Goal: Transaction & Acquisition: Book appointment/travel/reservation

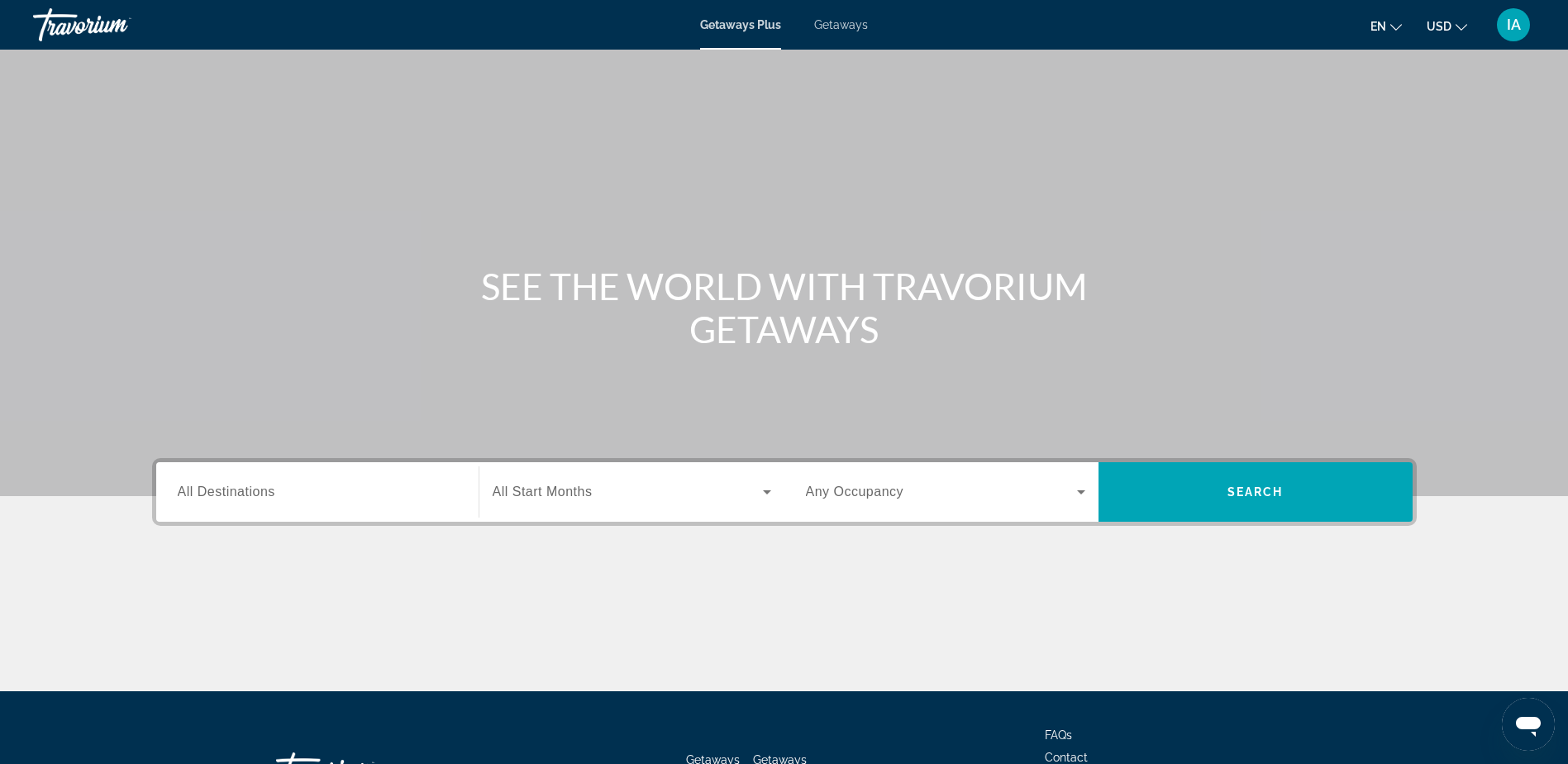
click at [287, 497] on input "Destination All Destinations" at bounding box center [317, 492] width 280 height 20
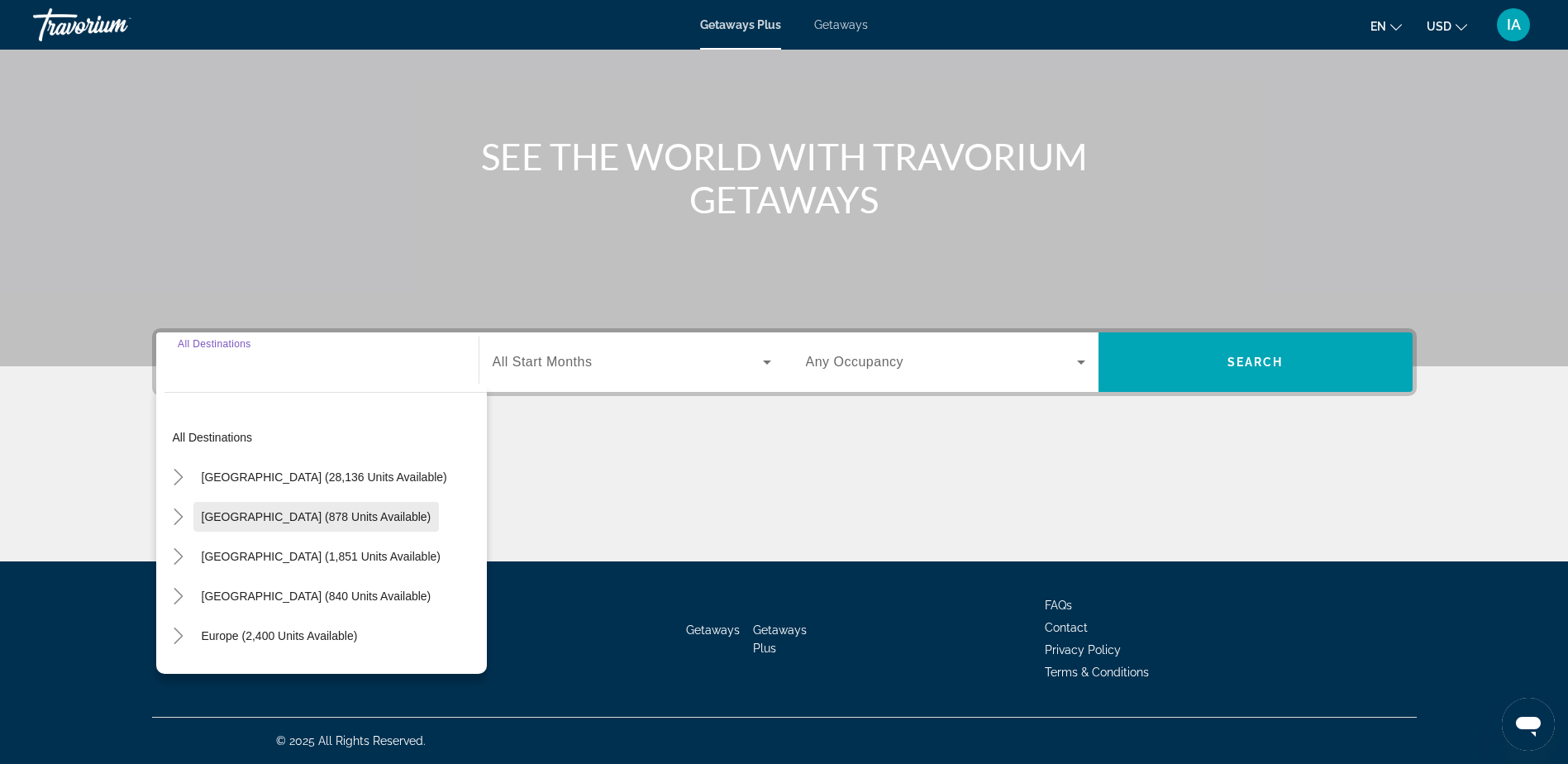
scroll to position [83, 0]
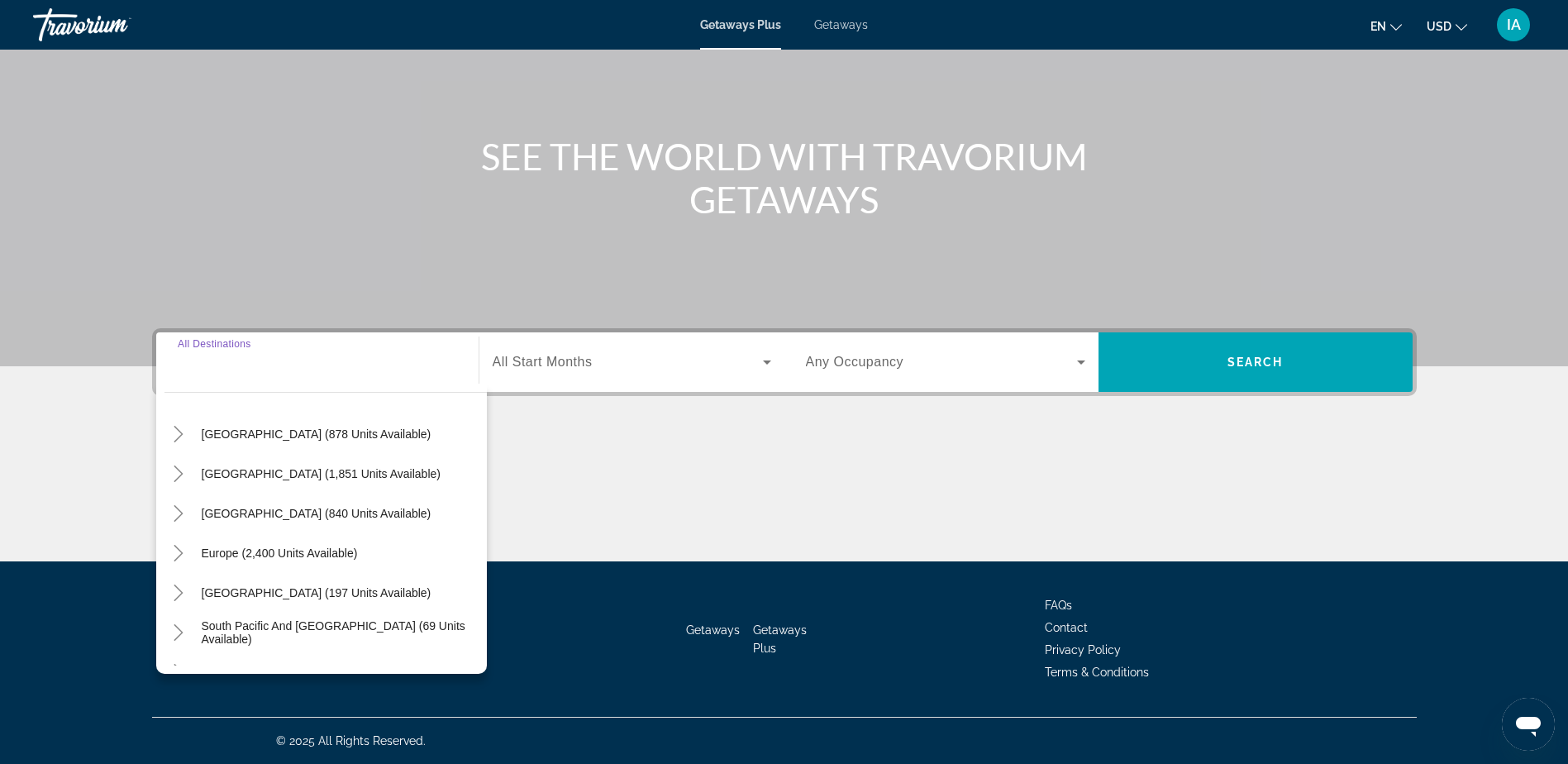
click at [162, 561] on div "All destinations [GEOGRAPHIC_DATA] (28,136 units available) [GEOGRAPHIC_DATA] (…" at bounding box center [322, 528] width 330 height 290
click at [171, 552] on icon "Toggle Europe (2,400 units available)" at bounding box center [178, 552] width 16 height 16
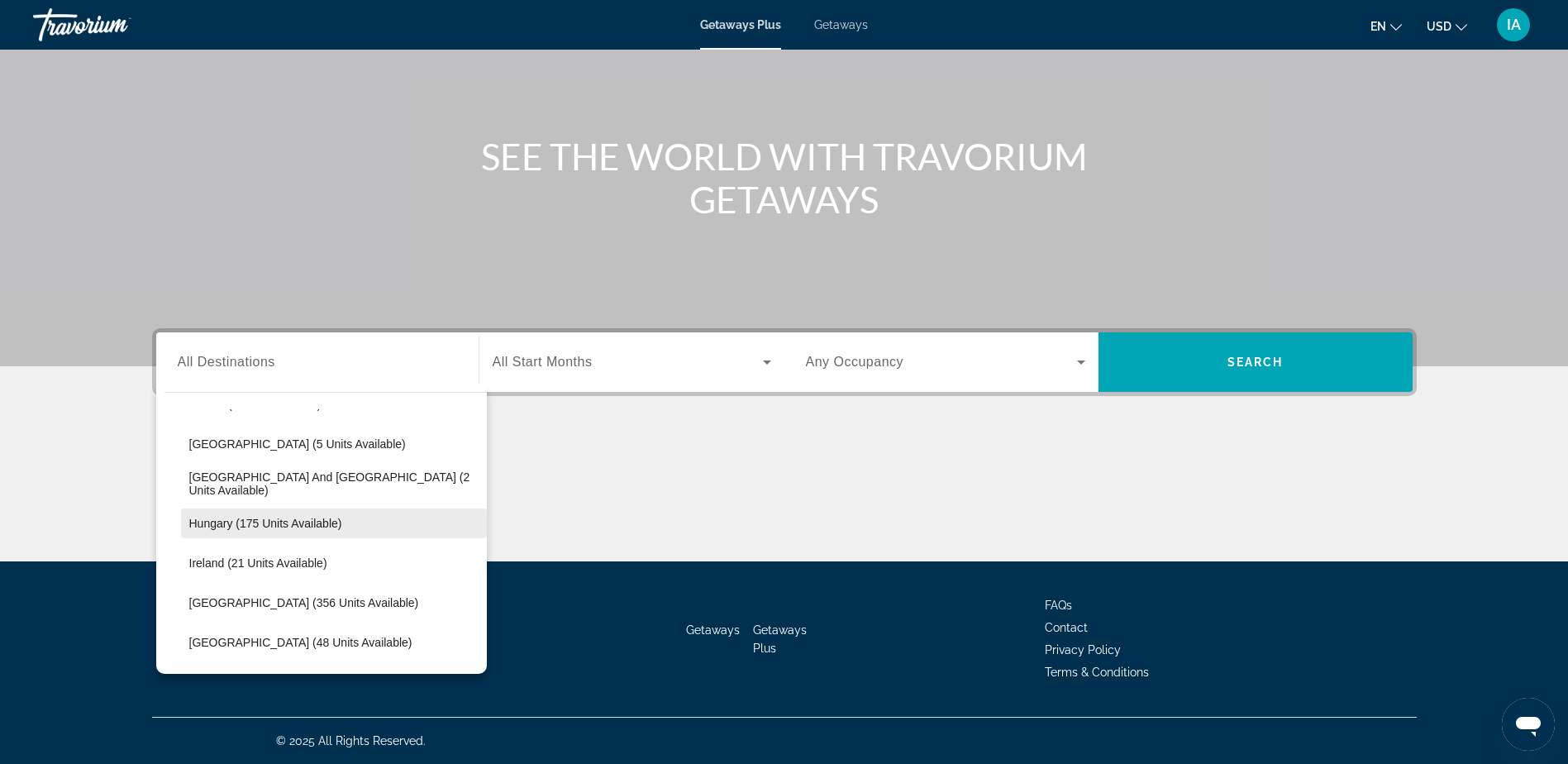
scroll to position [538, 0]
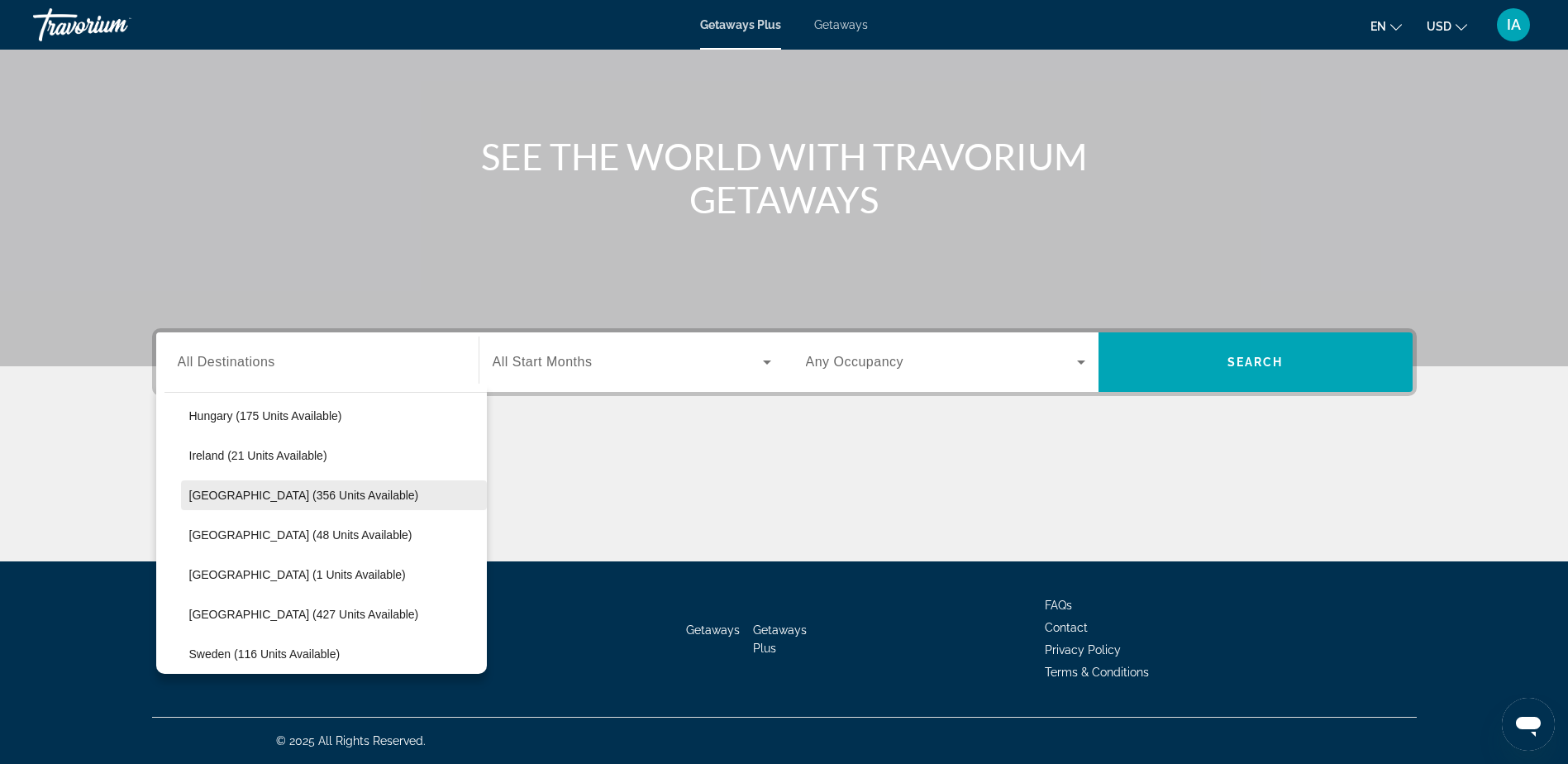
click at [255, 508] on span "Search widget" at bounding box center [334, 496] width 306 height 40
type input "**********"
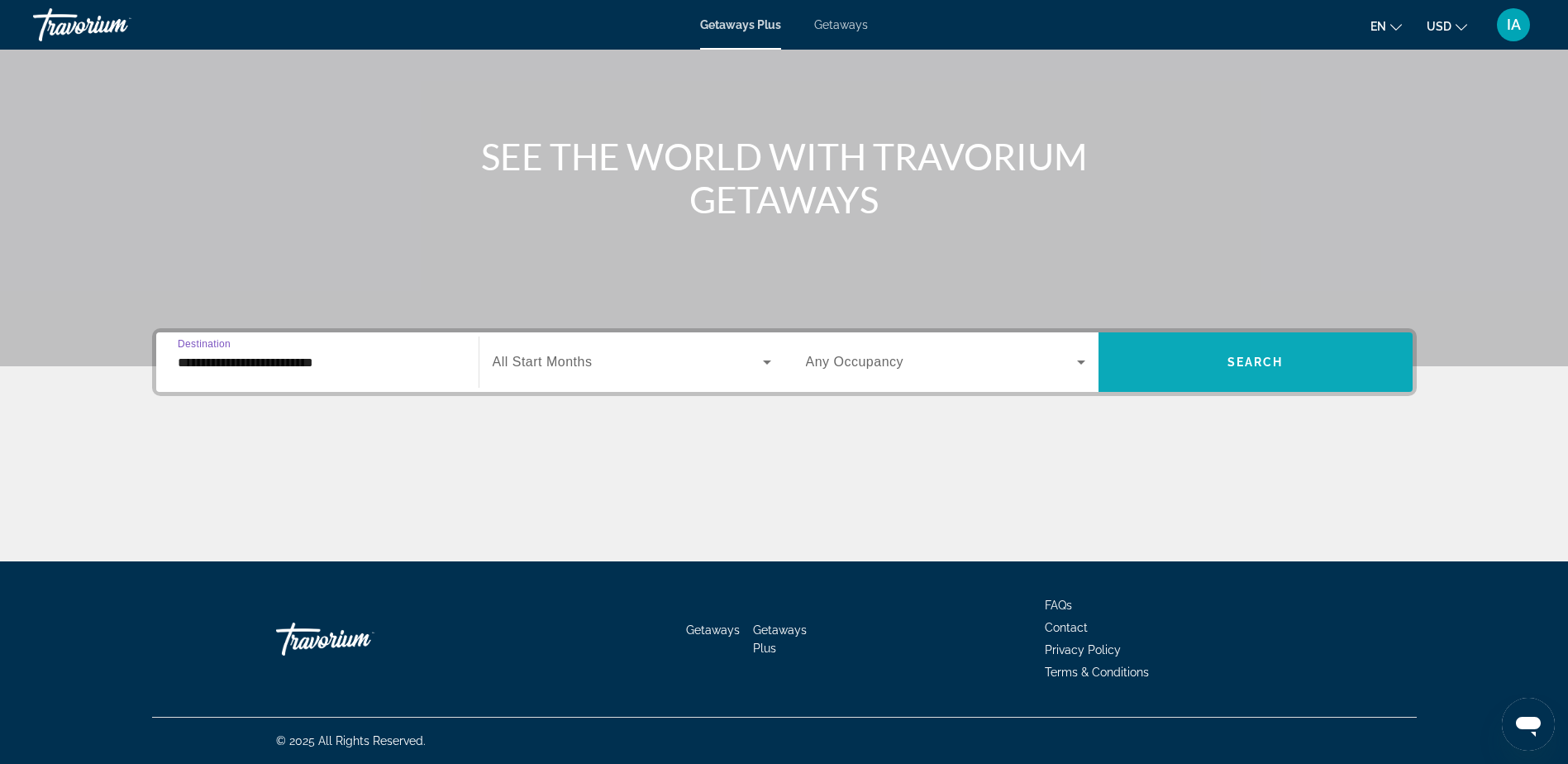
click at [1293, 372] on span "Search widget" at bounding box center [1255, 362] width 314 height 40
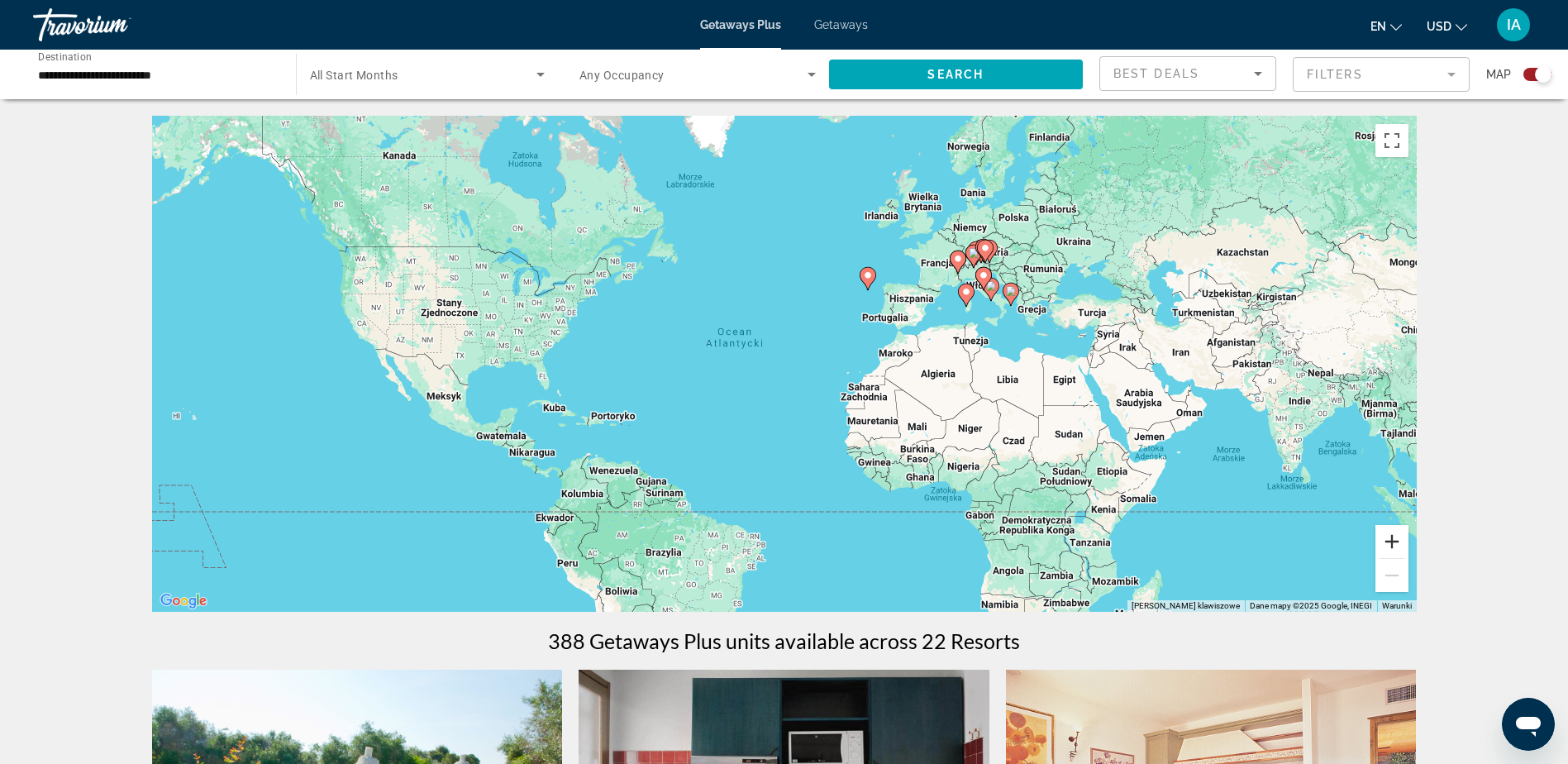
click at [1397, 535] on button "Powiększ" at bounding box center [1392, 541] width 33 height 33
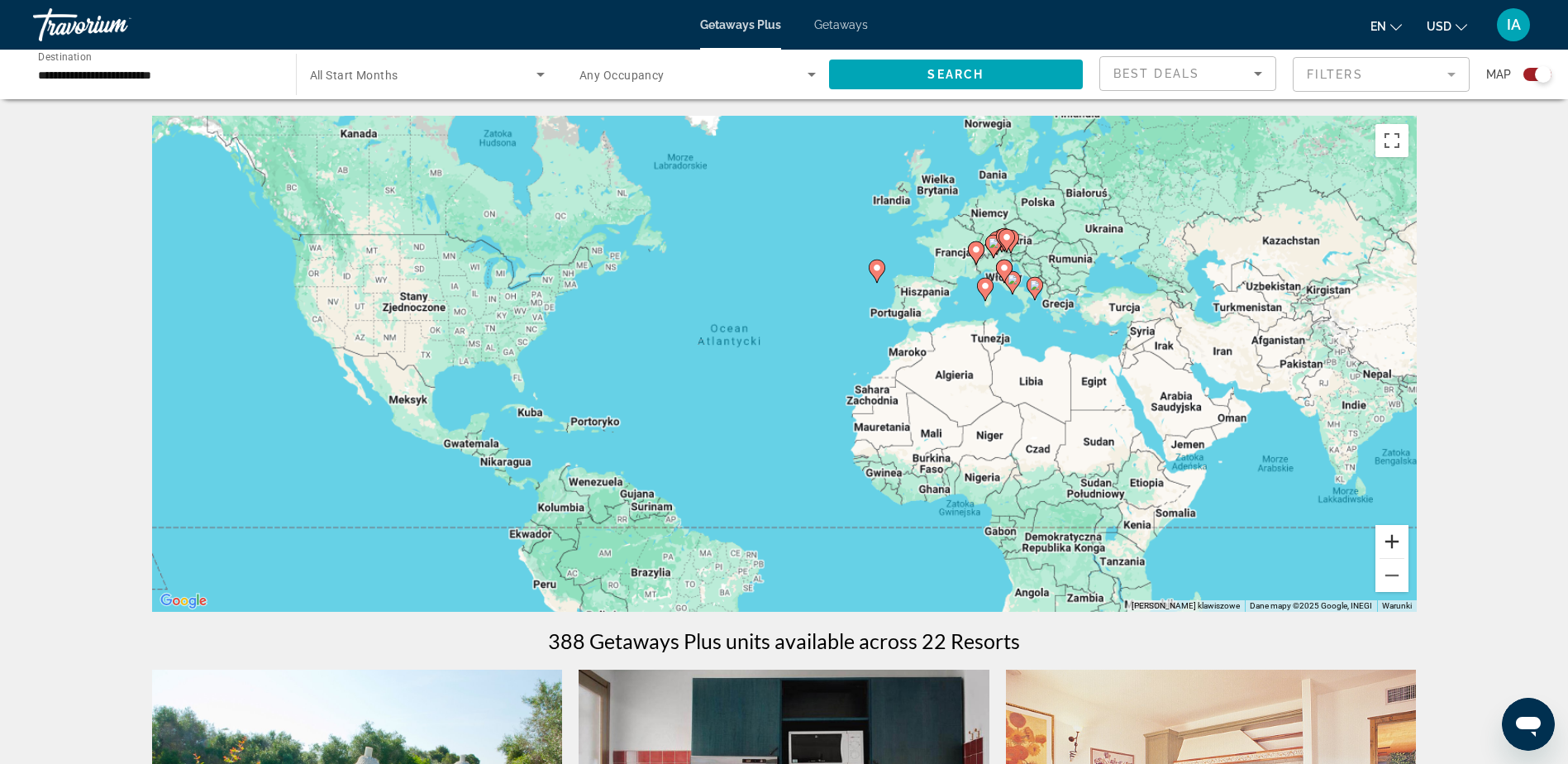
click at [1397, 536] on button "Powiększ" at bounding box center [1392, 541] width 33 height 33
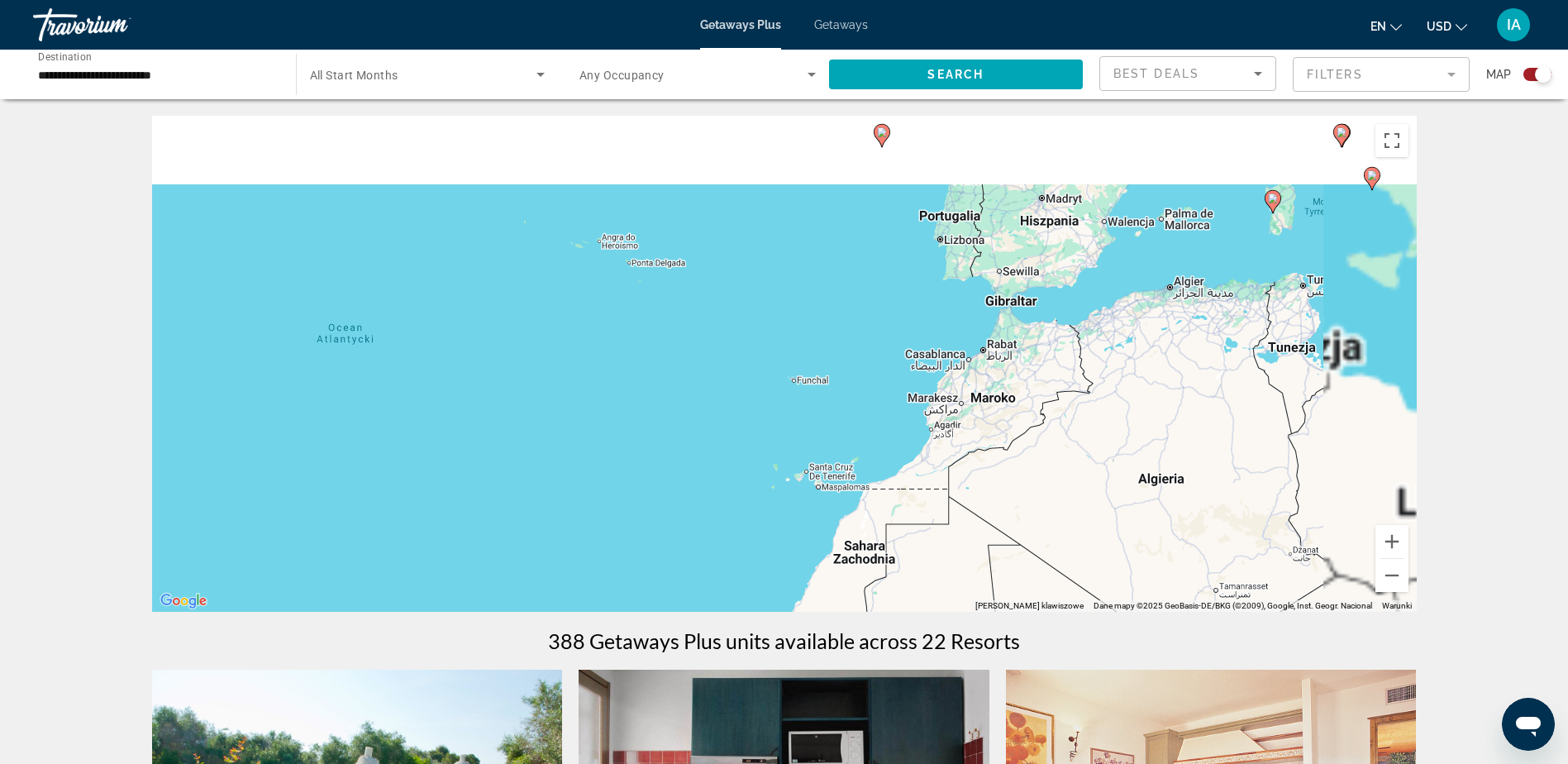
drag, startPoint x: 1298, startPoint y: 352, endPoint x: 766, endPoint y: 539, distance: 563.9
click at [769, 543] on div "Aby aktywować przeciąganie za pomocą klawiatury, naciśnij Alt + Enter. Po włącz…" at bounding box center [784, 364] width 1265 height 496
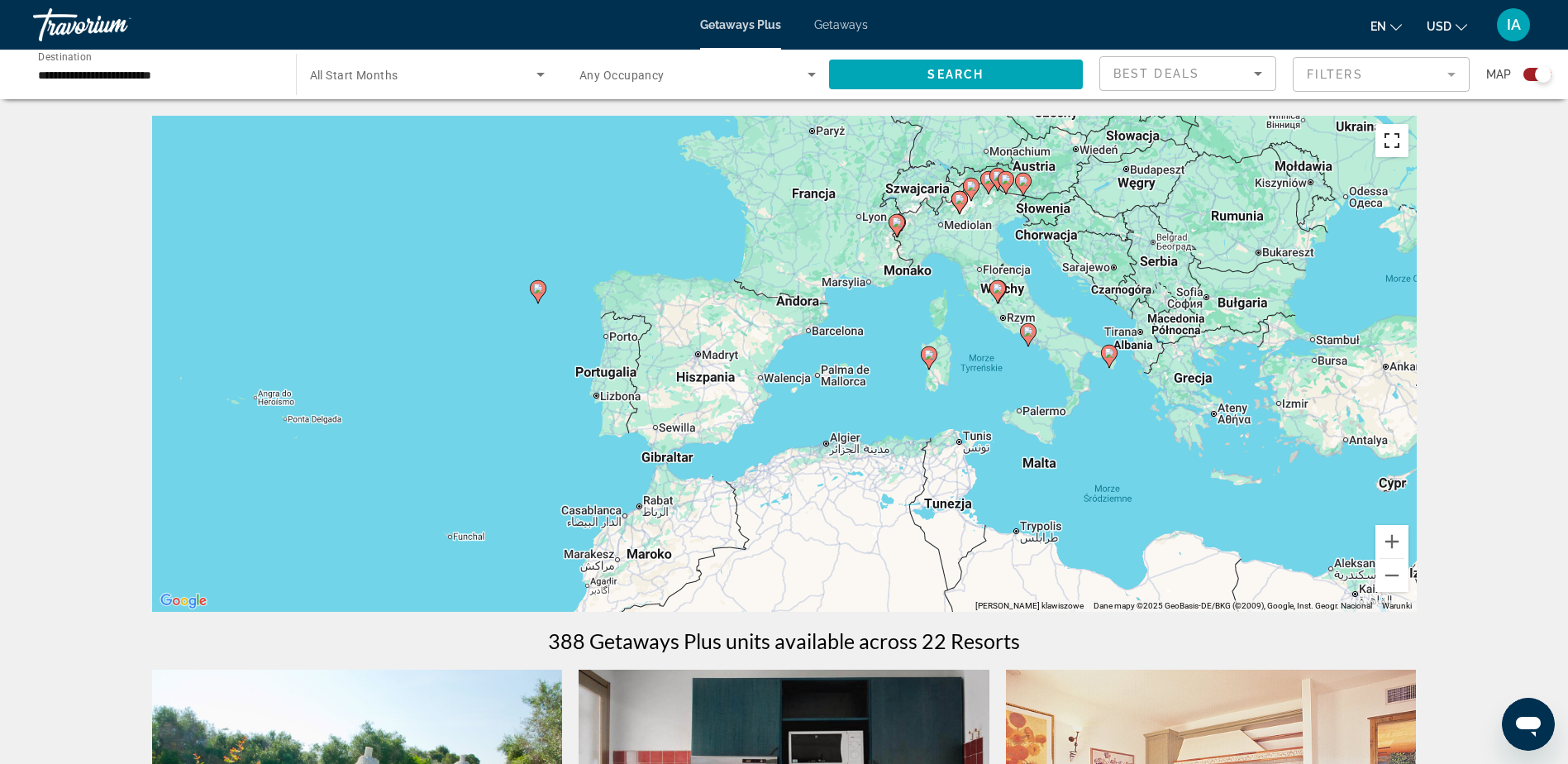
click at [1397, 145] on button "Włącz widok pełnoekranowy" at bounding box center [1392, 140] width 33 height 33
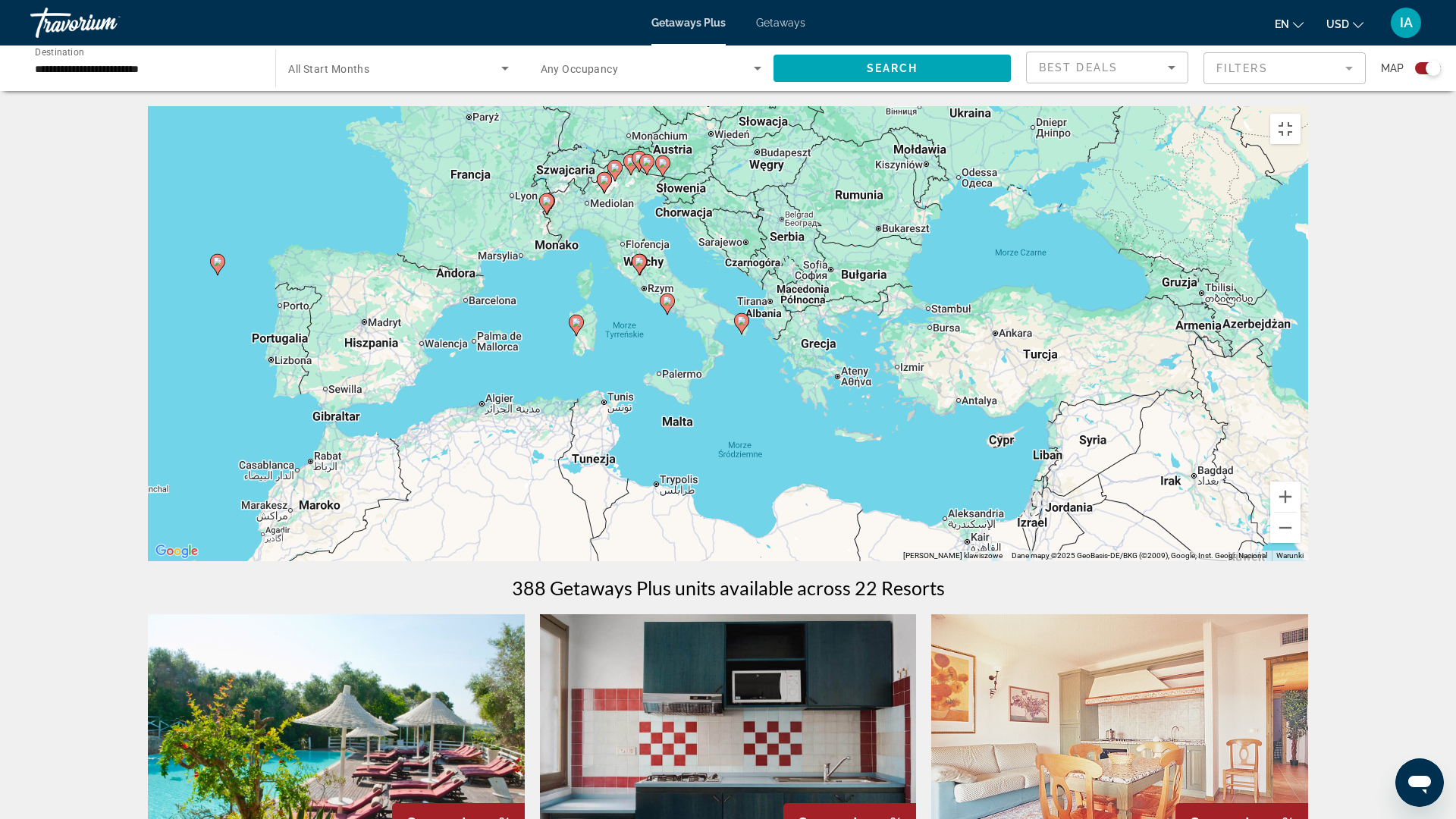
drag, startPoint x: 1088, startPoint y: 438, endPoint x: 799, endPoint y: 436, distance: 289.0
click at [799, 436] on div "Aby aktywować przeciąganie za pomocą klawiatury, naciśnij Alt + Enter. Po włącz…" at bounding box center [728, 334] width 1161 height 455
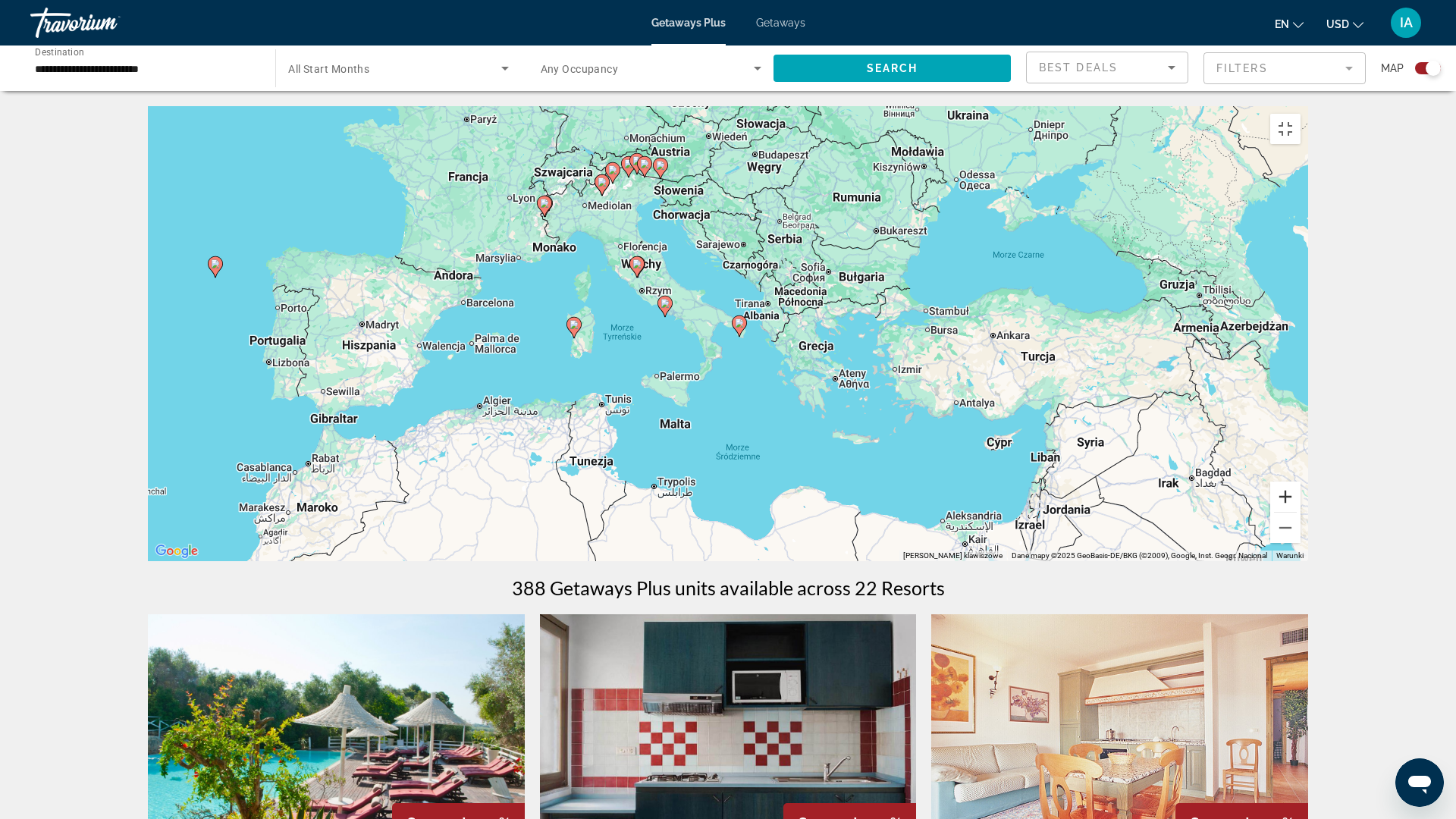
click at [1301, 512] on button "Powiększ" at bounding box center [1286, 496] width 30 height 30
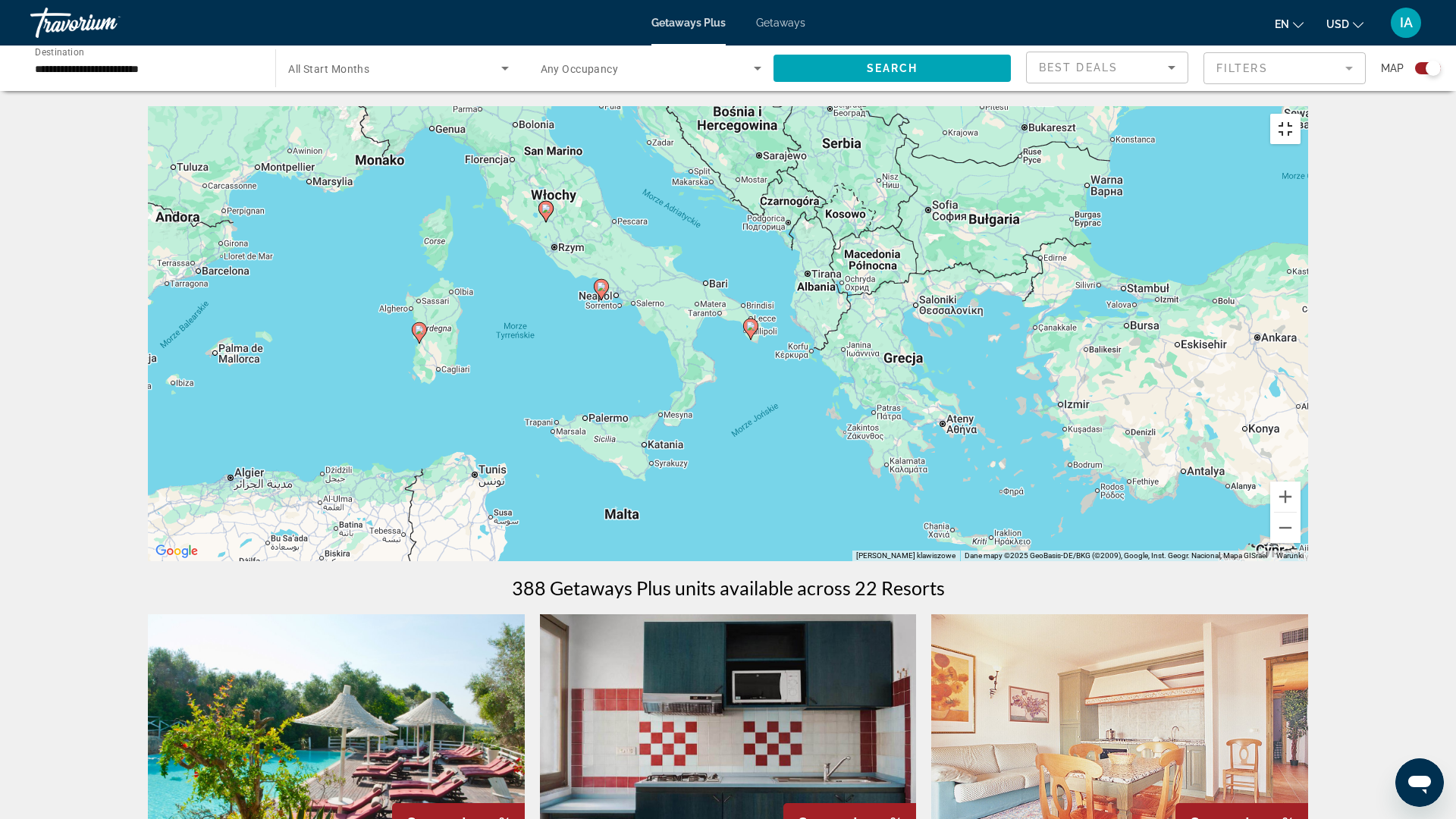
click at [1301, 114] on button "Włącz widok pełnoekranowy" at bounding box center [1286, 129] width 30 height 30
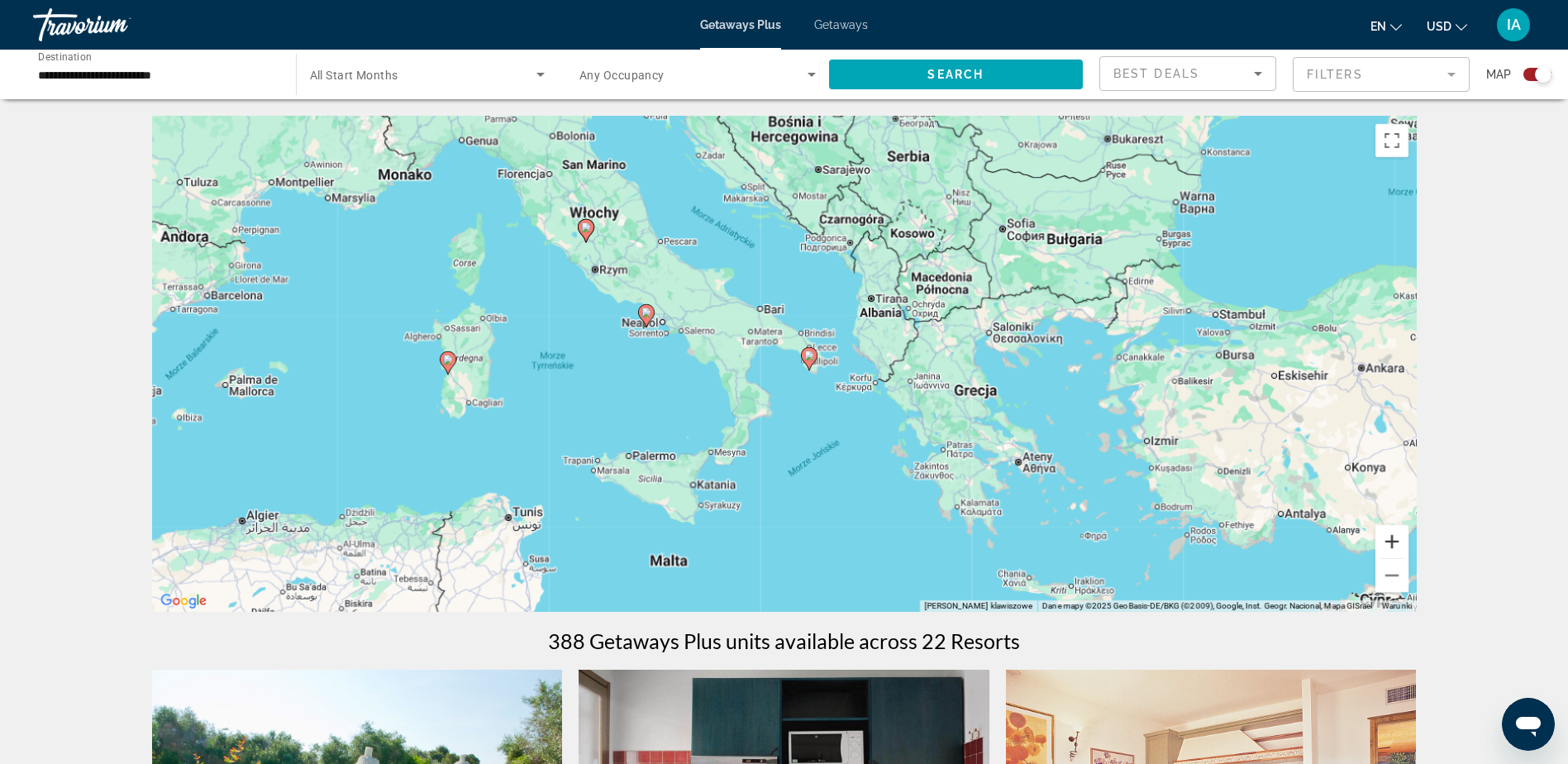
click at [1392, 545] on button "Powiększ" at bounding box center [1392, 541] width 33 height 33
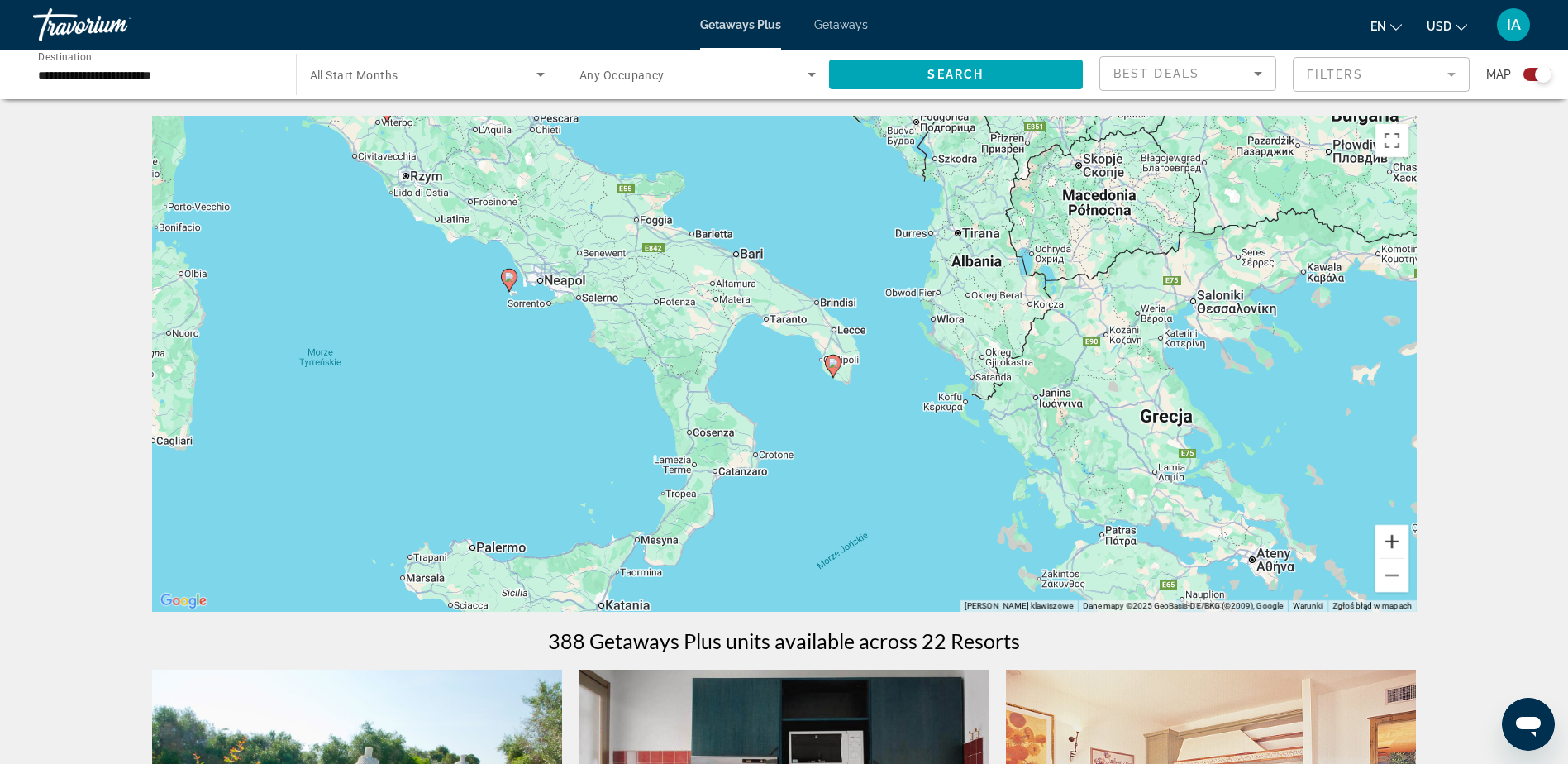
click at [1392, 545] on button "Powiększ" at bounding box center [1392, 541] width 33 height 33
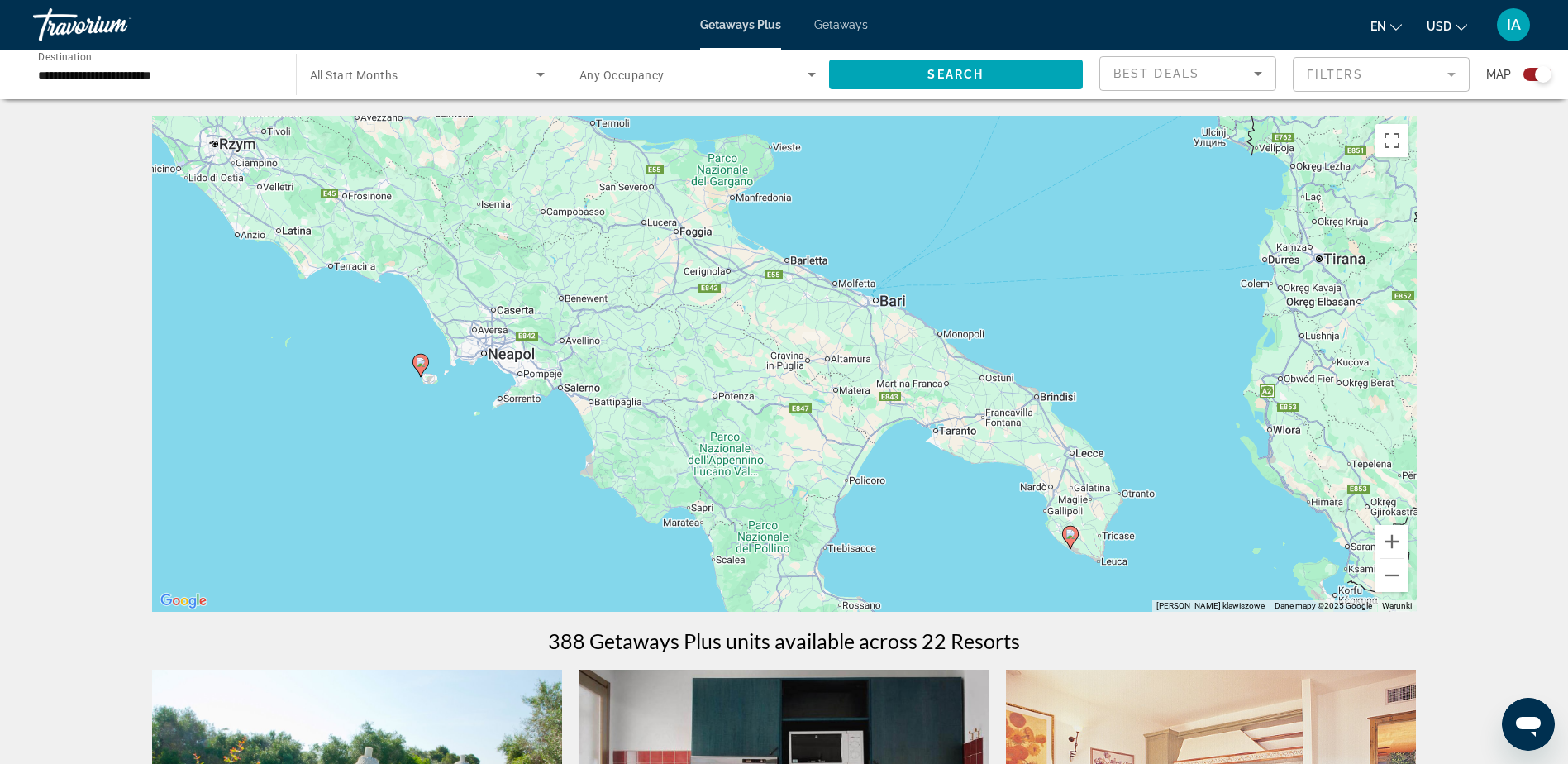
drag, startPoint x: 832, startPoint y: 465, endPoint x: 1018, endPoint y: 620, distance: 242.1
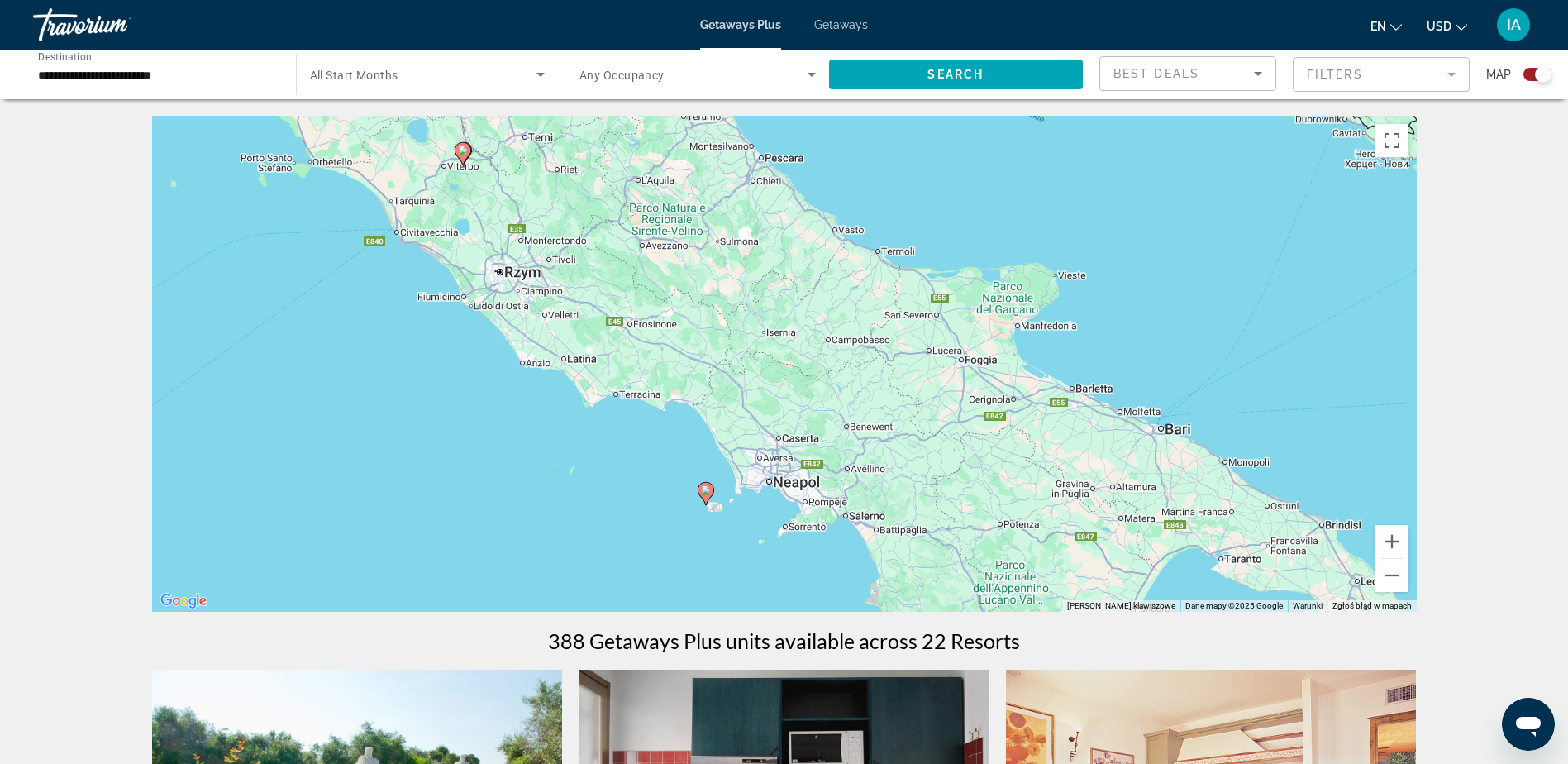
drag, startPoint x: 769, startPoint y: 449, endPoint x: 1030, endPoint y: 566, distance: 286.0
click at [1030, 566] on div "Aby aktywować przeciąganie za pomocą klawiatury, naciśnij Alt + Enter. Po włącz…" at bounding box center [784, 364] width 1265 height 496
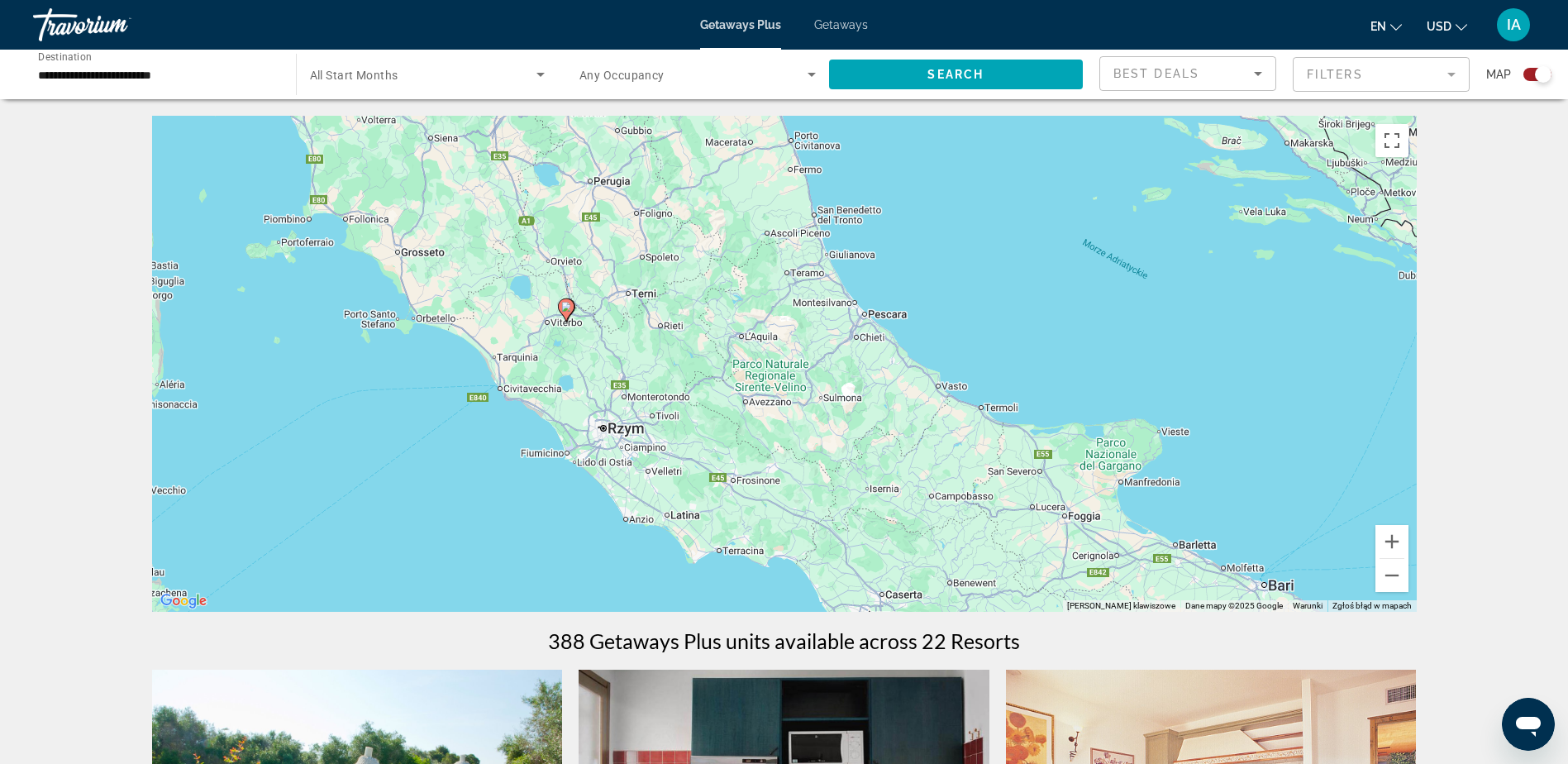
drag, startPoint x: 745, startPoint y: 430, endPoint x: 818, endPoint y: 520, distance: 115.9
click at [816, 551] on div "Aby aktywować przeciąganie za pomocą klawiatury, naciśnij Alt + Enter. Po włącz…" at bounding box center [784, 364] width 1265 height 496
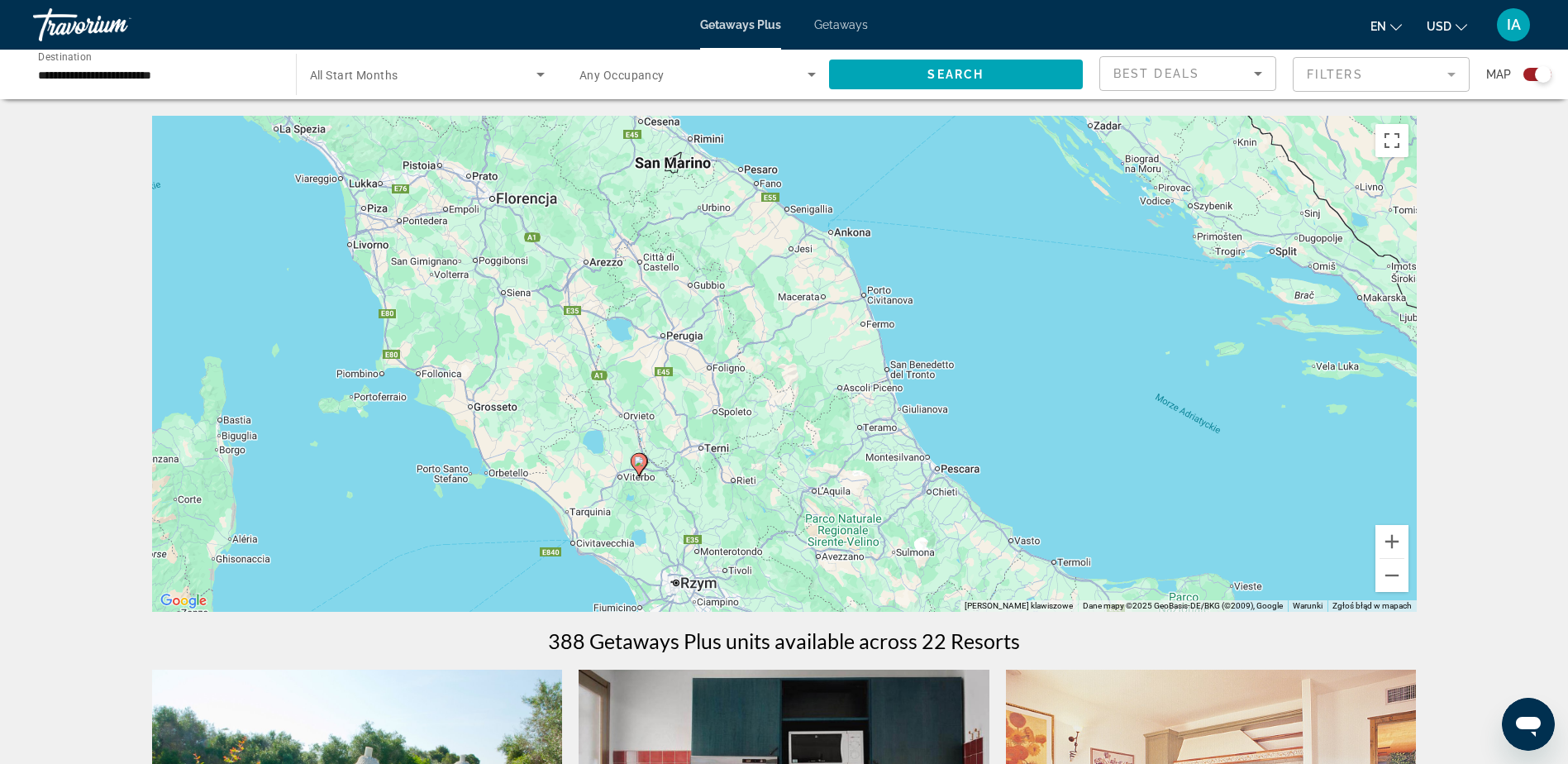
drag, startPoint x: 757, startPoint y: 385, endPoint x: 833, endPoint y: 545, distance: 177.1
click at [833, 545] on div "Aby aktywować przeciąganie za pomocą klawiatury, naciśnij Alt + Enter. Po włącz…" at bounding box center [784, 364] width 1265 height 496
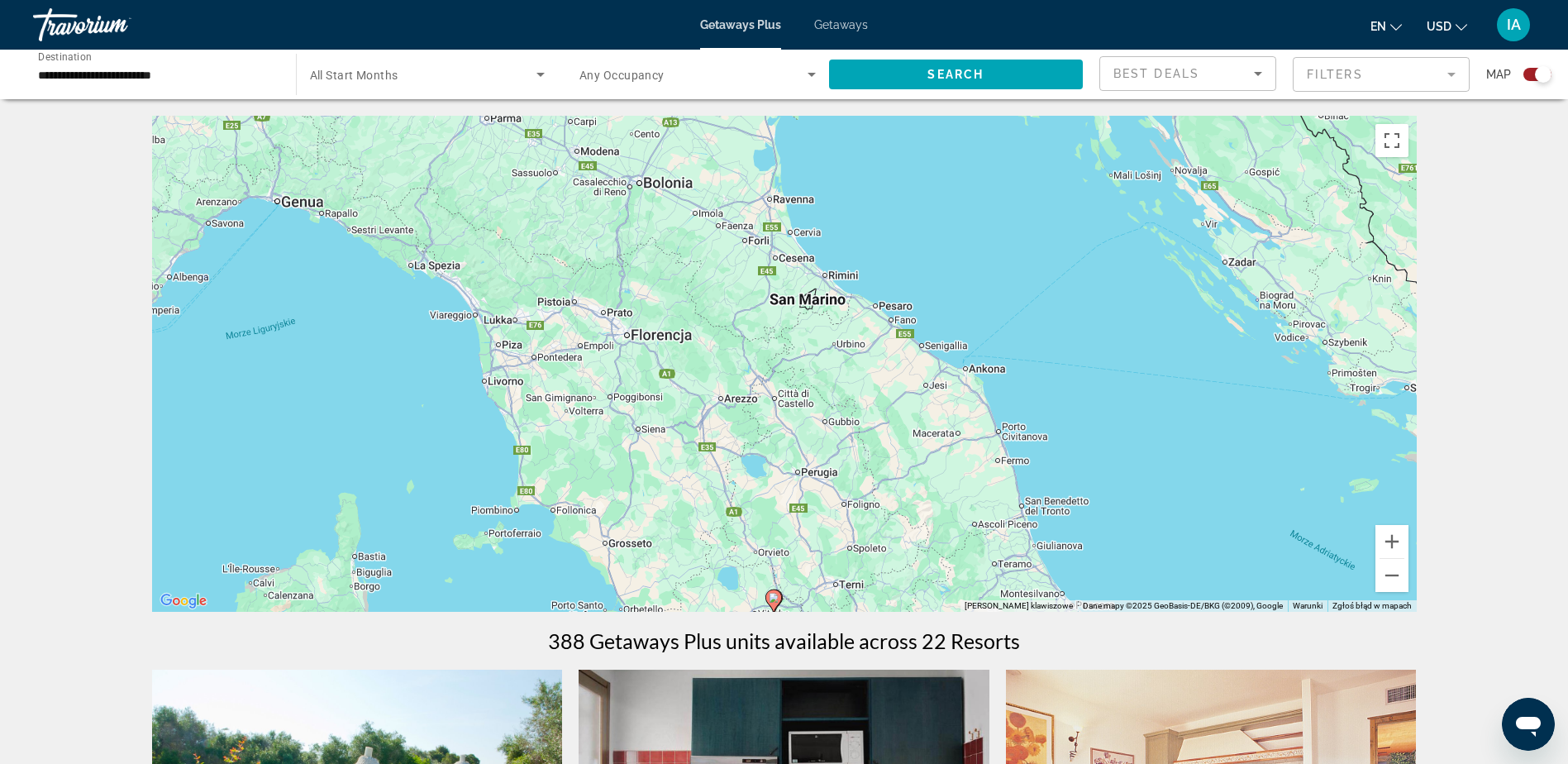
drag, startPoint x: 641, startPoint y: 352, endPoint x: 847, endPoint y: 256, distance: 227.3
click at [753, 461] on div "Aby aktywować przeciąganie za pomocą klawiatury, naciśnij Alt + Enter. Po włącz…" at bounding box center [784, 364] width 1265 height 496
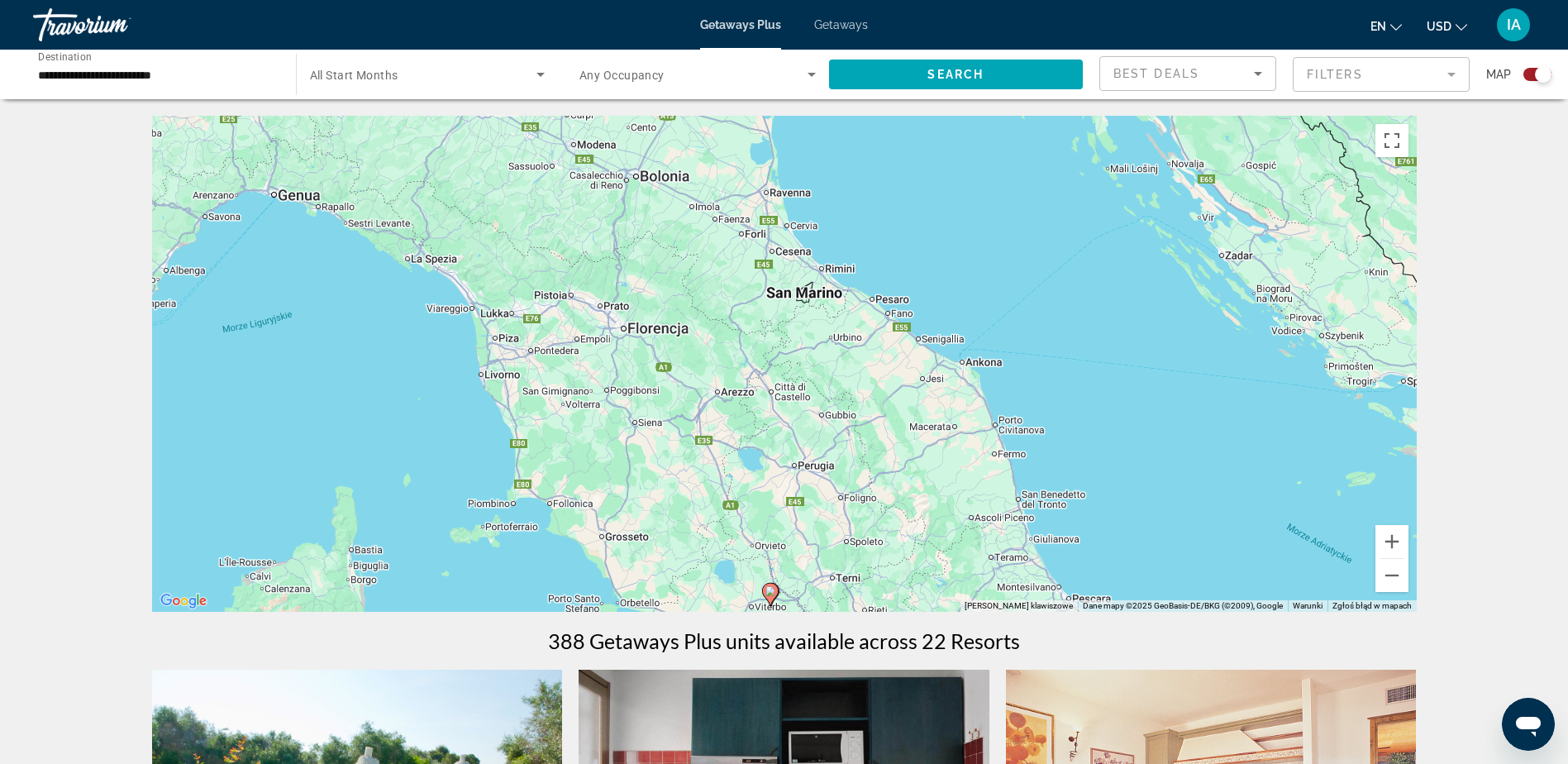
click at [825, 20] on span "Getaways" at bounding box center [841, 24] width 53 height 13
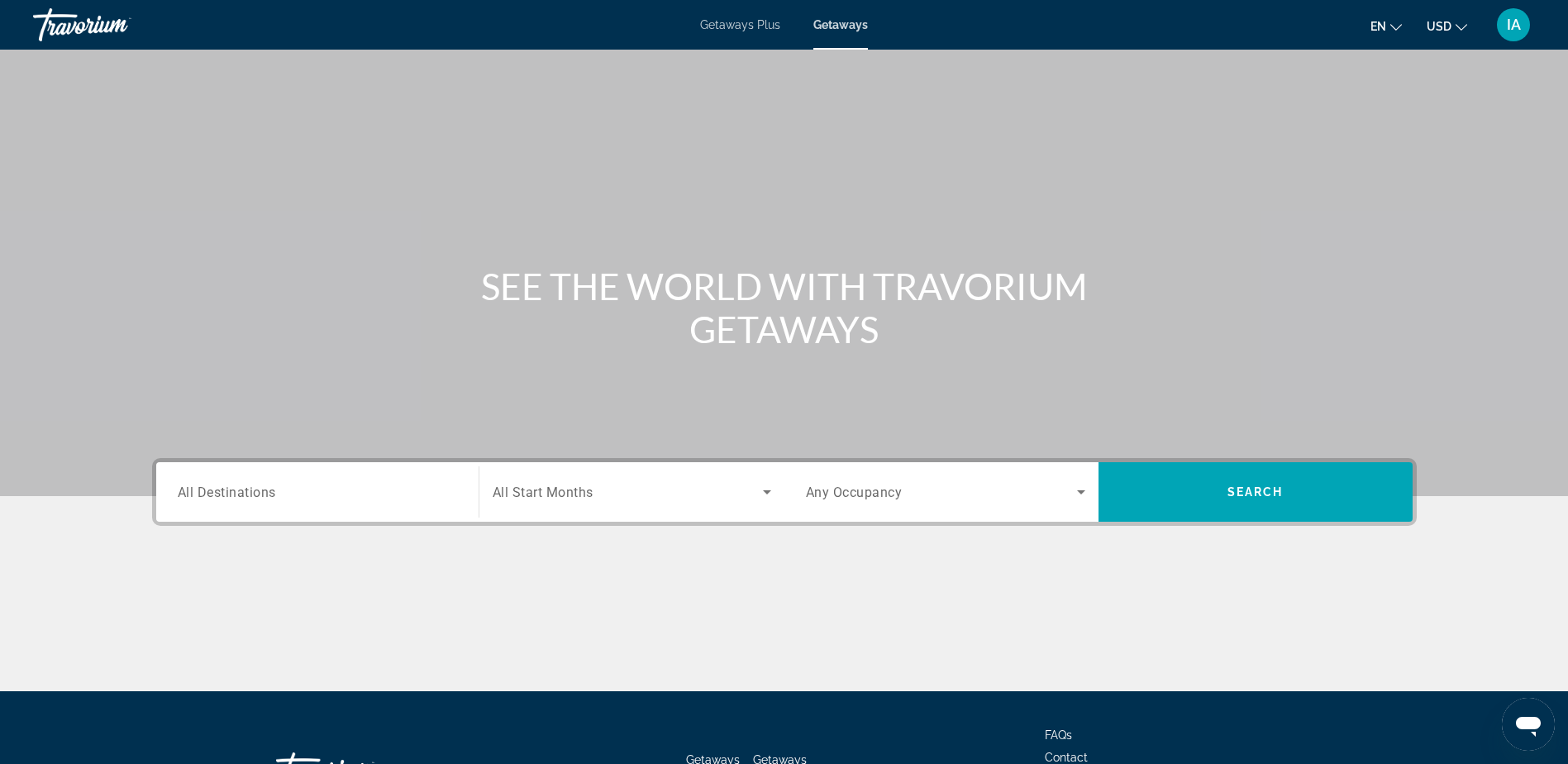
drag, startPoint x: 350, startPoint y: 463, endPoint x: 355, endPoint y: 471, distance: 9.4
click at [350, 465] on div "Destination All Destinations" at bounding box center [317, 491] width 306 height 59
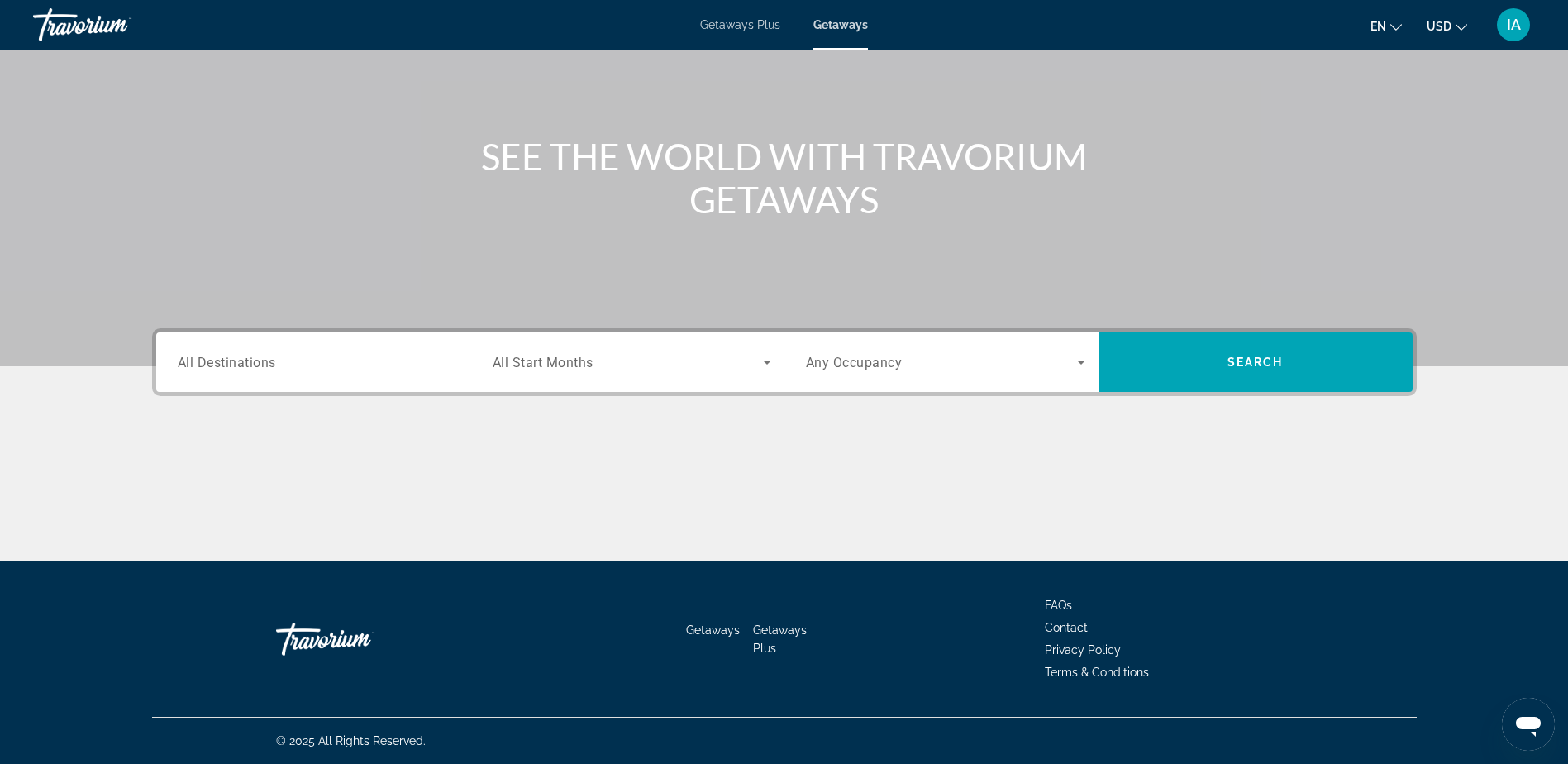
click at [332, 362] on input "Destination All Destinations" at bounding box center [317, 362] width 280 height 20
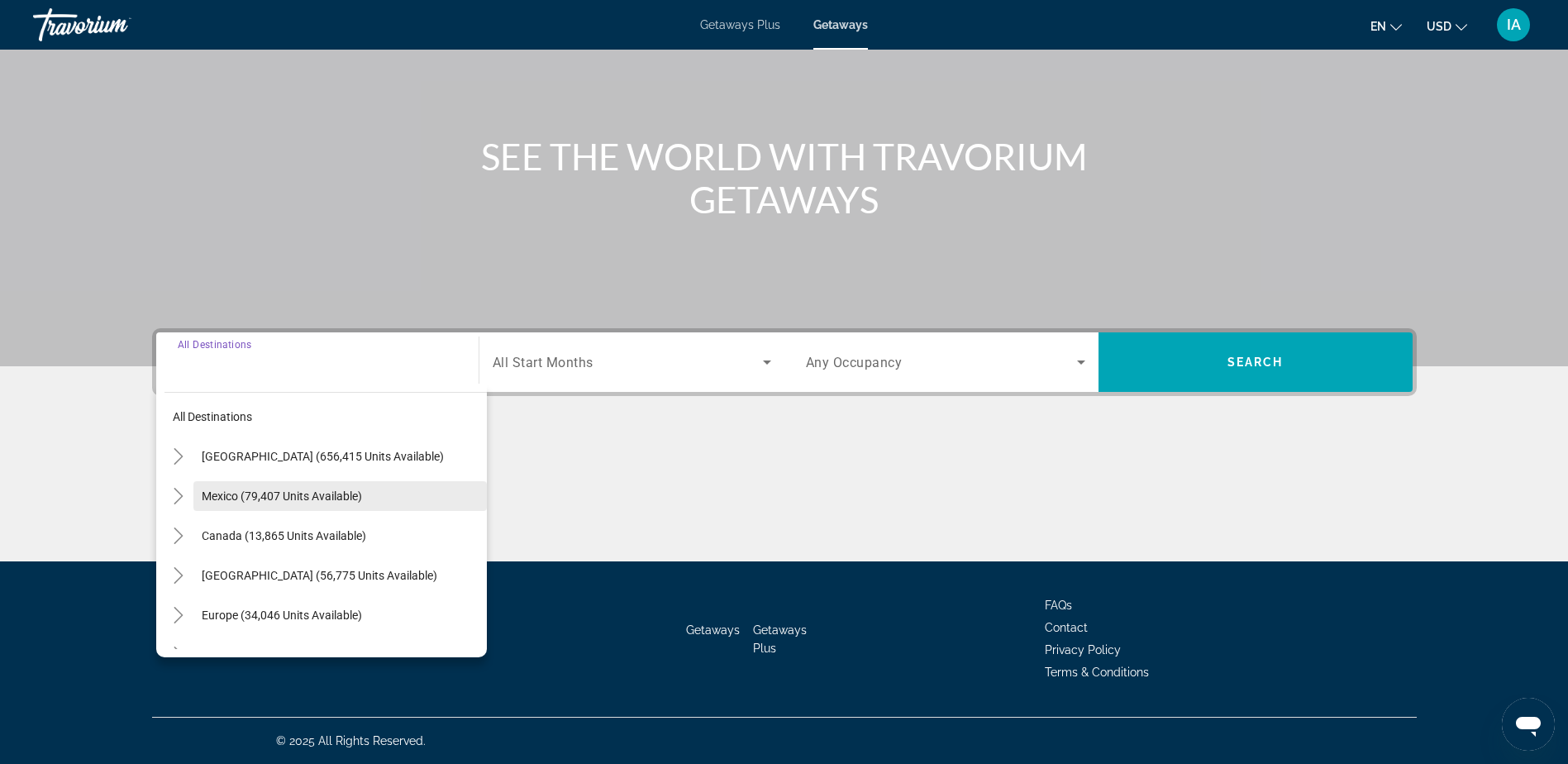
scroll to position [0, 0]
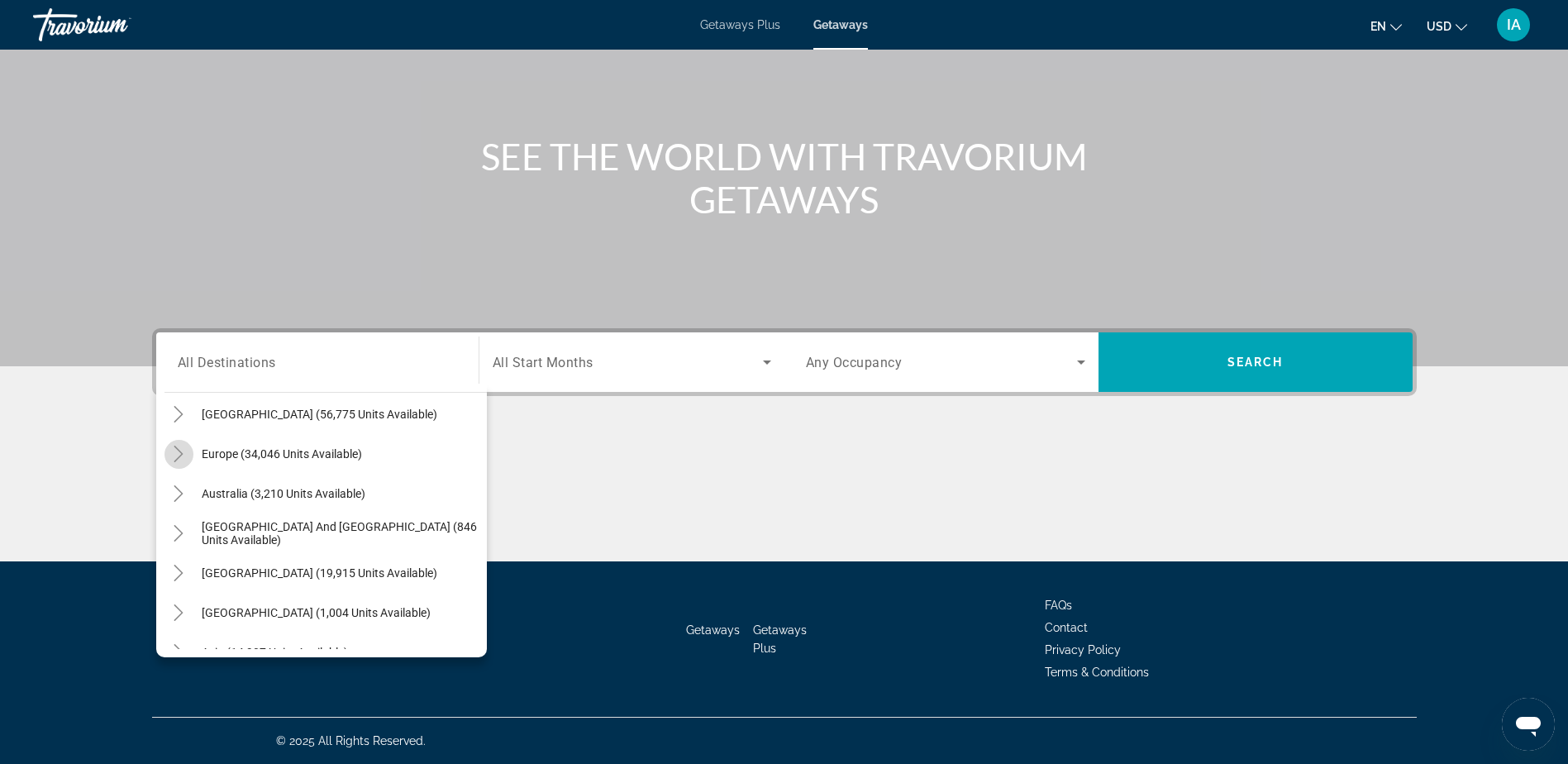
click at [182, 451] on icon "Toggle Europe (34,046 units available)" at bounding box center [178, 453] width 16 height 16
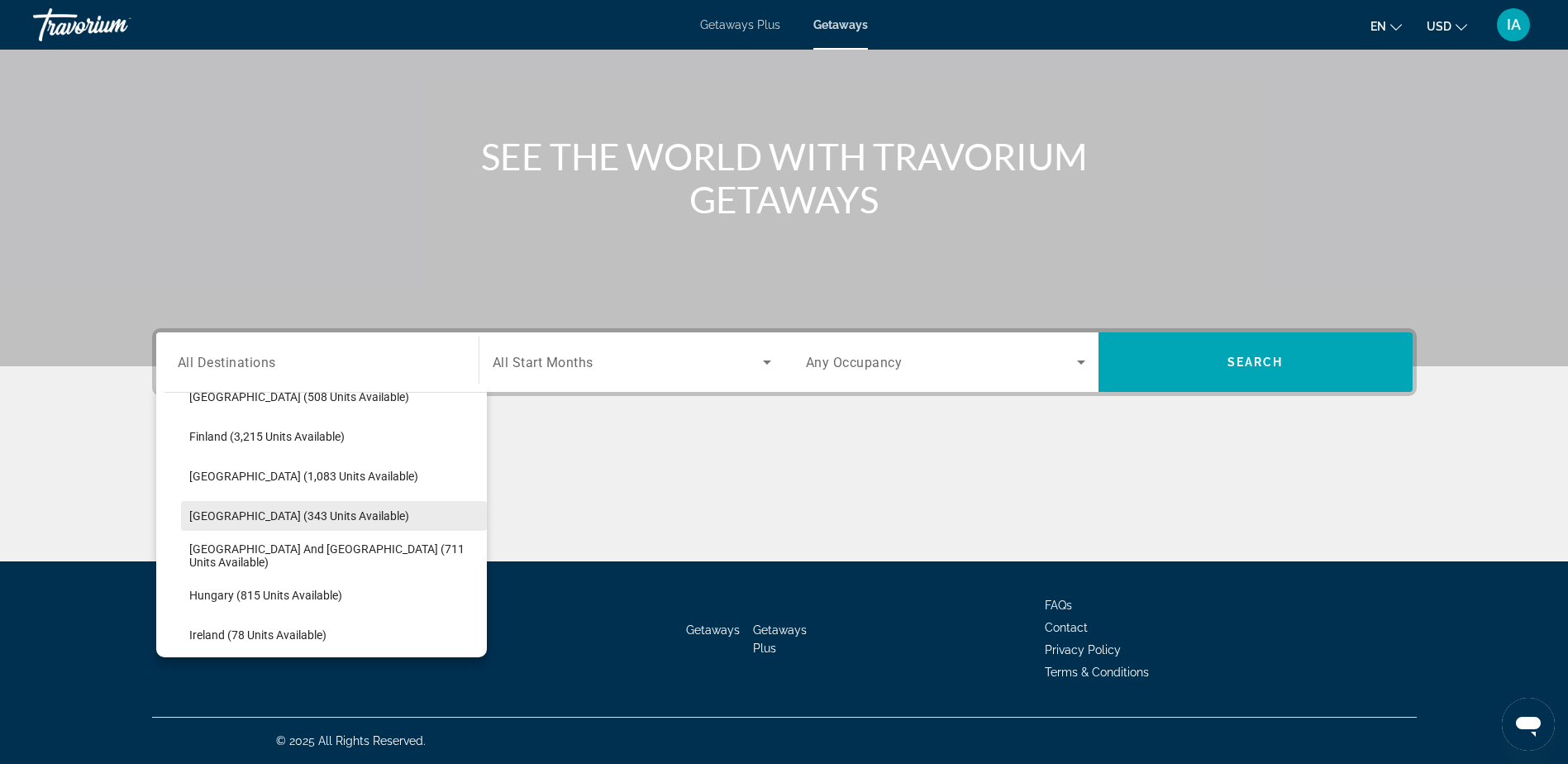
scroll to position [455, 0]
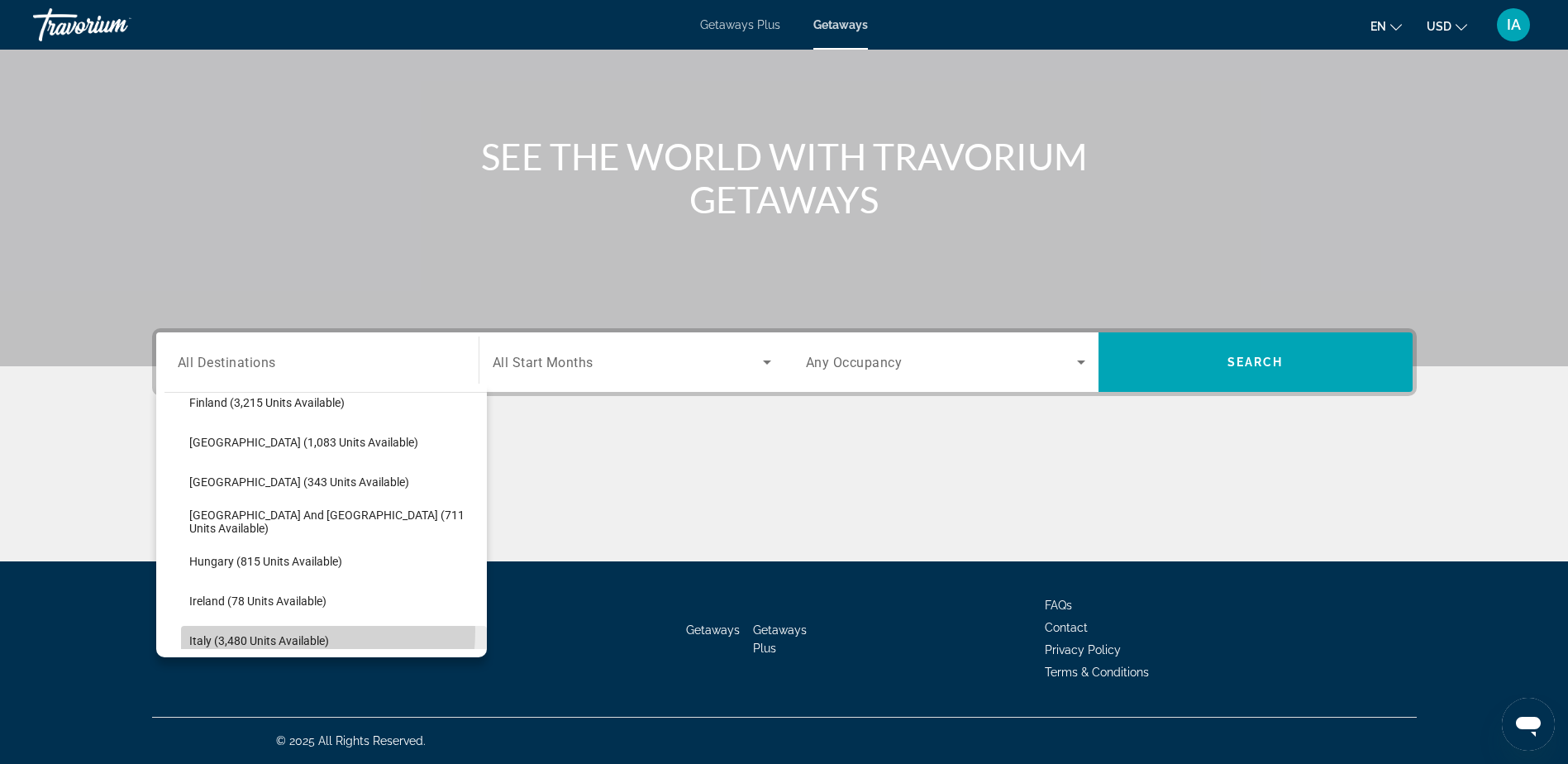
click at [243, 630] on span "Search widget" at bounding box center [334, 641] width 306 height 40
type input "**********"
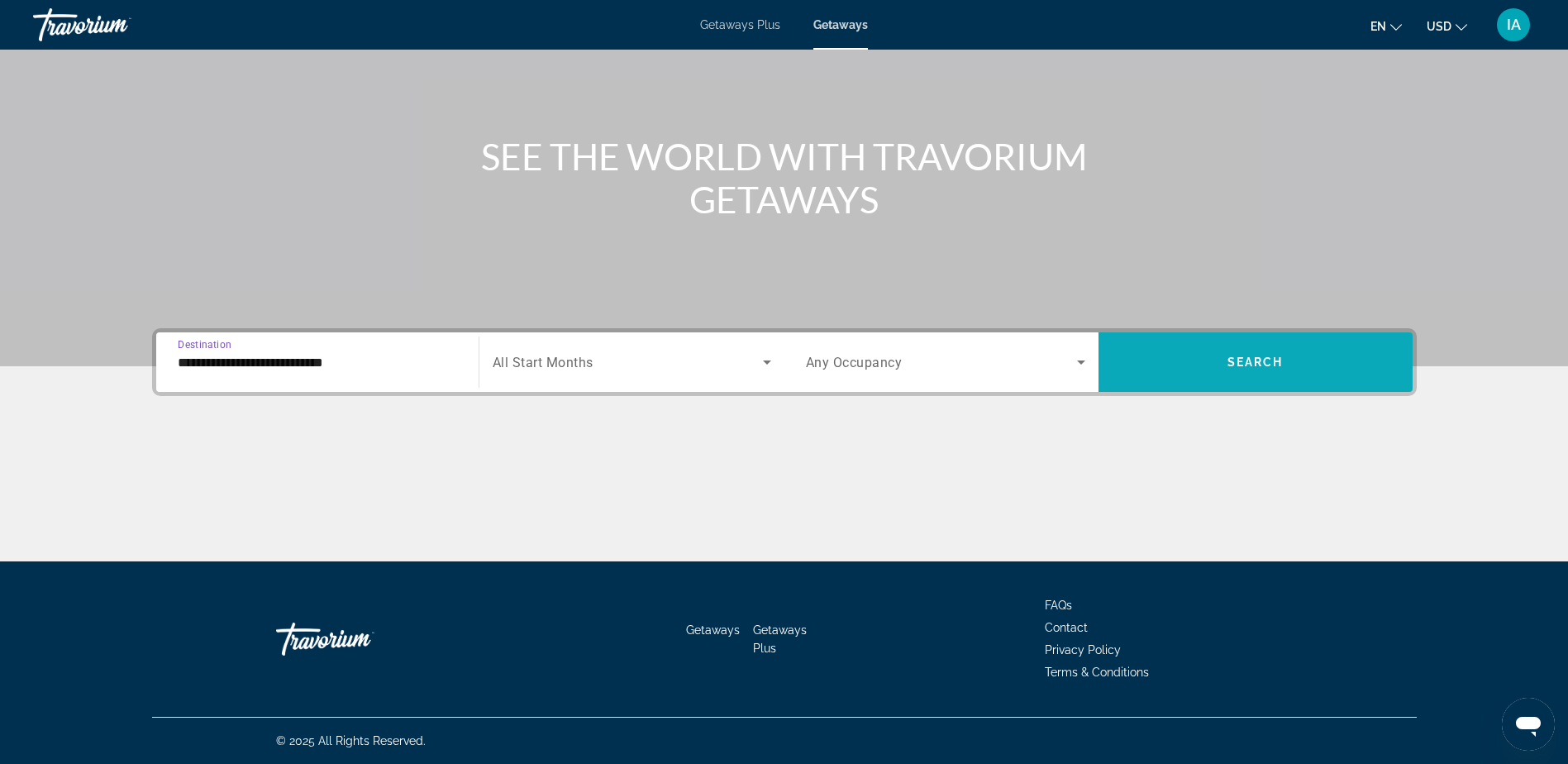
click at [1215, 360] on span "Search widget" at bounding box center [1255, 362] width 314 height 40
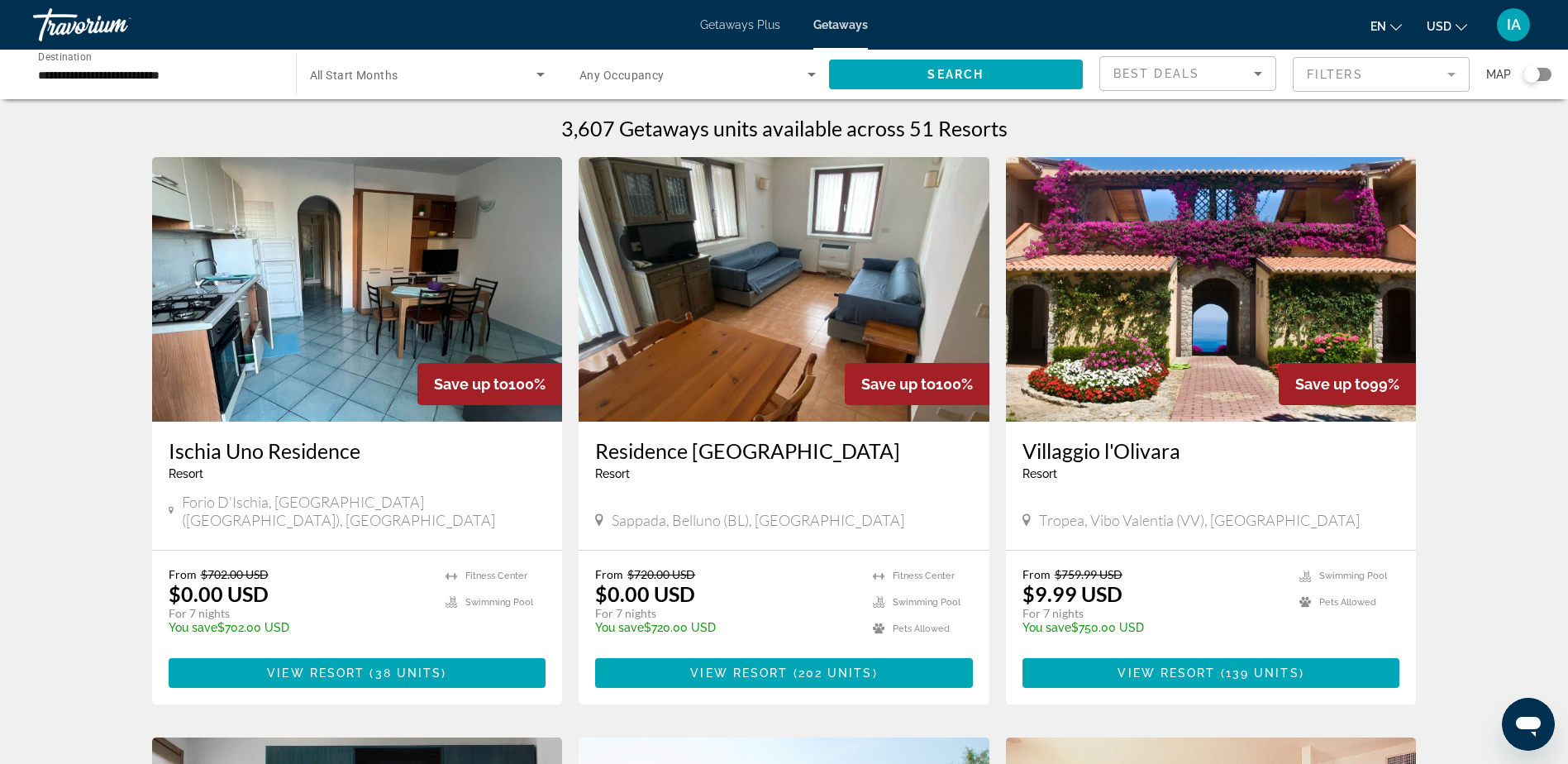
click at [1554, 76] on div "**********" at bounding box center [784, 75] width 1568 height 50
click at [1536, 78] on div "Search widget" at bounding box center [1531, 74] width 16 height 16
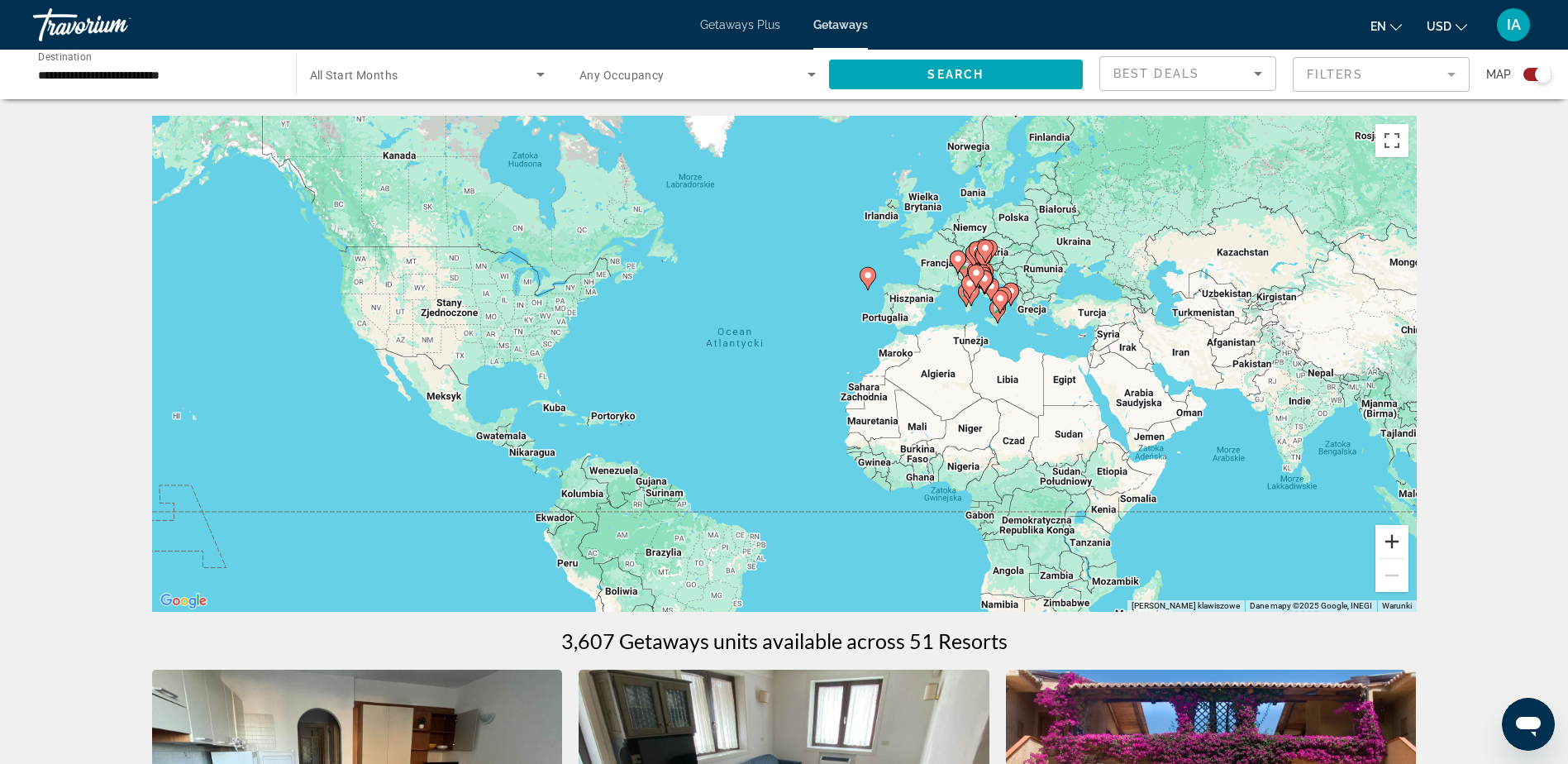
click at [1397, 534] on button "Powiększ" at bounding box center [1392, 541] width 33 height 33
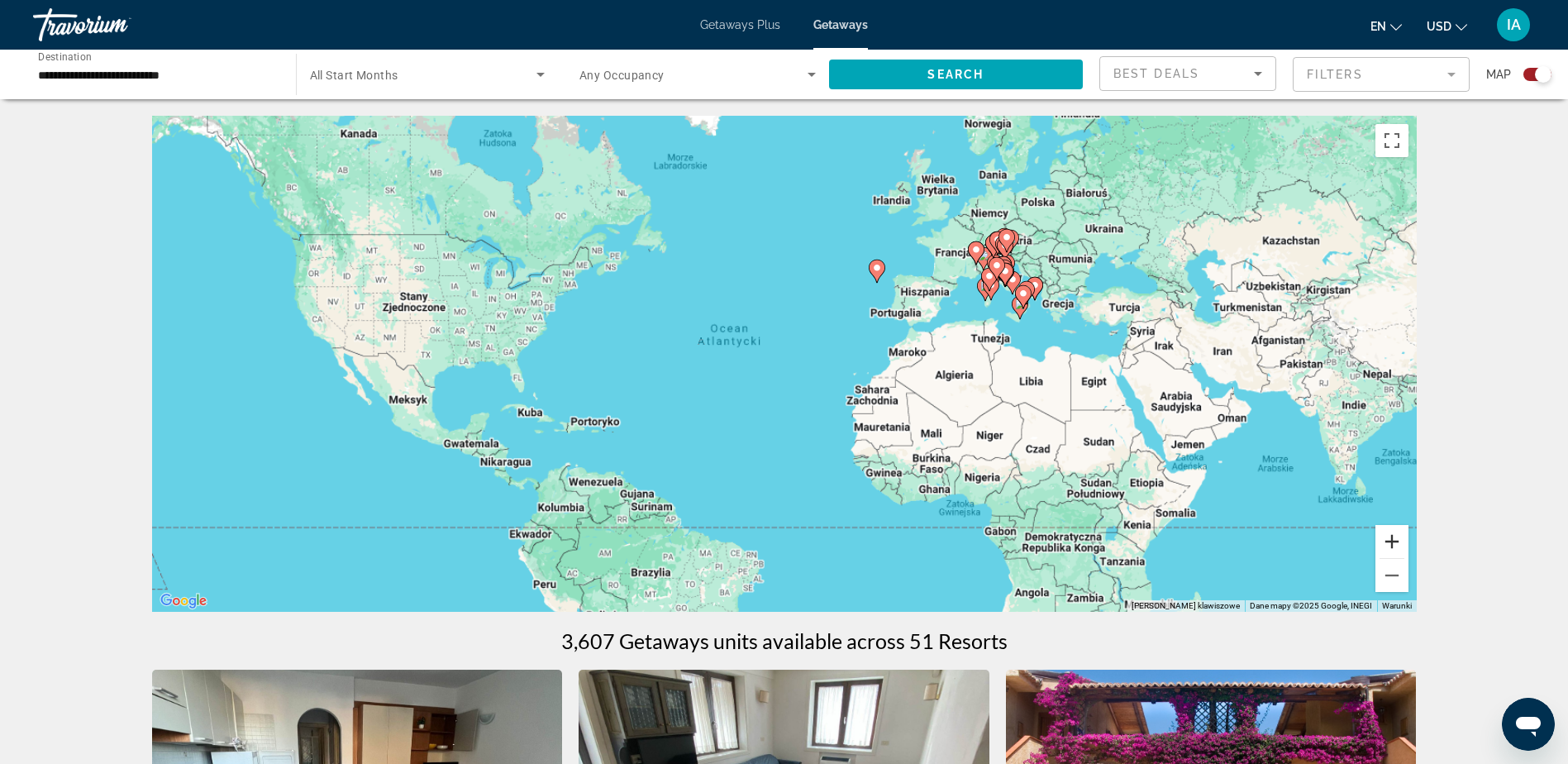
click at [1397, 533] on button "Powiększ" at bounding box center [1392, 541] width 33 height 33
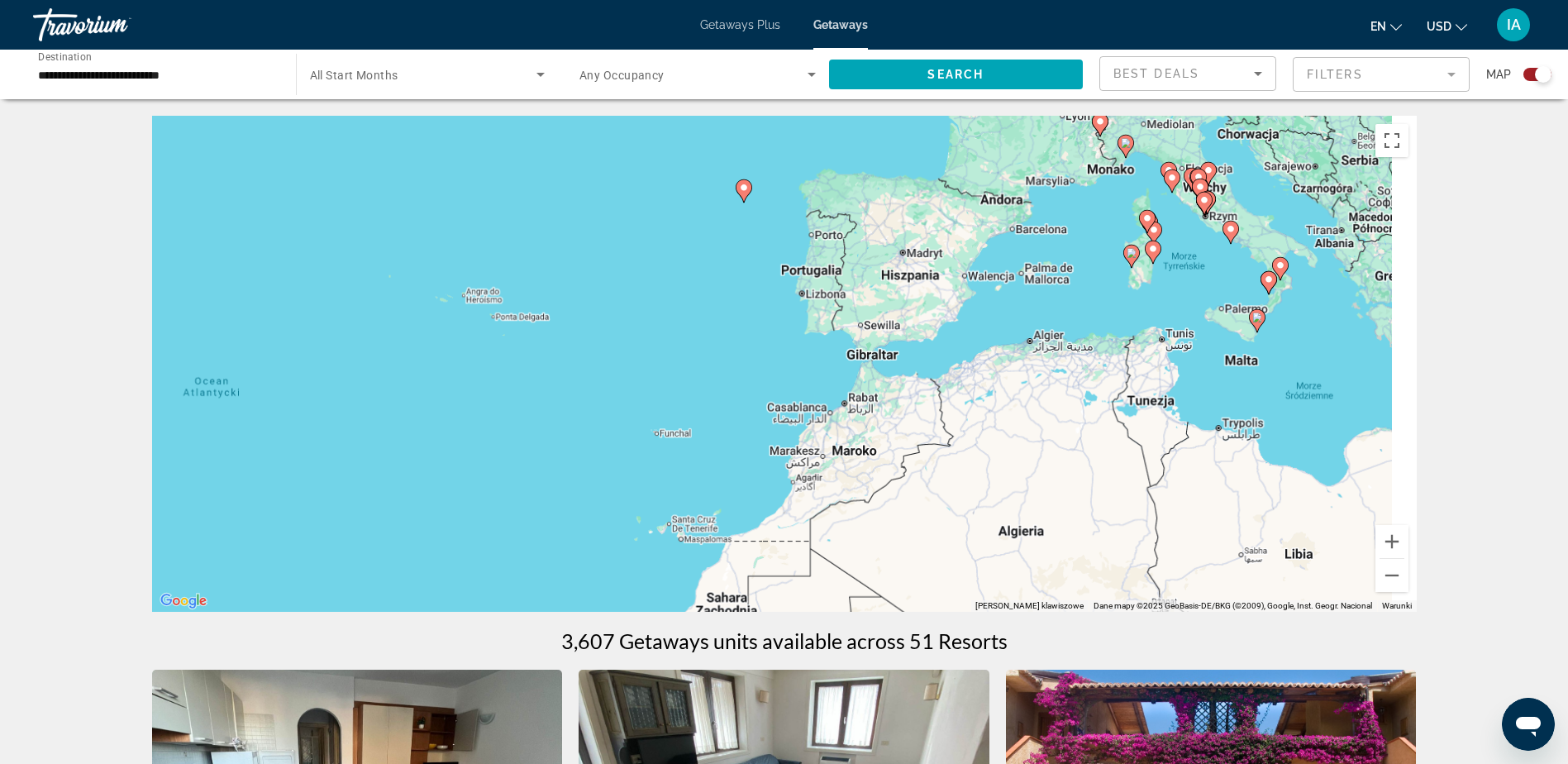
drag, startPoint x: 1257, startPoint y: 305, endPoint x: 727, endPoint y: 478, distance: 557.5
click at [729, 478] on div "Aby aktywować przeciąganie za pomocą klawiatury, naciśnij Alt + Enter. Po włącz…" at bounding box center [784, 364] width 1265 height 496
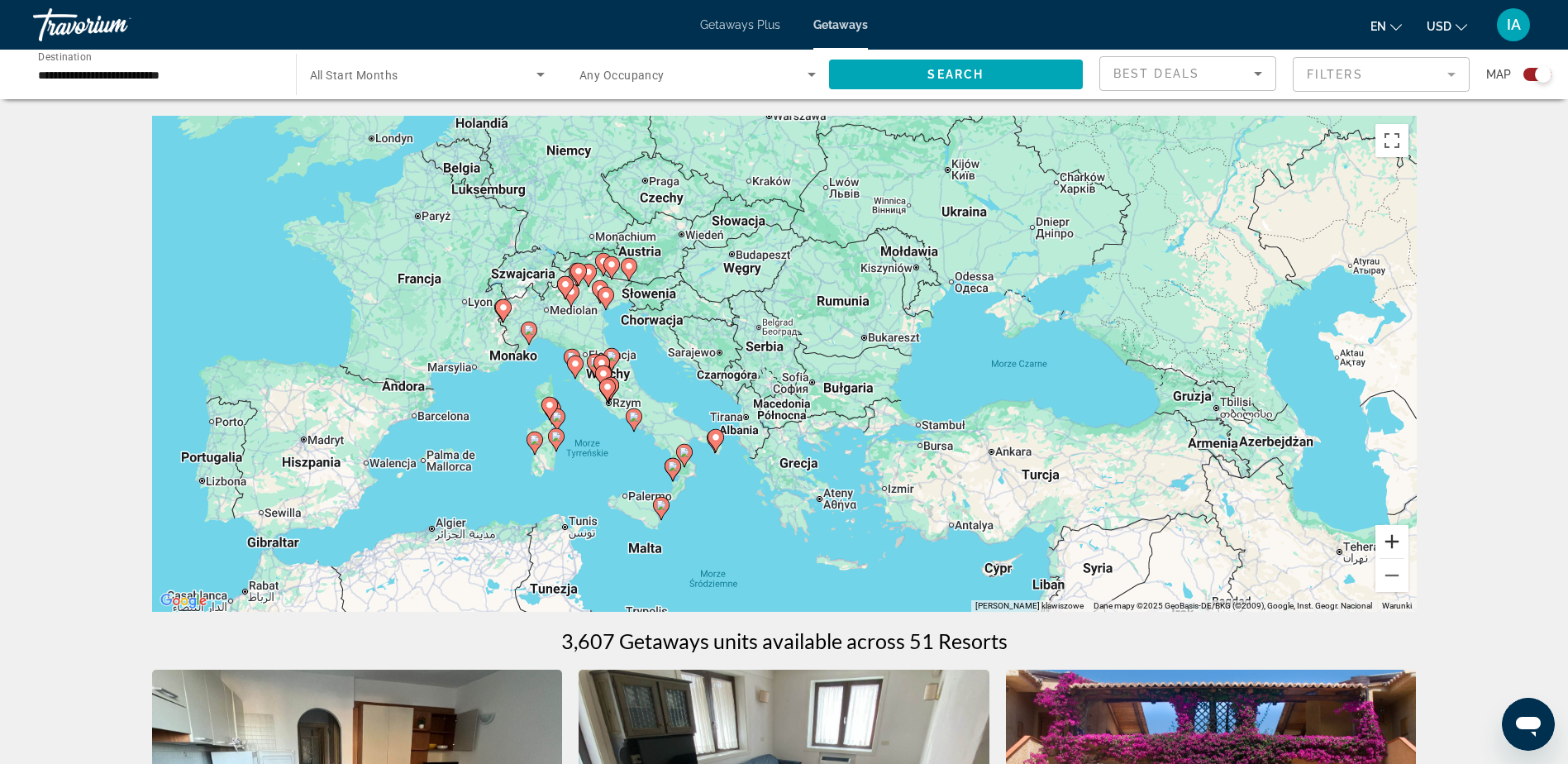
click at [1393, 539] on button "Powiększ" at bounding box center [1392, 541] width 33 height 33
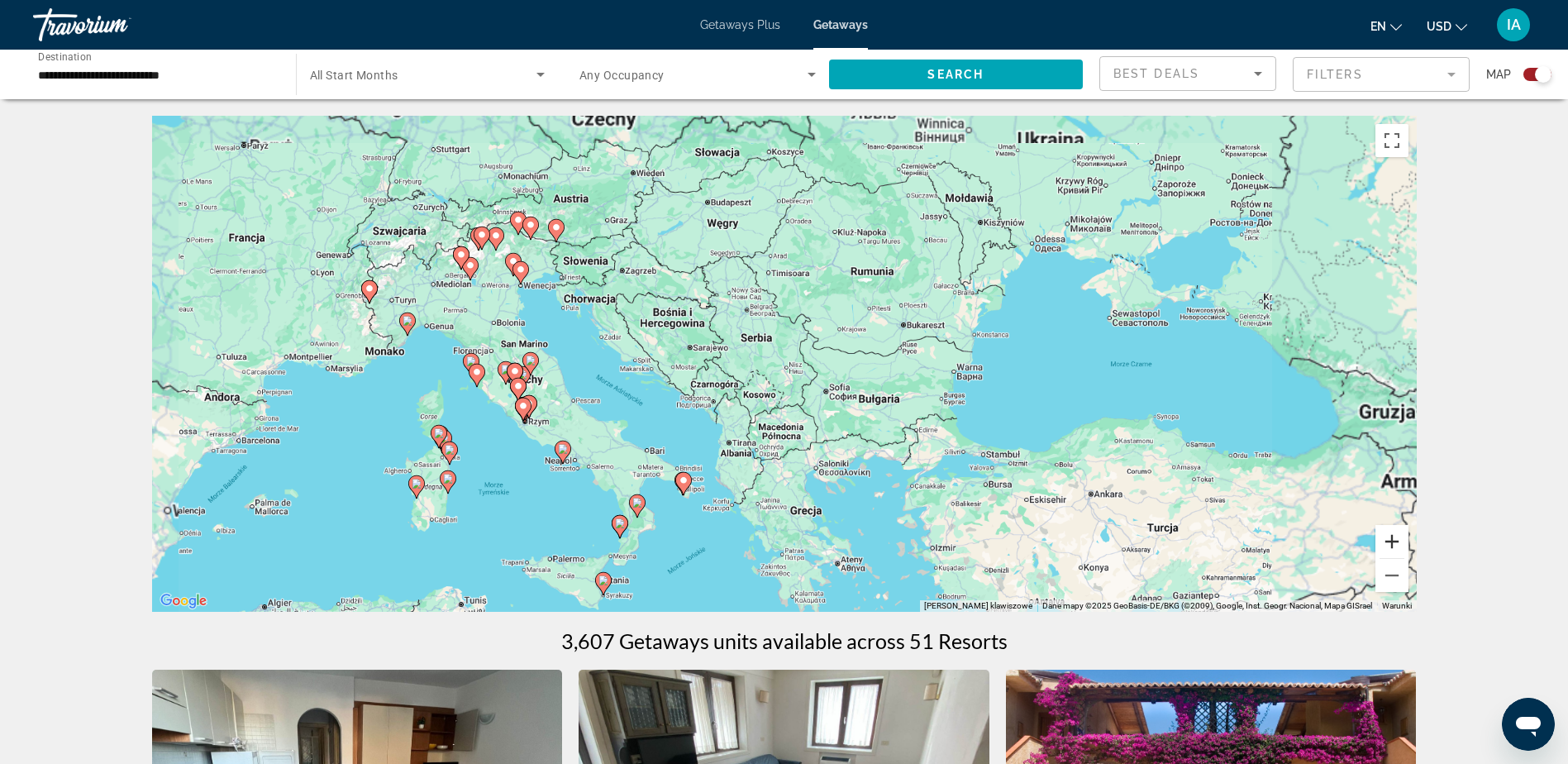
click at [1393, 539] on button "Powiększ" at bounding box center [1392, 541] width 33 height 33
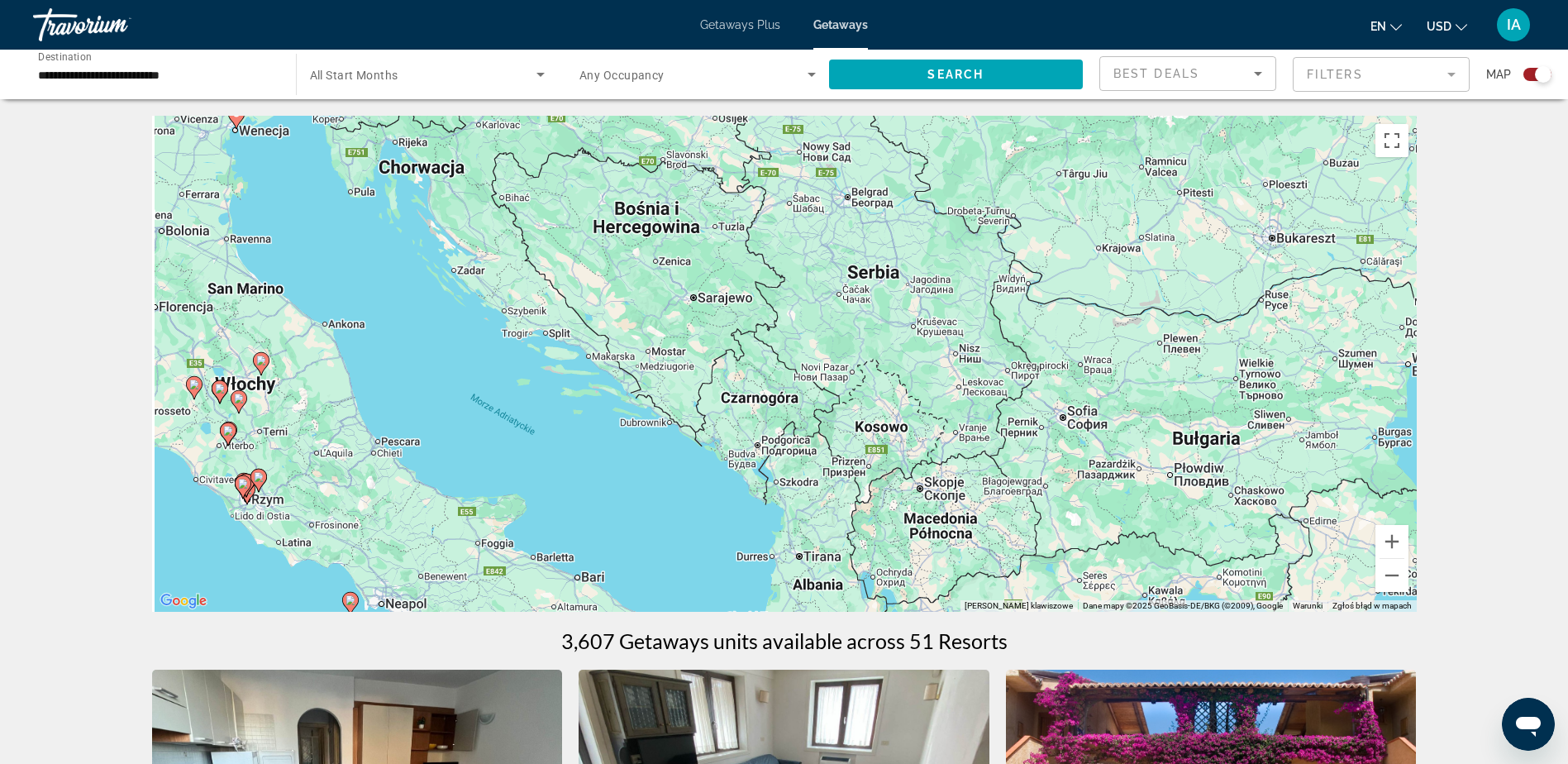
drag, startPoint x: 334, startPoint y: 407, endPoint x: 764, endPoint y: 345, distance: 434.4
click at [764, 345] on div "Aby aktywować przeciąganie za pomocą klawiatury, naciśnij Alt + Enter. Po włącz…" at bounding box center [784, 364] width 1265 height 496
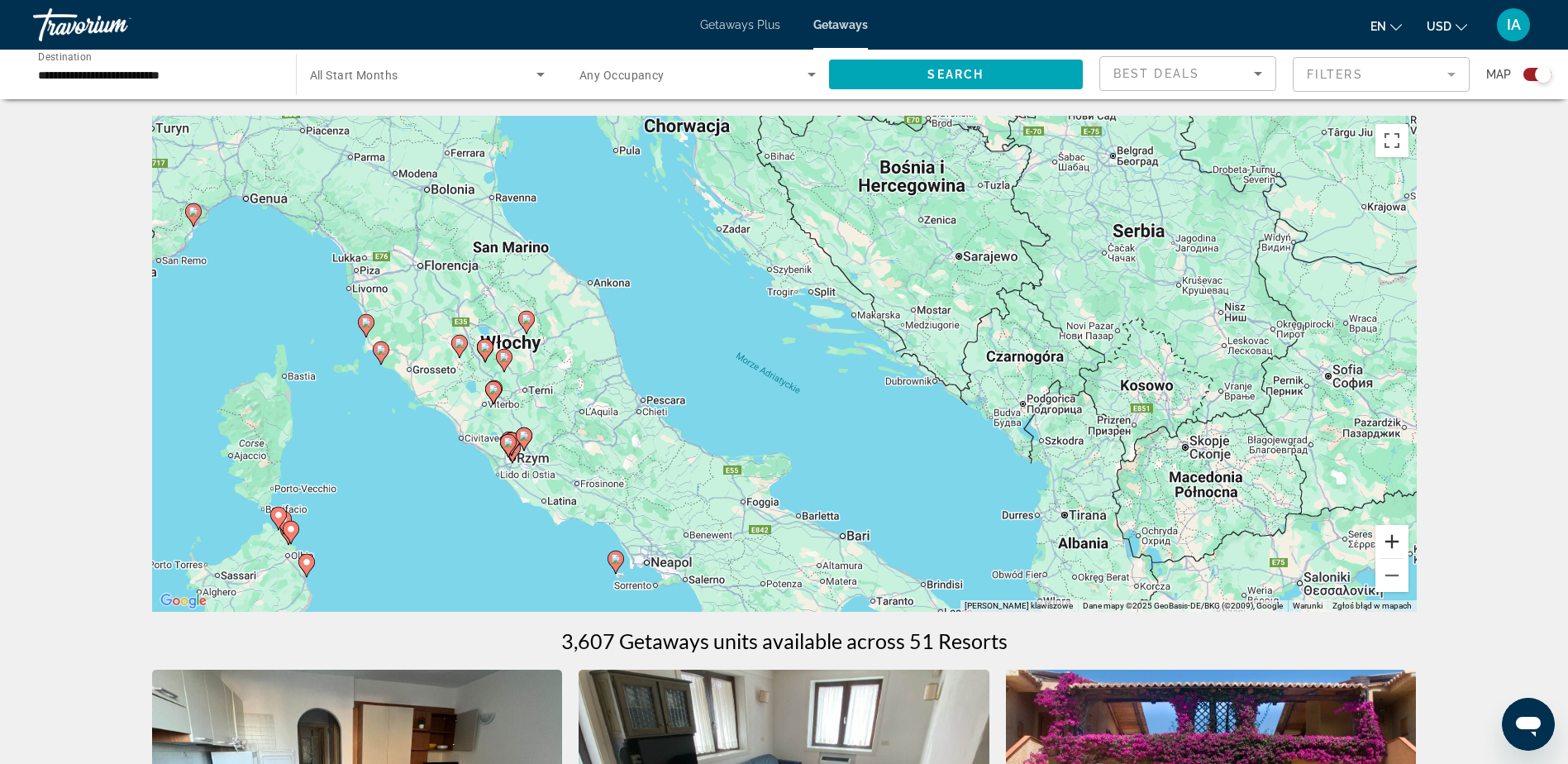
click at [1394, 544] on button "Powiększ" at bounding box center [1392, 541] width 33 height 33
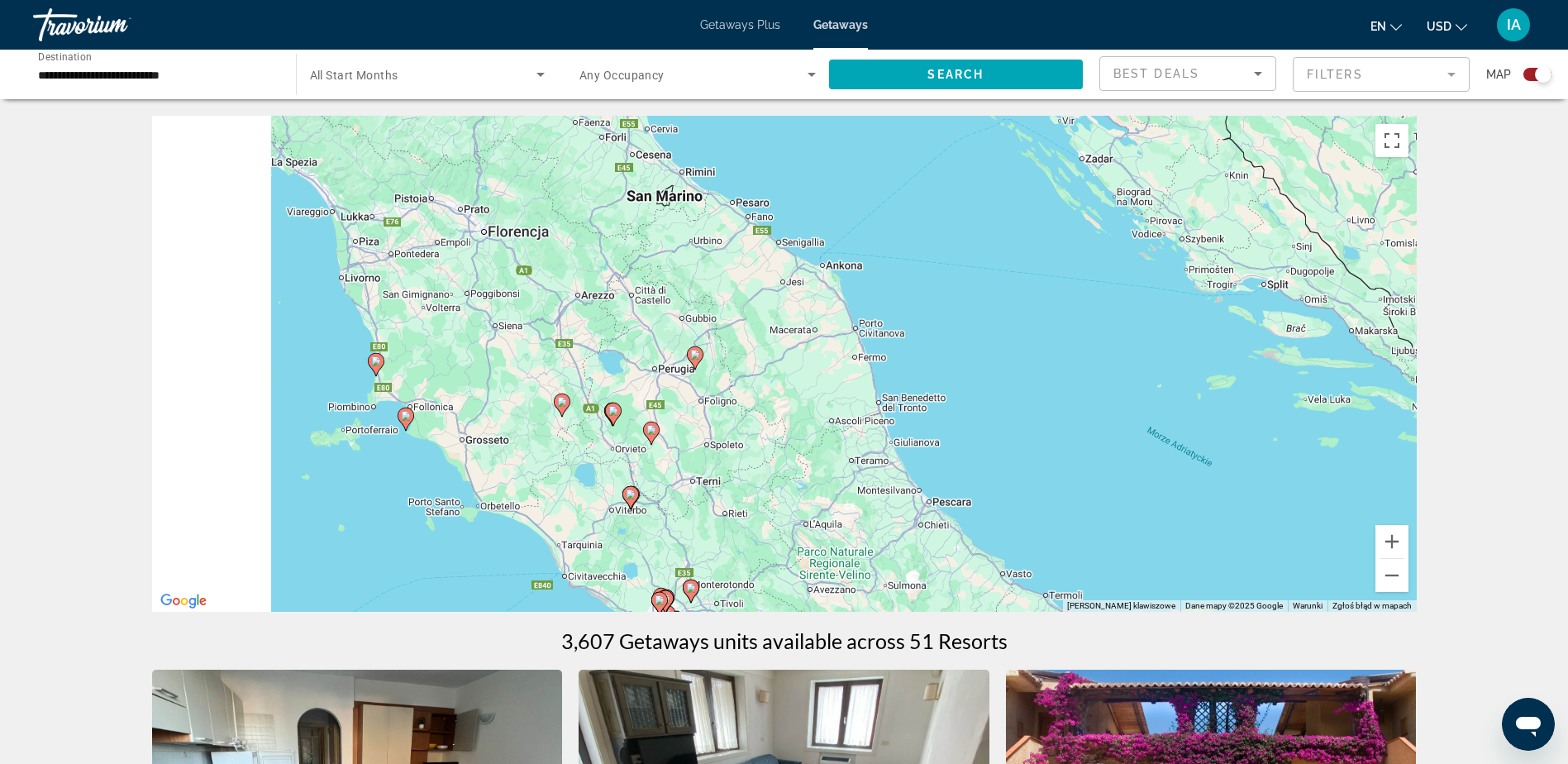
drag, startPoint x: 450, startPoint y: 366, endPoint x: 783, endPoint y: 411, distance: 336.0
click at [783, 411] on div "Aby aktywować przeciąganie za pomocą klawiatury, naciśnij Alt + Enter. Po włącz…" at bounding box center [784, 364] width 1265 height 496
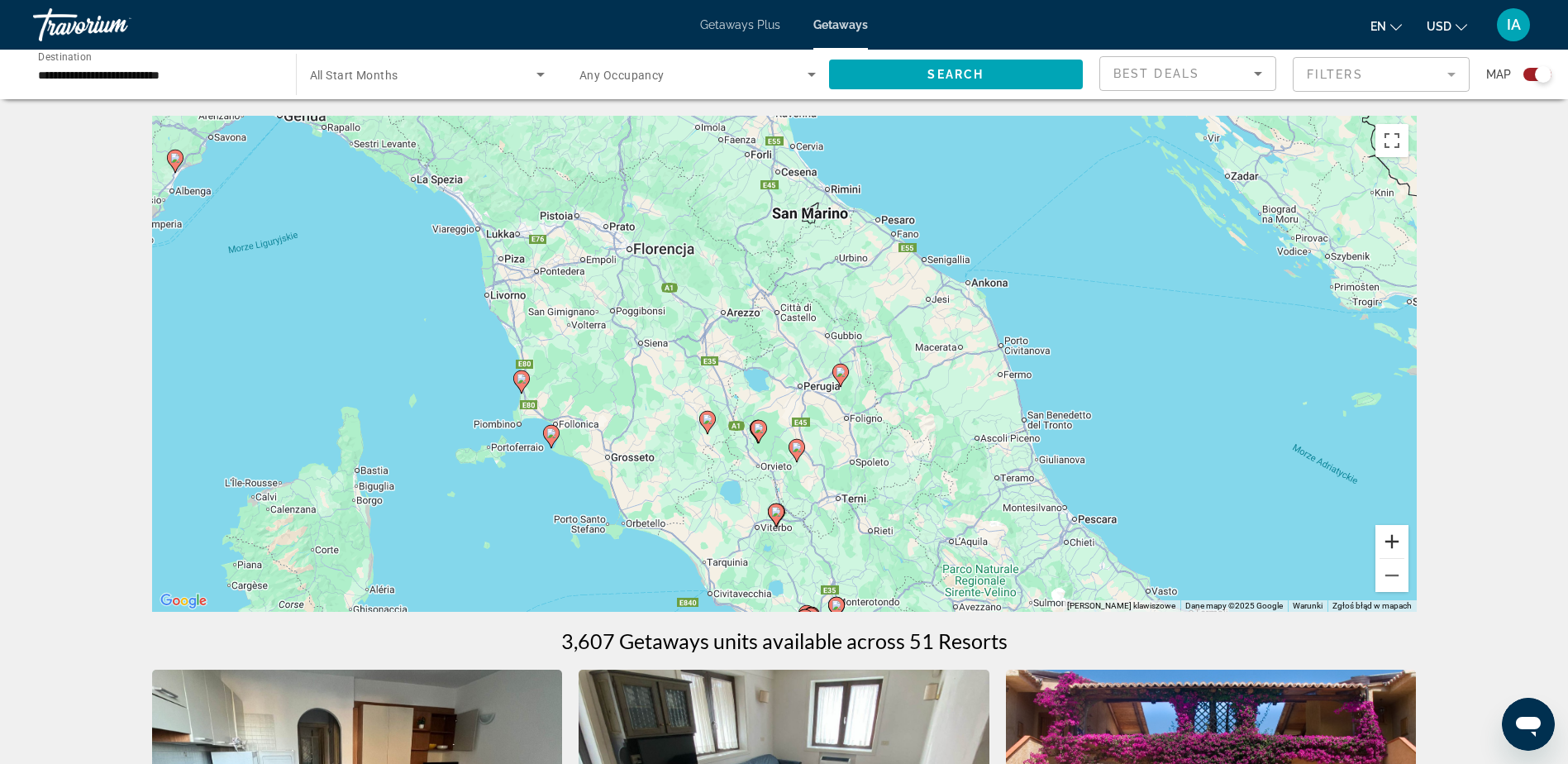
click at [1400, 542] on button "Powiększ" at bounding box center [1392, 541] width 33 height 33
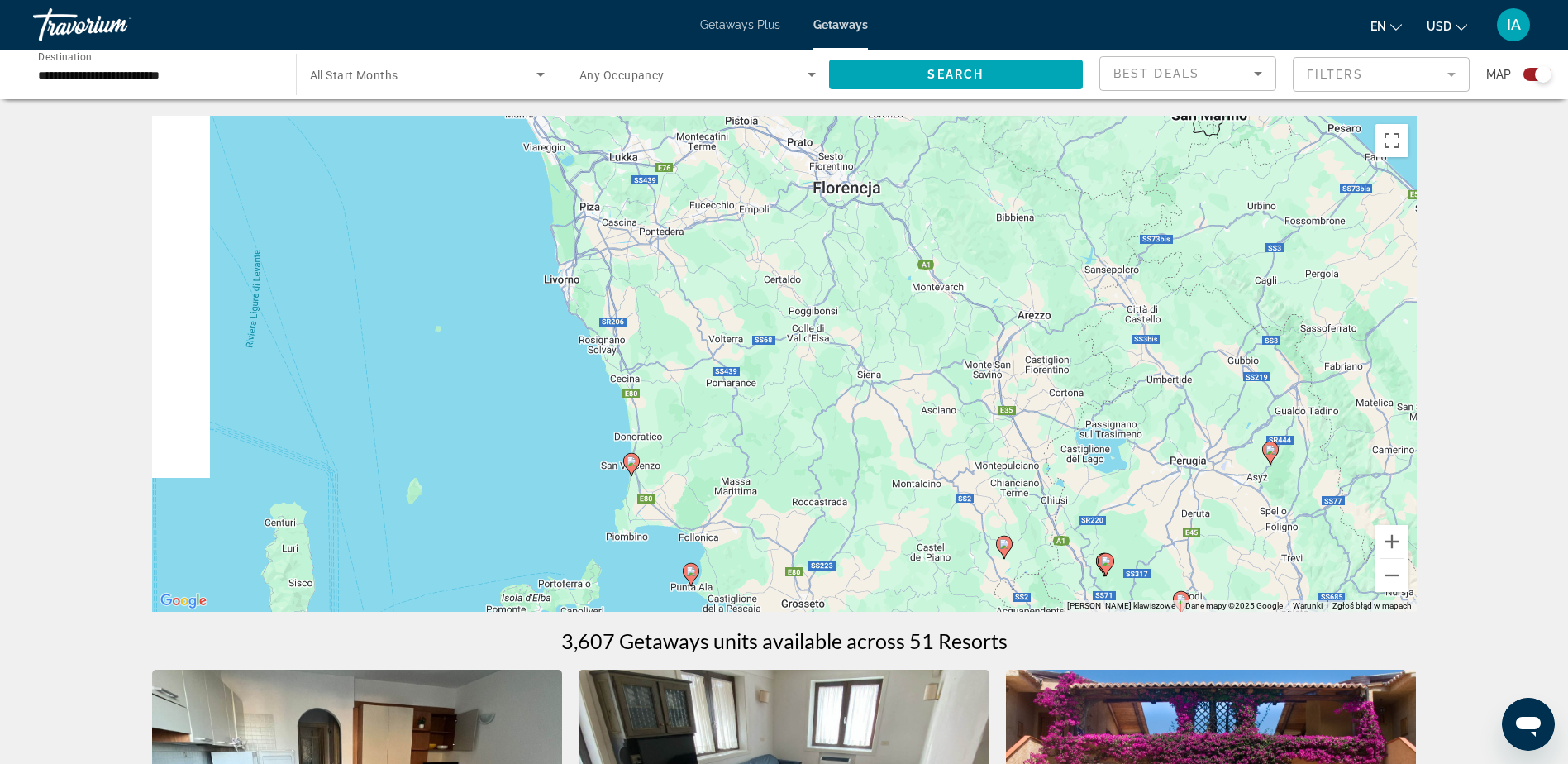
drag, startPoint x: 432, startPoint y: 350, endPoint x: 815, endPoint y: 404, distance: 386.8
click at [815, 404] on div "Aby aktywować przeciąganie za pomocą klawiatury, naciśnij Alt + Enter. Po włącz…" at bounding box center [784, 364] width 1265 height 496
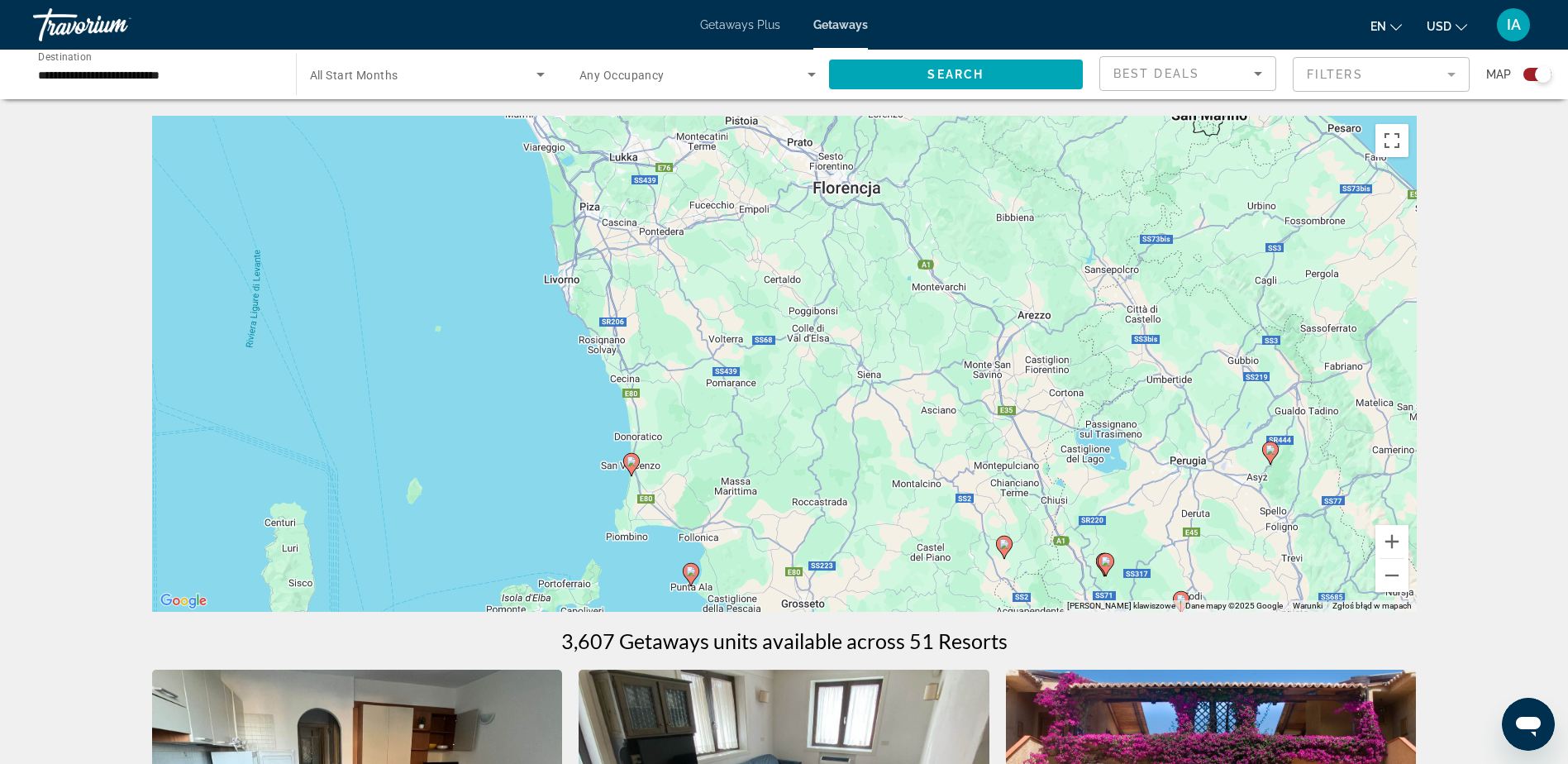
click at [630, 464] on image "Main content" at bounding box center [632, 462] width 10 height 10
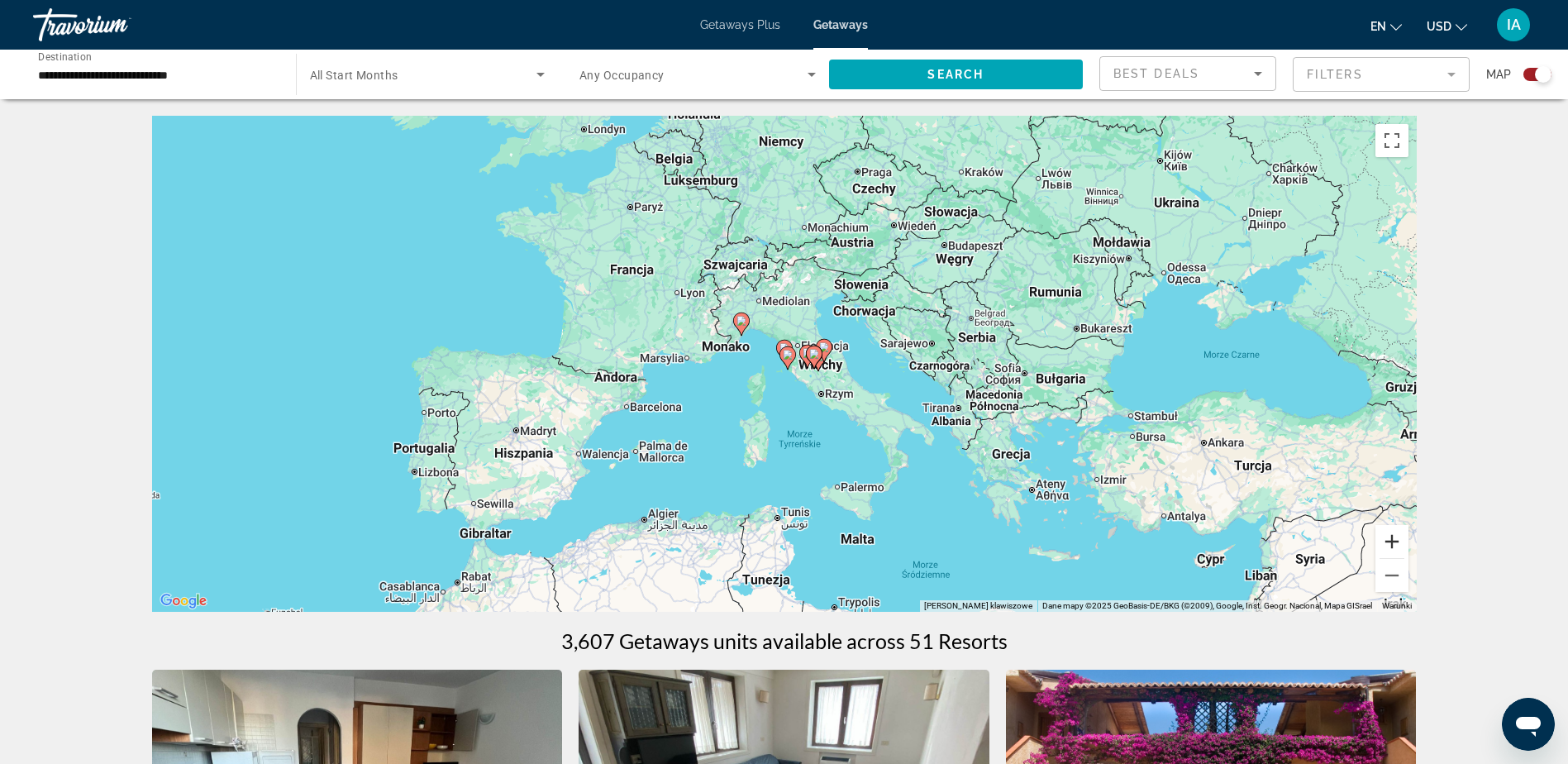
click at [1398, 542] on button "Powiększ" at bounding box center [1392, 541] width 33 height 33
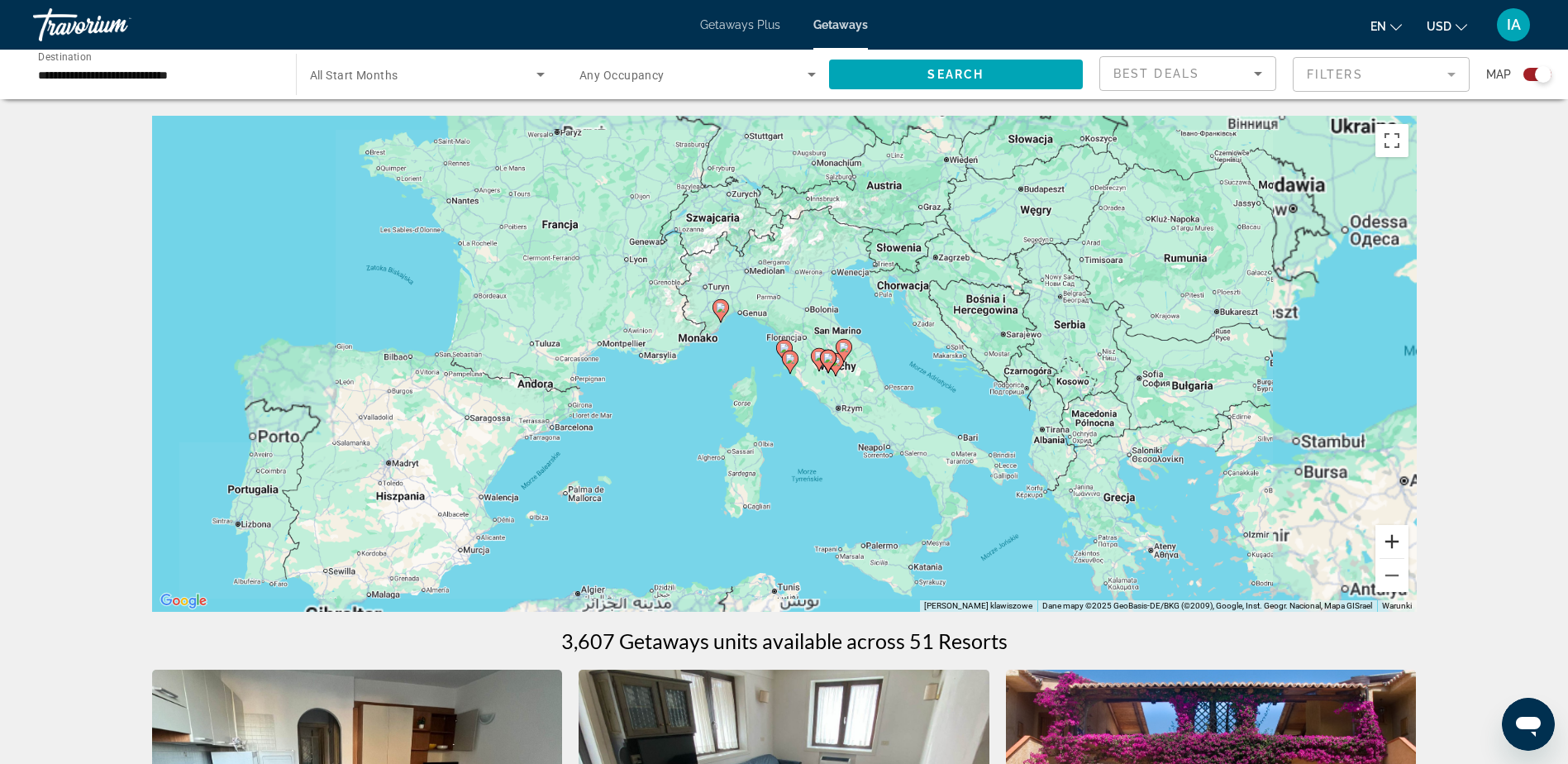
click at [1397, 542] on button "Powiększ" at bounding box center [1392, 541] width 33 height 33
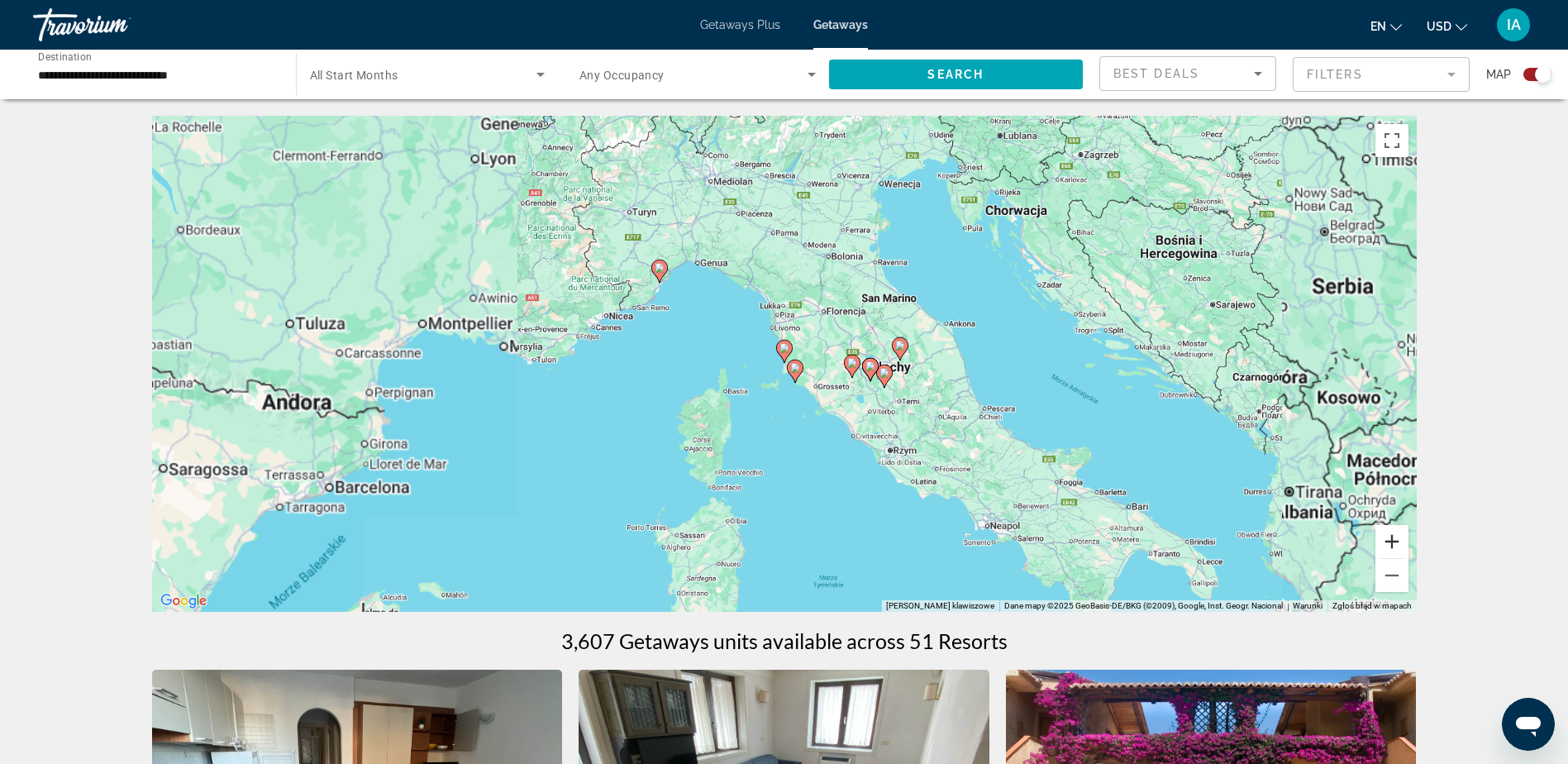
click at [1402, 542] on button "Powiększ" at bounding box center [1392, 541] width 33 height 33
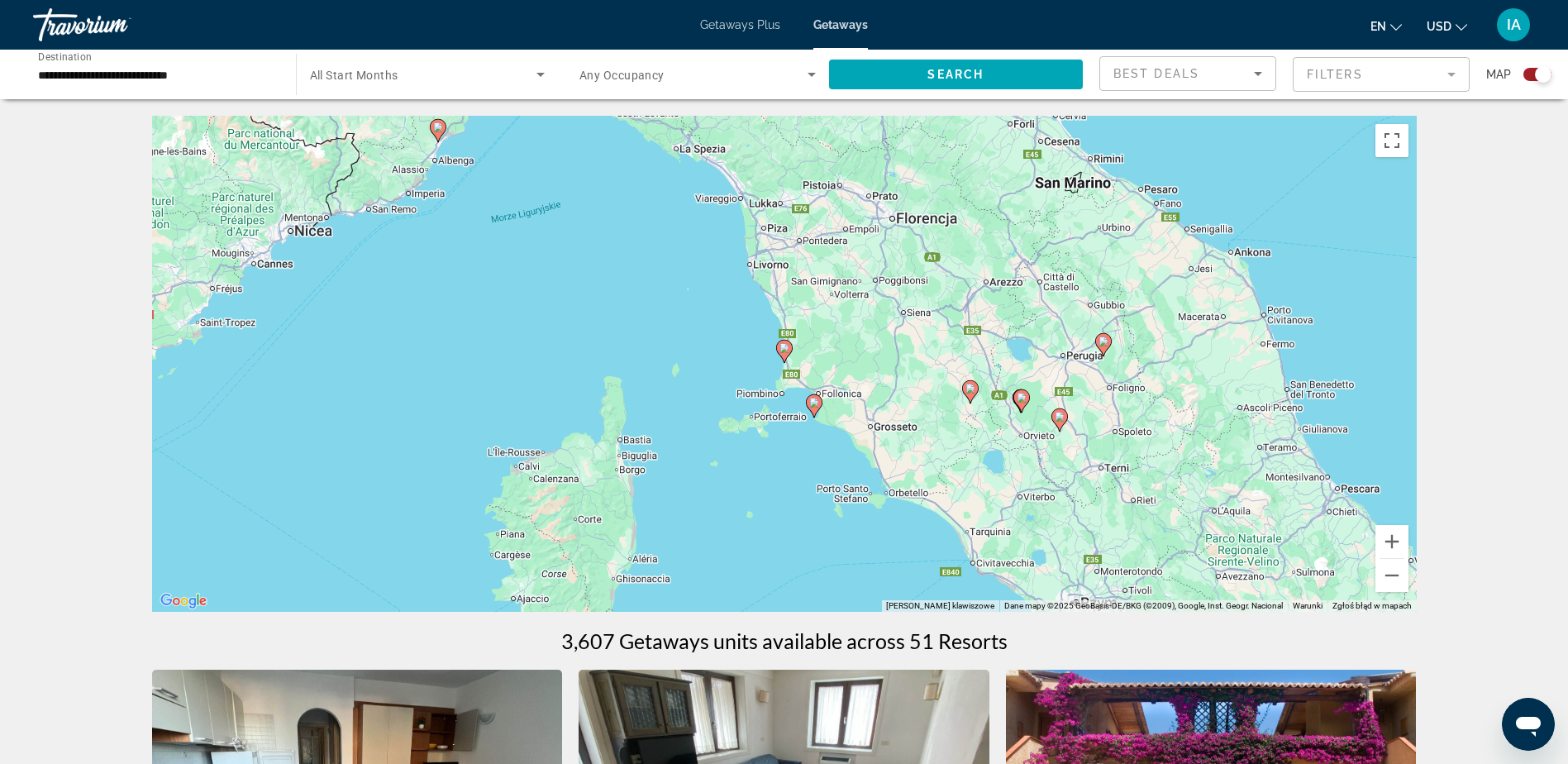
click at [783, 354] on icon "Main content" at bounding box center [783, 351] width 15 height 22
type input "**********"
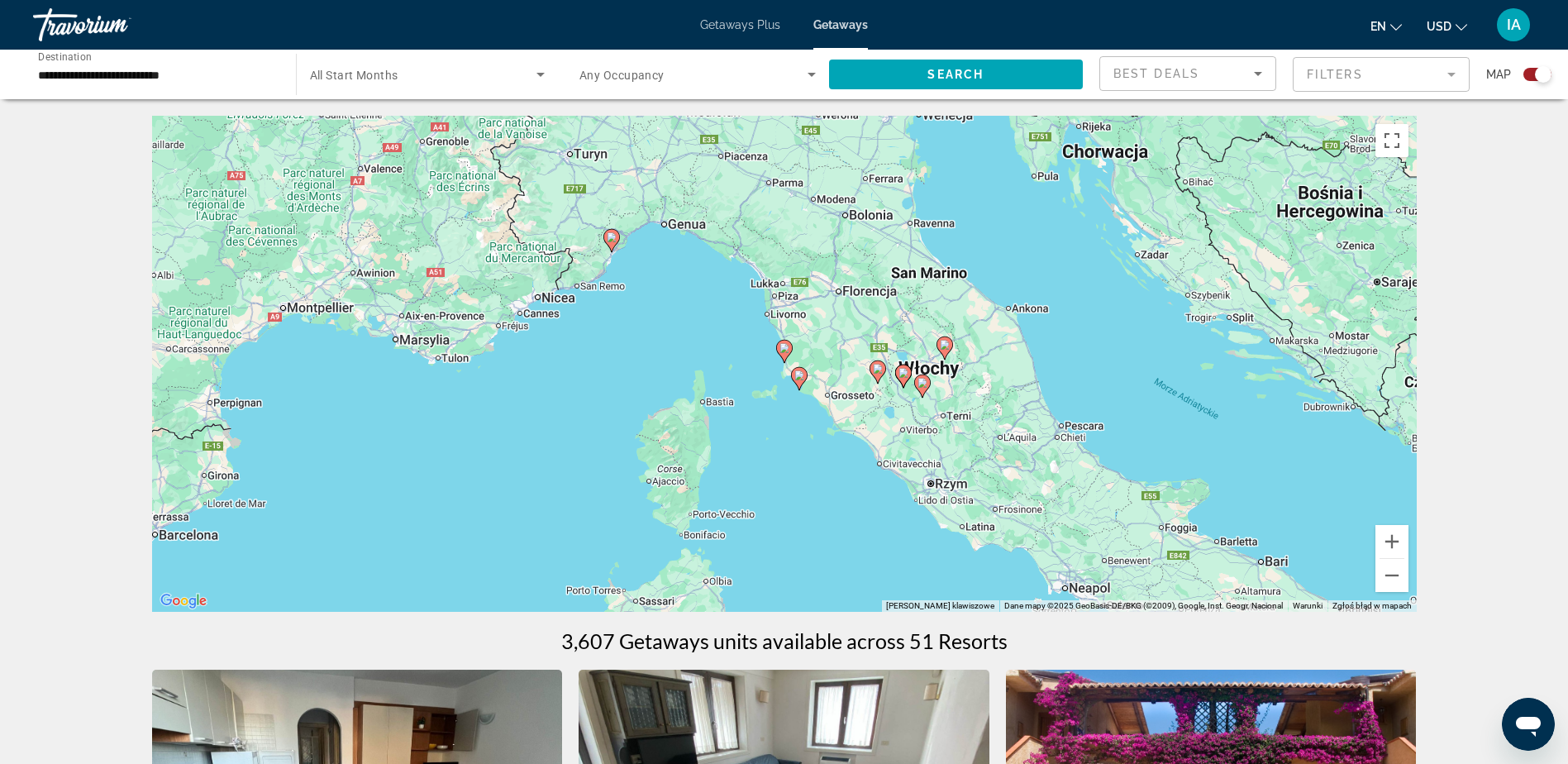
click at [783, 354] on icon "Main content" at bounding box center [783, 351] width 15 height 22
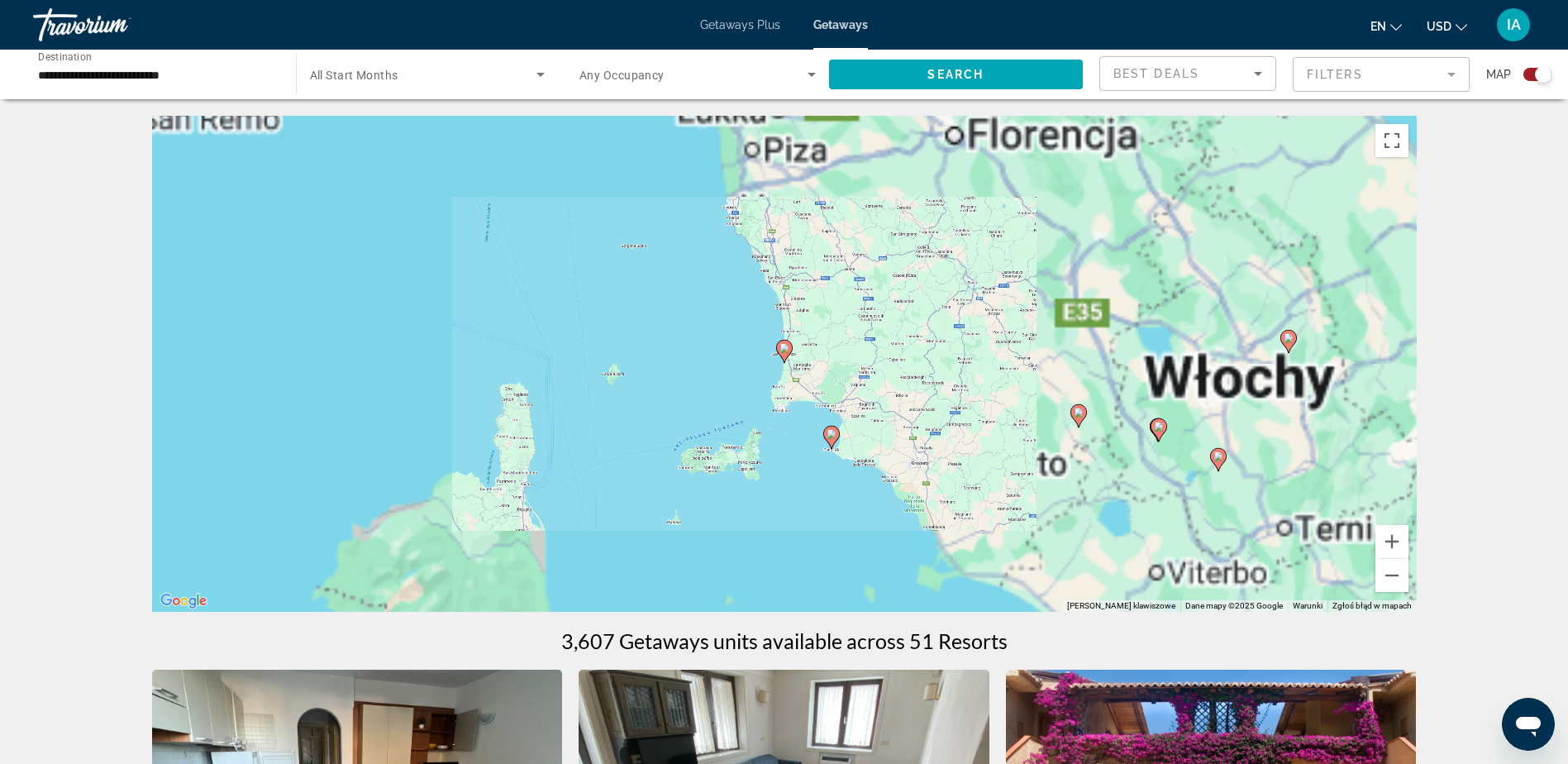
click at [784, 353] on icon "Main content" at bounding box center [783, 351] width 15 height 22
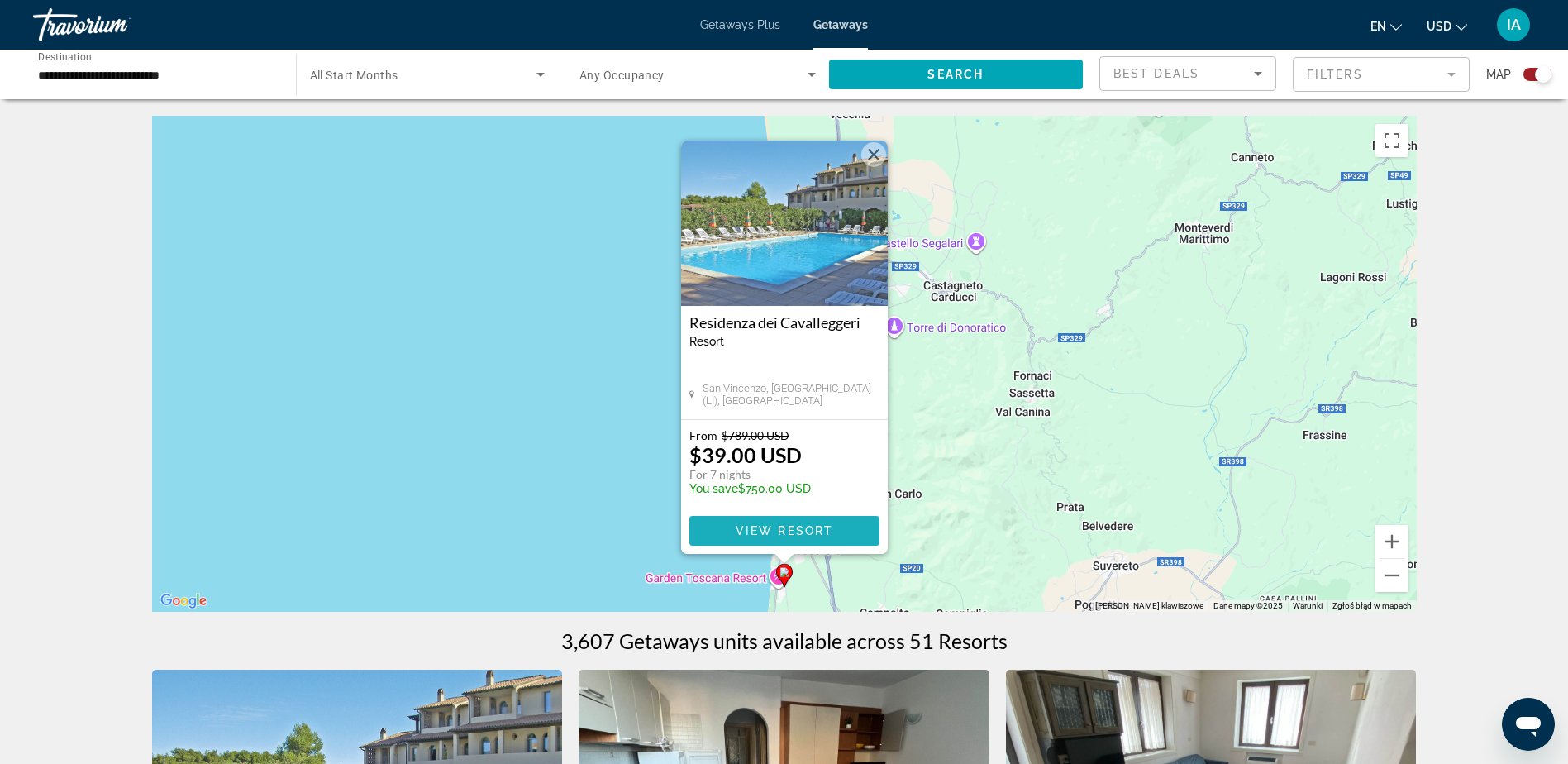
click at [827, 531] on span "View Resort" at bounding box center [783, 530] width 97 height 13
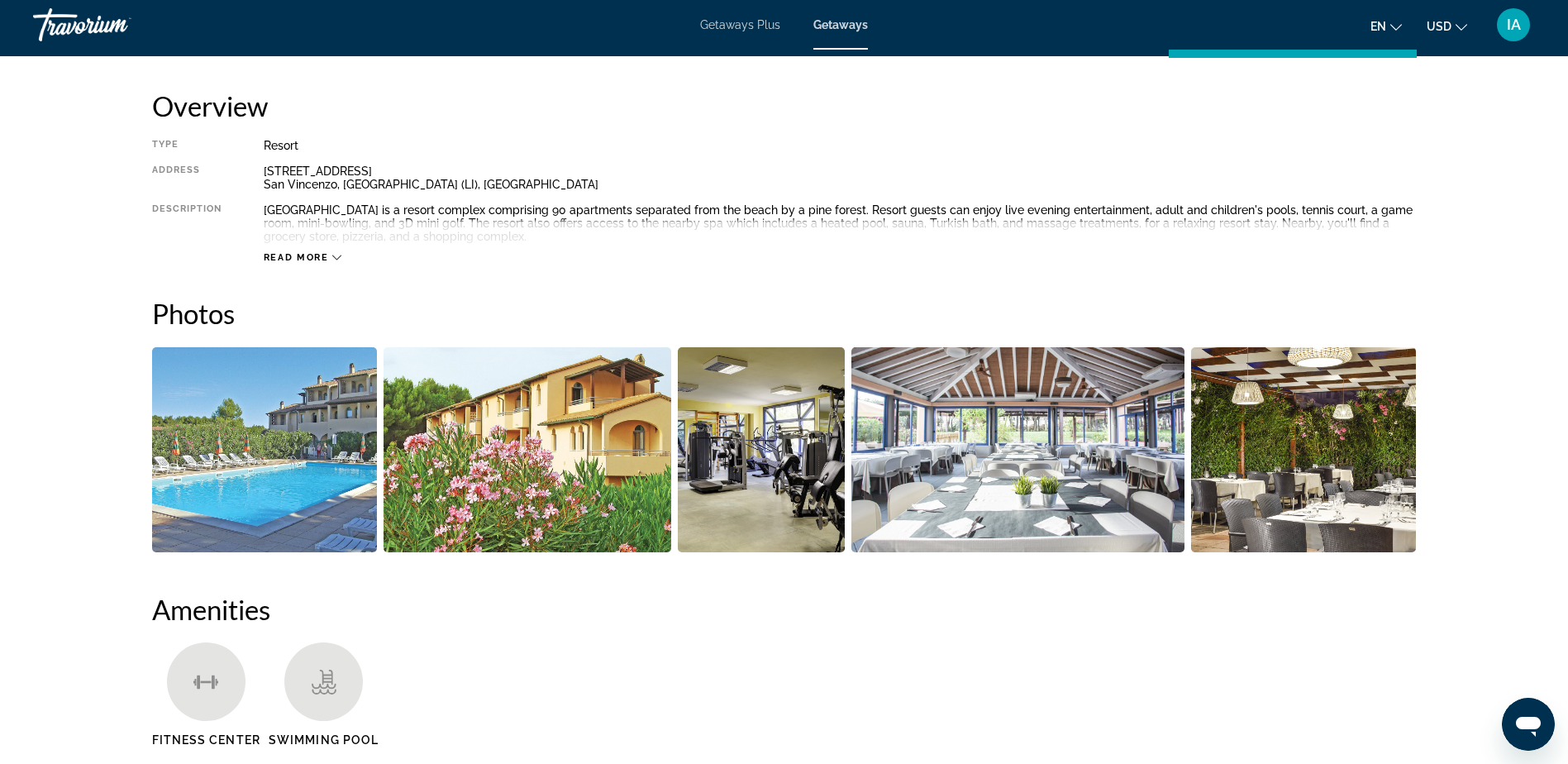
scroll to position [414, 0]
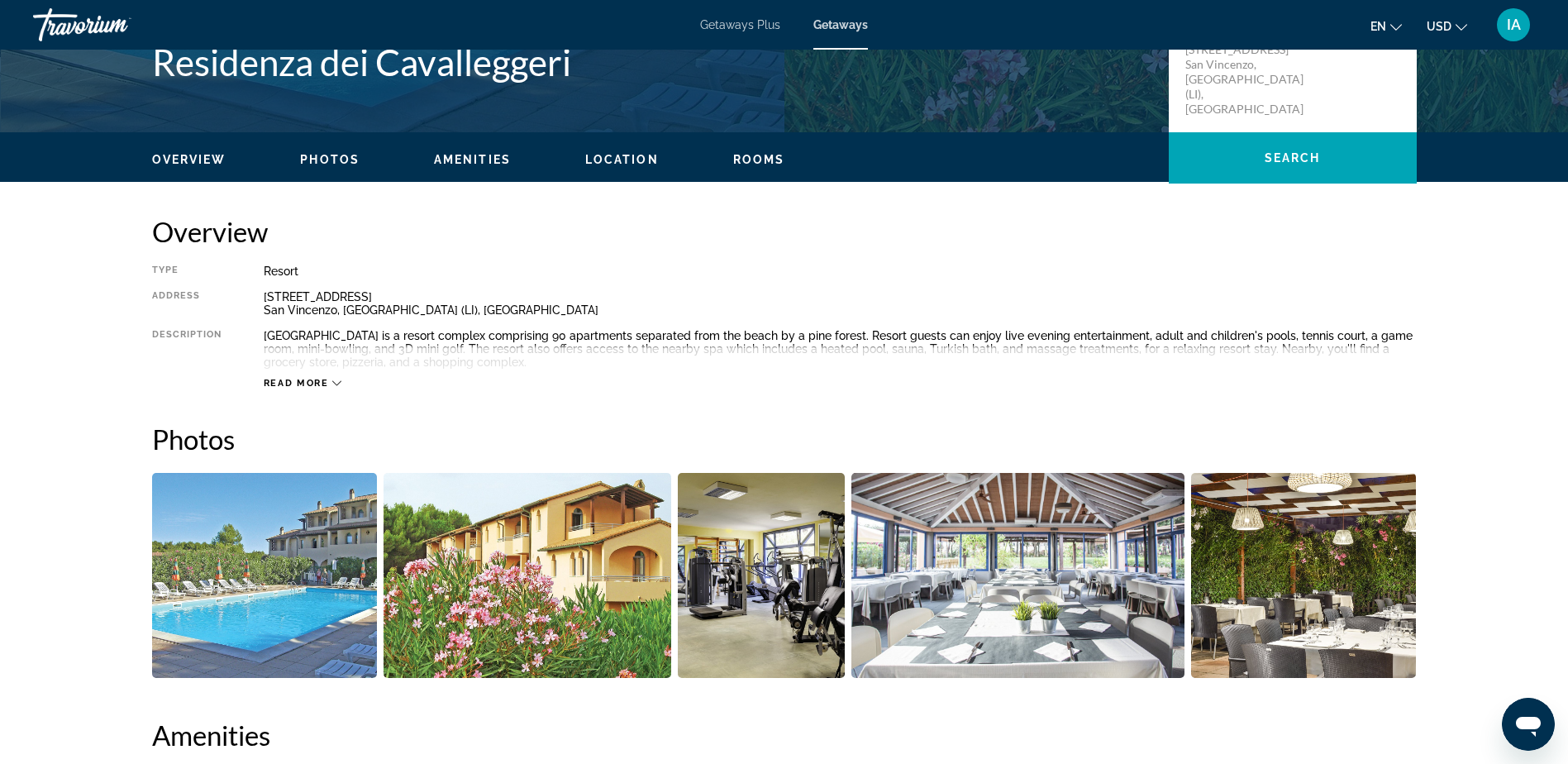
click at [324, 379] on span "Read more" at bounding box center [297, 383] width 65 height 10
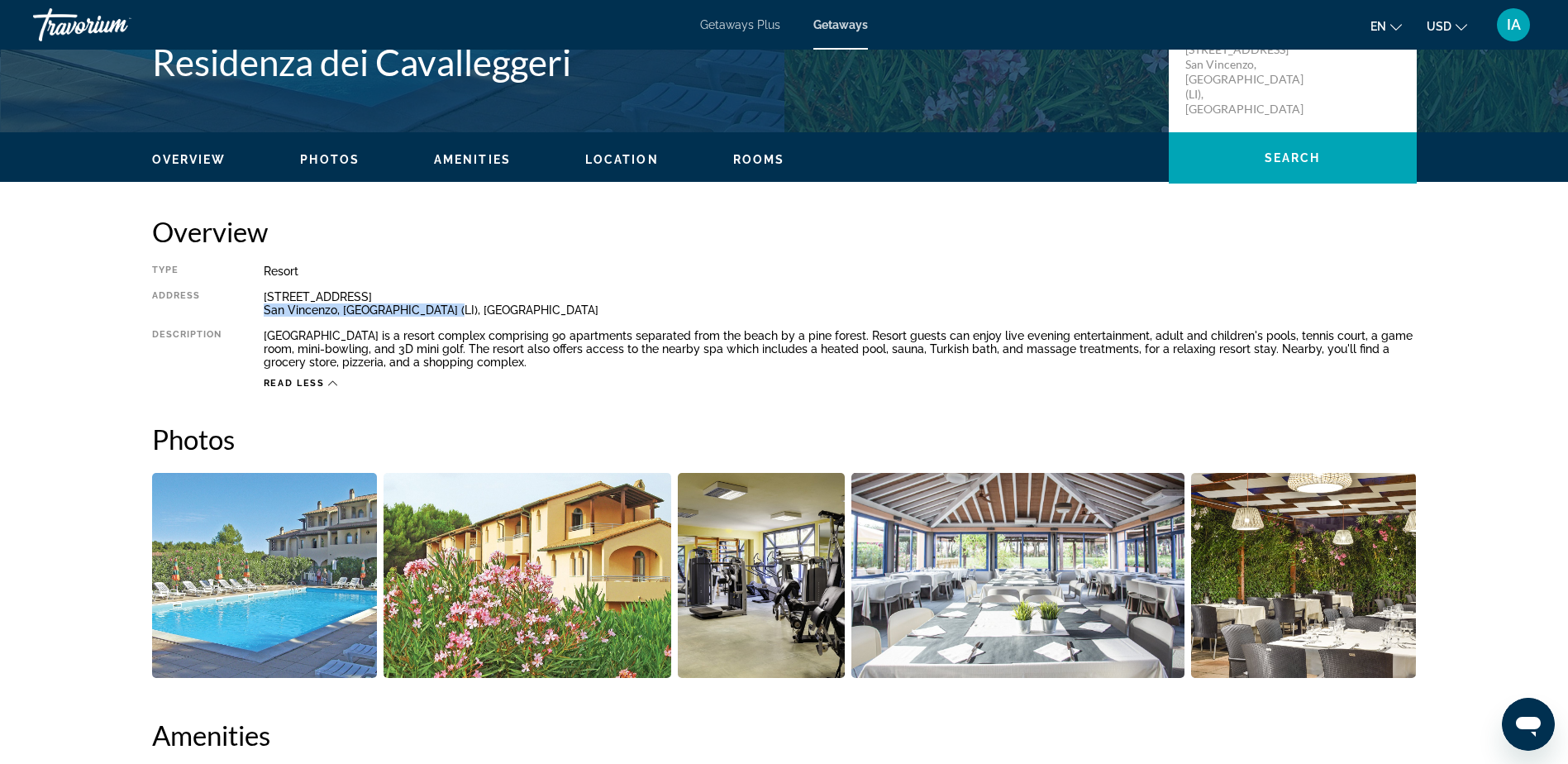
drag, startPoint x: 260, startPoint y: 310, endPoint x: 439, endPoint y: 313, distance: 179.0
click at [439, 313] on div "Type Resort All-Inclusive No All-Inclusive Address [STREET_ADDRESS] Description…" at bounding box center [784, 327] width 1265 height 125
copy div "San Vincenzo, [GEOGRAPHIC_DATA] (LI), [GEOGRAPHIC_DATA]"
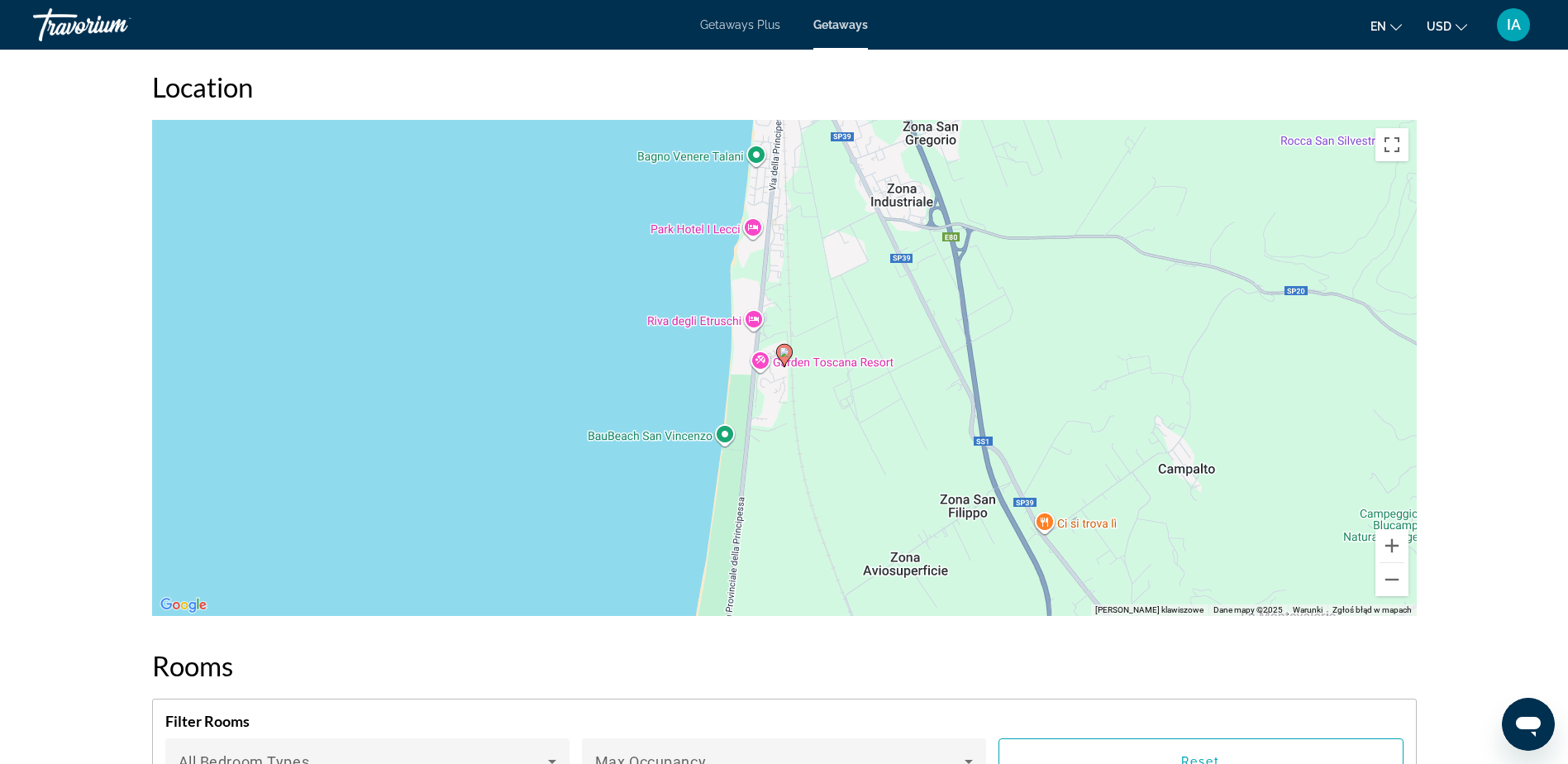
scroll to position [2398, 0]
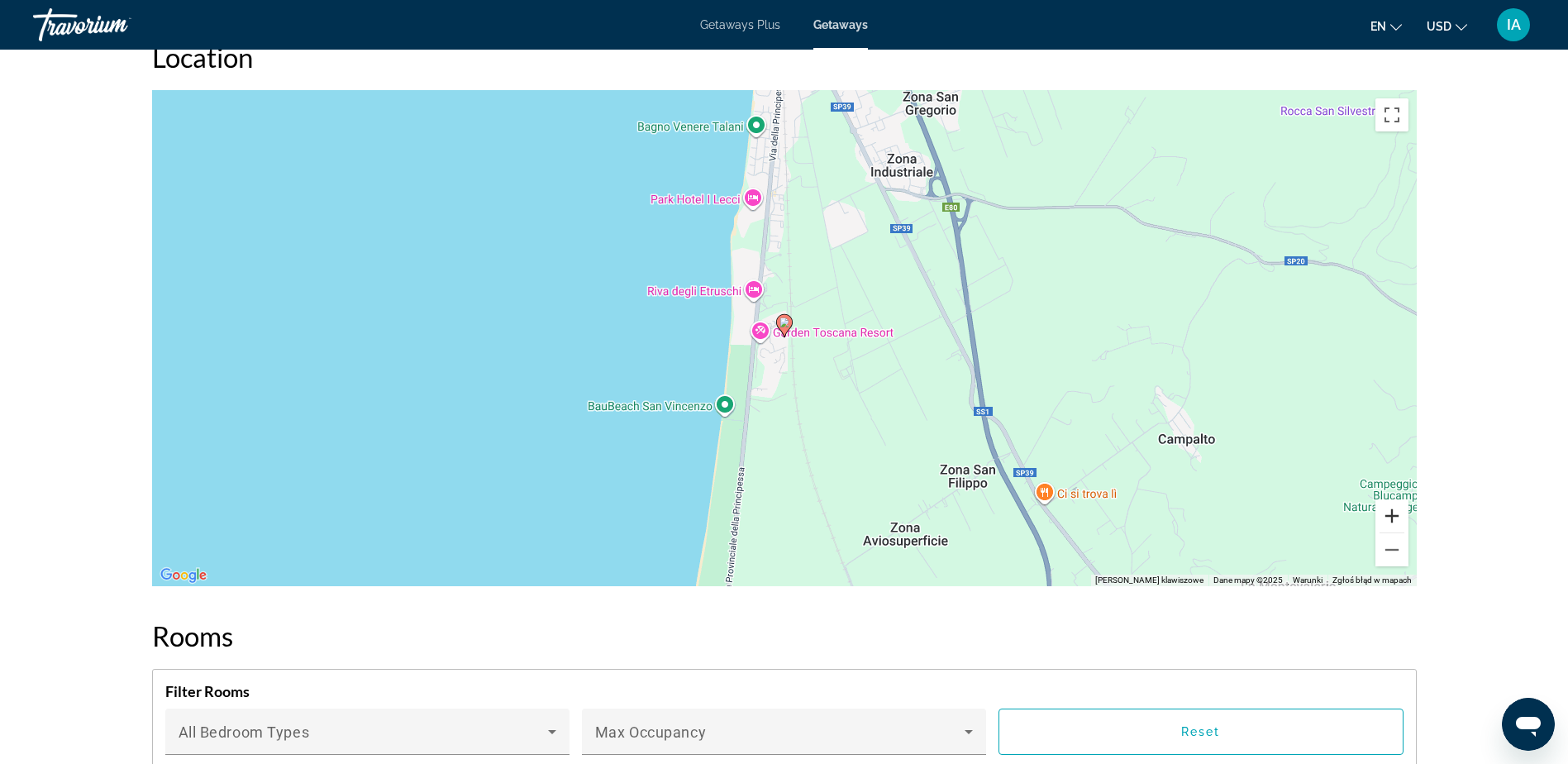
click at [1405, 517] on button "Powiększ" at bounding box center [1392, 516] width 33 height 33
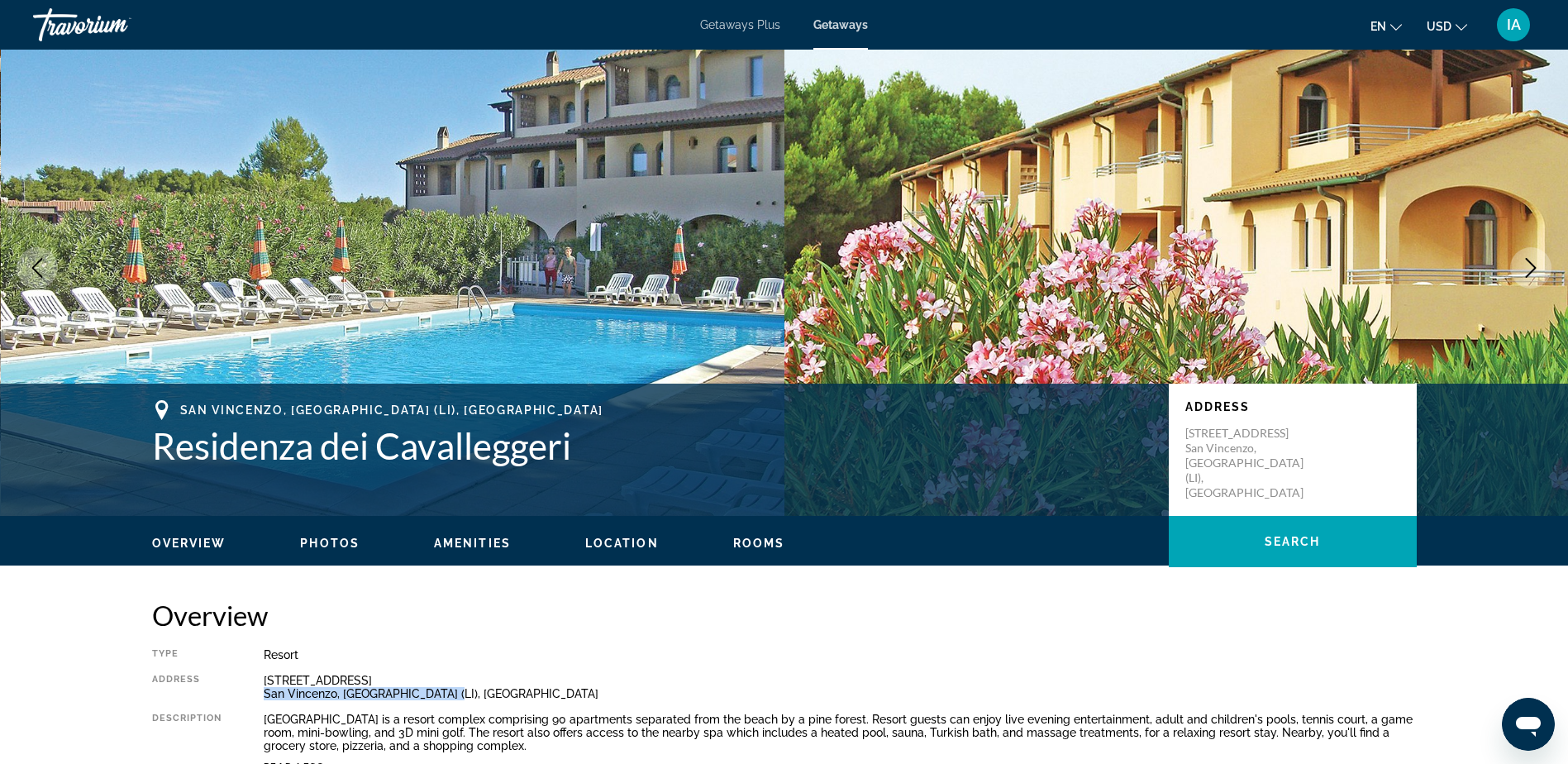
scroll to position [0, 0]
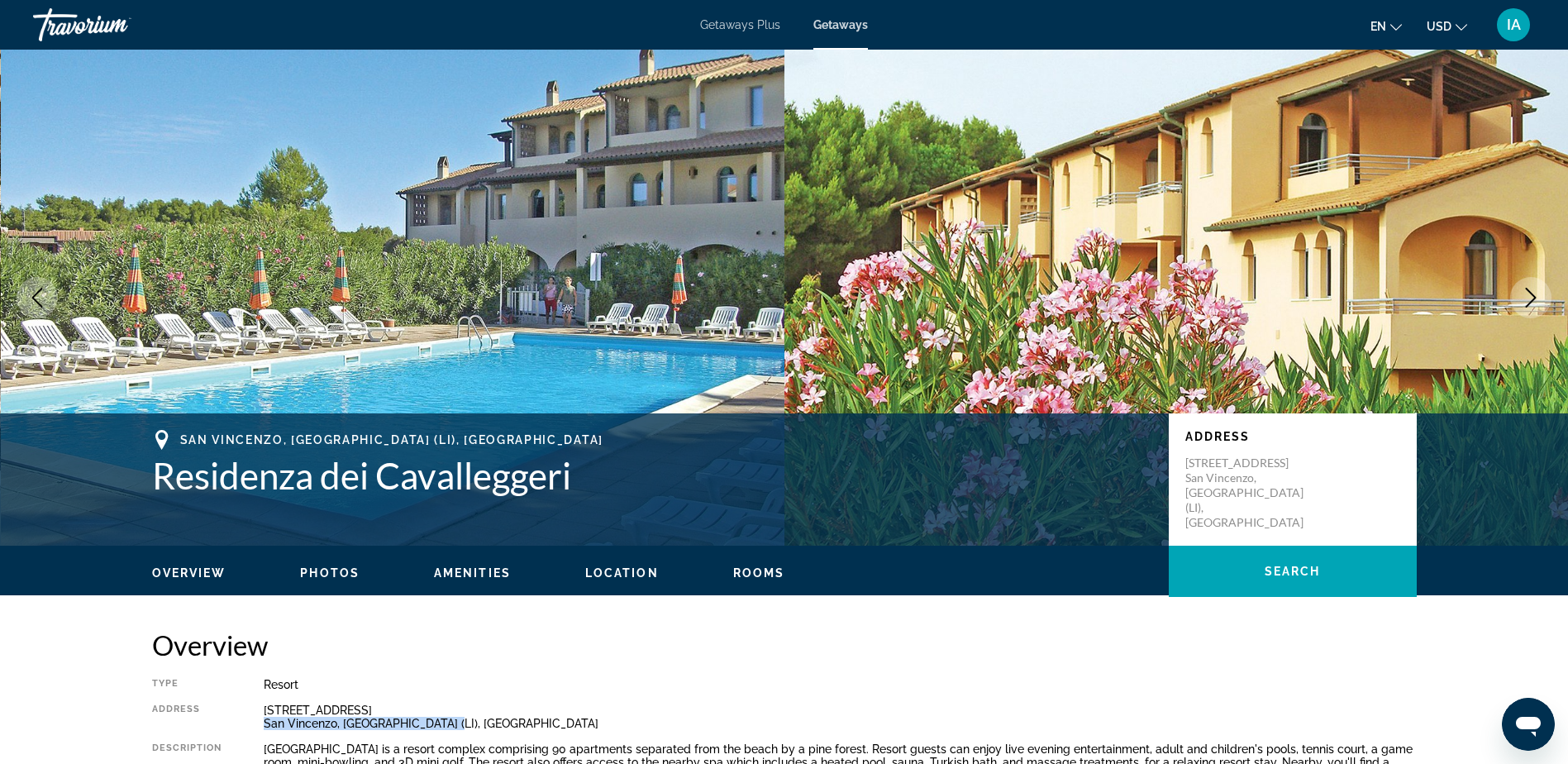
click at [832, 19] on span "Getaways" at bounding box center [840, 24] width 54 height 13
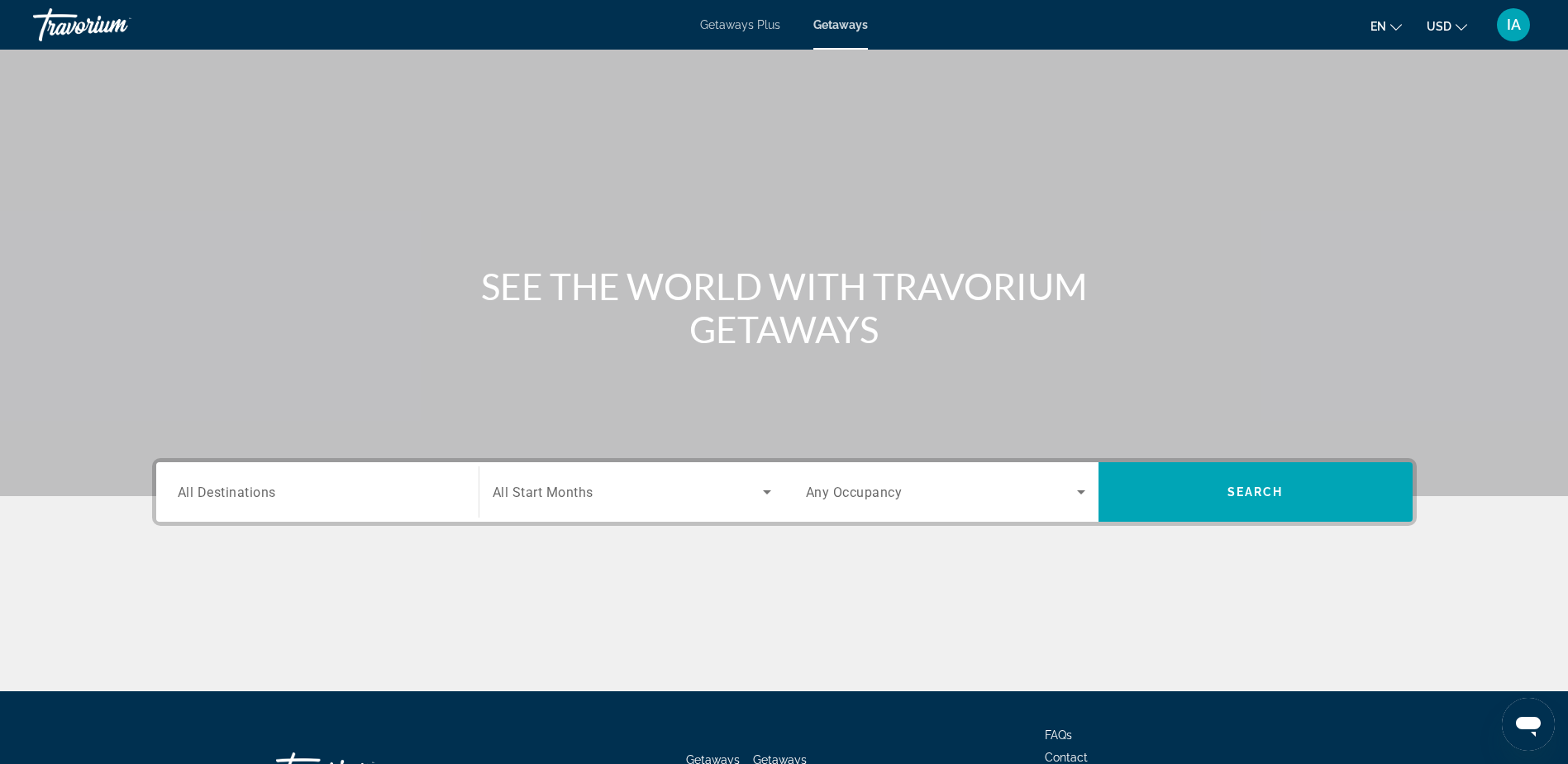
click at [974, 487] on span "Search widget" at bounding box center [941, 491] width 271 height 20
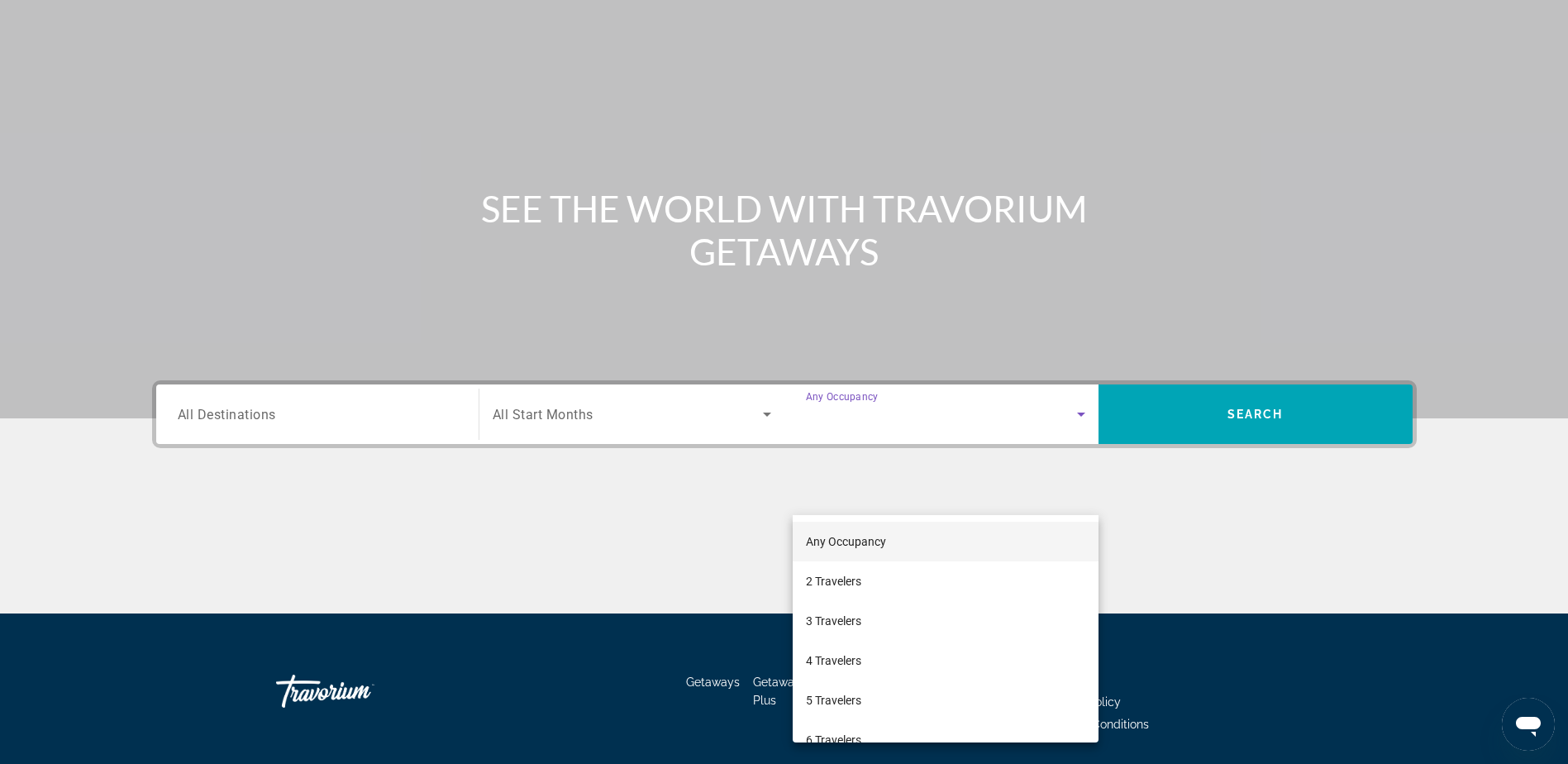
scroll to position [130, 0]
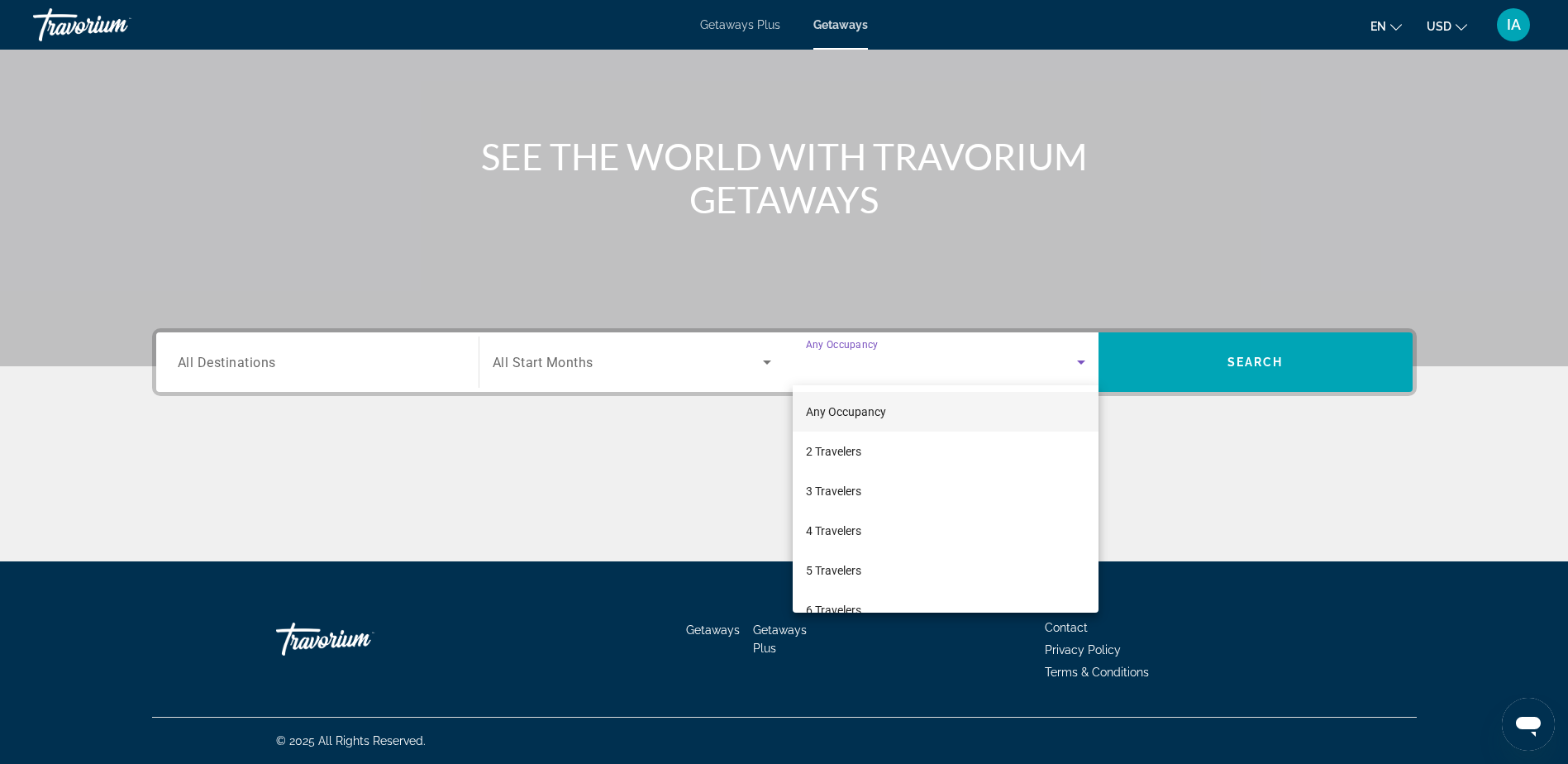
click at [649, 367] on div at bounding box center [784, 382] width 1568 height 764
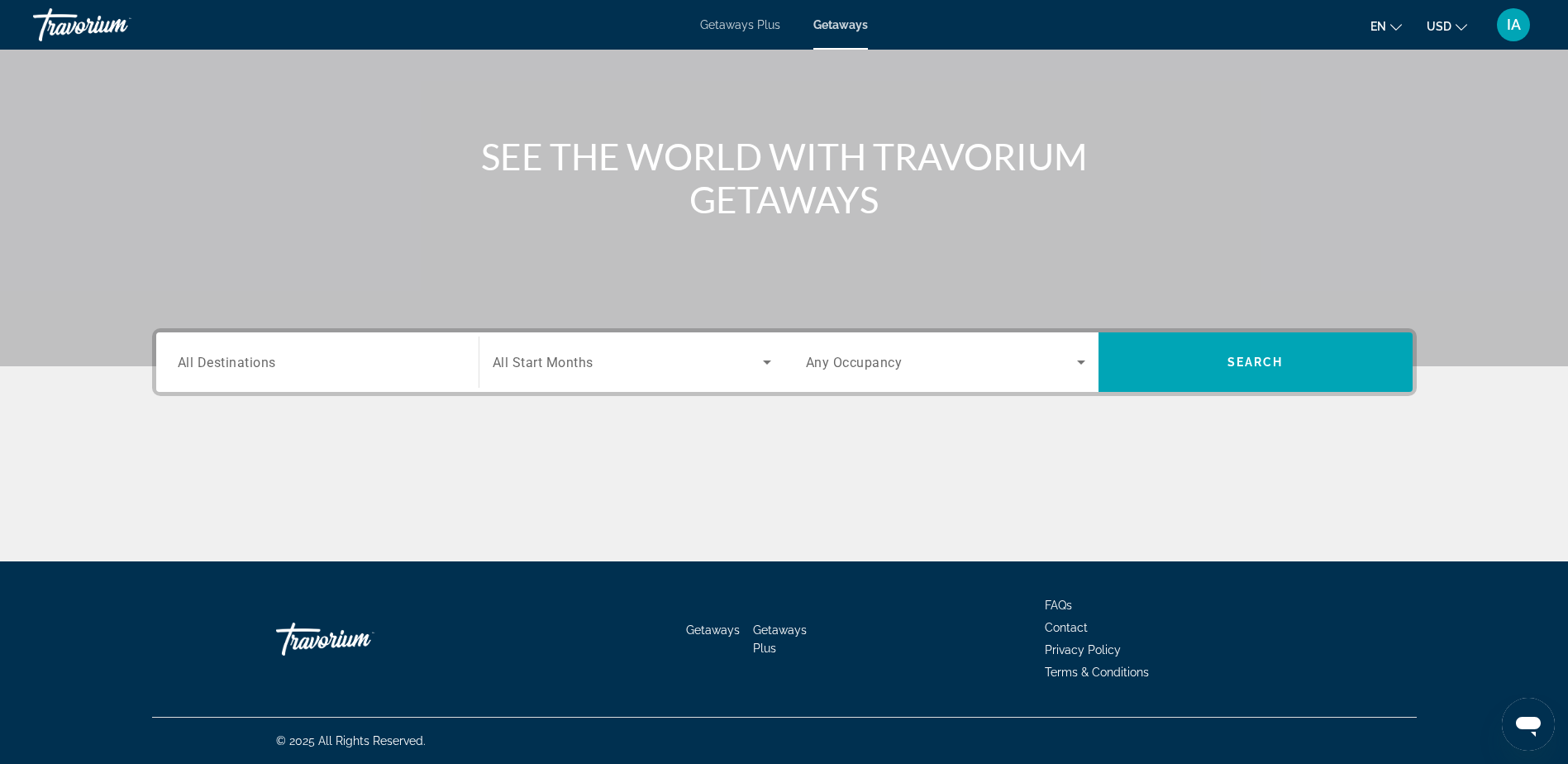
click at [649, 367] on span "Search widget" at bounding box center [628, 361] width 270 height 20
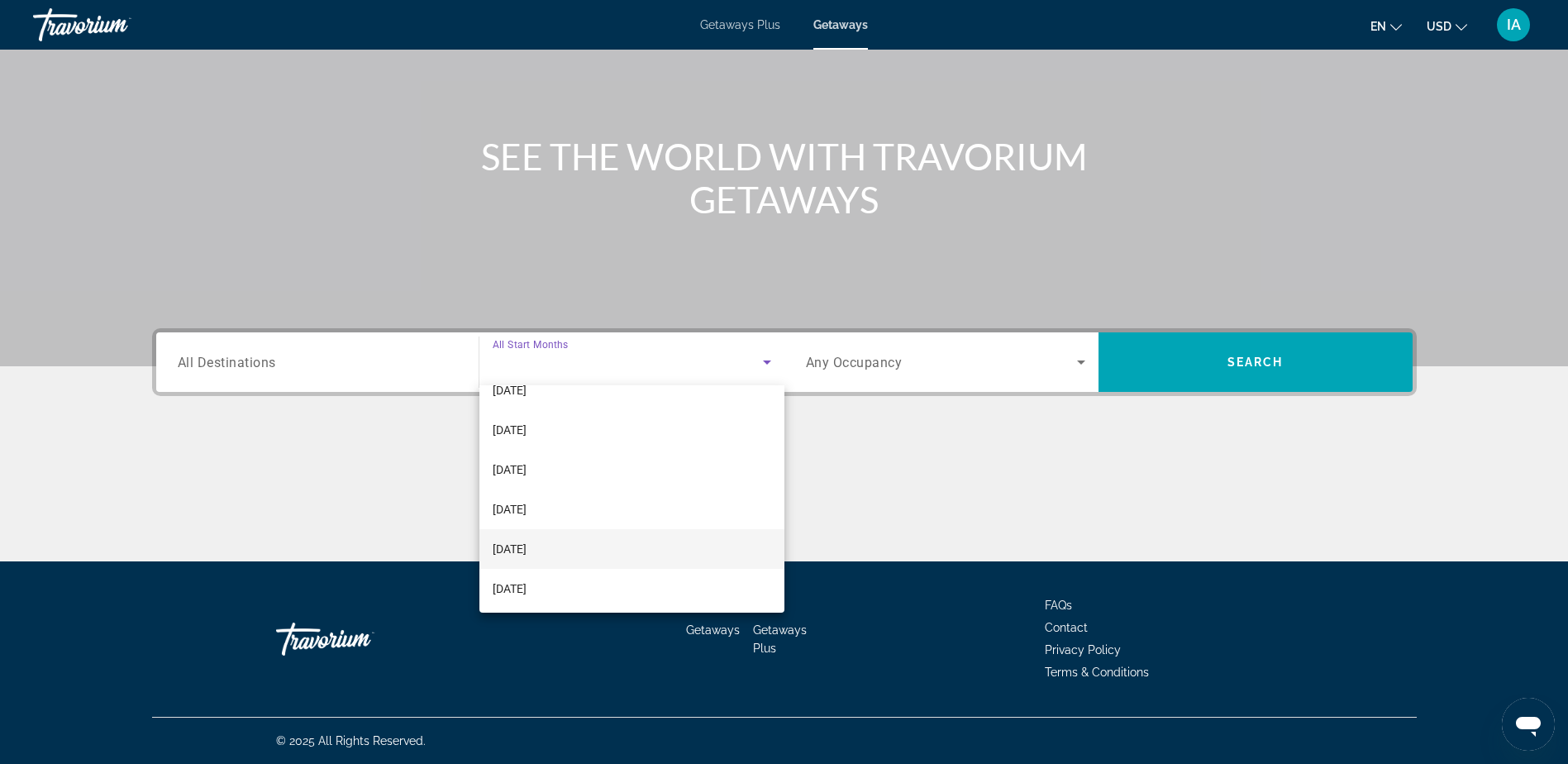
scroll to position [248, 0]
click at [563, 595] on mat-option "[DATE]" at bounding box center [631, 601] width 305 height 40
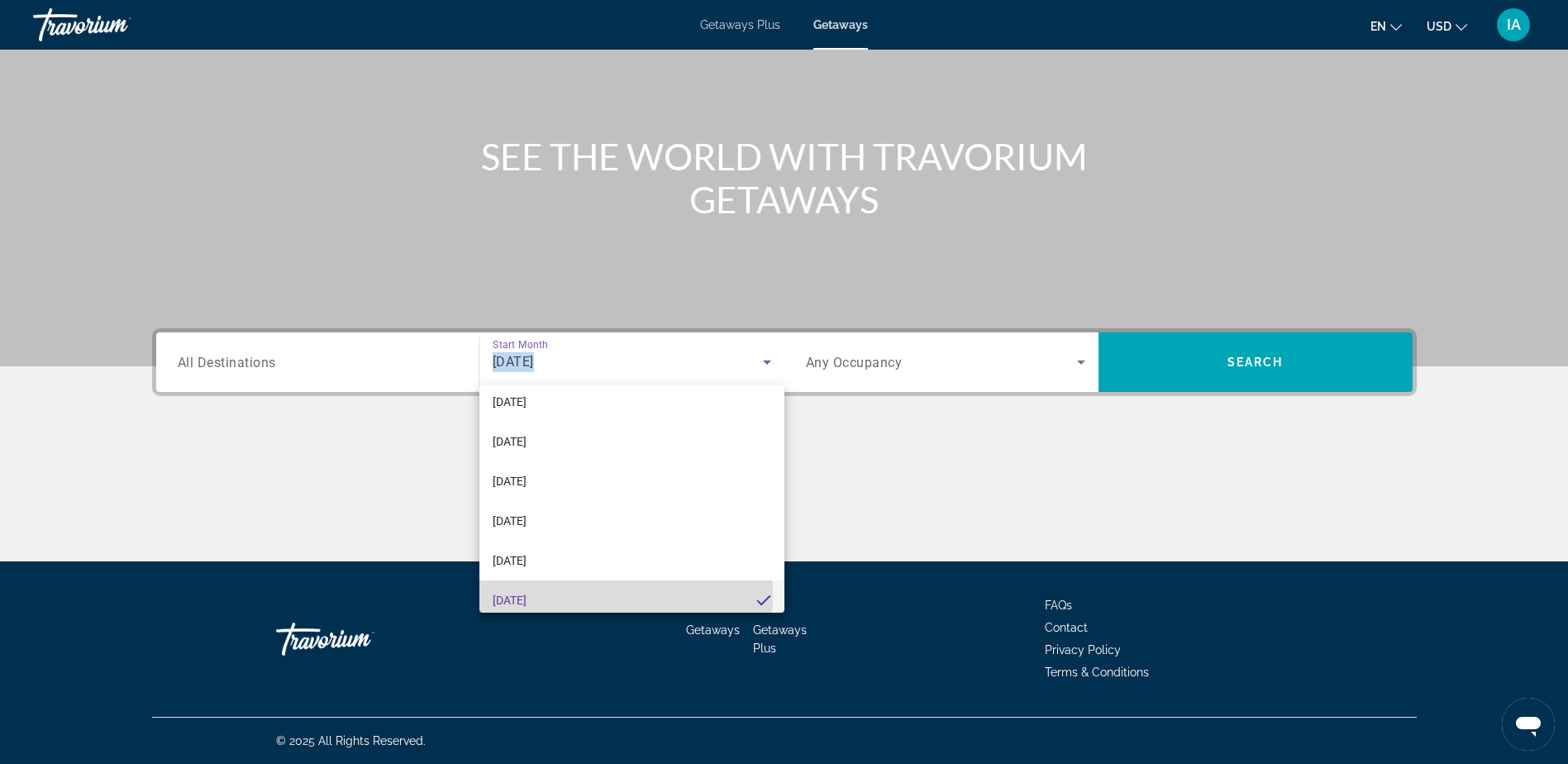
scroll to position [0, 0]
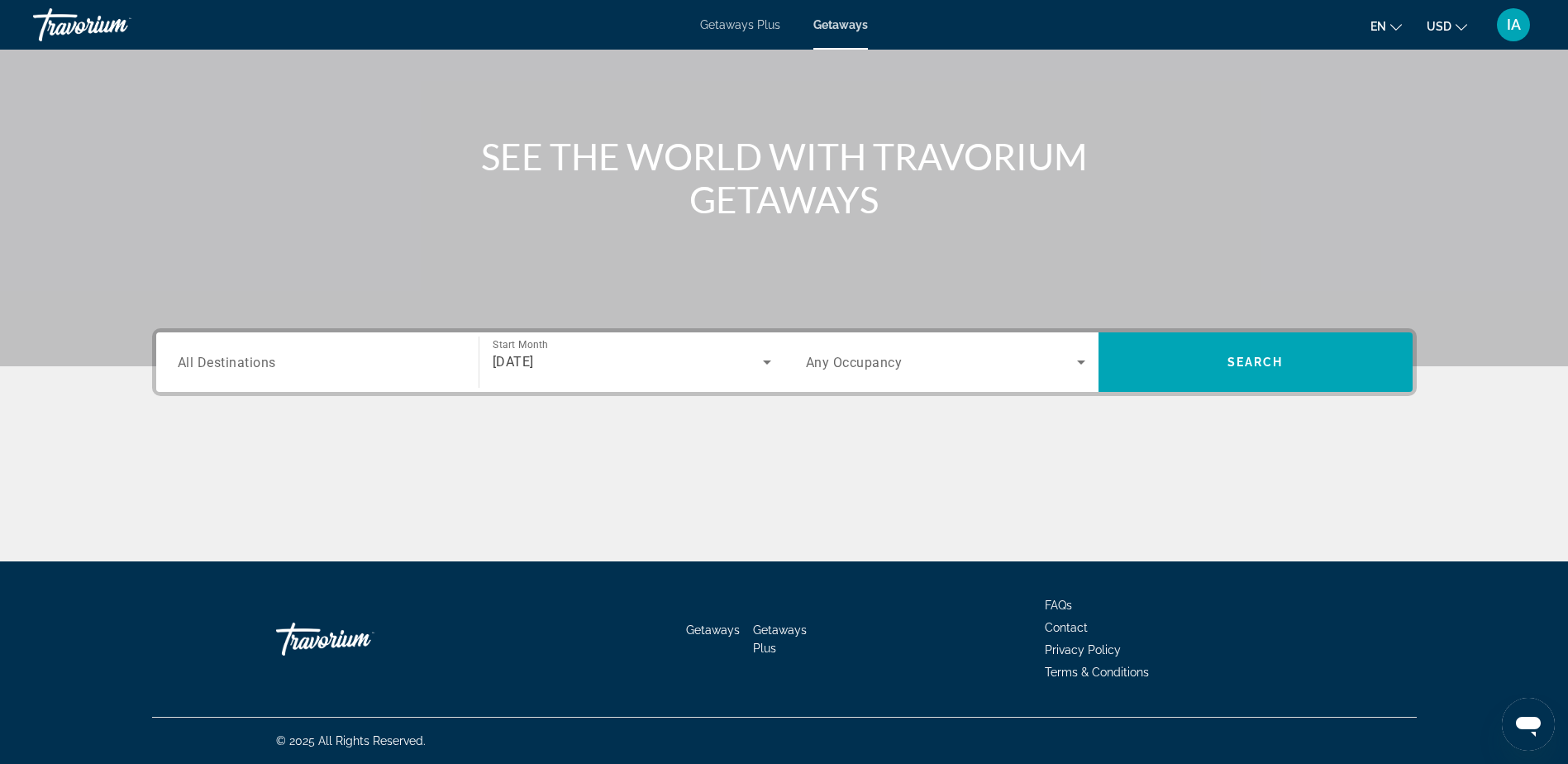
click at [346, 383] on div "Search widget" at bounding box center [317, 362] width 280 height 47
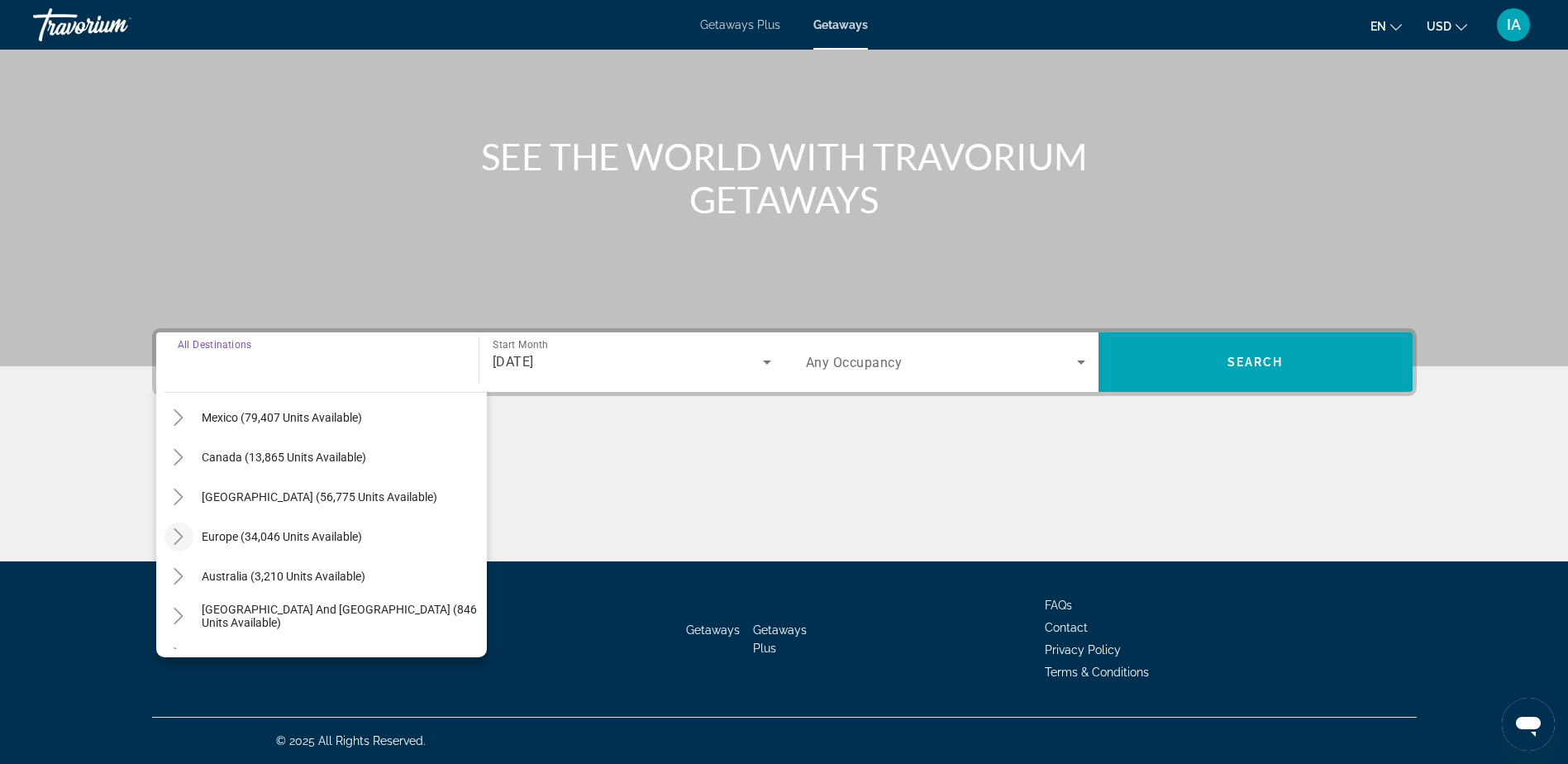
click at [184, 533] on icon "Toggle Europe (34,046 units available)" at bounding box center [178, 536] width 16 height 16
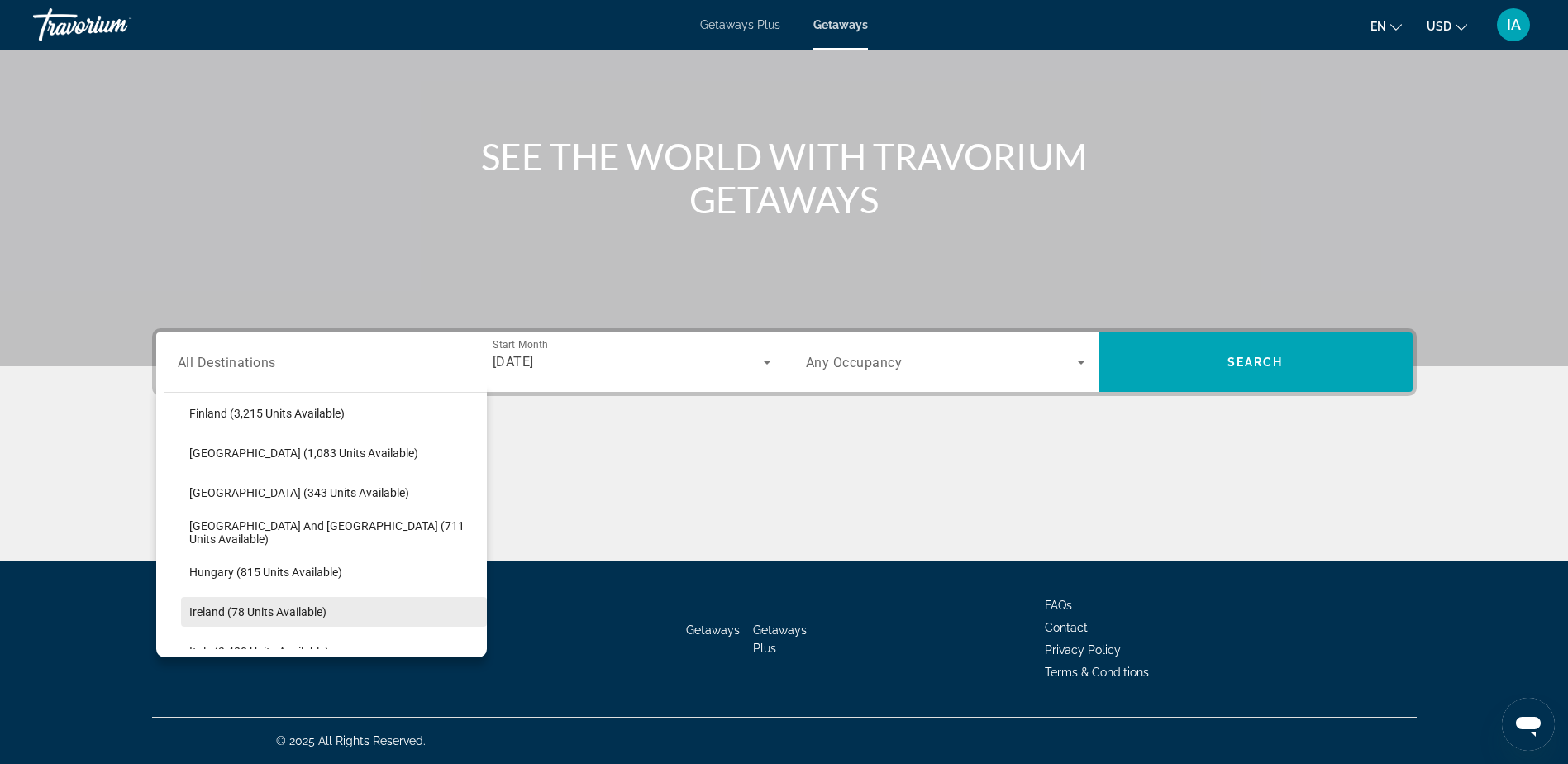
scroll to position [538, 0]
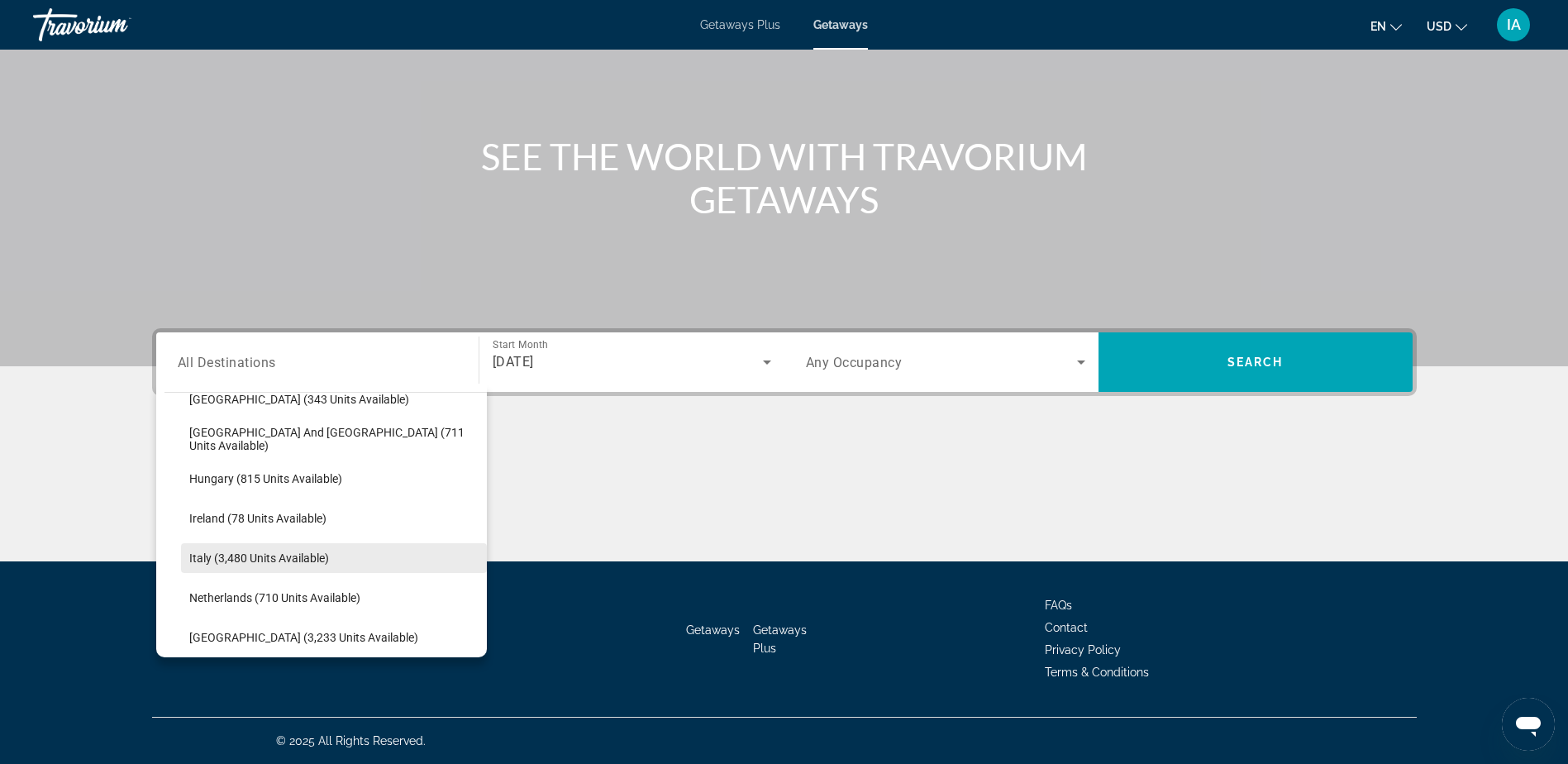
click at [273, 557] on span "Italy (3,480 units available)" at bounding box center [259, 558] width 139 height 13
type input "**********"
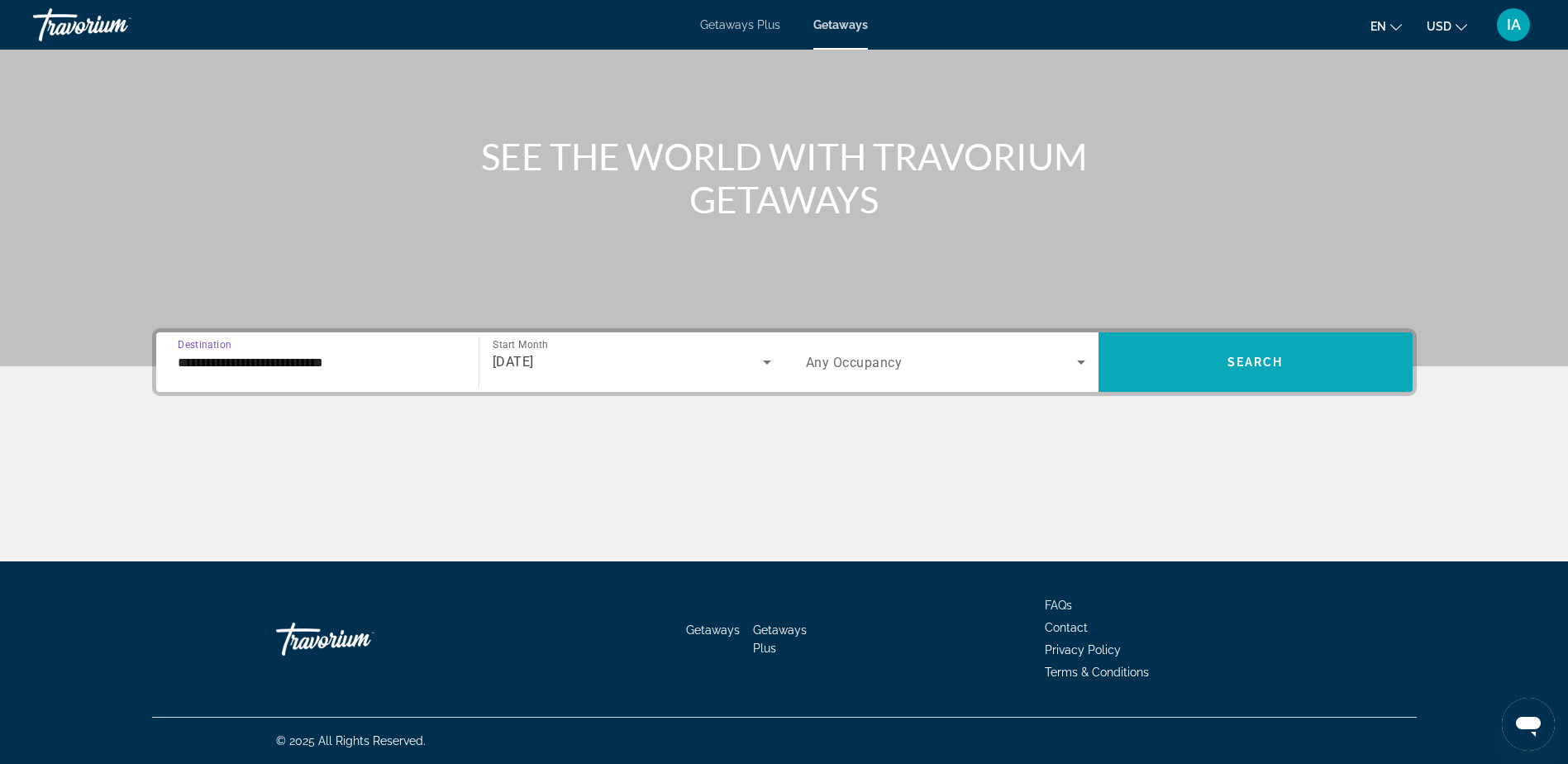
click at [1230, 361] on span "Search" at bounding box center [1255, 361] width 56 height 13
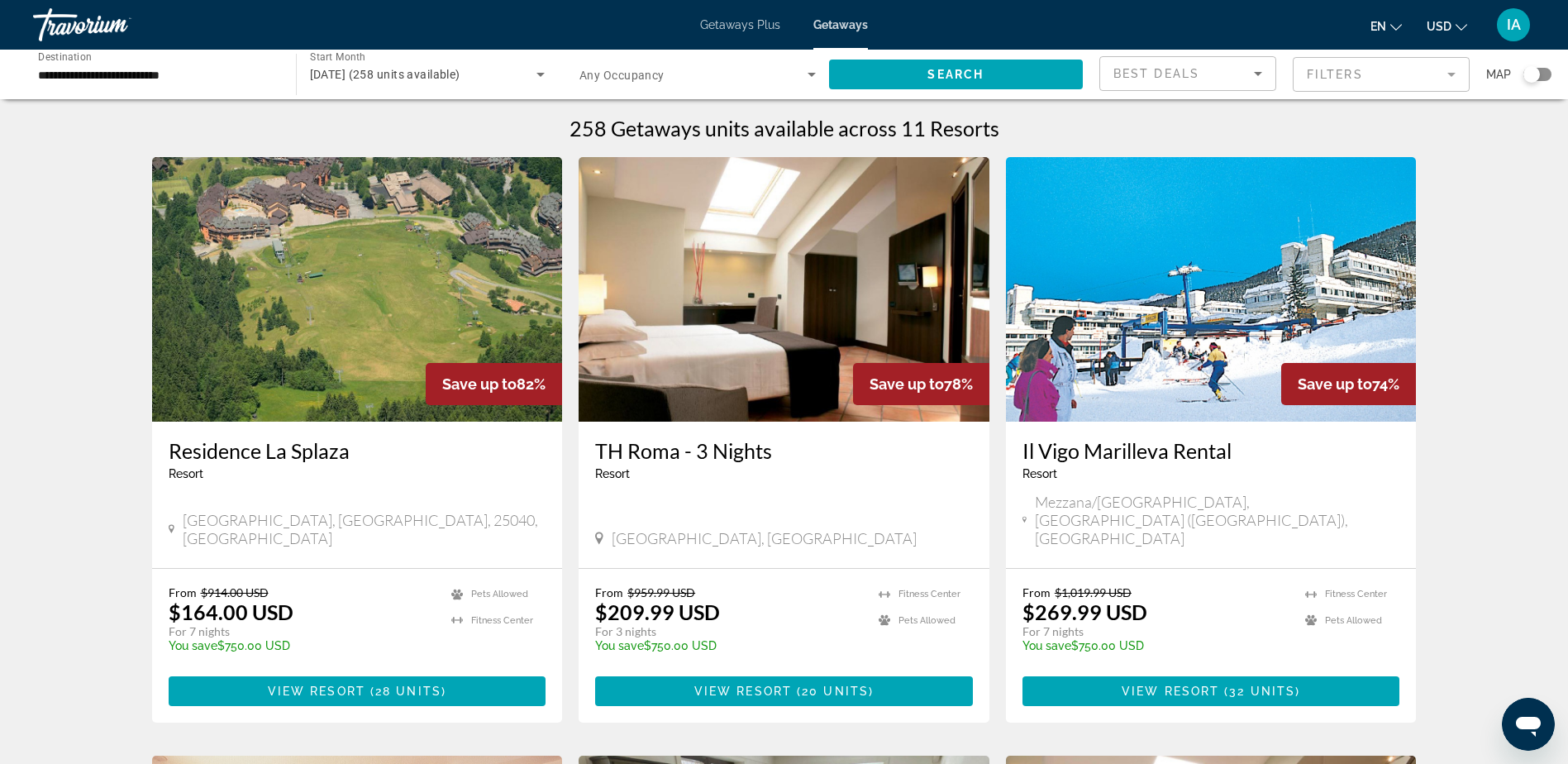
click at [1538, 77] on div "Search widget" at bounding box center [1531, 74] width 16 height 16
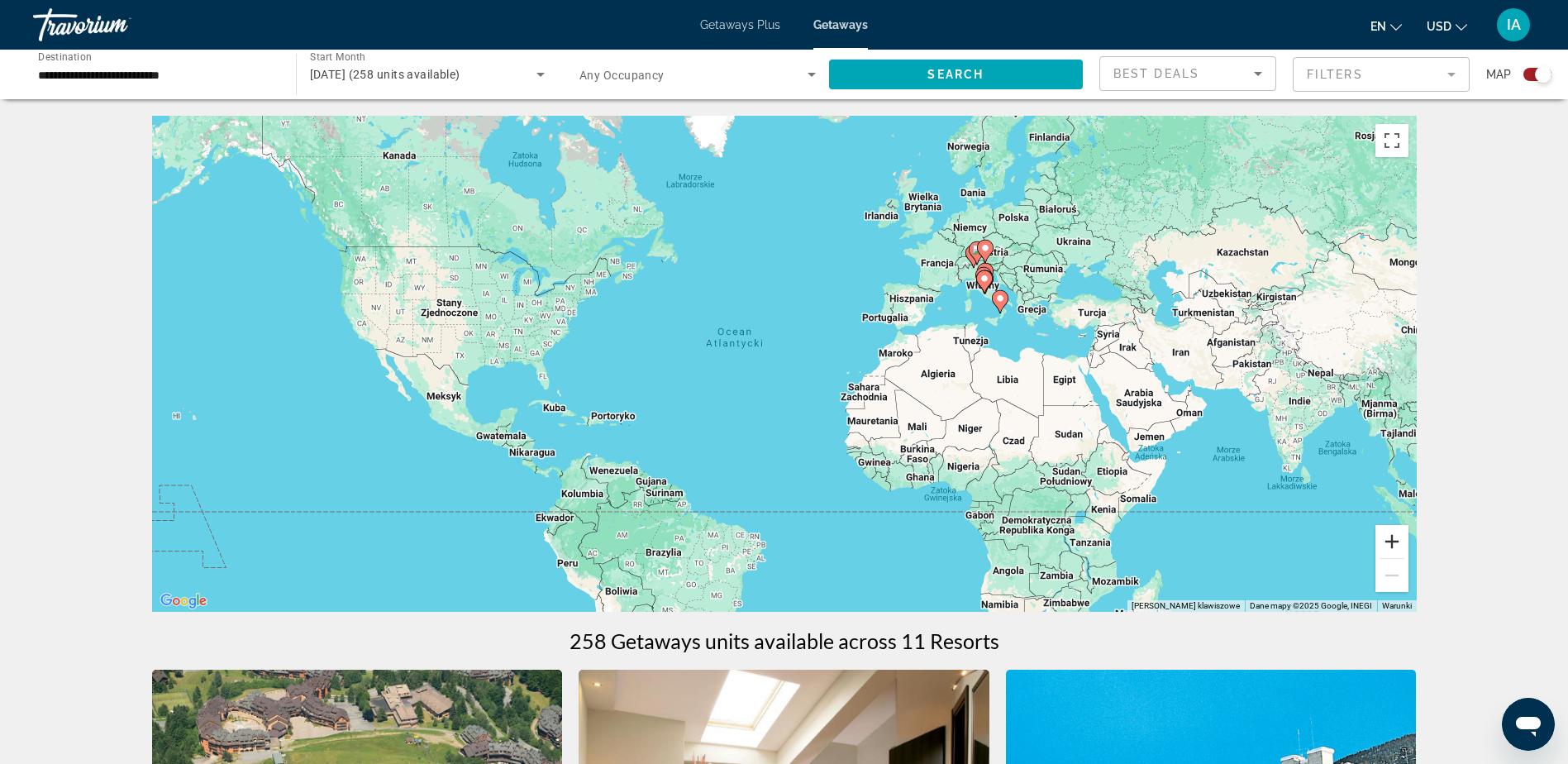
click at [1393, 542] on button "Powiększ" at bounding box center [1392, 541] width 33 height 33
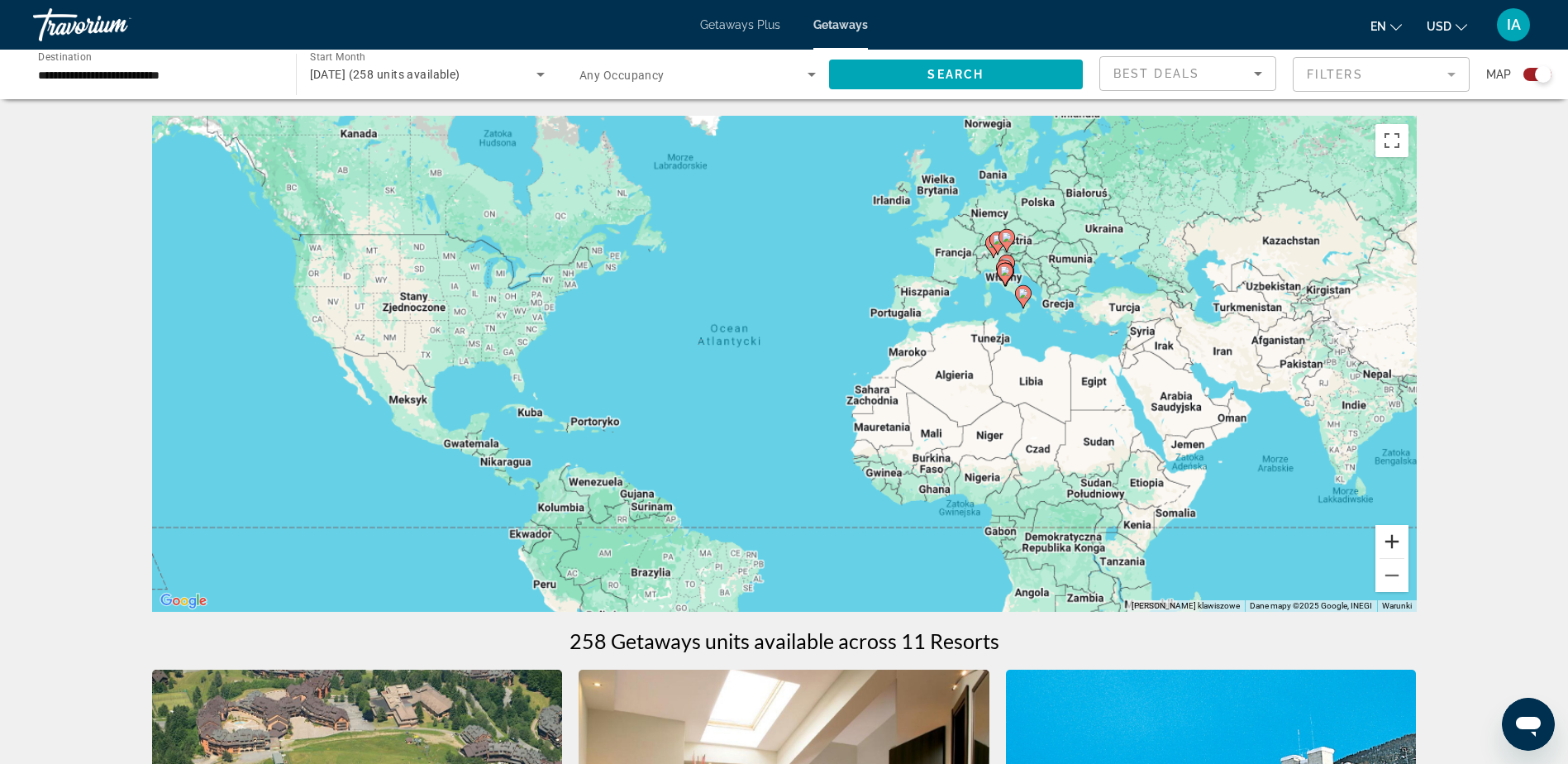
click at [1393, 542] on button "Powiększ" at bounding box center [1392, 541] width 33 height 33
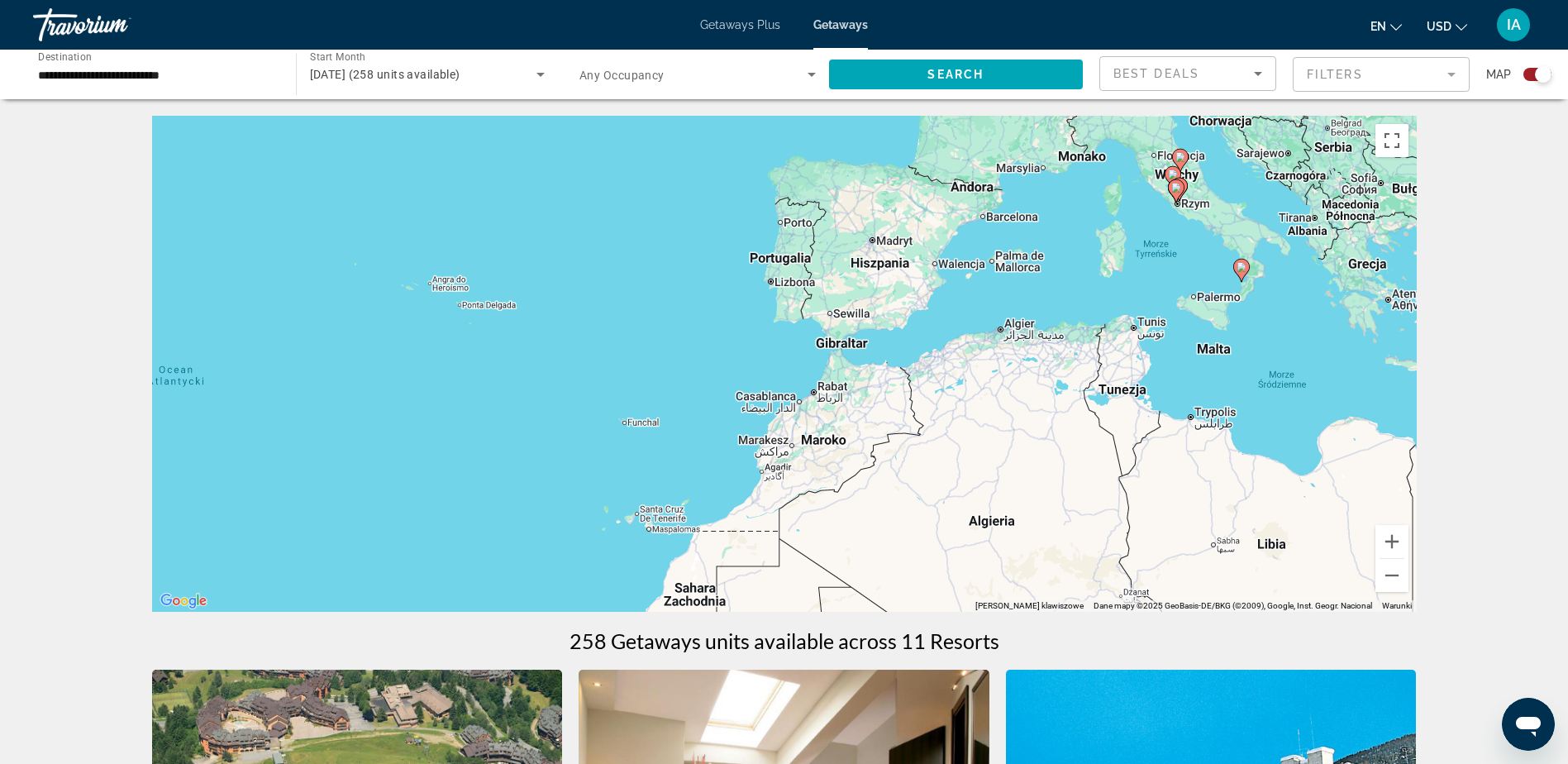
drag, startPoint x: 967, startPoint y: 534, endPoint x: 900, endPoint y: 558, distance: 71.2
click at [904, 558] on div "Aby aktywować przeciąganie za pomocą klawiatury, naciśnij Alt + Enter. Po włącz…" at bounding box center [784, 364] width 1265 height 496
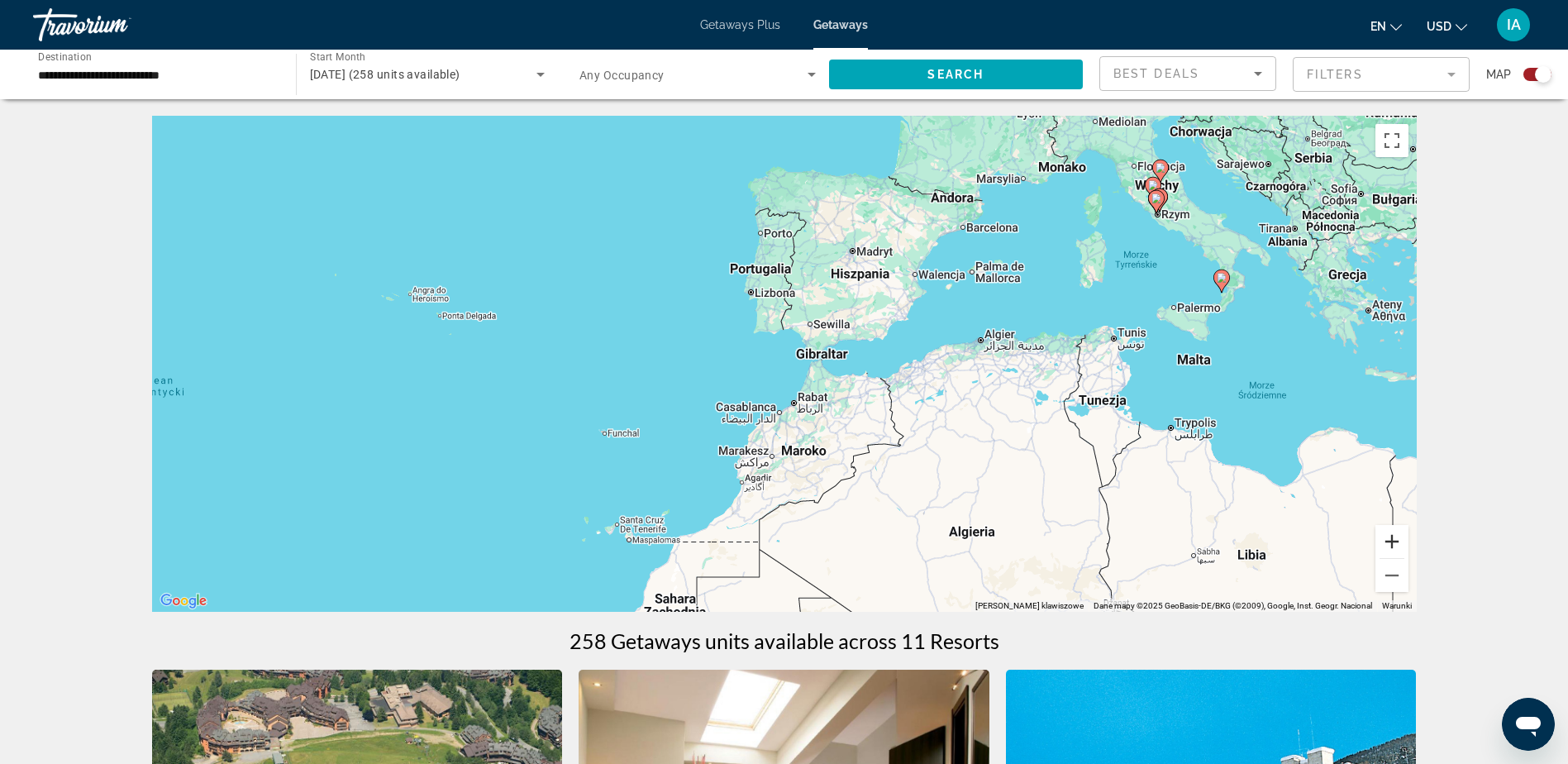
click at [1394, 540] on button "Powiększ" at bounding box center [1392, 541] width 33 height 33
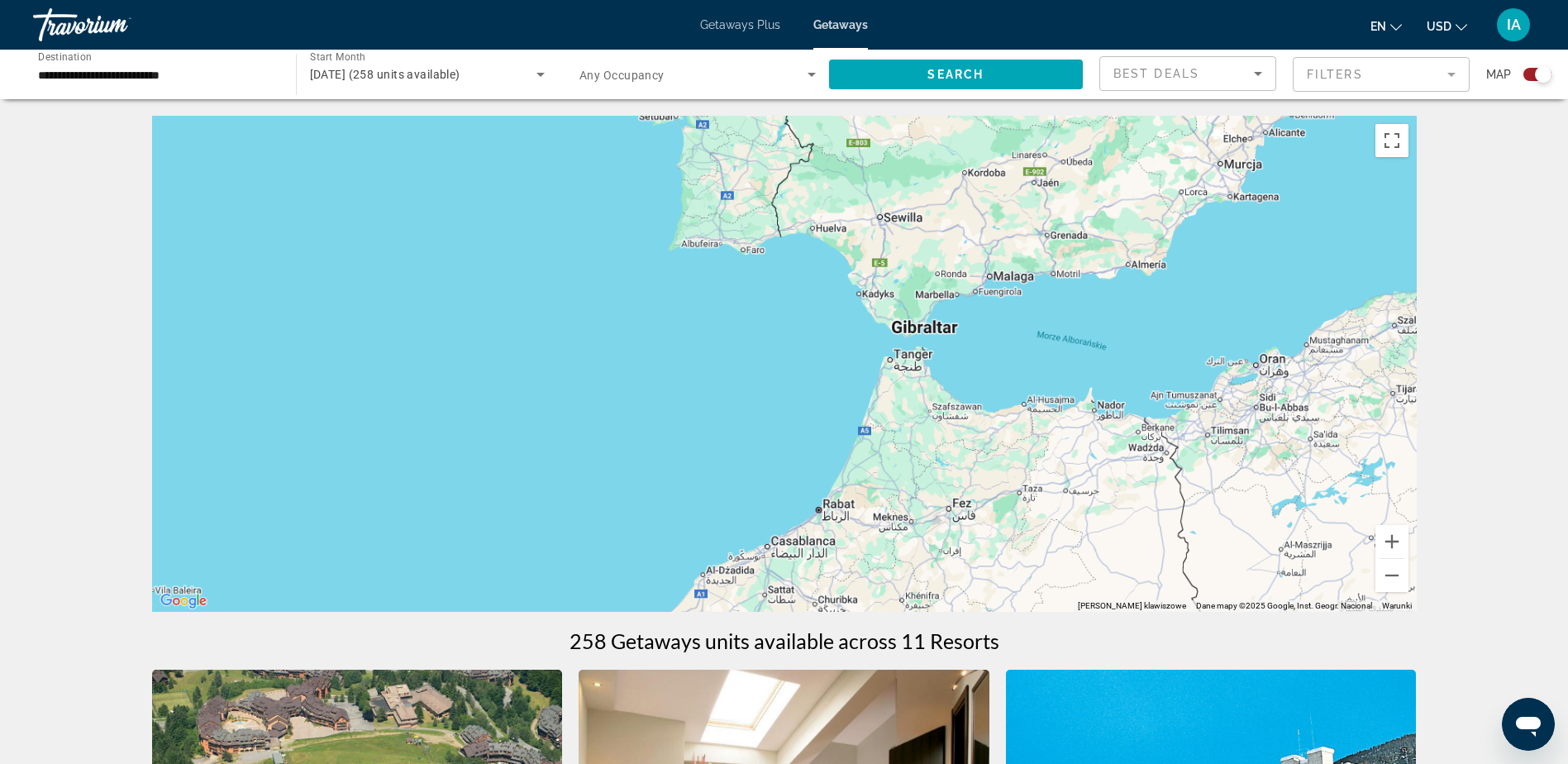
drag, startPoint x: 1325, startPoint y: 404, endPoint x: 669, endPoint y: 583, distance: 680.0
click at [669, 583] on div "Main content" at bounding box center [784, 364] width 1265 height 496
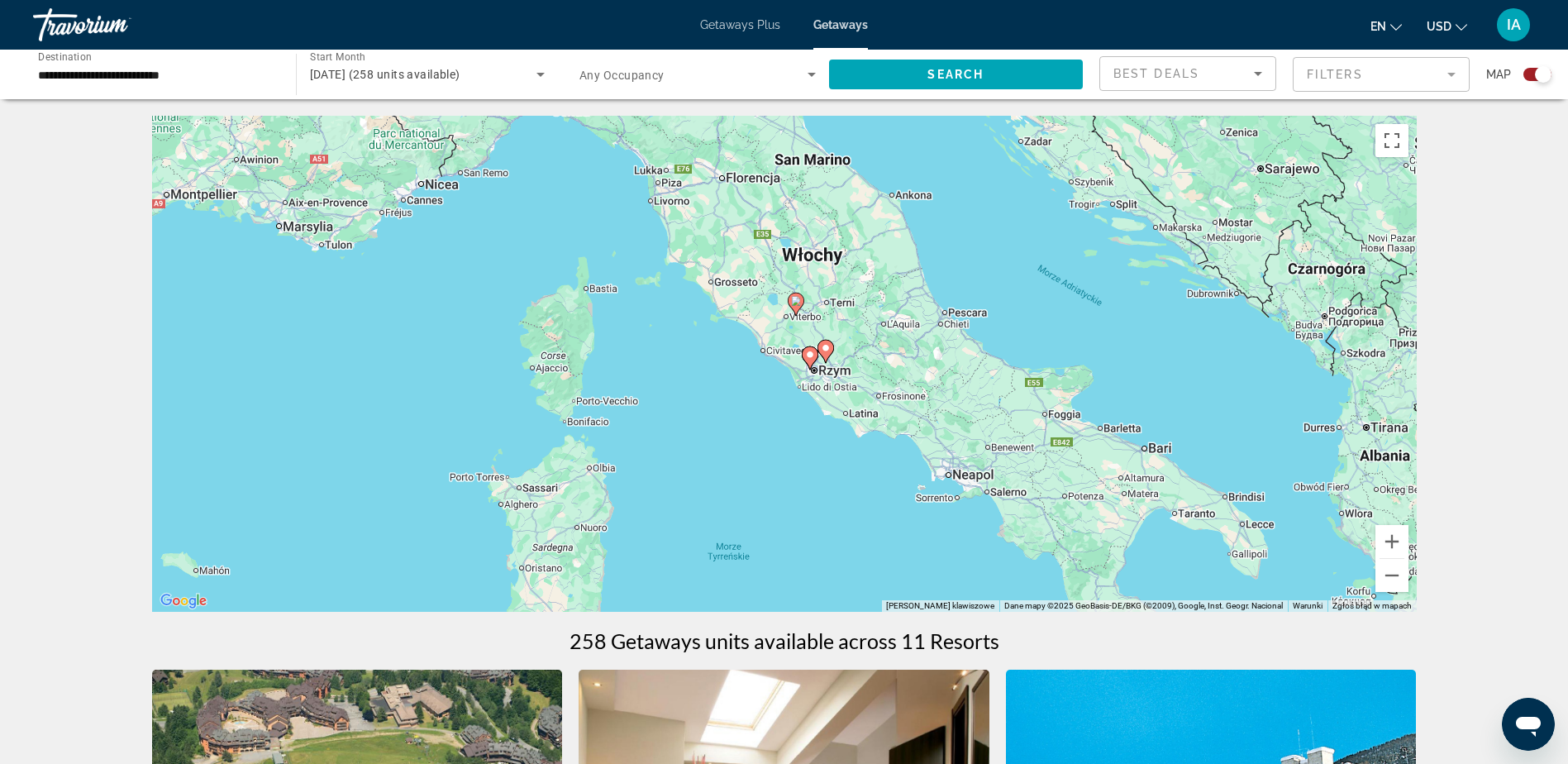
drag, startPoint x: 962, startPoint y: 405, endPoint x: 623, endPoint y: 667, distance: 428.4
click at [1396, 542] on button "Powiększ" at bounding box center [1392, 541] width 33 height 33
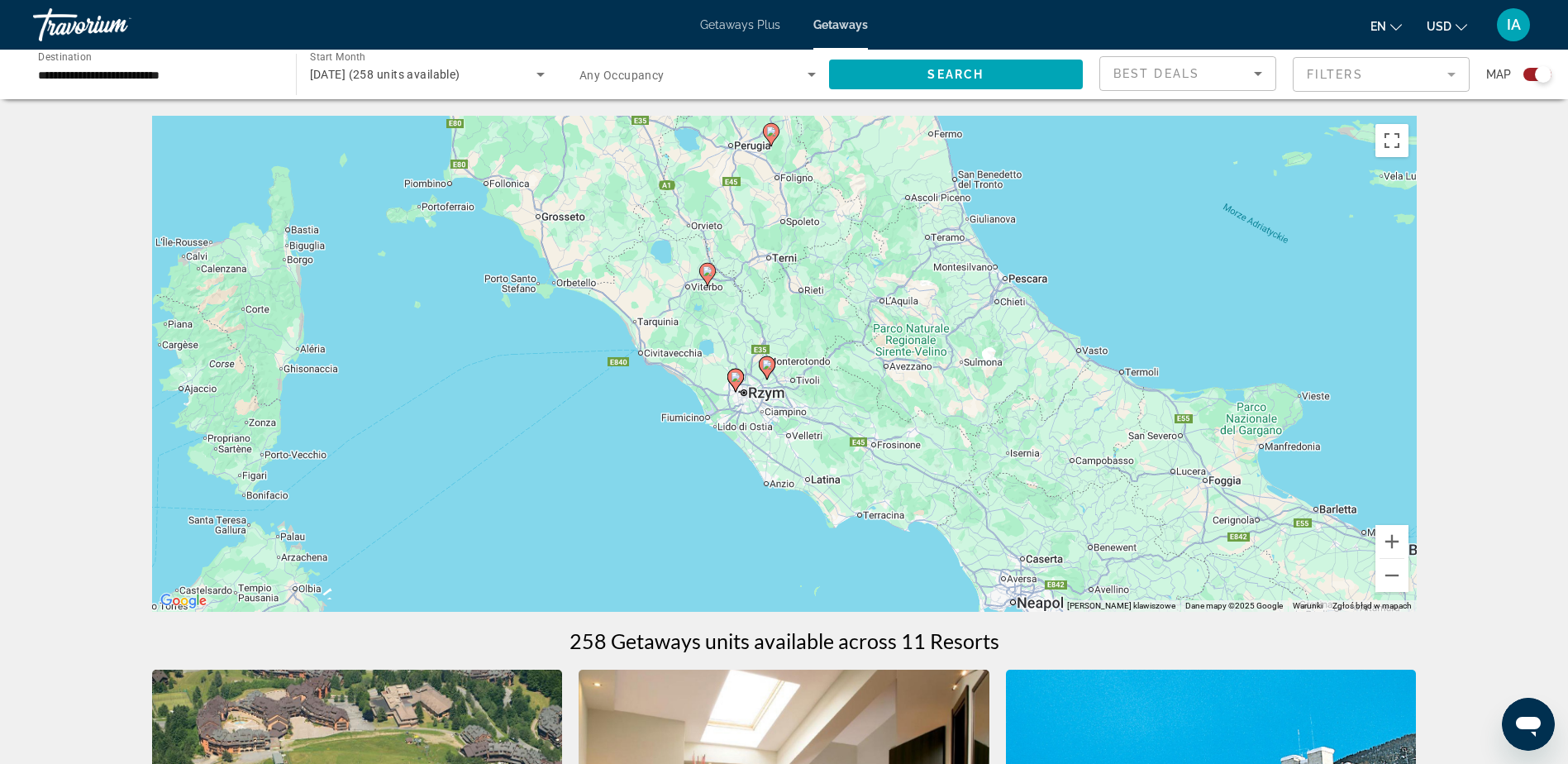
drag, startPoint x: 1271, startPoint y: 435, endPoint x: 1171, endPoint y: 451, distance: 101.3
click at [1171, 451] on div "Aby aktywować przeciąganie za pomocą klawiatury, naciśnij Alt + Enter. Po włącz…" at bounding box center [784, 364] width 1265 height 496
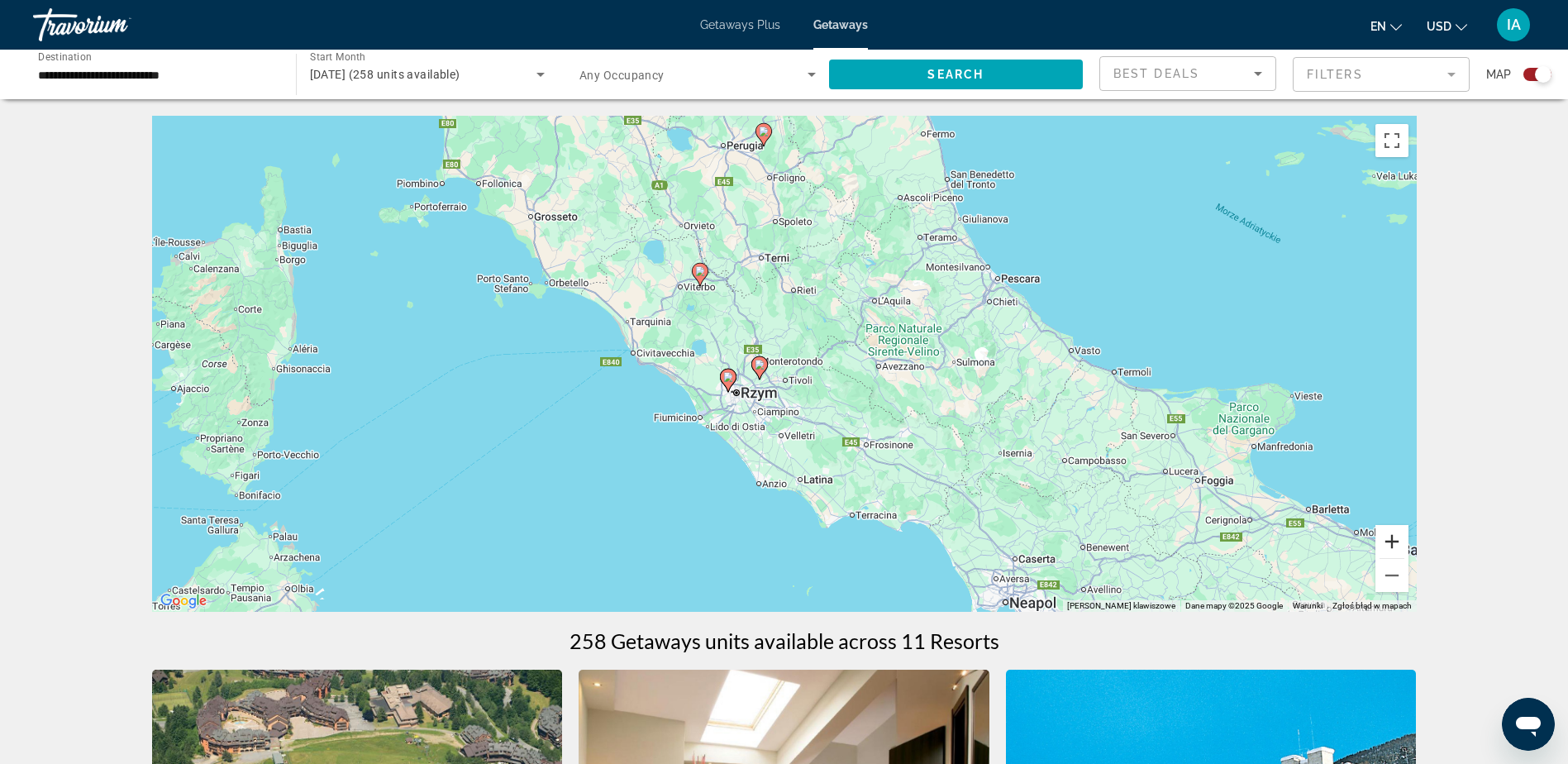
click at [1398, 544] on button "Powiększ" at bounding box center [1392, 541] width 33 height 33
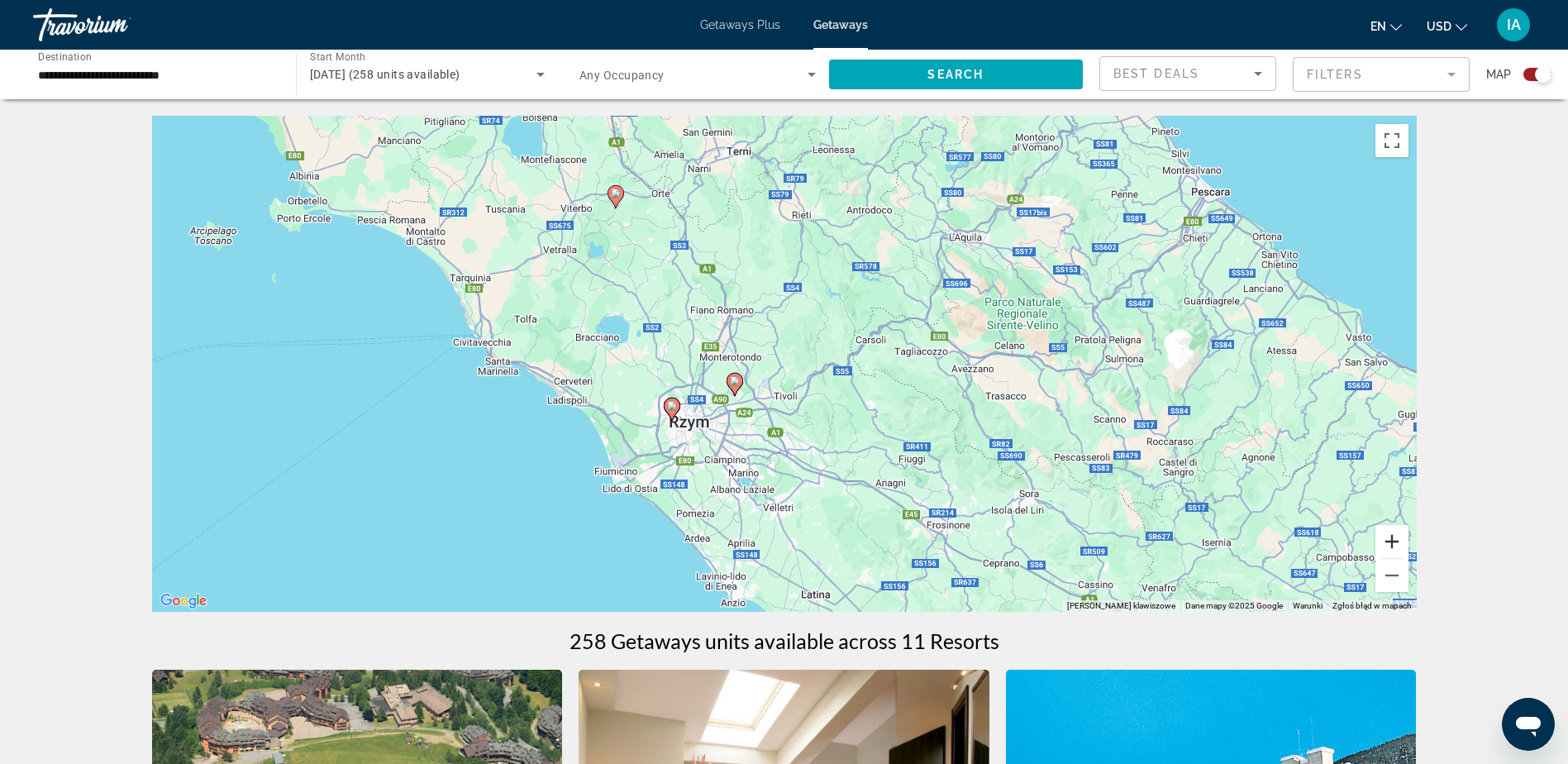
click at [1394, 542] on button "Powiększ" at bounding box center [1392, 541] width 33 height 33
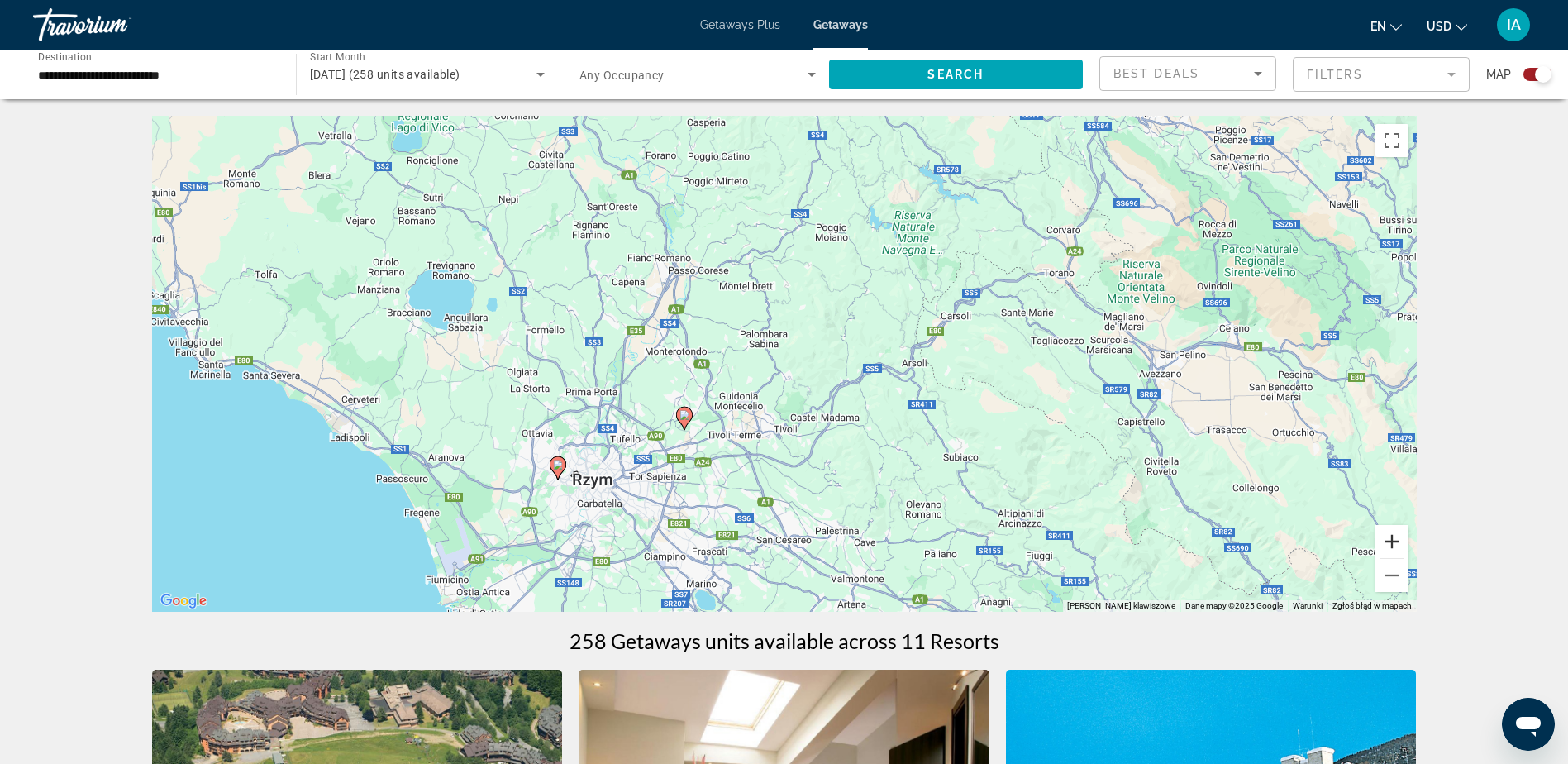
click at [1394, 542] on button "Powiększ" at bounding box center [1392, 541] width 33 height 33
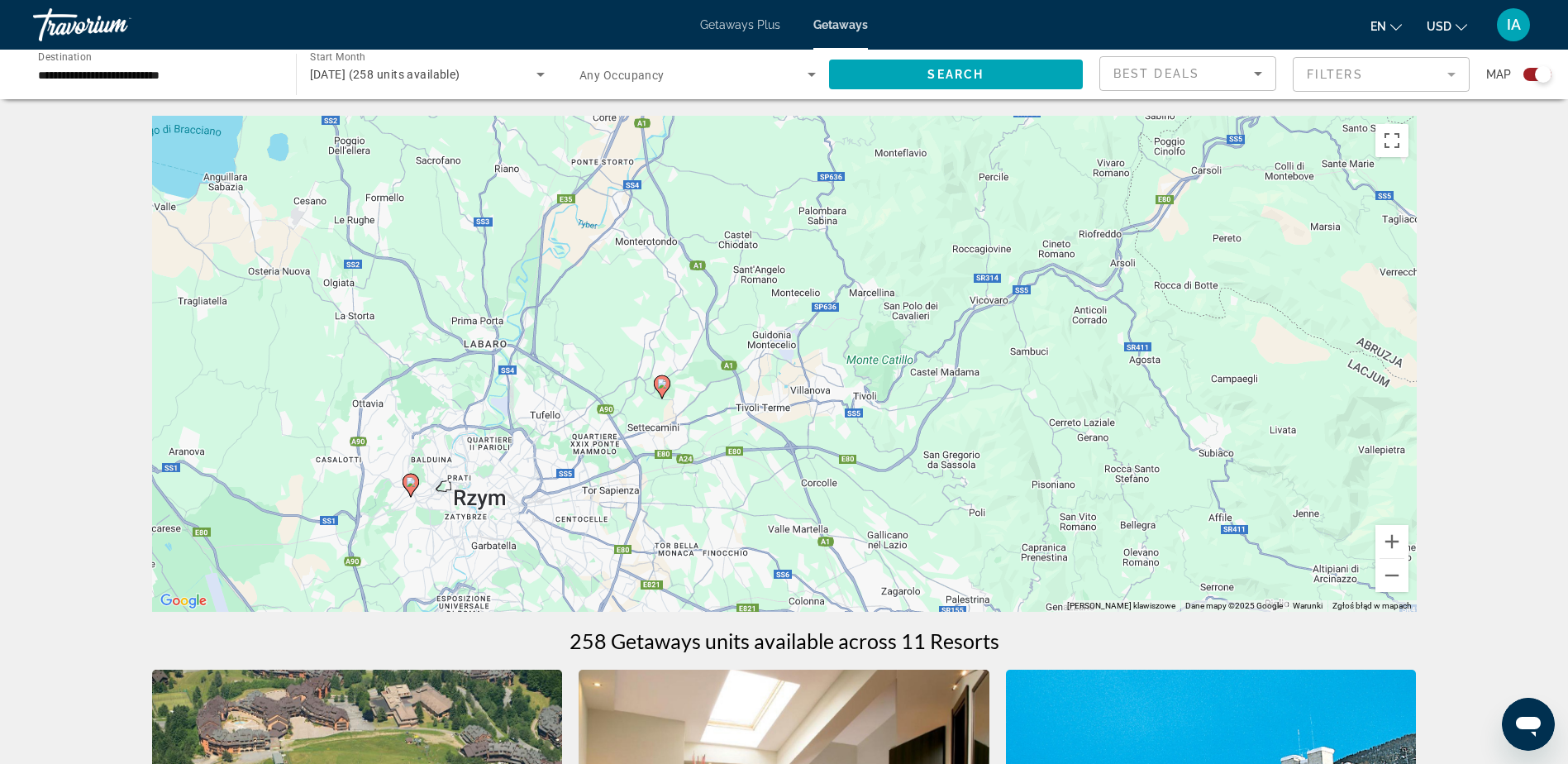
drag, startPoint x: 887, startPoint y: 452, endPoint x: 1012, endPoint y: 343, distance: 165.8
click at [1012, 343] on div "Aby aktywować przeciąganie za pomocą klawiatury, naciśnij Alt + Enter. Po włącz…" at bounding box center [784, 364] width 1265 height 496
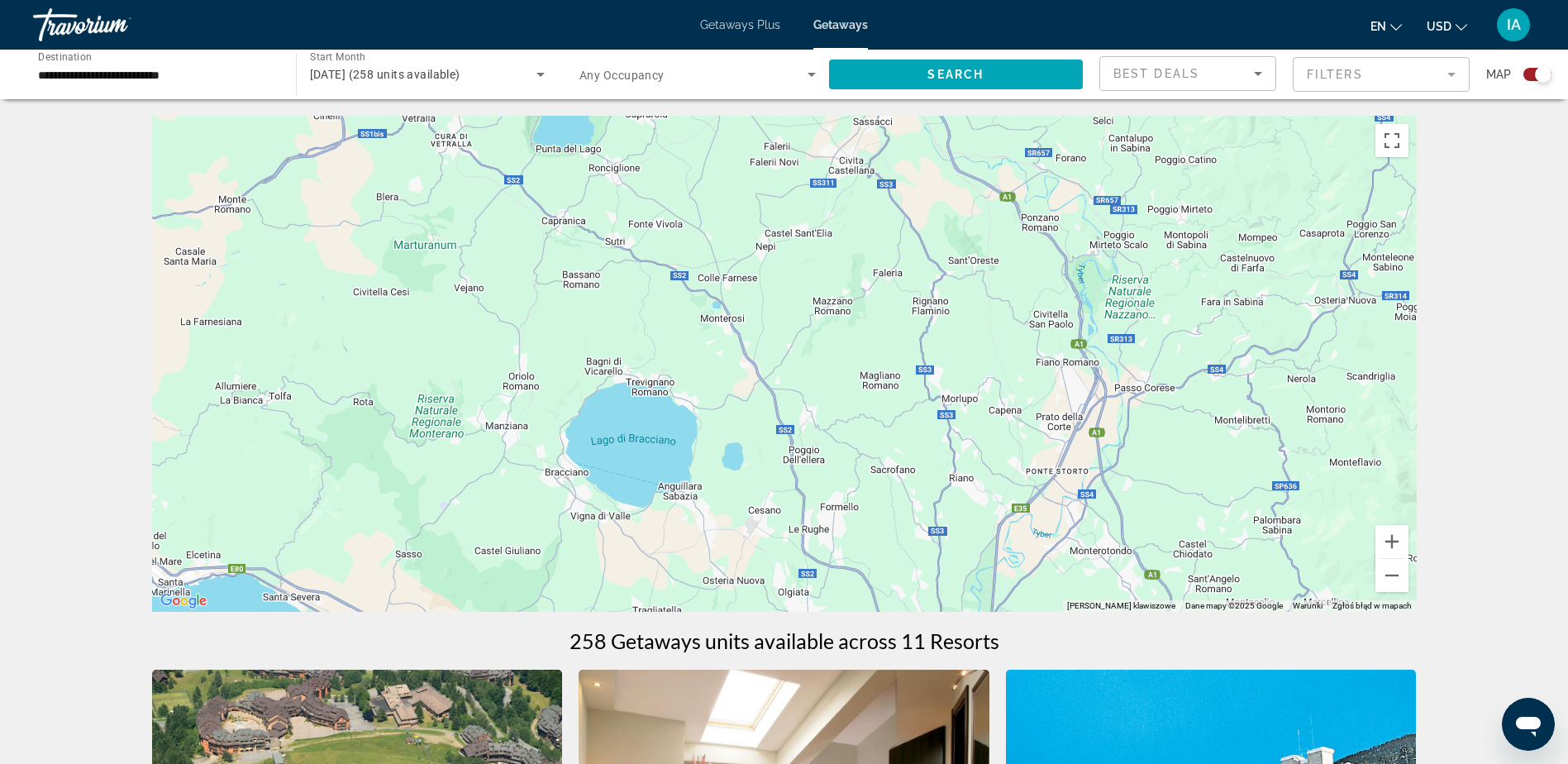
drag, startPoint x: 974, startPoint y: 492, endPoint x: 1132, endPoint y: 608, distance: 196.0
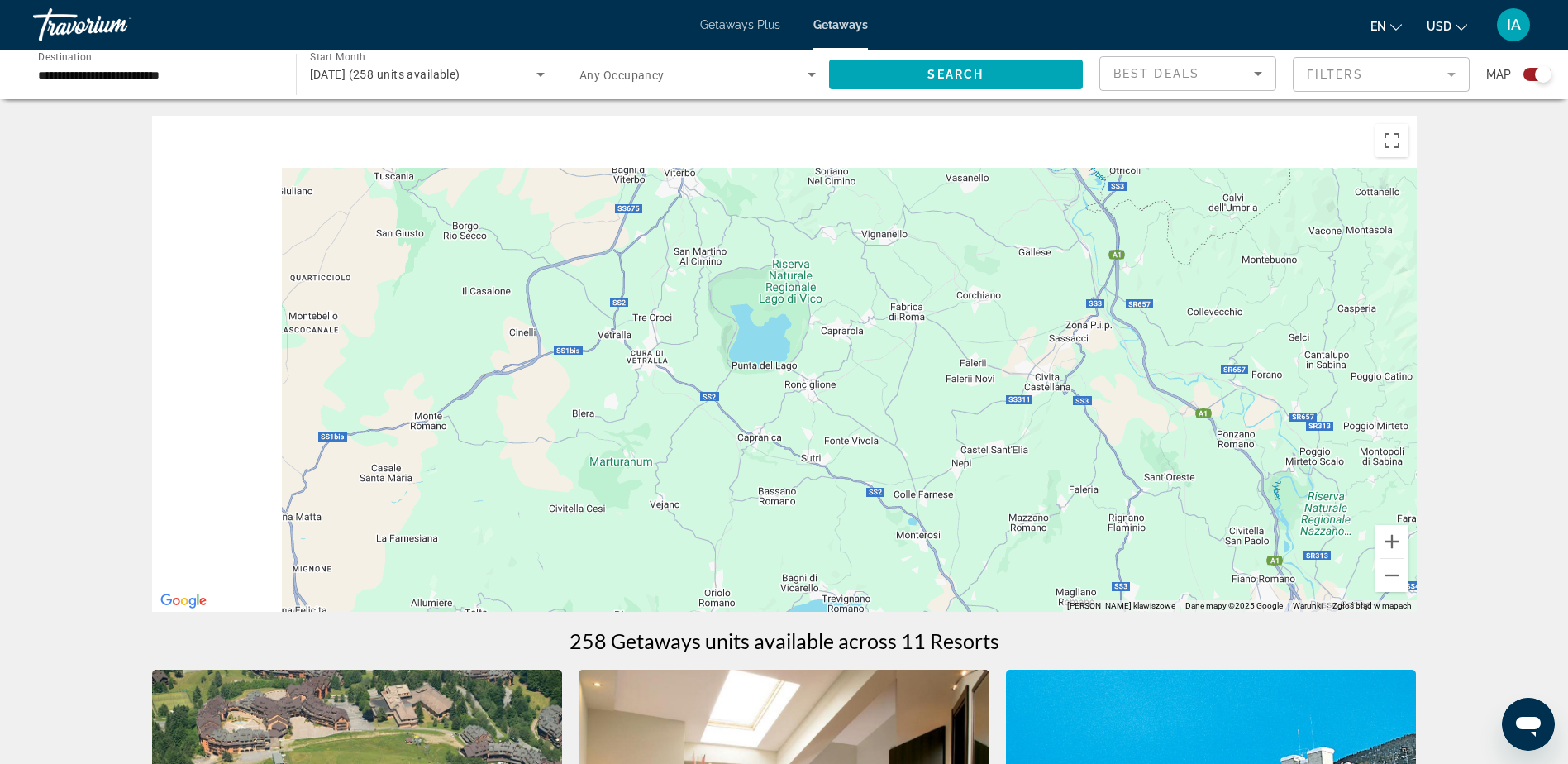
drag, startPoint x: 933, startPoint y: 462, endPoint x: 1036, endPoint y: 651, distance: 215.2
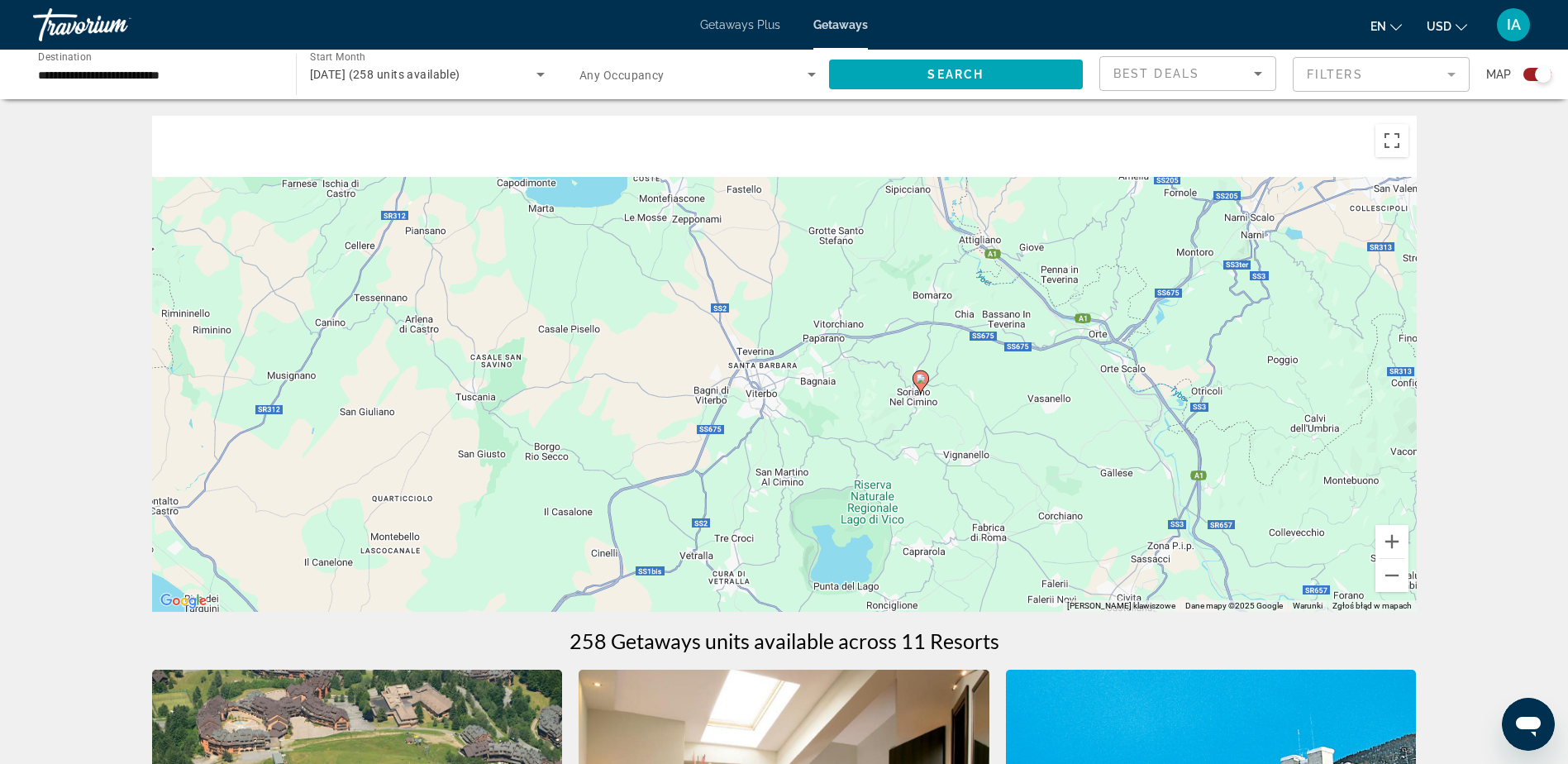
drag, startPoint x: 894, startPoint y: 574, endPoint x: 964, endPoint y: 724, distance: 165.5
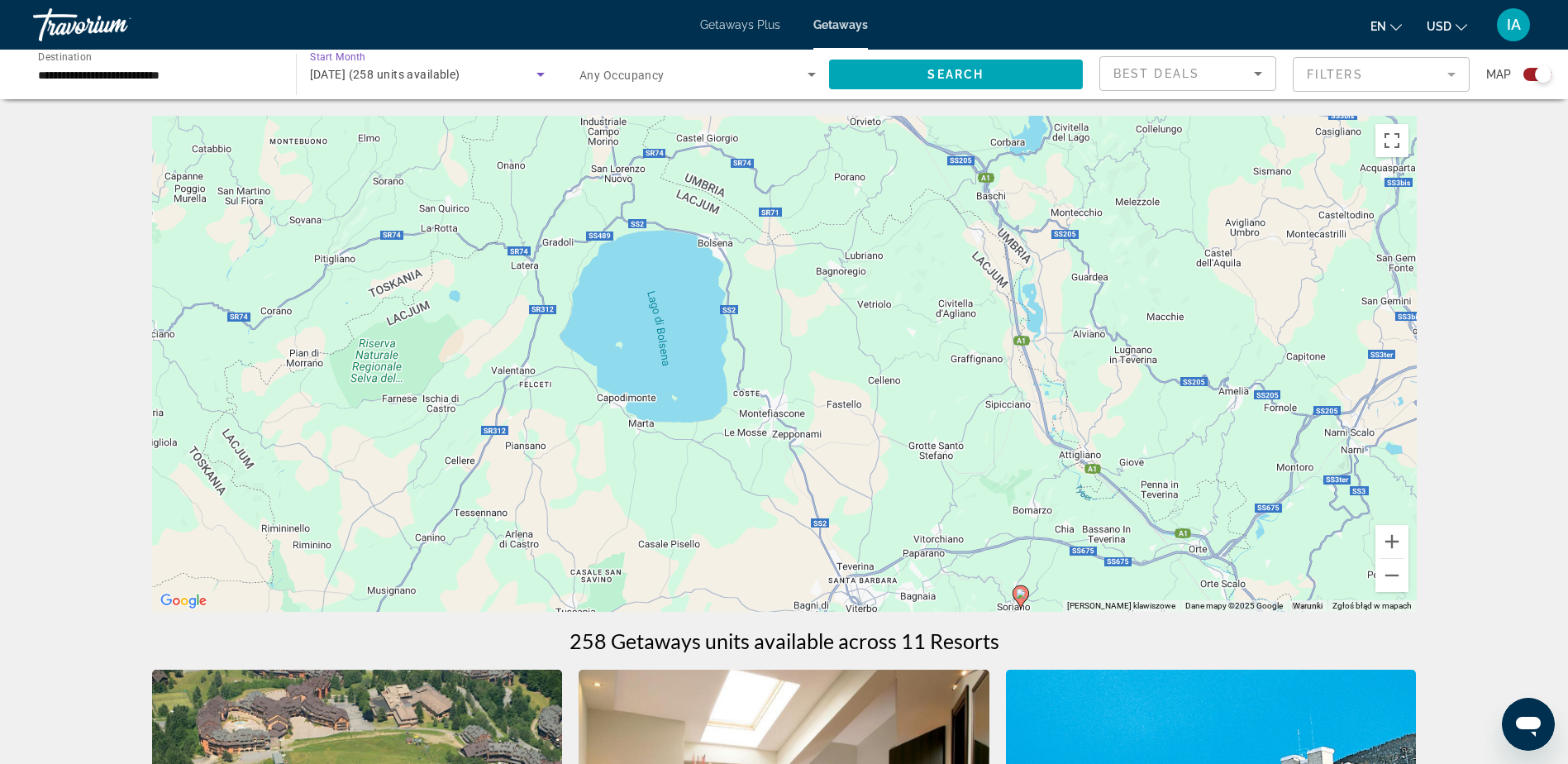
click at [501, 72] on div "[DATE] (258 units available)" at bounding box center [423, 74] width 227 height 20
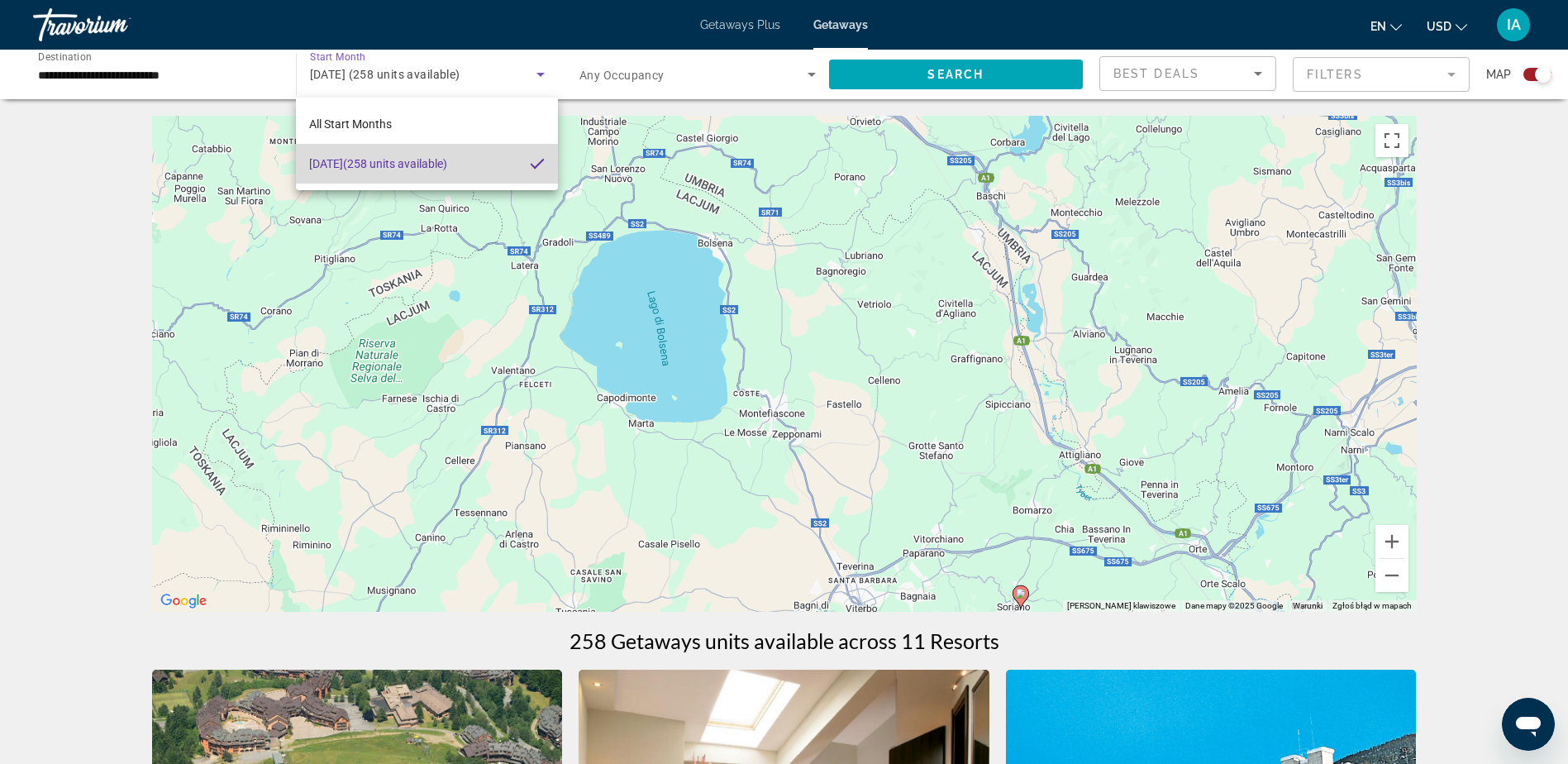
click at [447, 169] on span "[DATE] (258 units available)" at bounding box center [378, 163] width 138 height 20
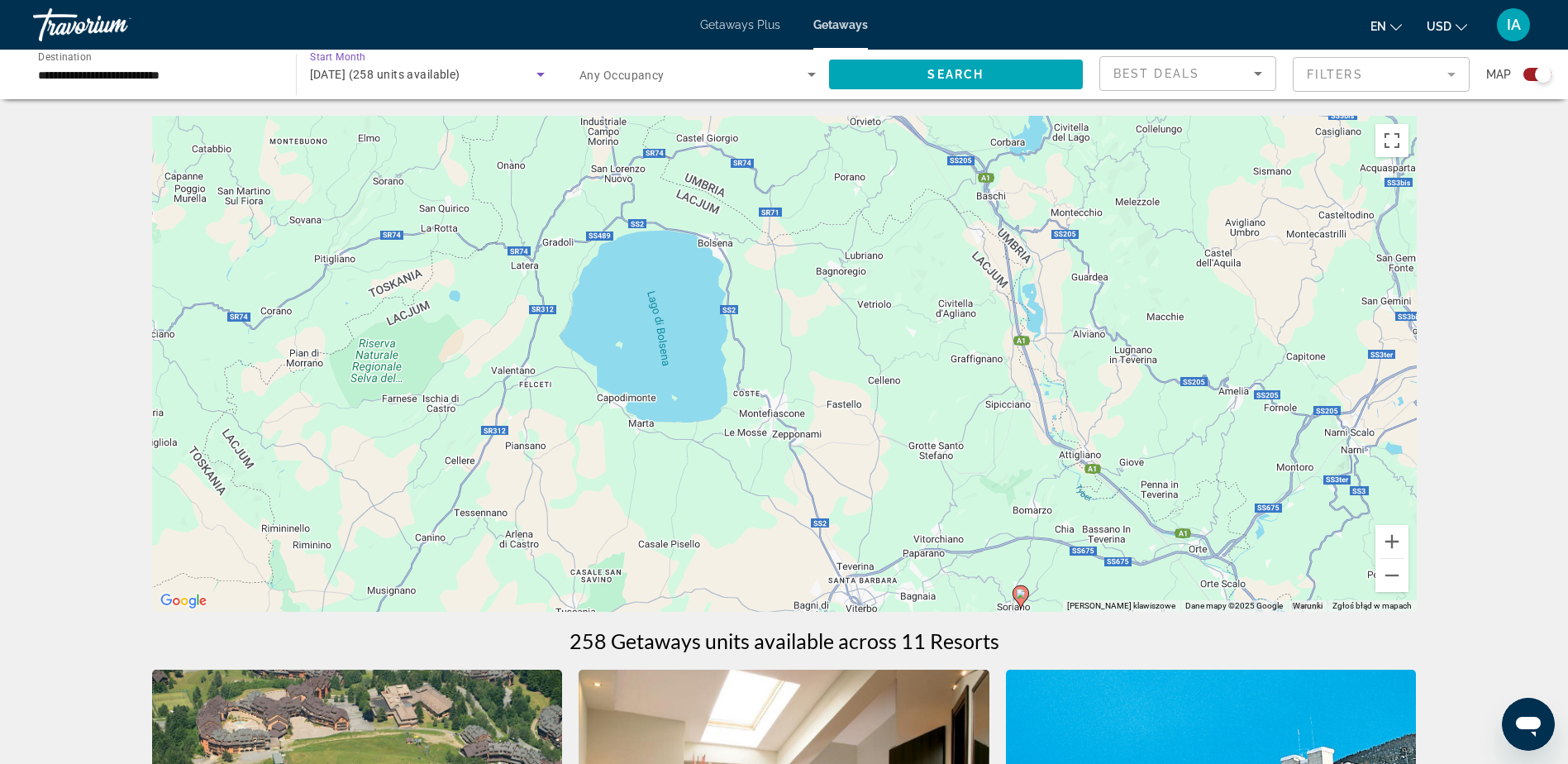
click at [501, 76] on div "[DATE] (258 units available)" at bounding box center [423, 74] width 227 height 20
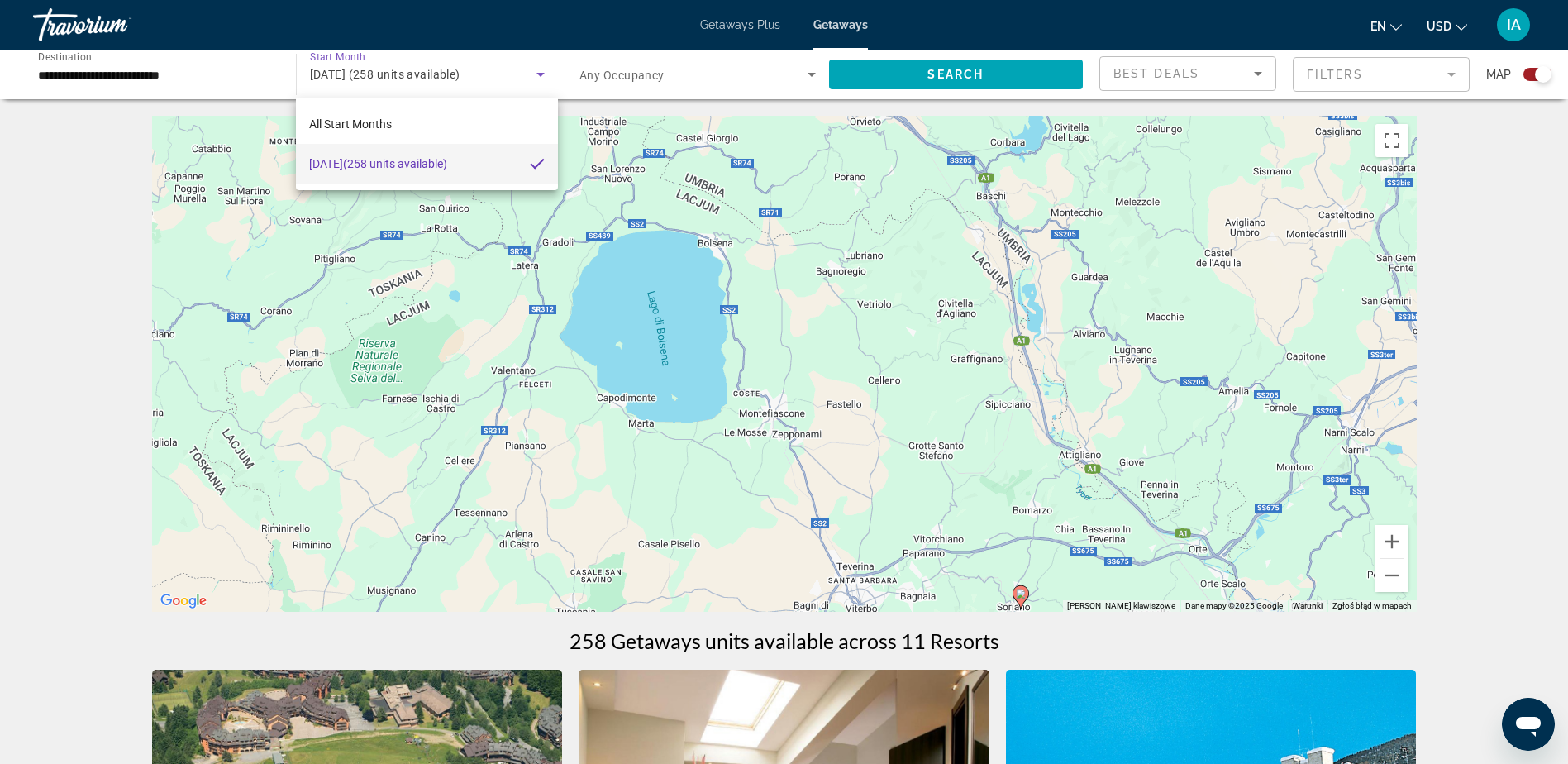
click at [513, 71] on div at bounding box center [784, 382] width 1568 height 764
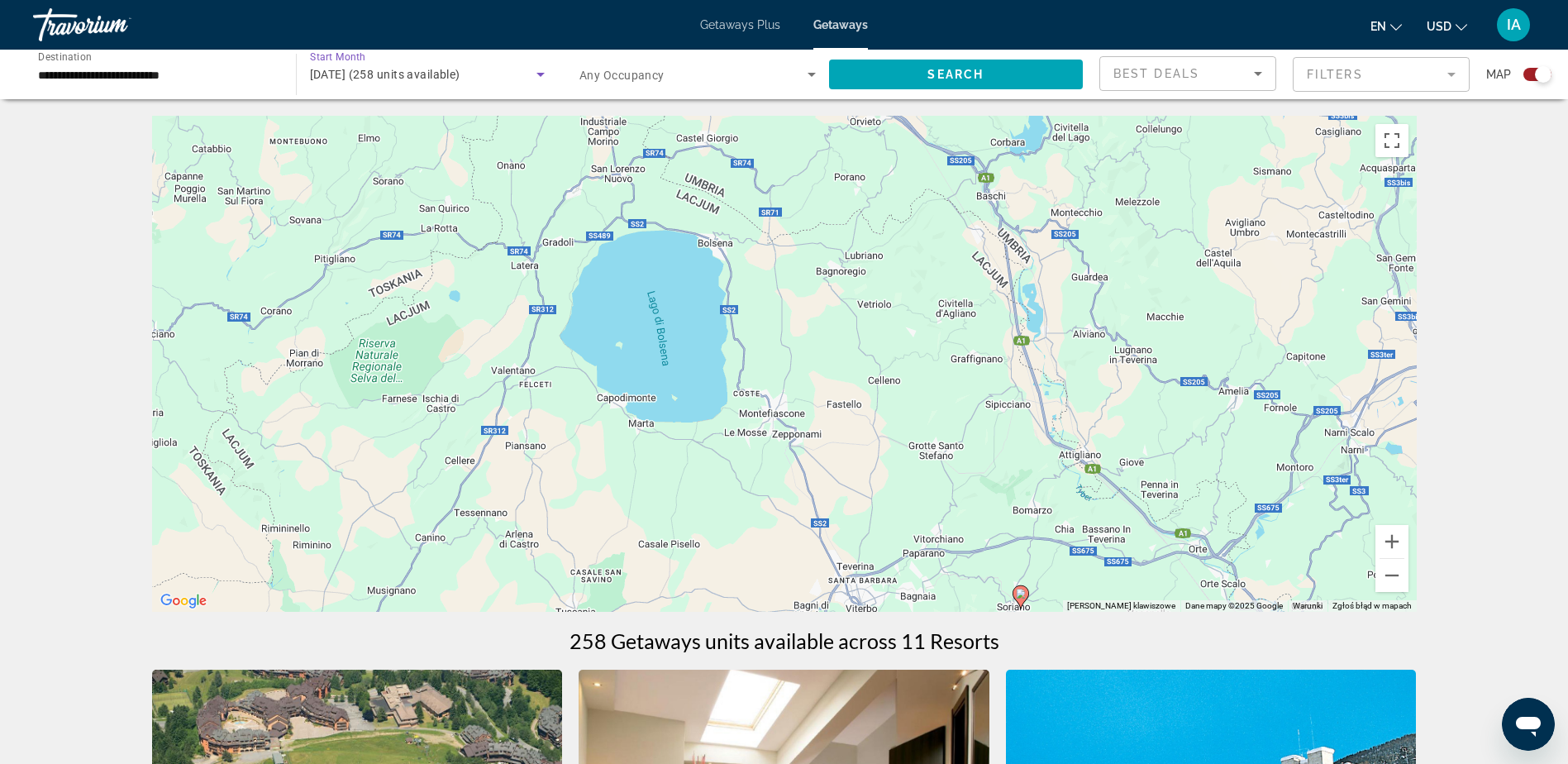
click at [536, 71] on icon "Search widget" at bounding box center [540, 74] width 20 height 20
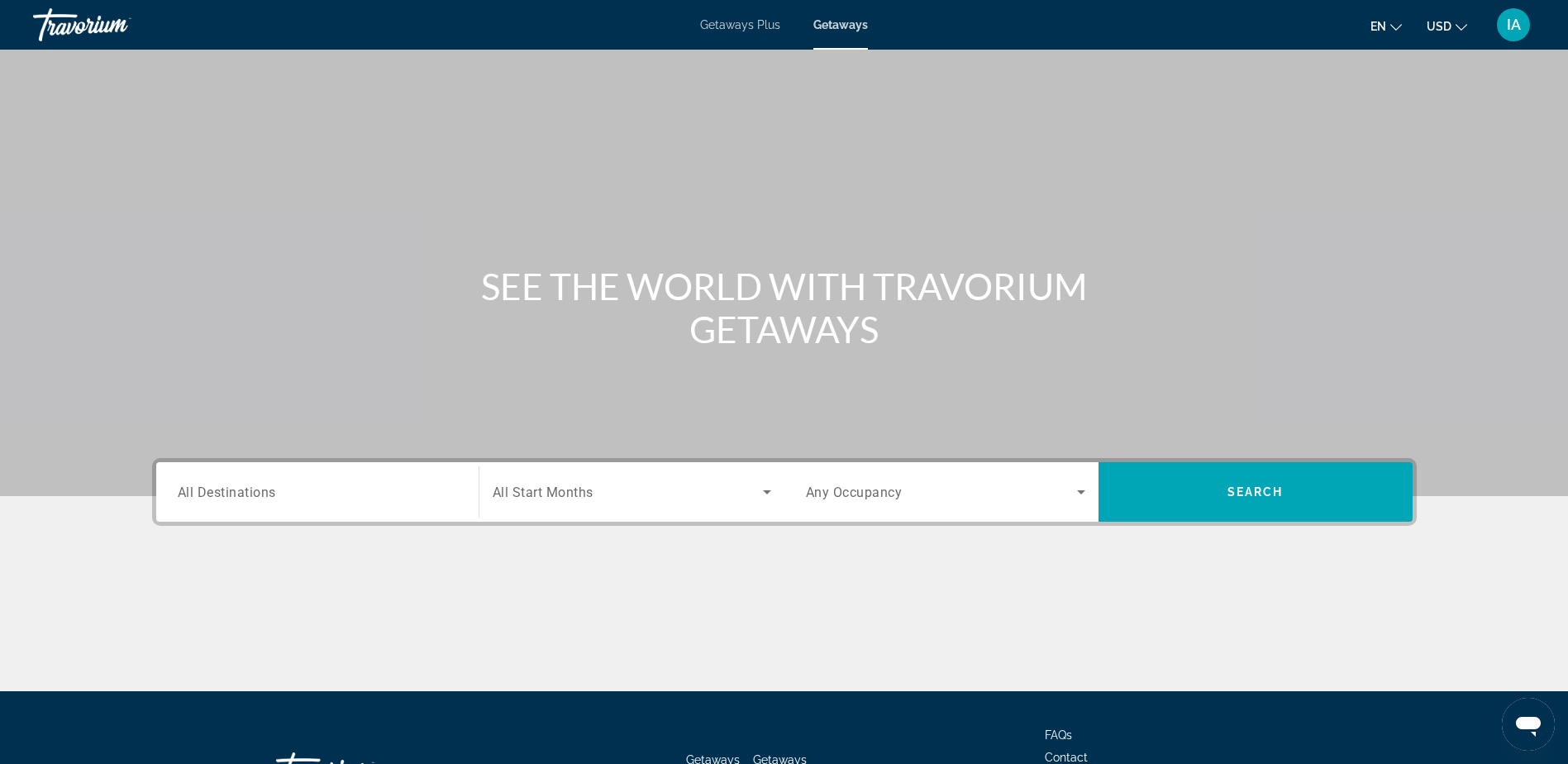
click at [617, 505] on div "Search widget" at bounding box center [632, 492] width 279 height 46
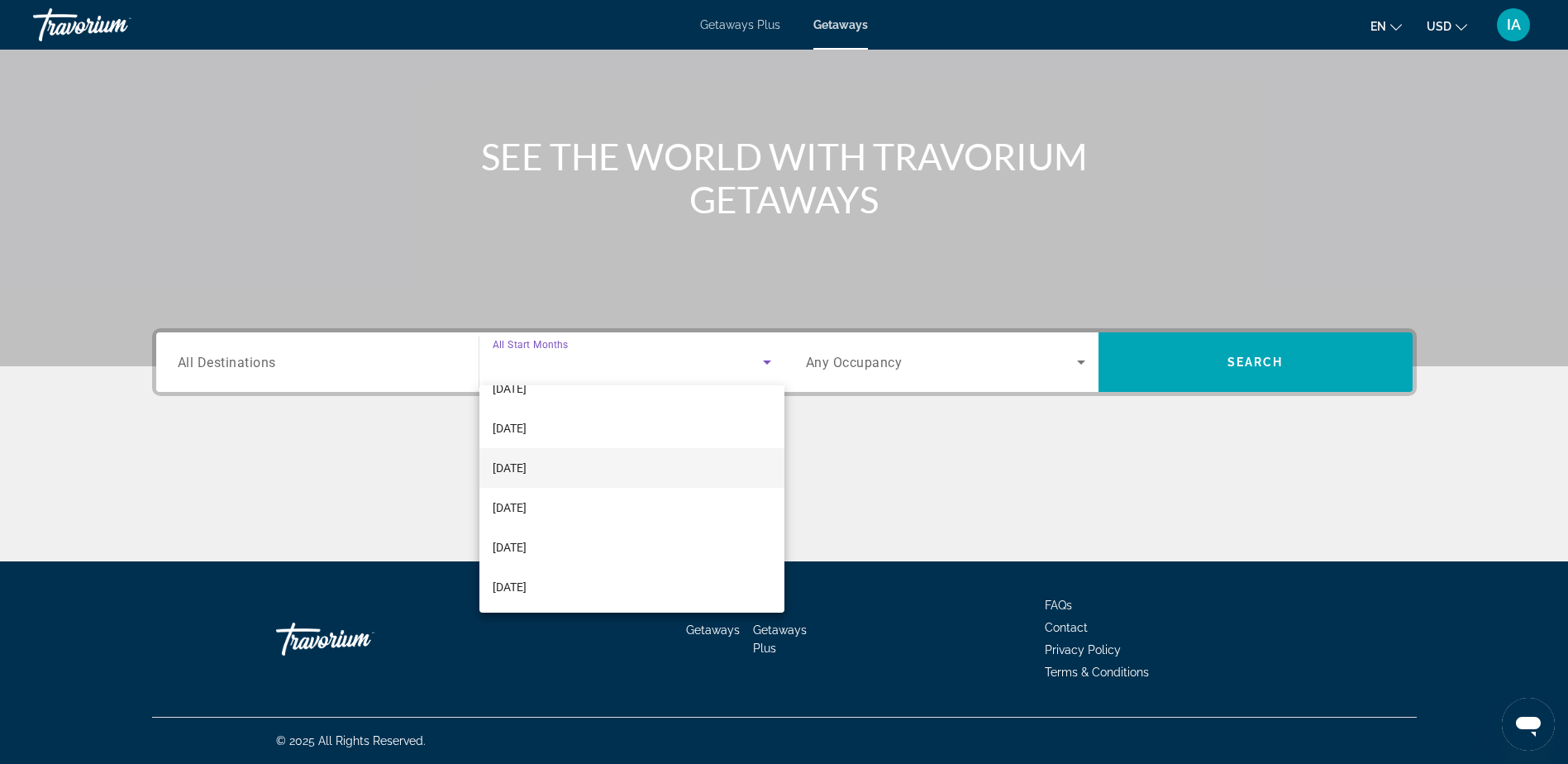
scroll to position [330, 0]
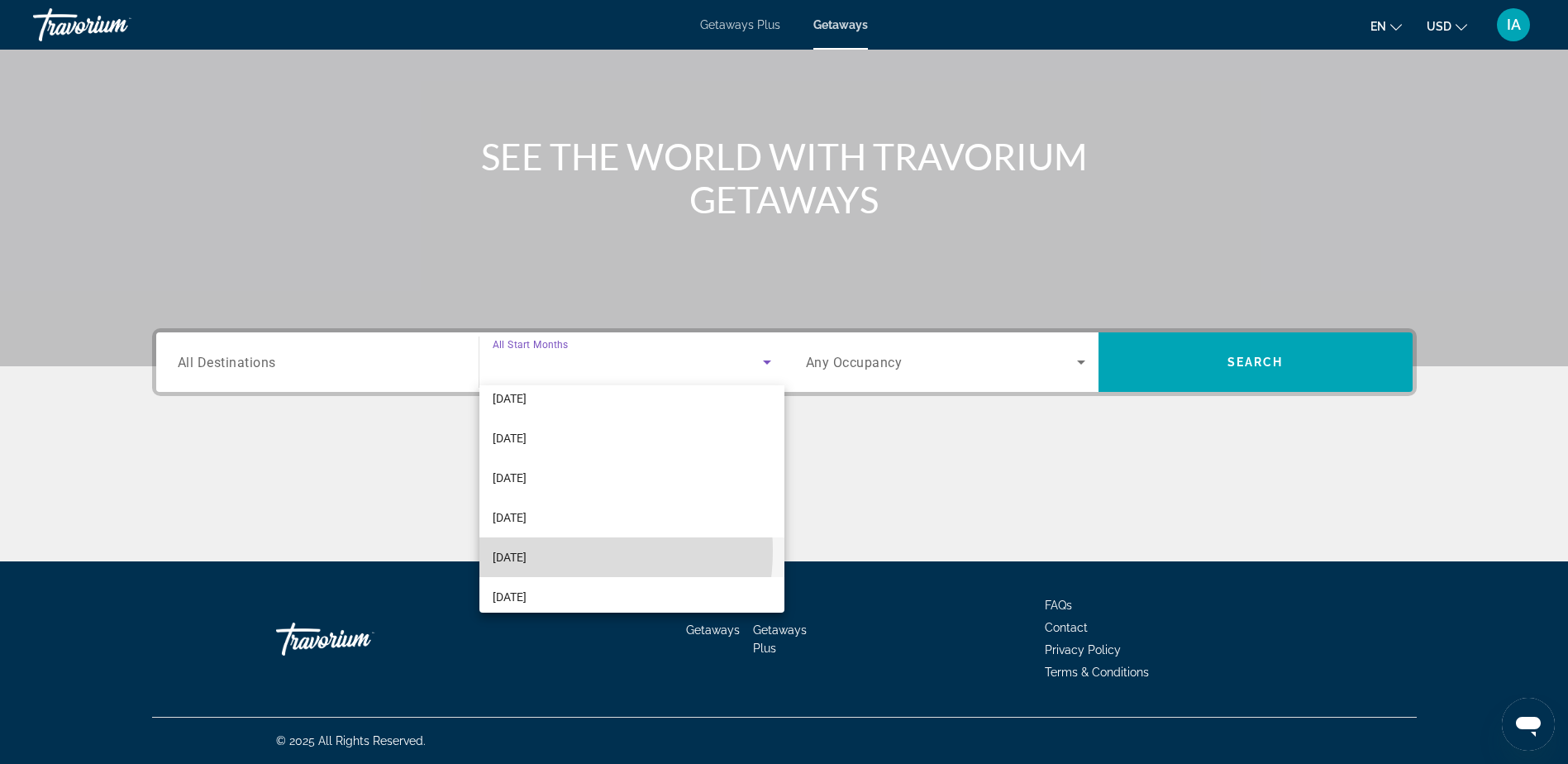
click at [526, 551] on span "[DATE]" at bounding box center [509, 557] width 34 height 20
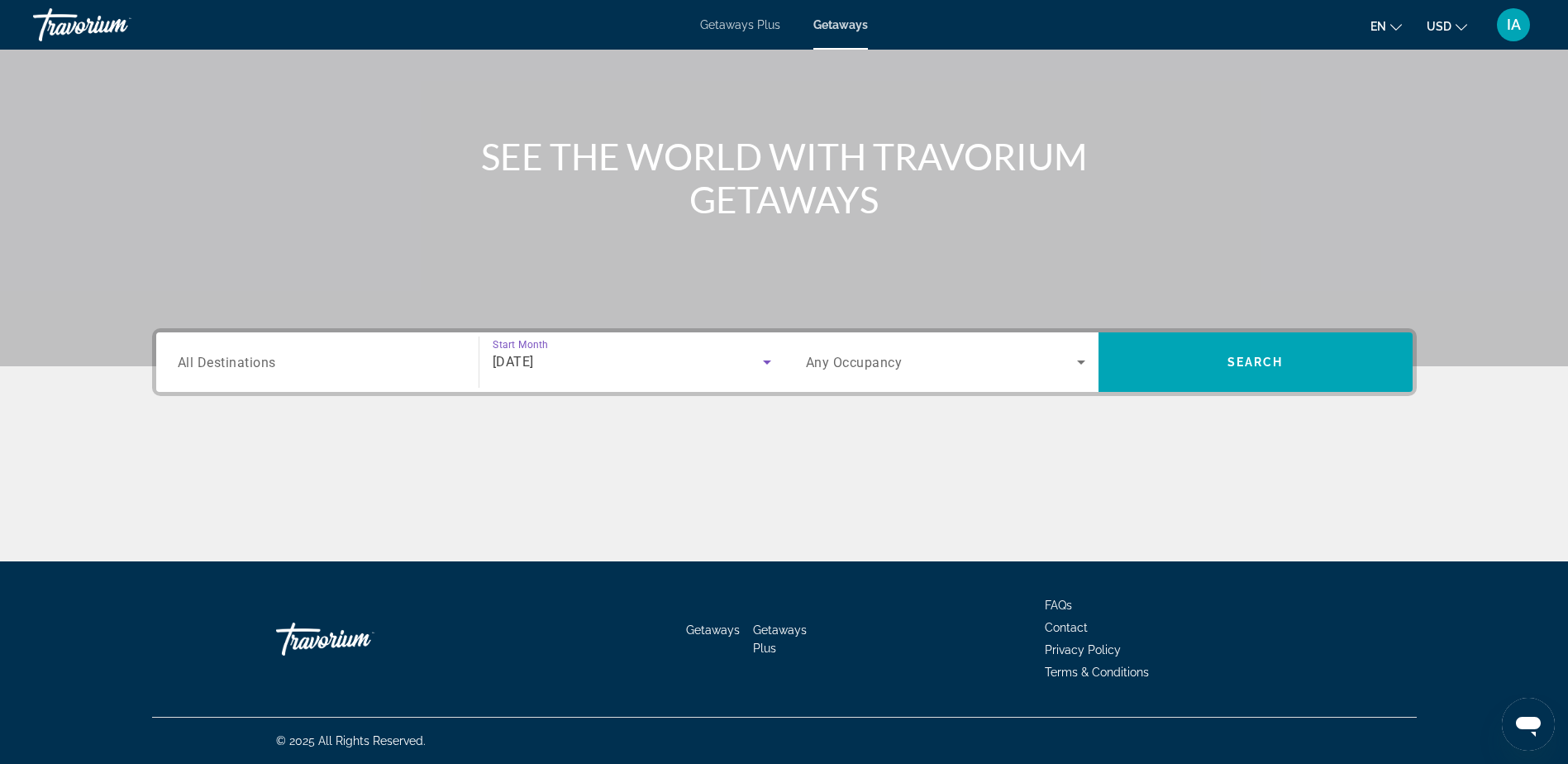
click at [297, 358] on input "Destination All Destinations" at bounding box center [317, 362] width 280 height 20
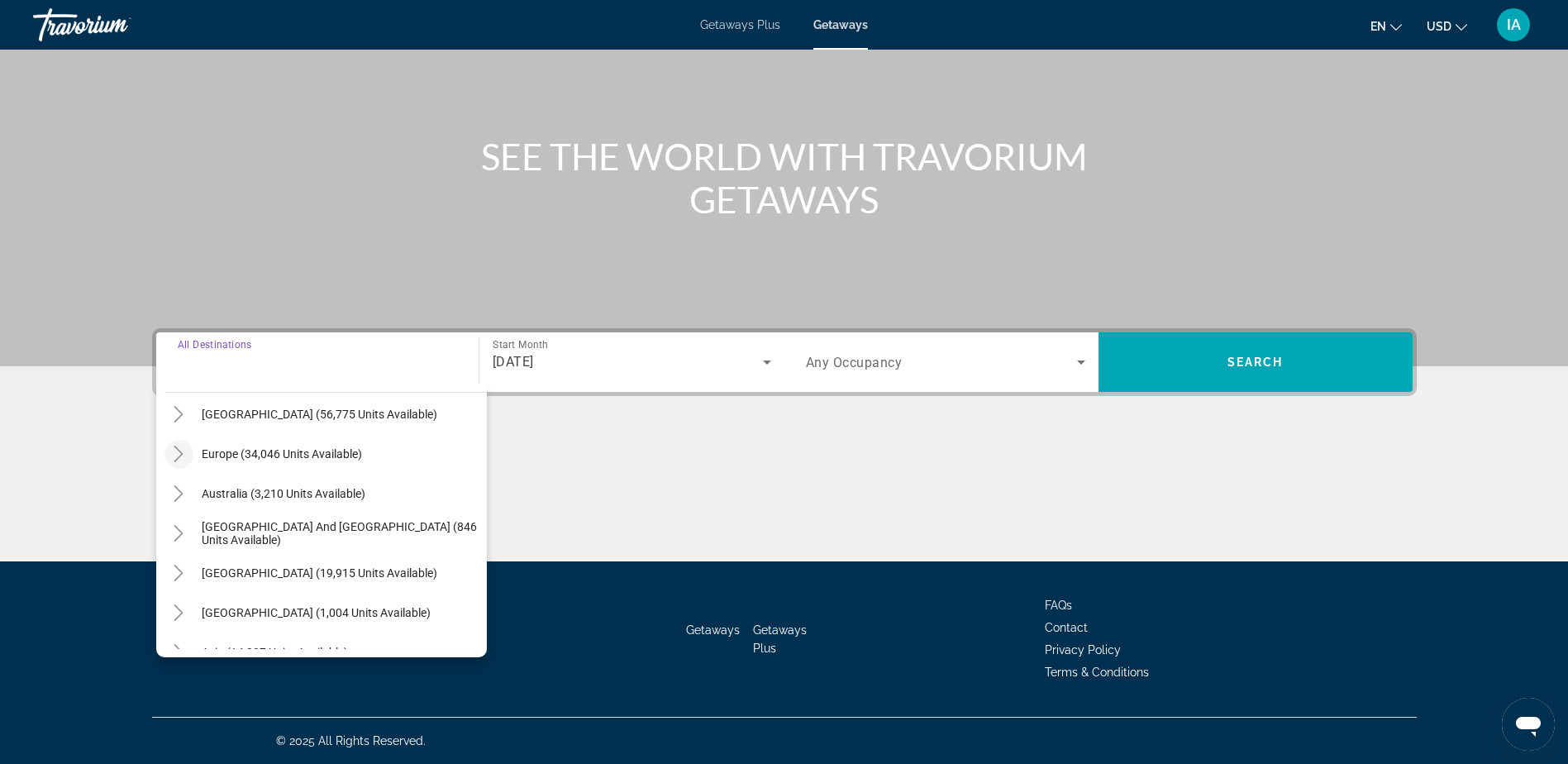
click at [180, 460] on icon "Toggle Europe (34,046 units available)" at bounding box center [178, 453] width 16 height 16
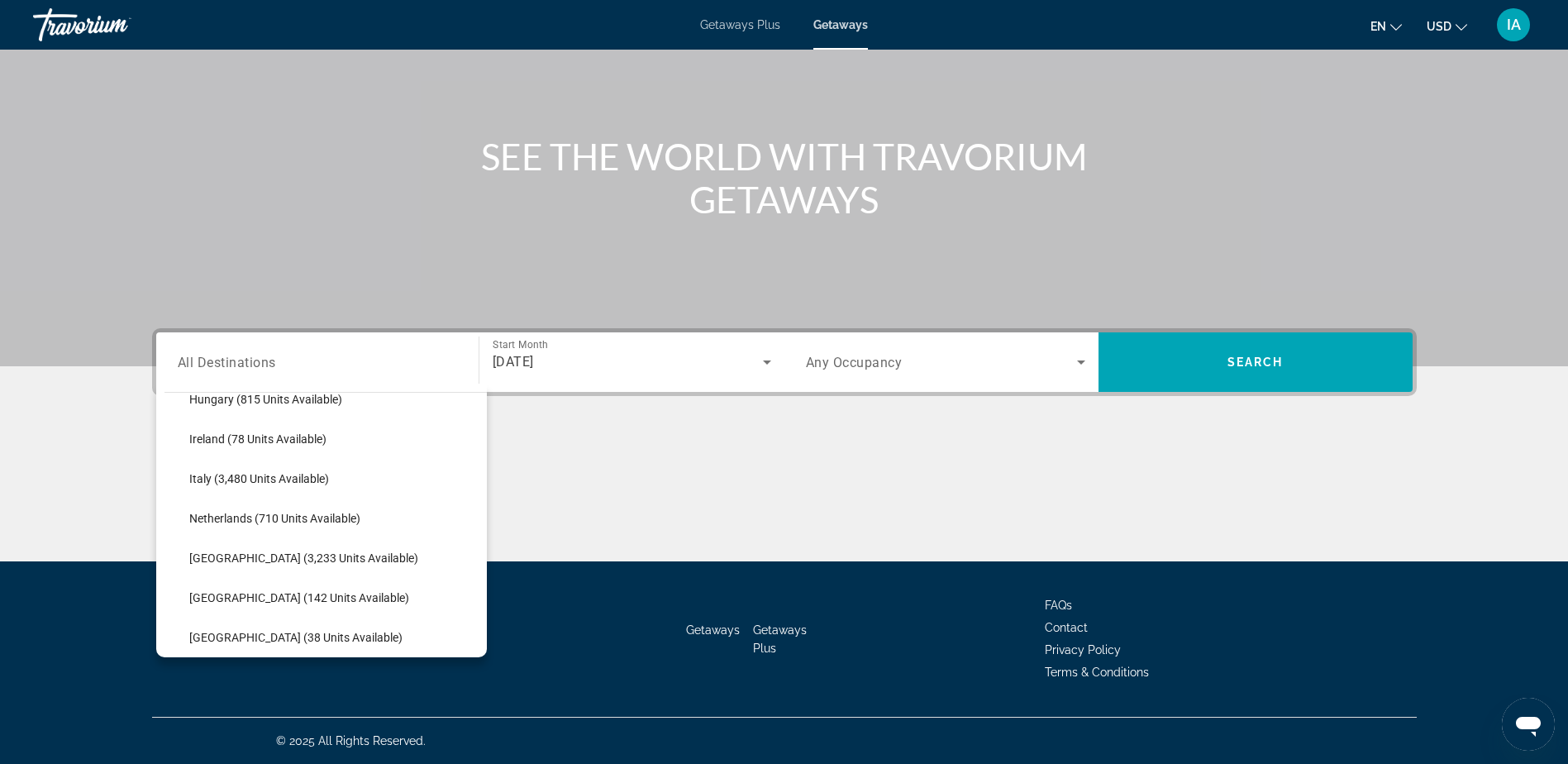
scroll to position [620, 0]
click at [230, 478] on span "Italy (3,480 units available)" at bounding box center [259, 475] width 139 height 13
type input "**********"
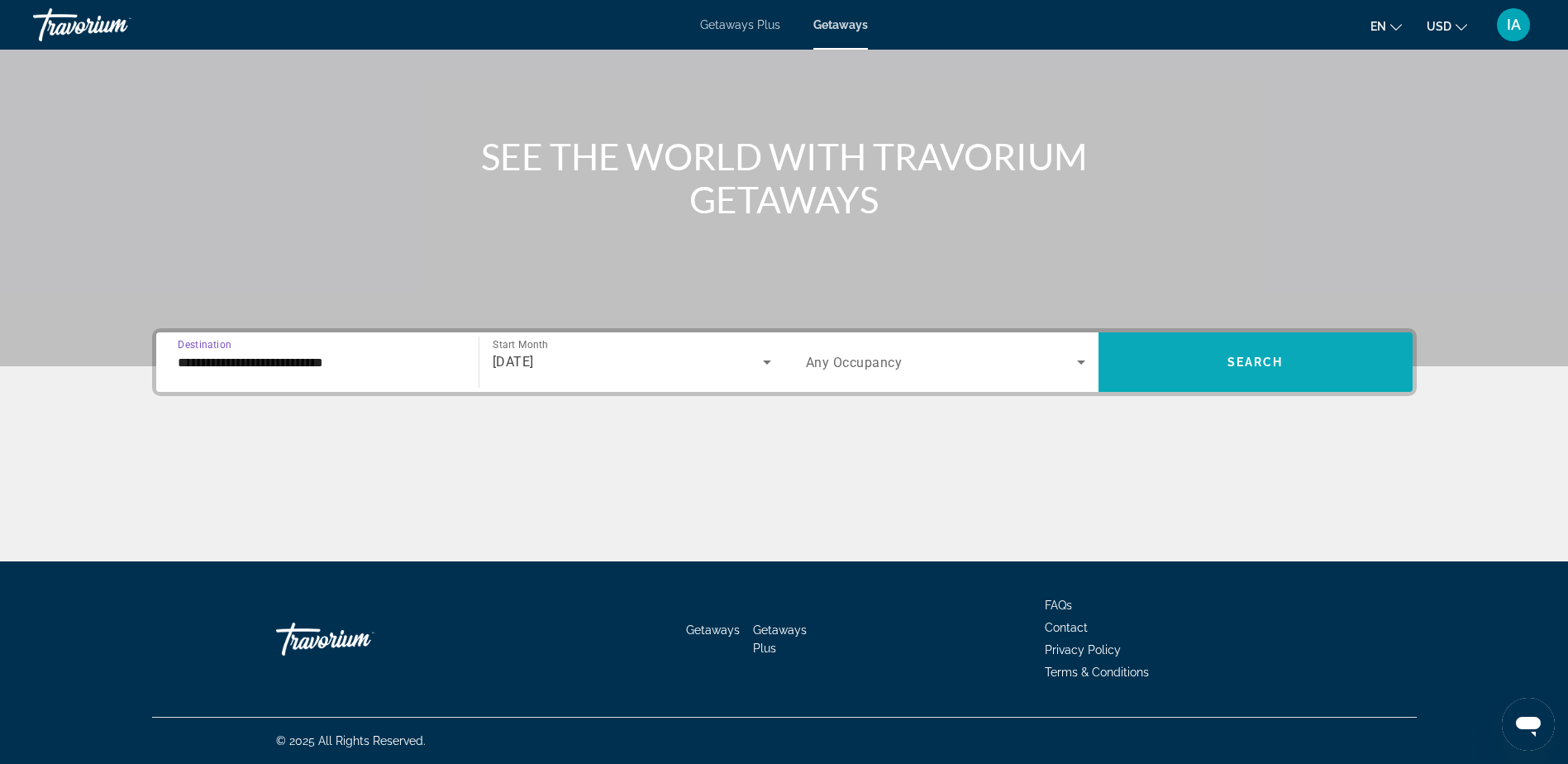
click at [1245, 364] on span "Search" at bounding box center [1255, 361] width 56 height 13
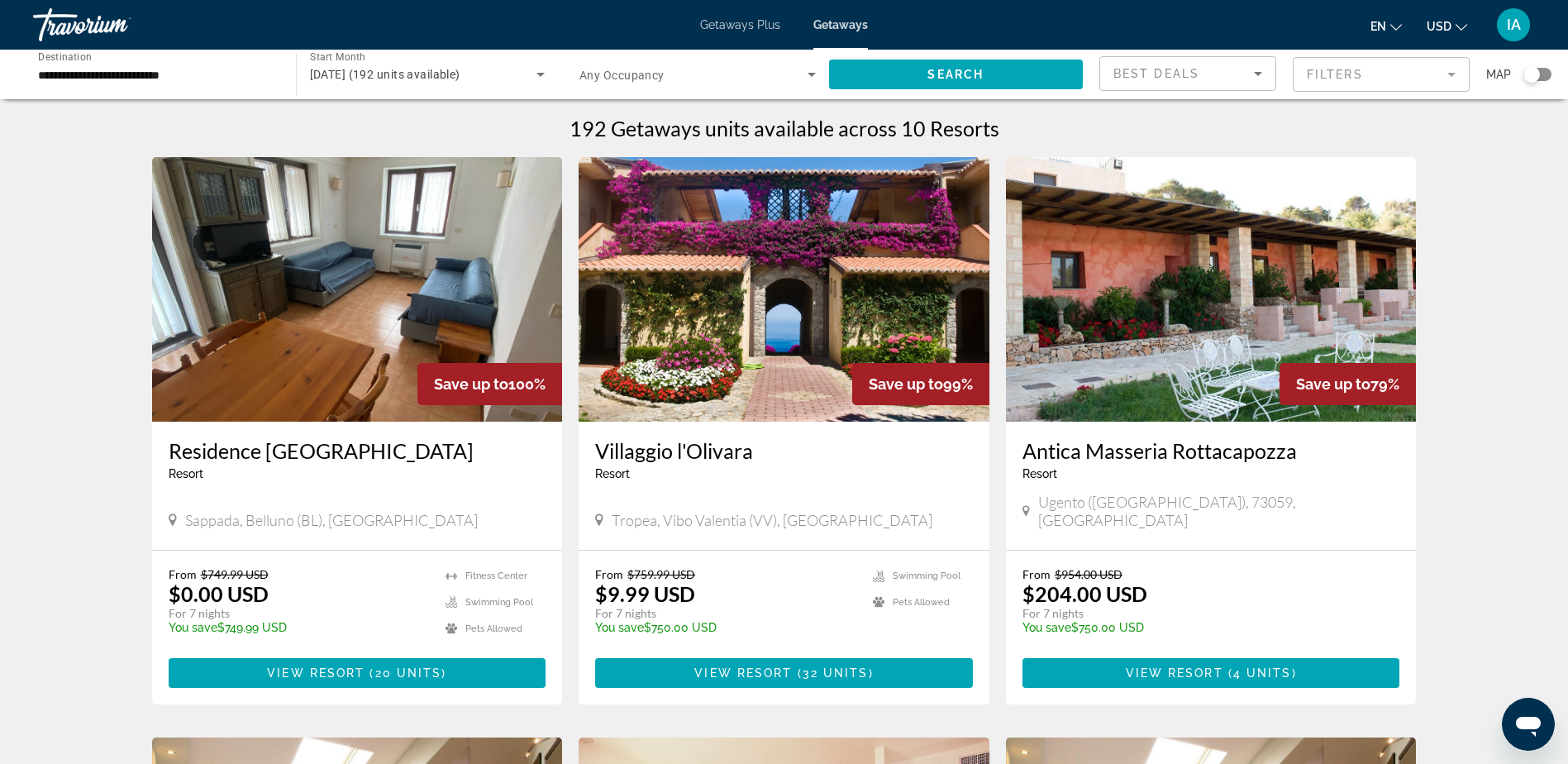
click at [1530, 77] on div "Search widget" at bounding box center [1531, 74] width 16 height 16
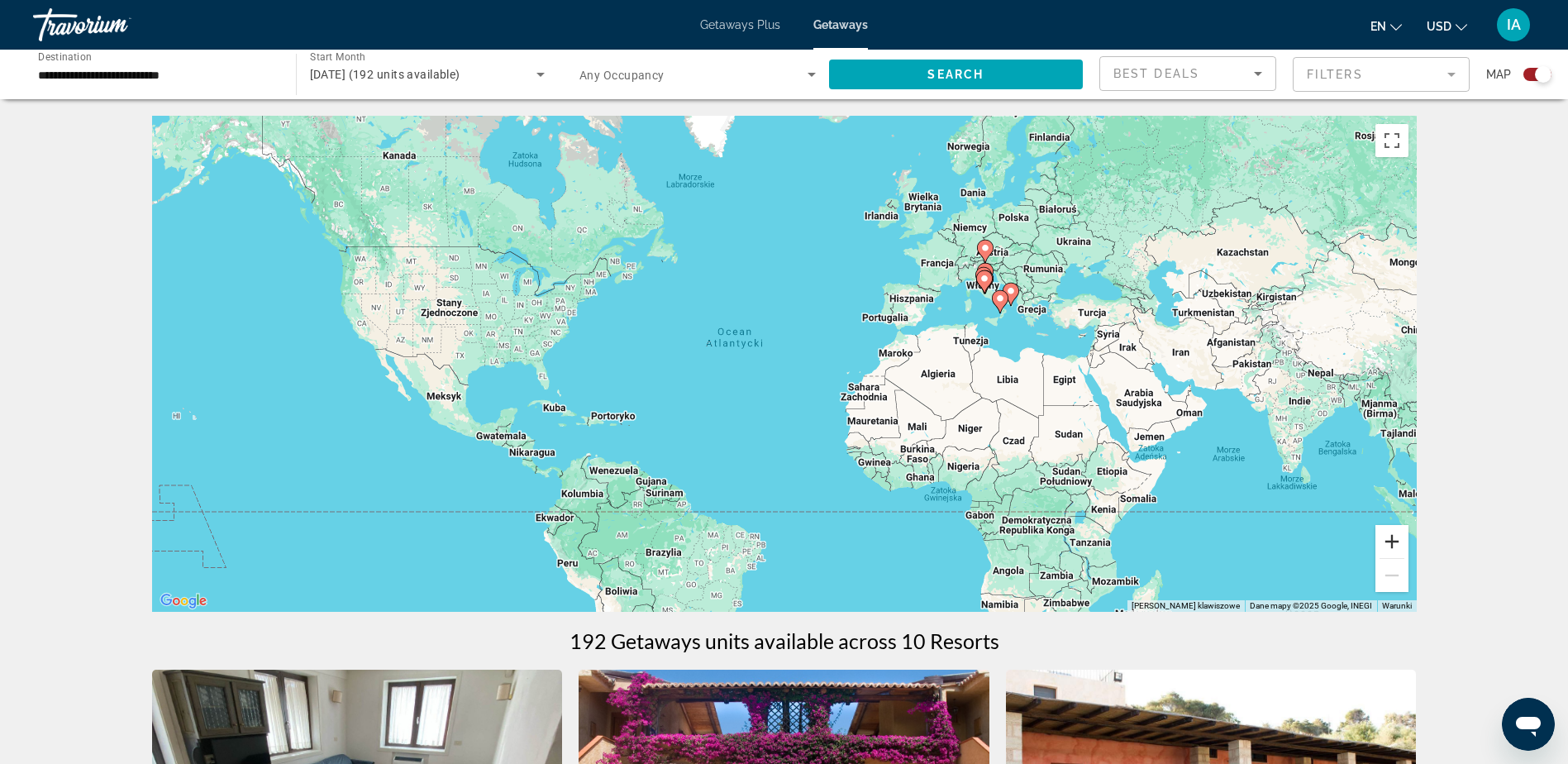
click at [1399, 540] on button "Powiększ" at bounding box center [1392, 541] width 33 height 33
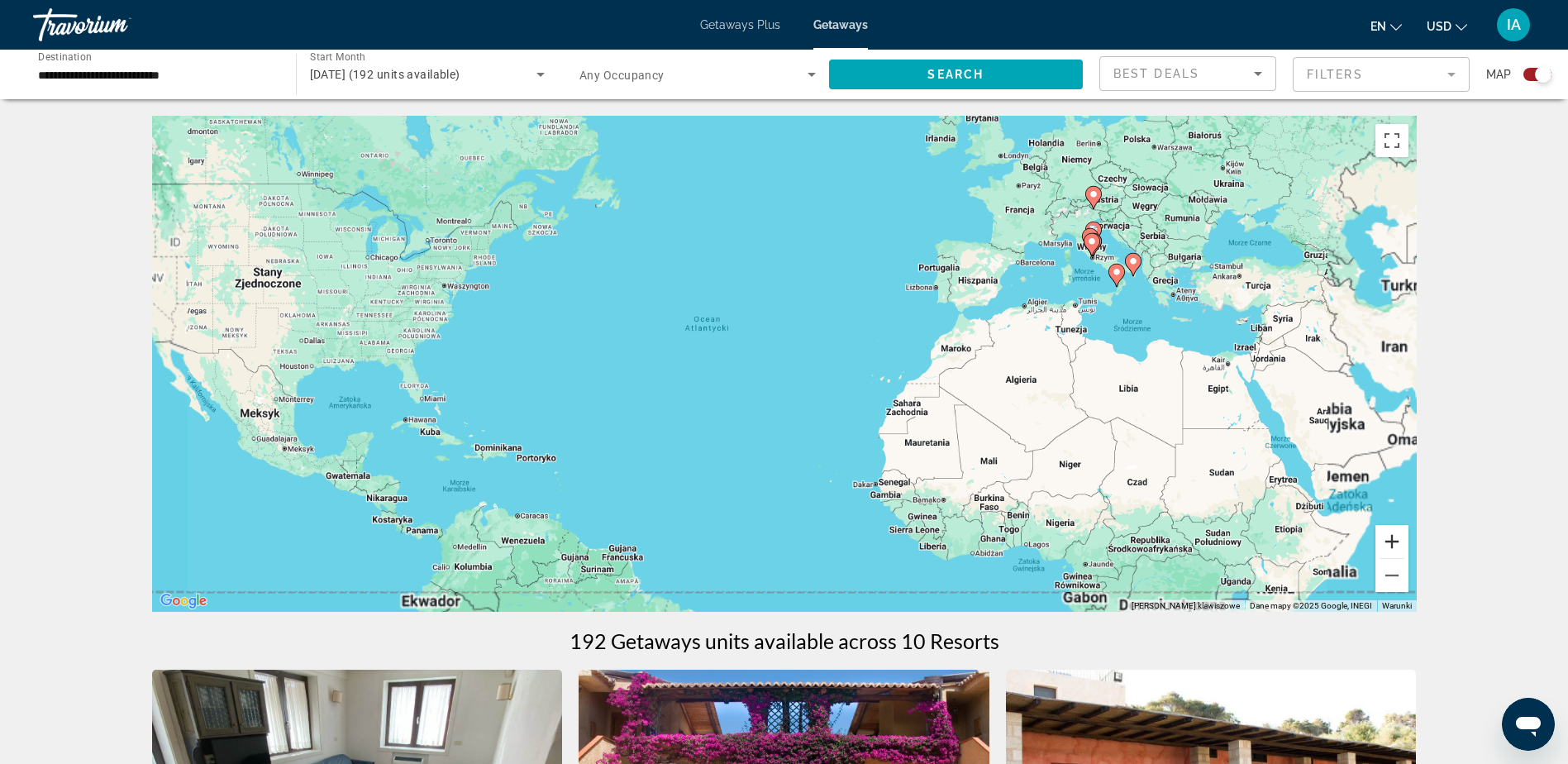
click at [1399, 540] on button "Powiększ" at bounding box center [1392, 541] width 33 height 33
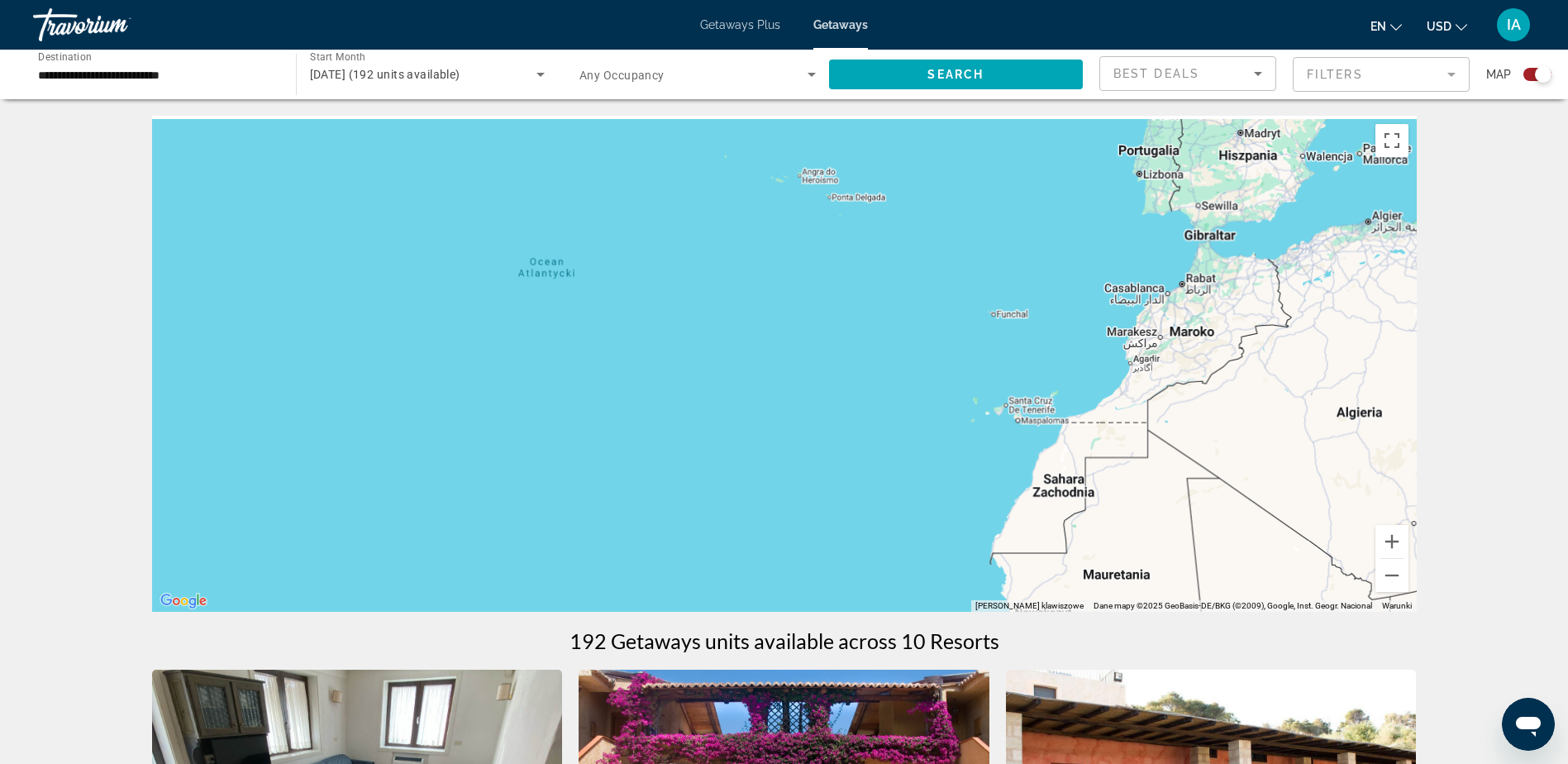
drag, startPoint x: 1227, startPoint y: 330, endPoint x: 970, endPoint y: 417, distance: 271.3
click at [981, 416] on div "Aby aktywować przeciąganie za pomocą klawiatury, naciśnij Alt + Enter. Po włącz…" at bounding box center [784, 364] width 1265 height 496
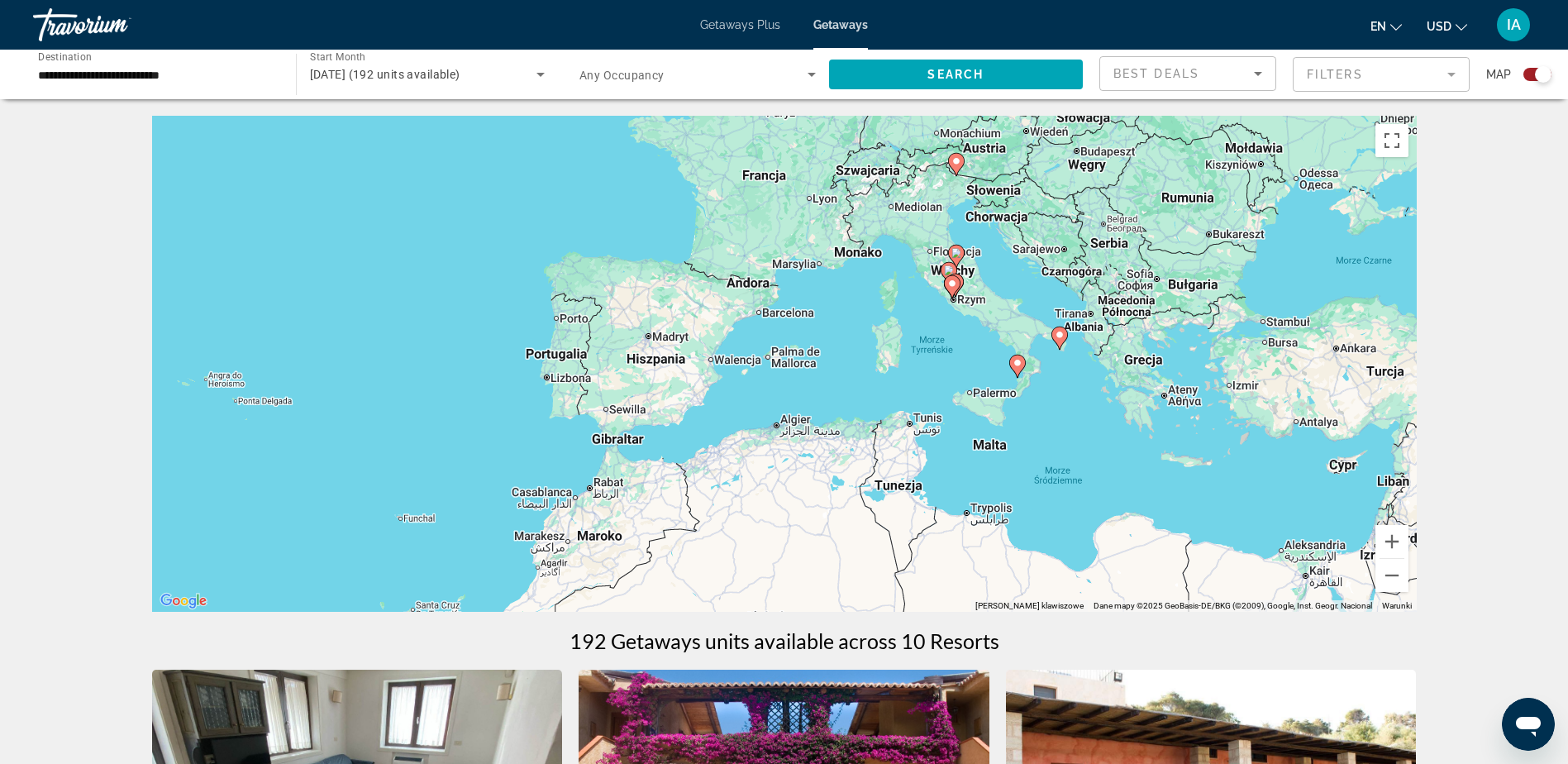
drag, startPoint x: 1010, startPoint y: 475, endPoint x: 943, endPoint y: 514, distance: 77.5
click at [944, 514] on div "Aby aktywować przeciąganie za pomocą klawiatury, naciśnij Alt + Enter. Po włącz…" at bounding box center [784, 364] width 1265 height 496
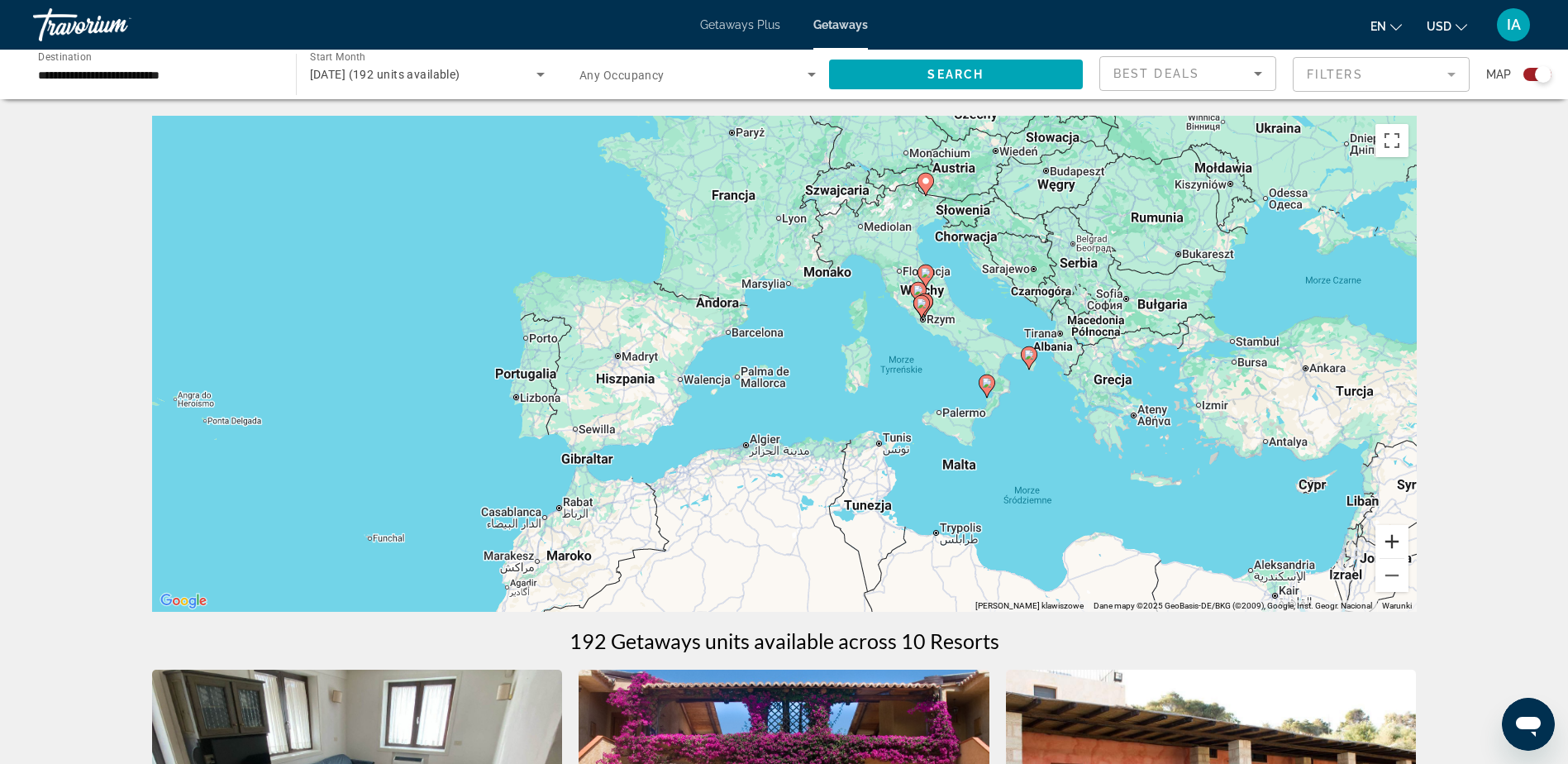
click at [1393, 540] on button "Powiększ" at bounding box center [1392, 541] width 33 height 33
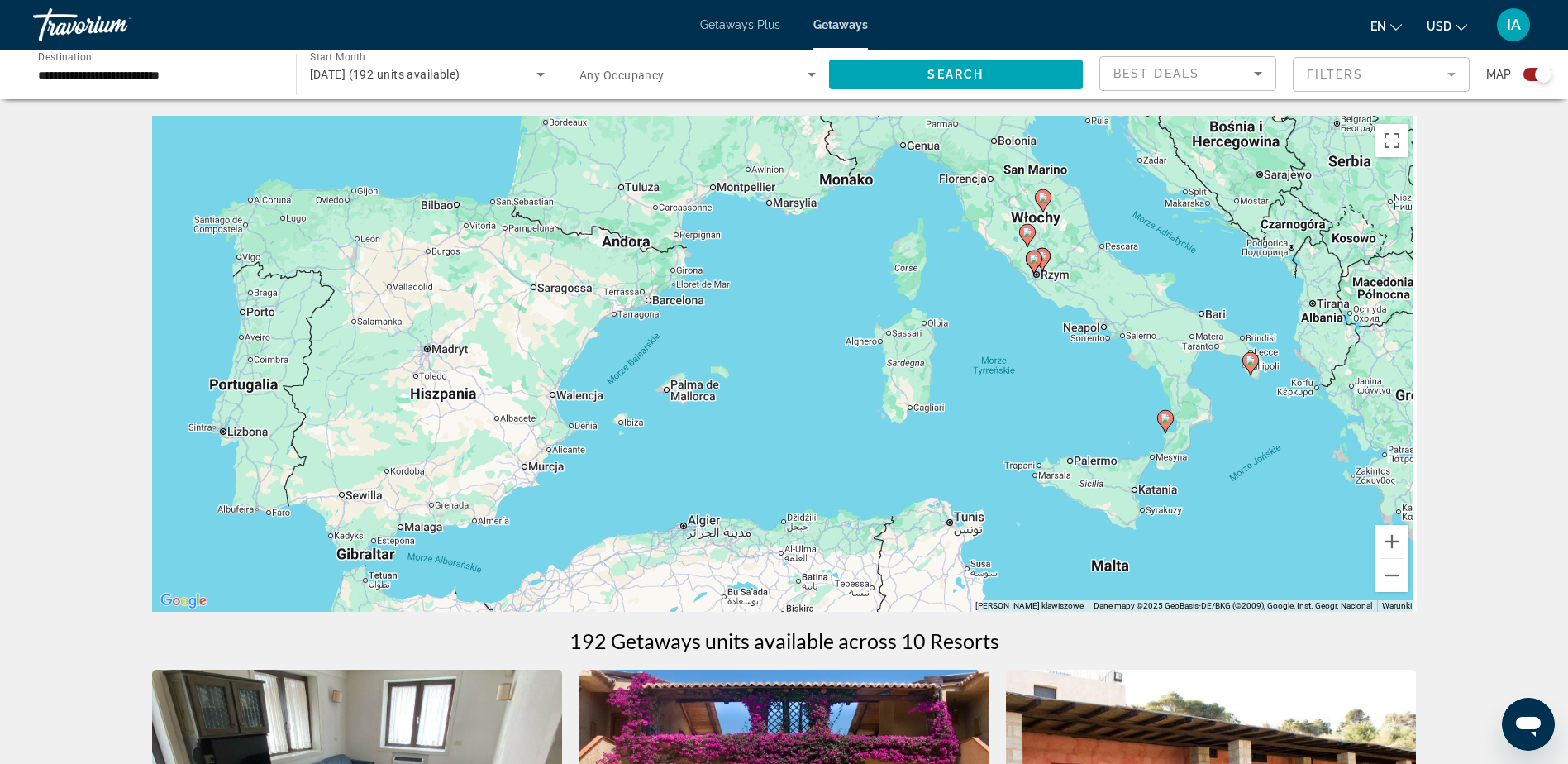
drag, startPoint x: 1242, startPoint y: 422, endPoint x: 975, endPoint y: 444, distance: 267.9
click at [975, 444] on div "Aby aktywować przeciąganie za pomocą klawiatury, naciśnij Alt + Enter. Po włącz…" at bounding box center [784, 364] width 1265 height 496
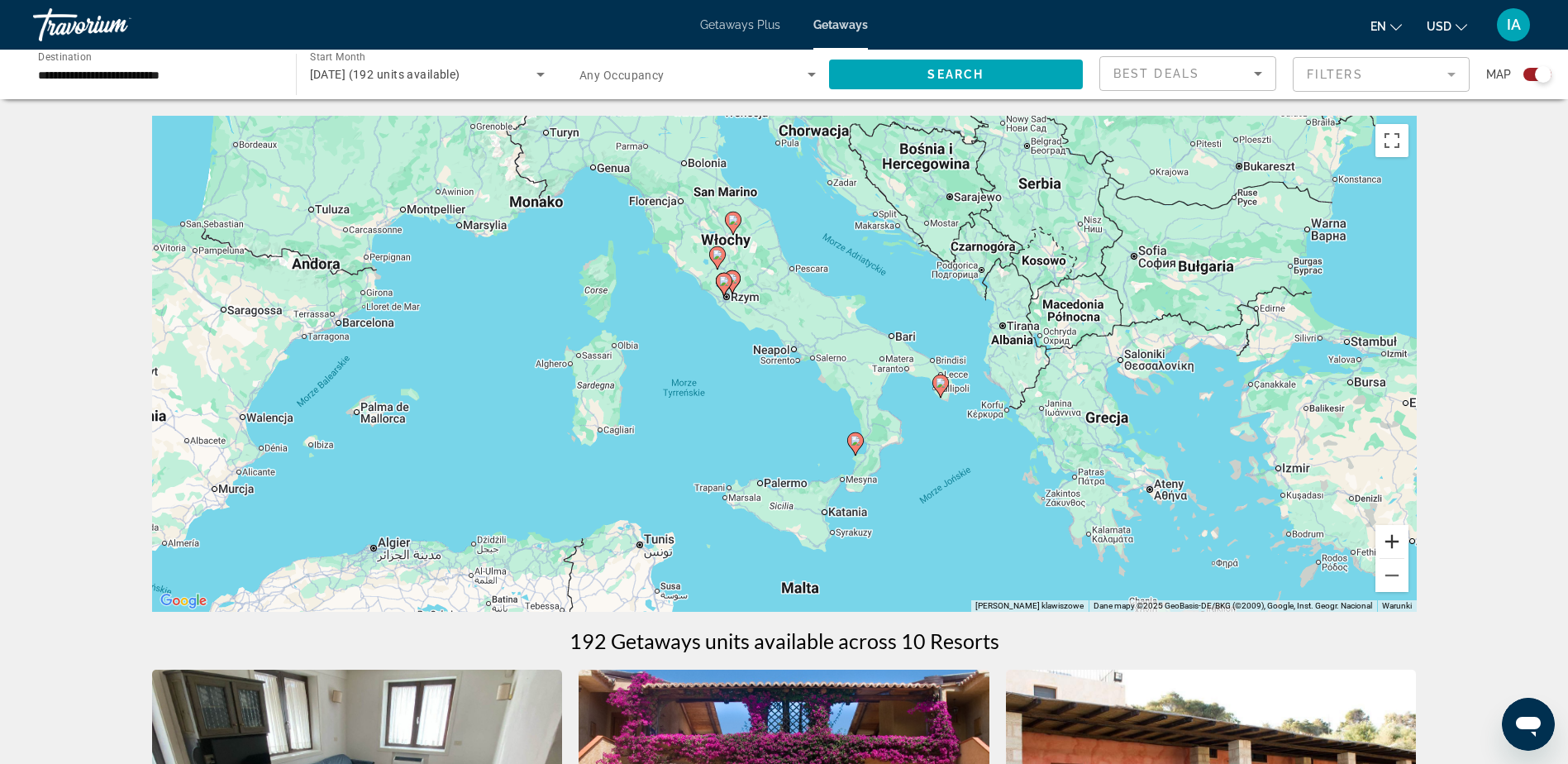
click at [1393, 544] on button "Powiększ" at bounding box center [1392, 541] width 33 height 33
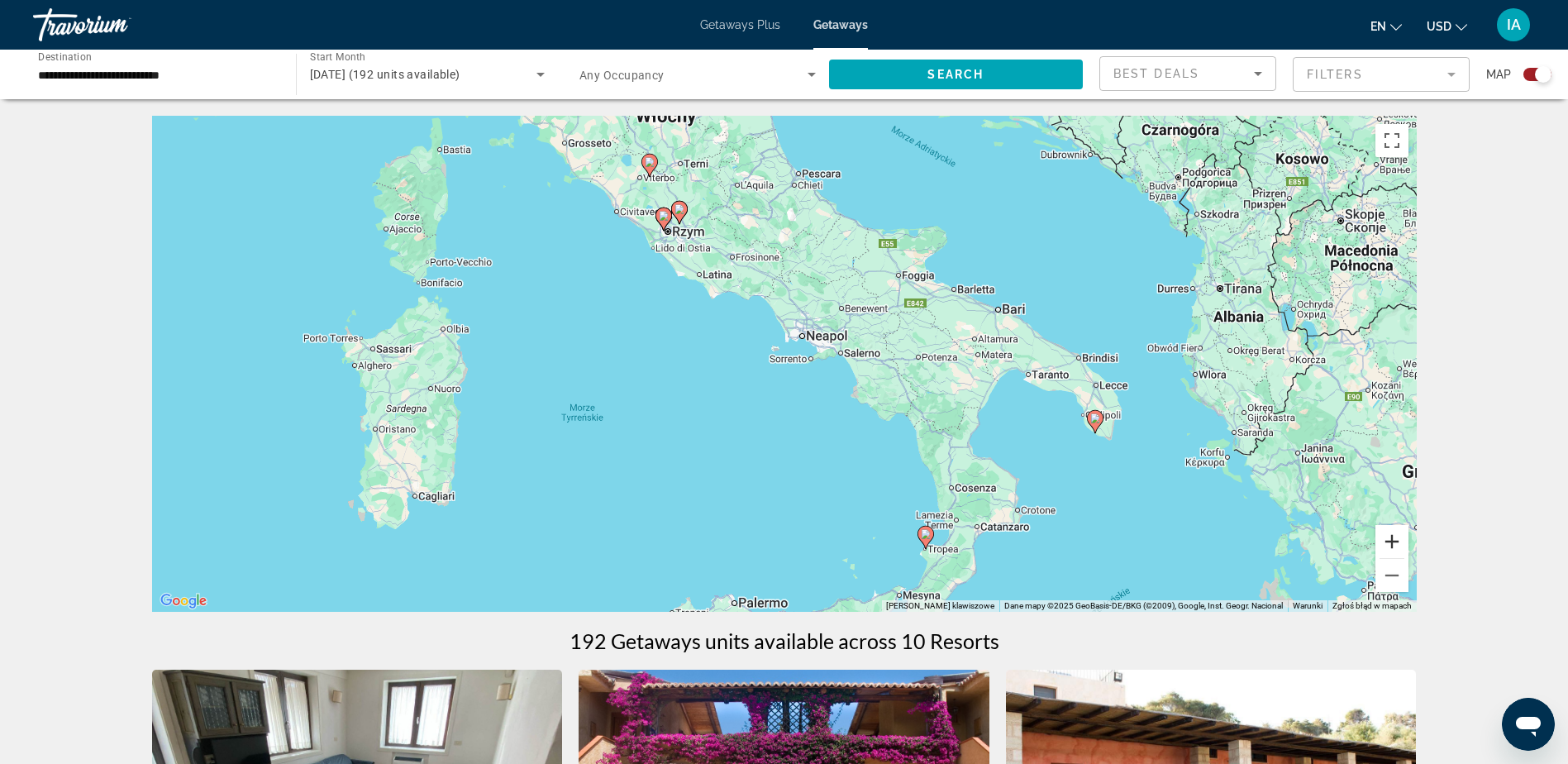
click at [1395, 544] on button "Powiększ" at bounding box center [1392, 541] width 33 height 33
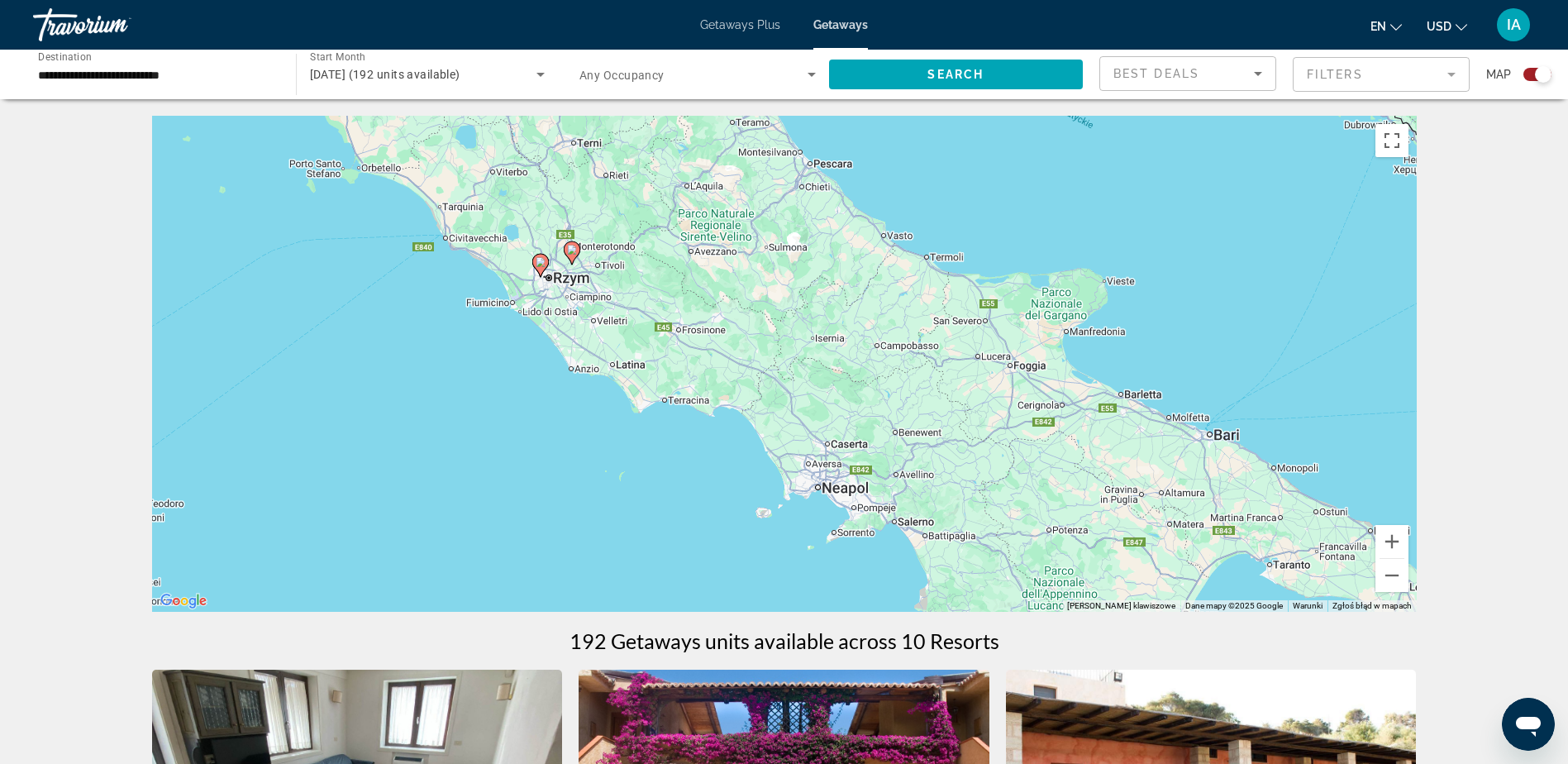
drag, startPoint x: 767, startPoint y: 315, endPoint x: 766, endPoint y: 497, distance: 182.0
click at [765, 496] on div "Aby aktywować przeciąganie za pomocą klawiatury, naciśnij Alt + Enter. Po włącz…" at bounding box center [784, 364] width 1265 height 496
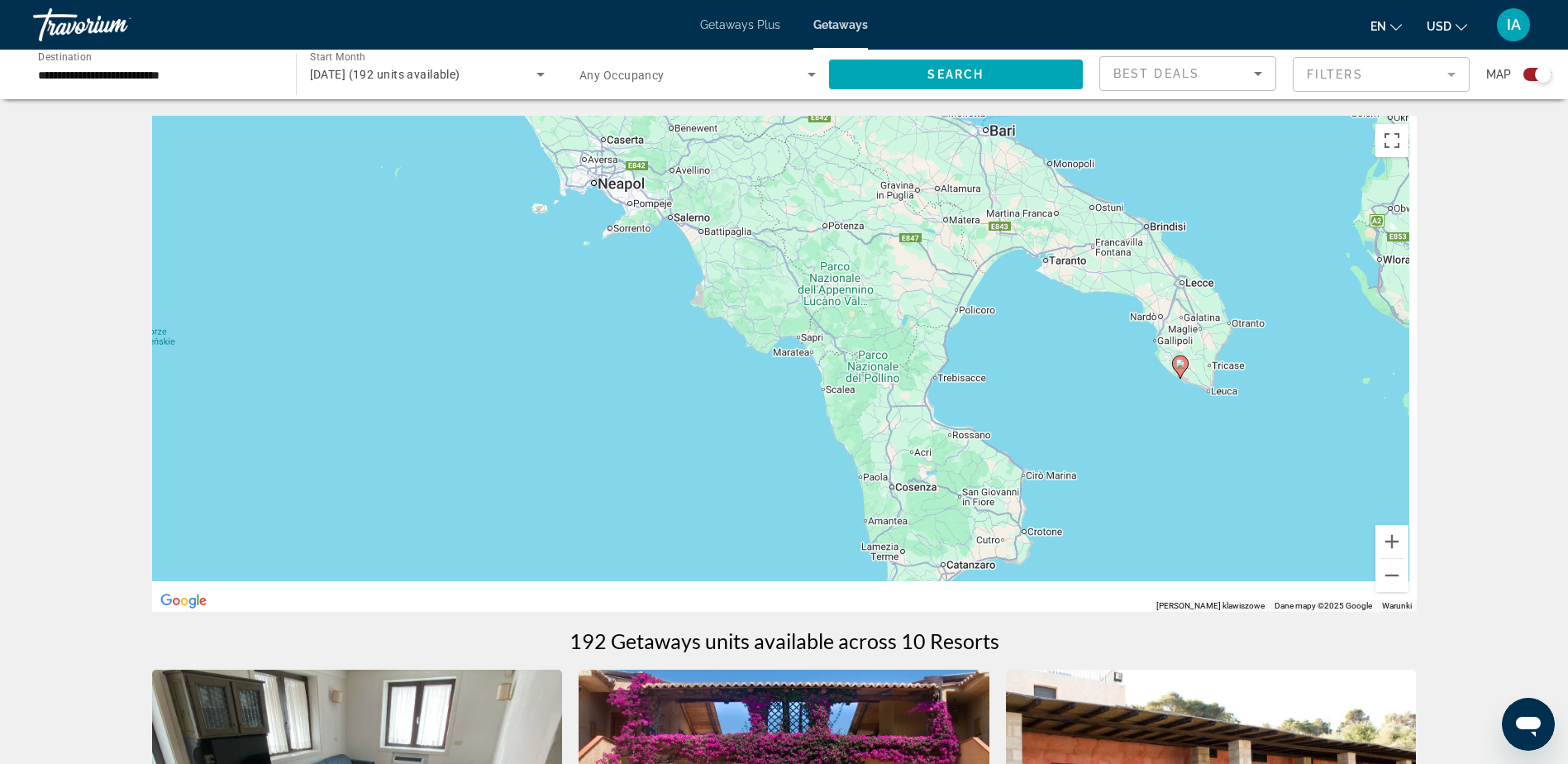
drag, startPoint x: 1026, startPoint y: 233, endPoint x: 948, endPoint y: 113, distance: 143.1
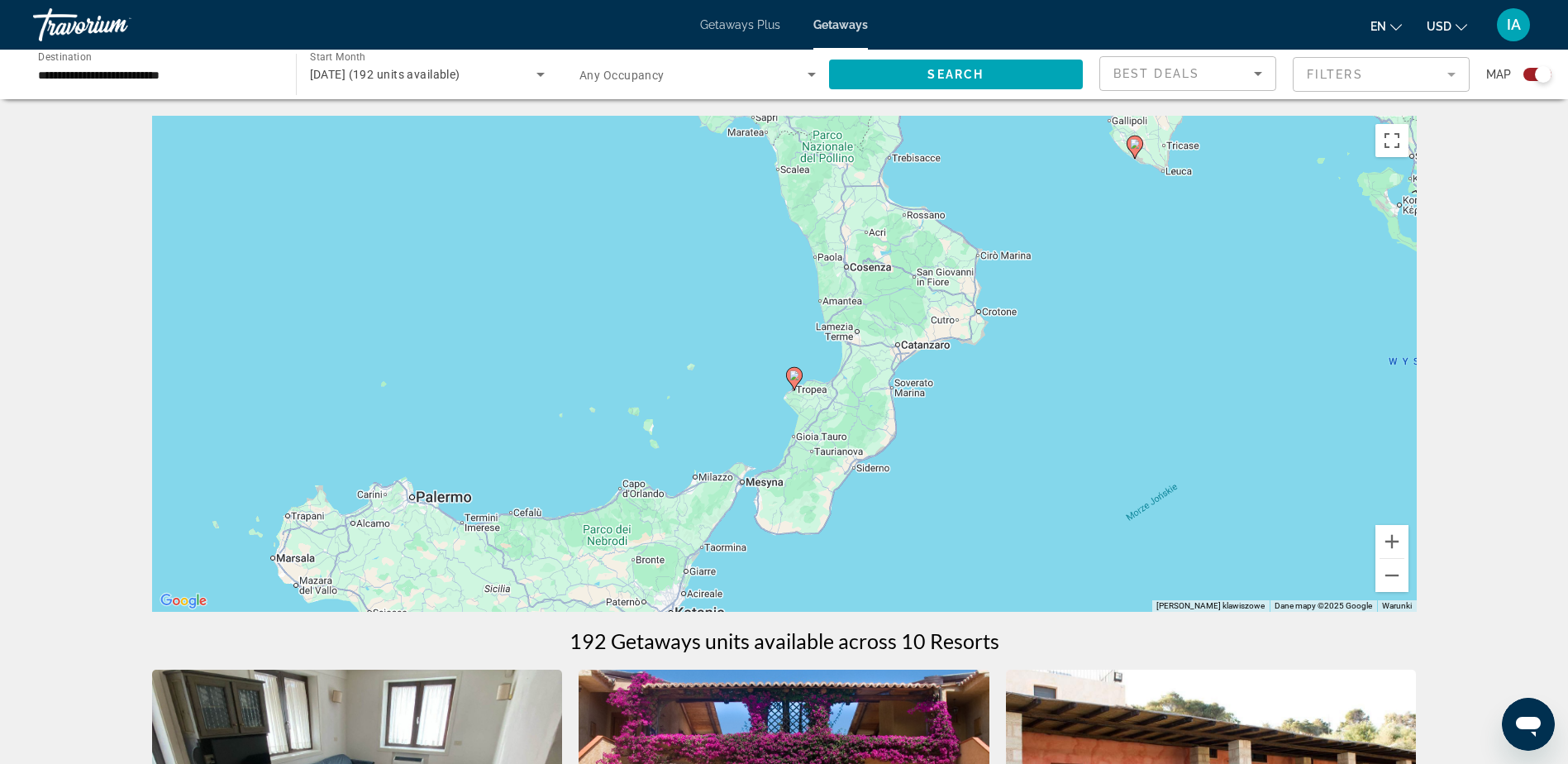
drag, startPoint x: 1136, startPoint y: 360, endPoint x: 1109, endPoint y: 192, distance: 170.2
click at [1109, 192] on div "Aby aktywować przeciąganie za pomocą klawiatury, naciśnij Alt + Enter. Po włącz…" at bounding box center [784, 364] width 1265 height 496
click at [1397, 544] on button "Powiększ" at bounding box center [1392, 541] width 33 height 33
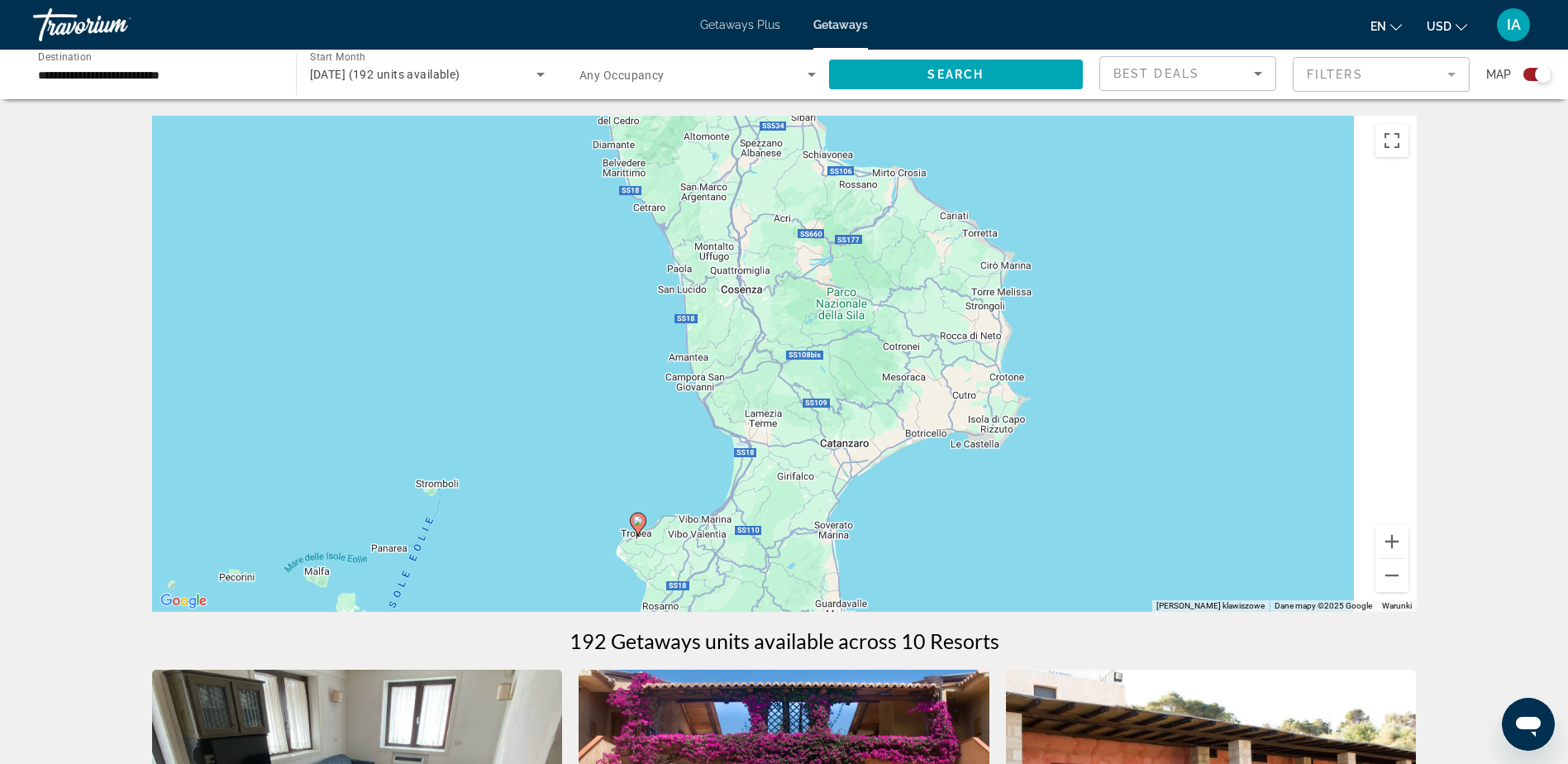
drag, startPoint x: 1269, startPoint y: 356, endPoint x: 1031, endPoint y: 569, distance: 319.4
click at [1032, 568] on div "Aby aktywować przeciąganie za pomocą klawiatury, naciśnij Alt + Enter. Po włącz…" at bounding box center [784, 364] width 1265 height 496
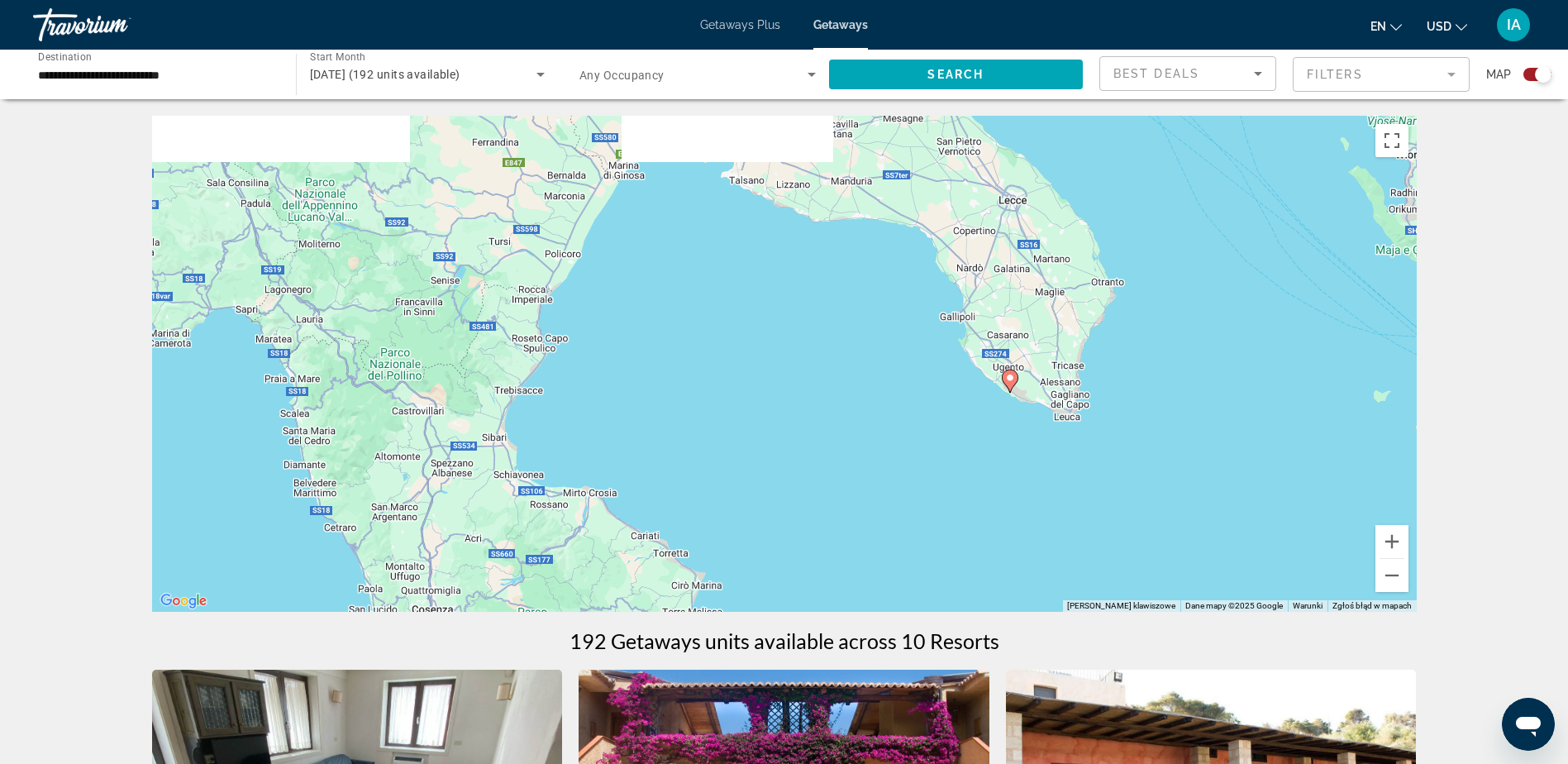
drag, startPoint x: 1206, startPoint y: 382, endPoint x: 975, endPoint y: 559, distance: 291.0
click at [977, 579] on div "Aby aktywować przeciąganie za pomocą klawiatury, naciśnij Alt + Enter. Po włącz…" at bounding box center [784, 364] width 1265 height 496
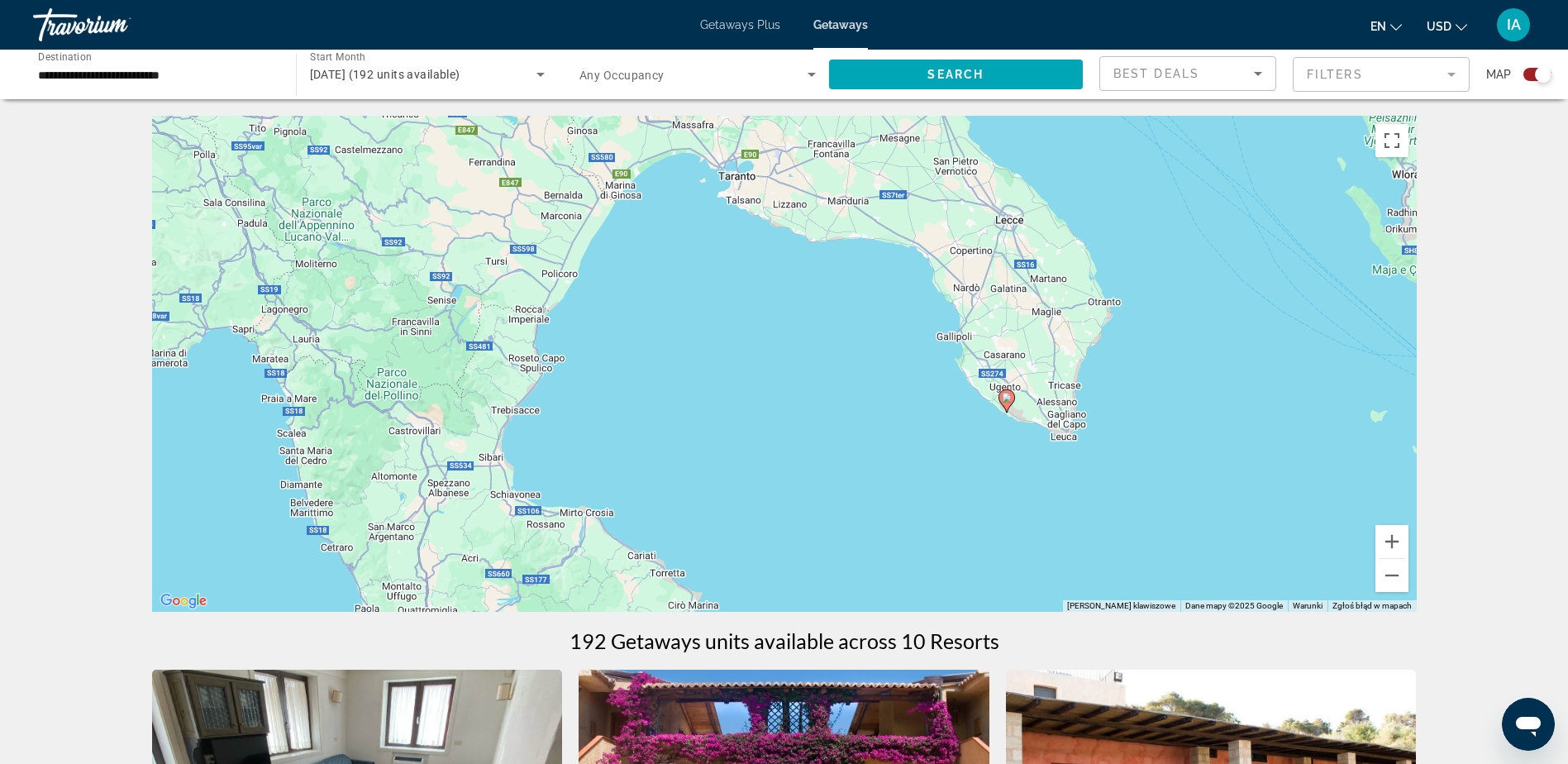
click at [1006, 403] on icon "Main content" at bounding box center [1005, 401] width 15 height 22
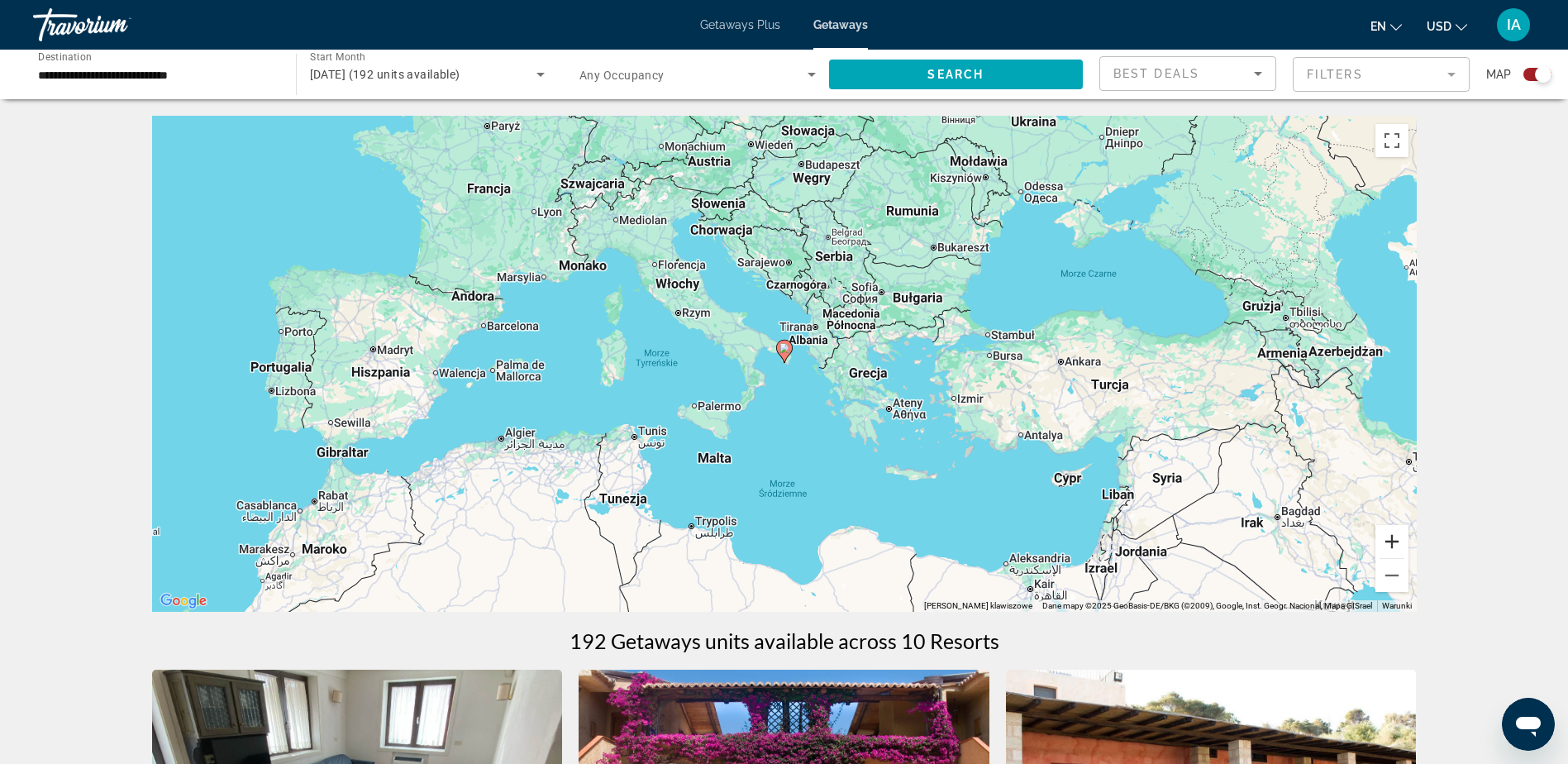
click at [1399, 537] on button "Powiększ" at bounding box center [1392, 541] width 33 height 33
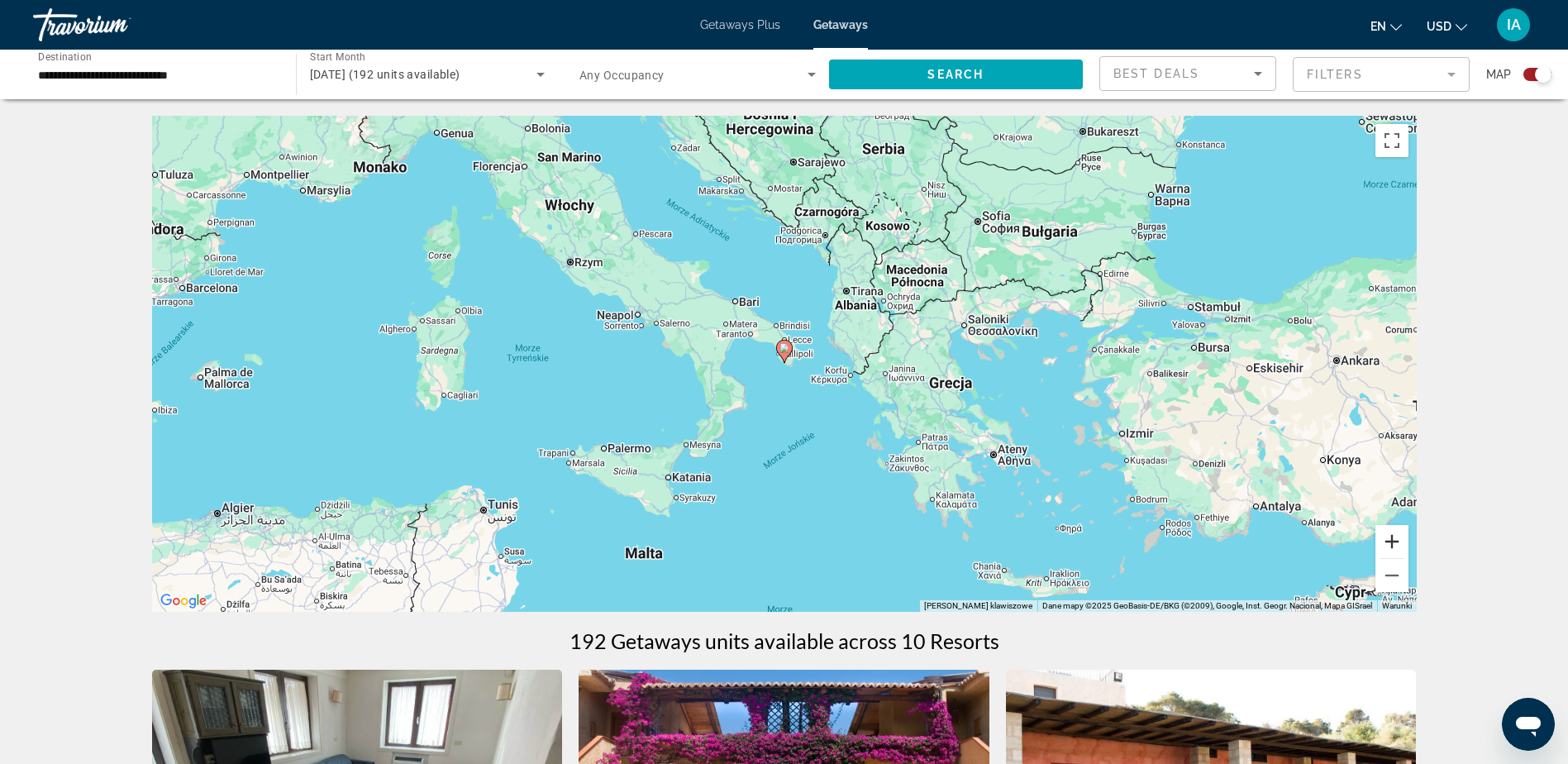
click at [1399, 538] on button "Powiększ" at bounding box center [1392, 541] width 33 height 33
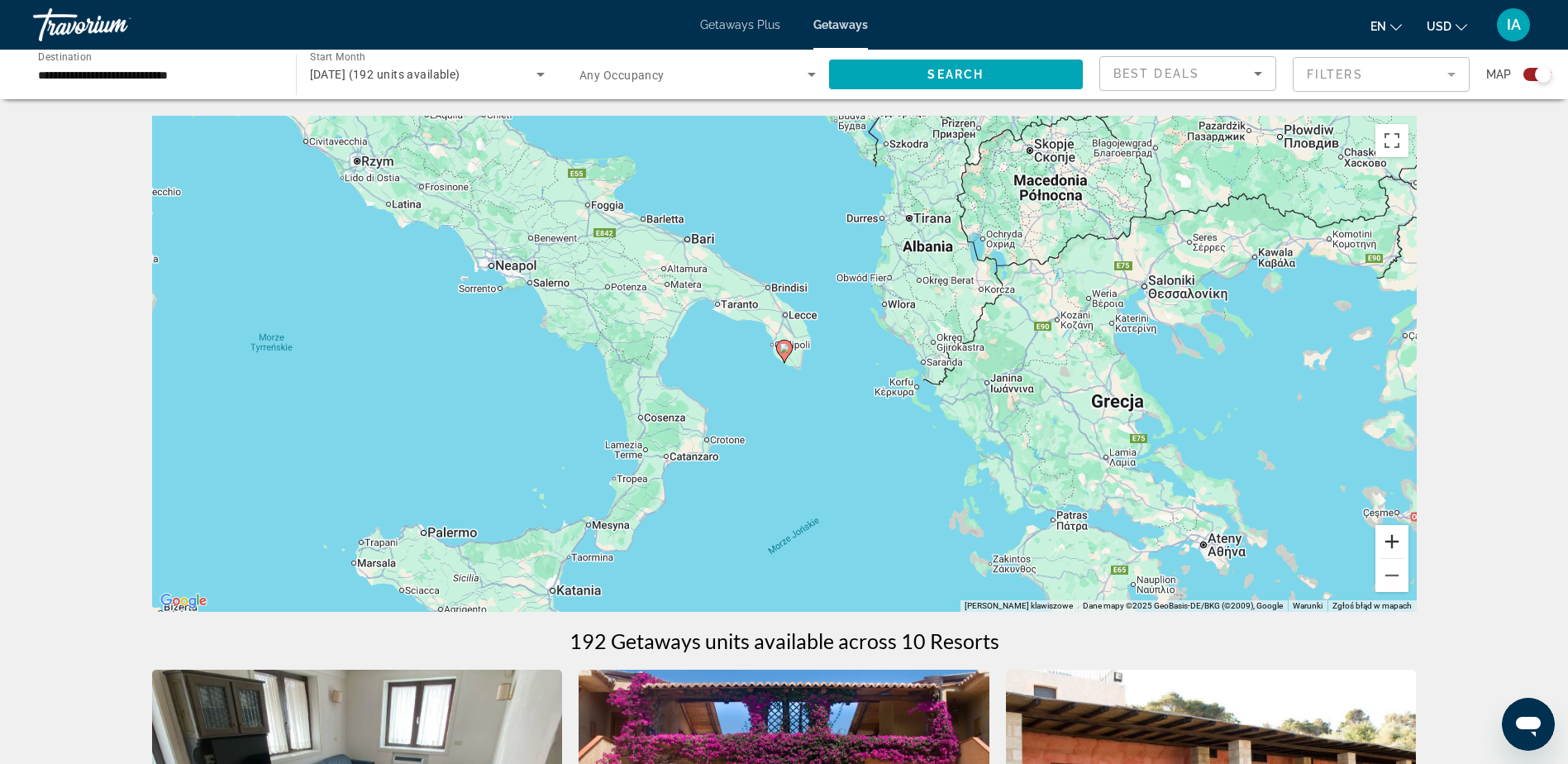
click at [1399, 539] on button "Powiększ" at bounding box center [1392, 541] width 33 height 33
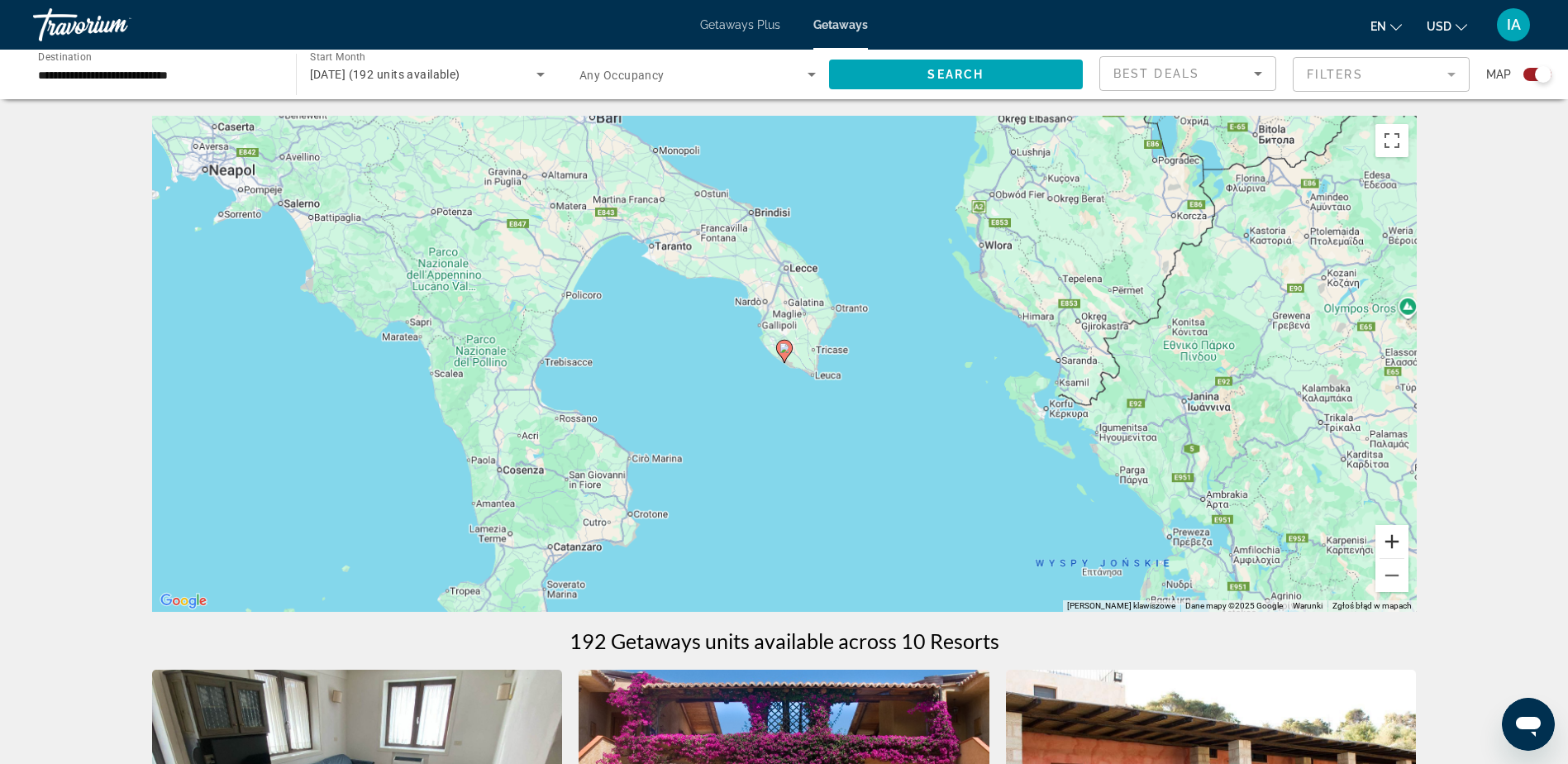
click at [1399, 539] on button "Powiększ" at bounding box center [1392, 541] width 33 height 33
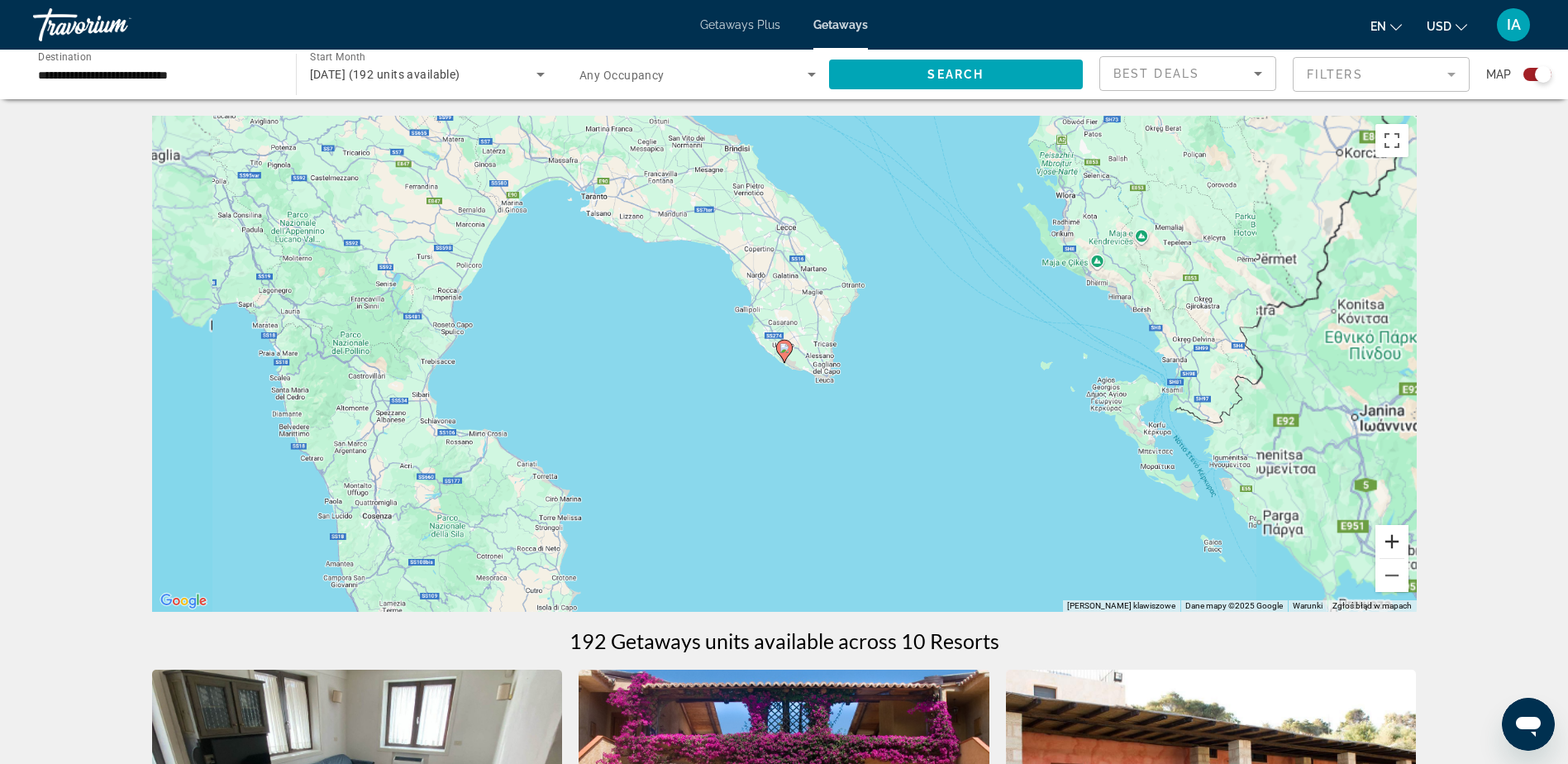
click at [1399, 539] on button "Powiększ" at bounding box center [1392, 541] width 33 height 33
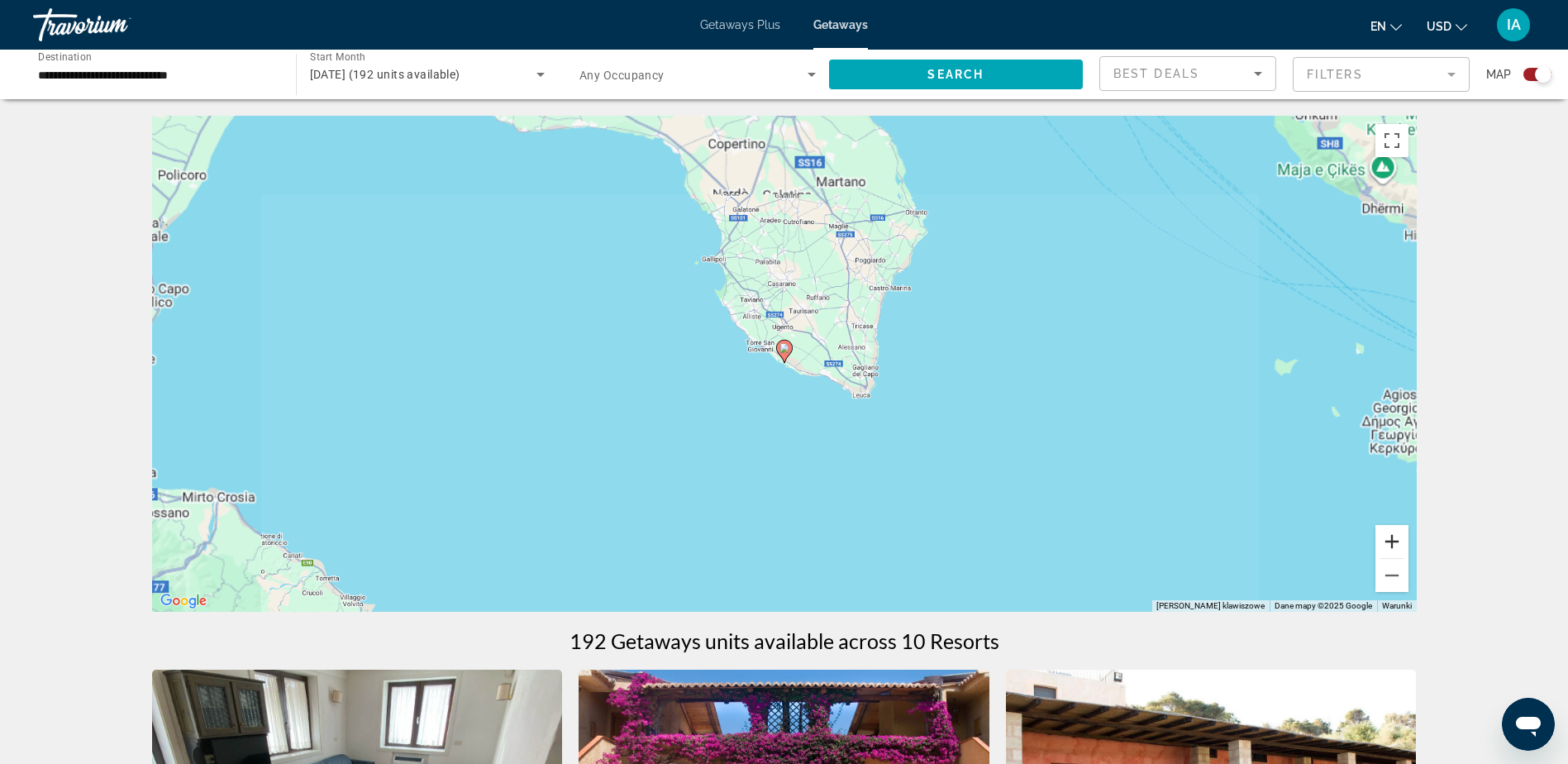
click at [1399, 539] on button "Powiększ" at bounding box center [1392, 541] width 33 height 33
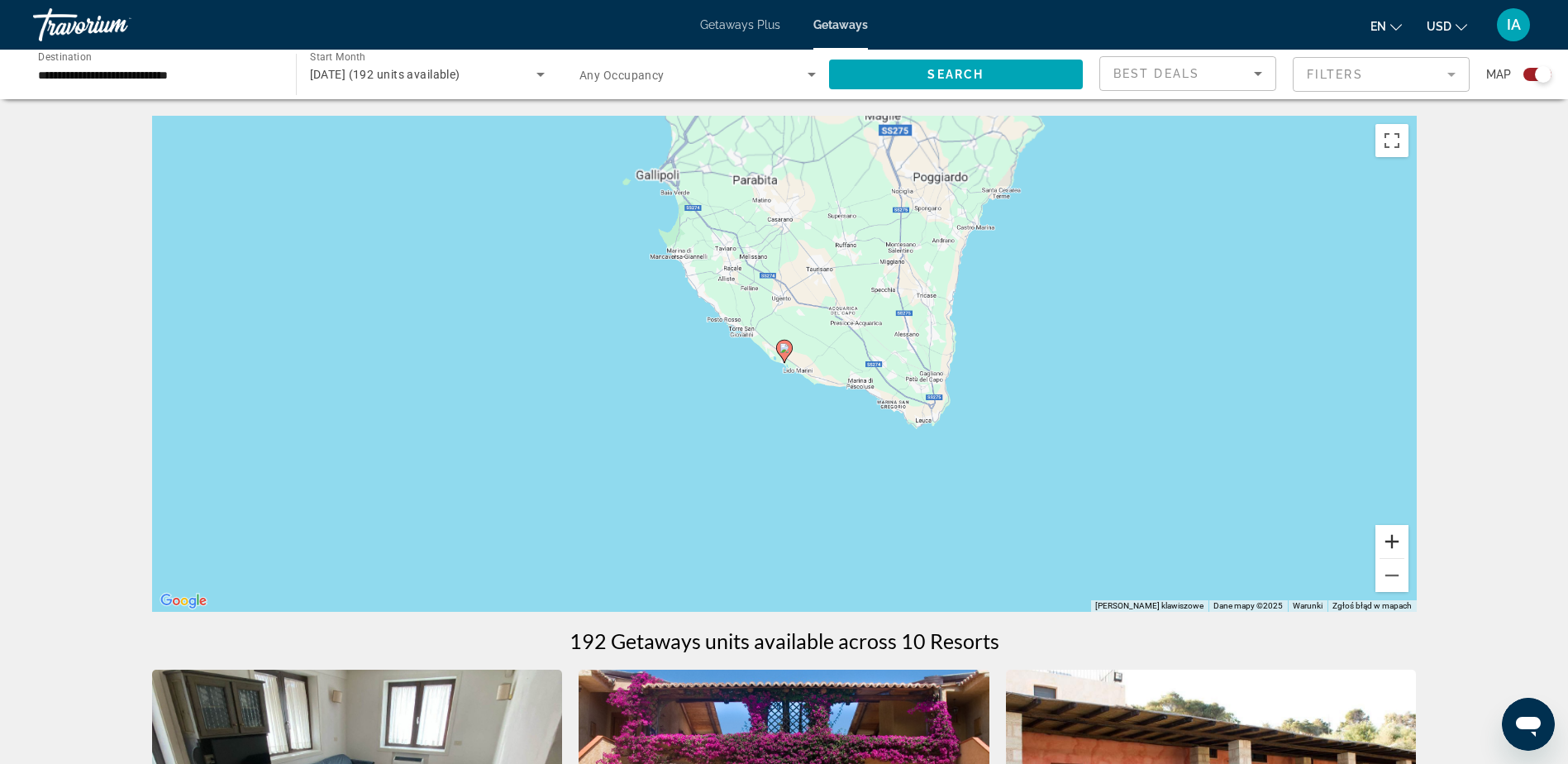
click at [1399, 539] on button "Powiększ" at bounding box center [1392, 541] width 33 height 33
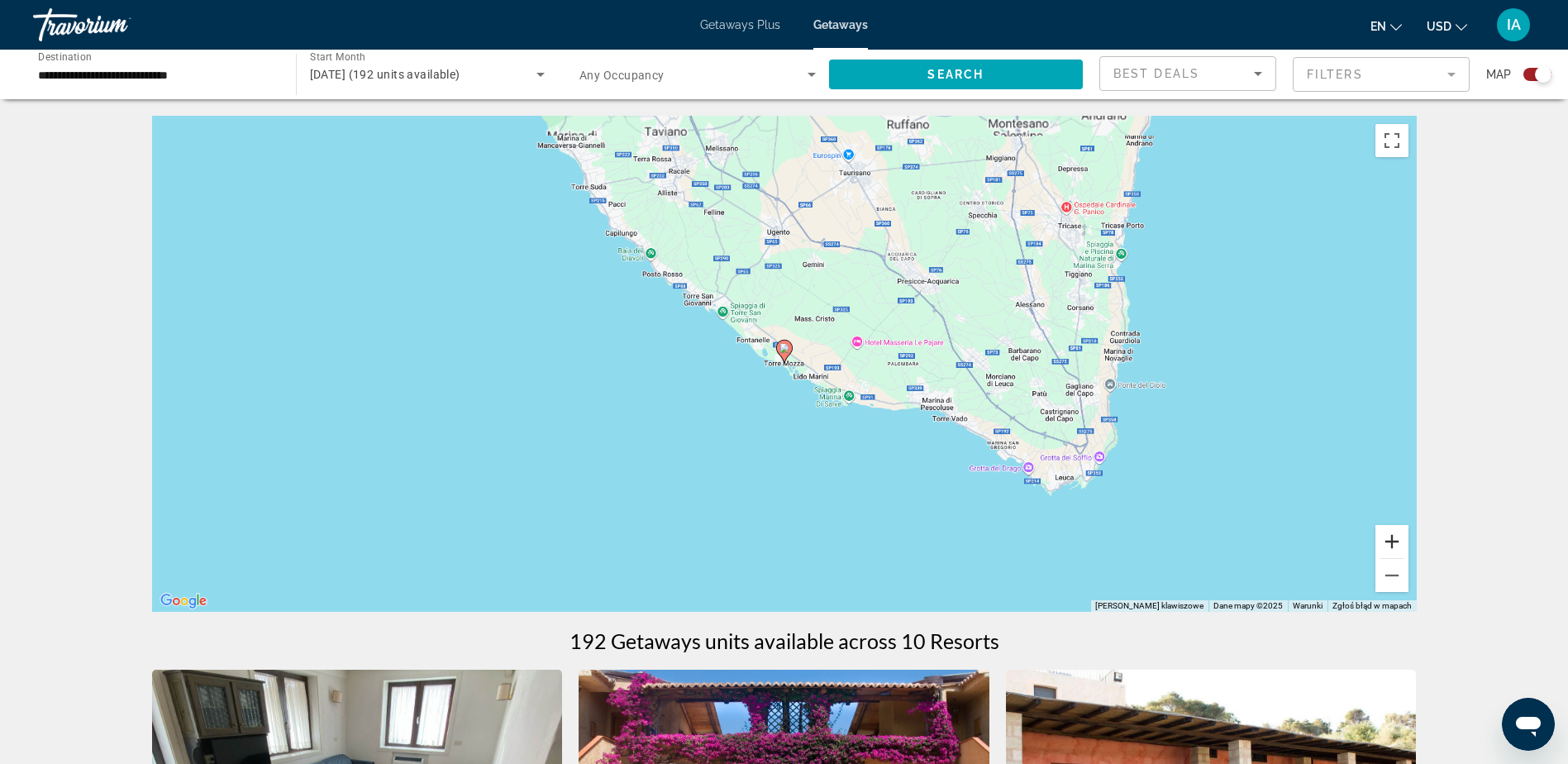
click at [1399, 539] on button "Powiększ" at bounding box center [1392, 541] width 33 height 33
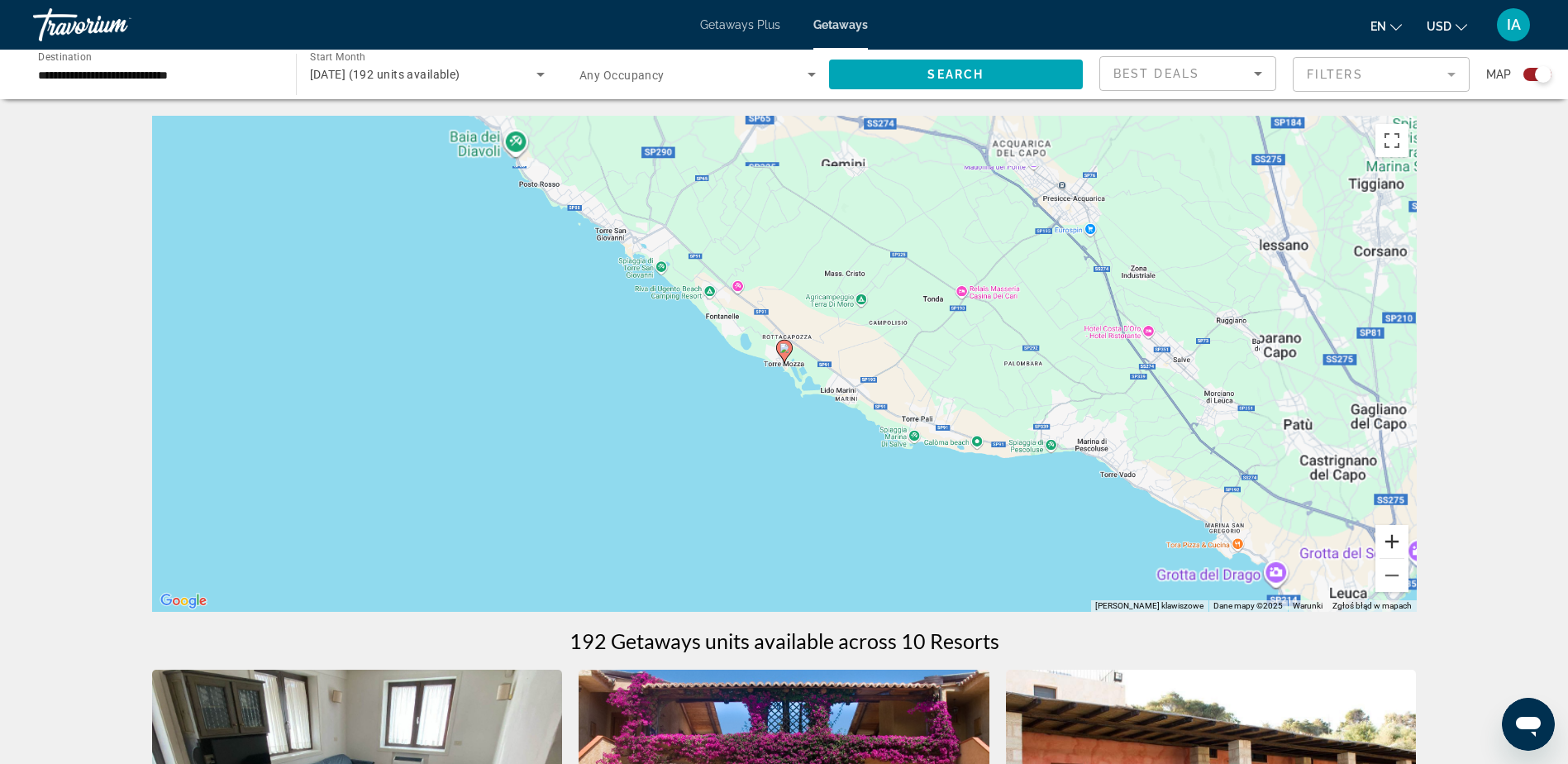
click at [1399, 539] on button "Powiększ" at bounding box center [1392, 541] width 33 height 33
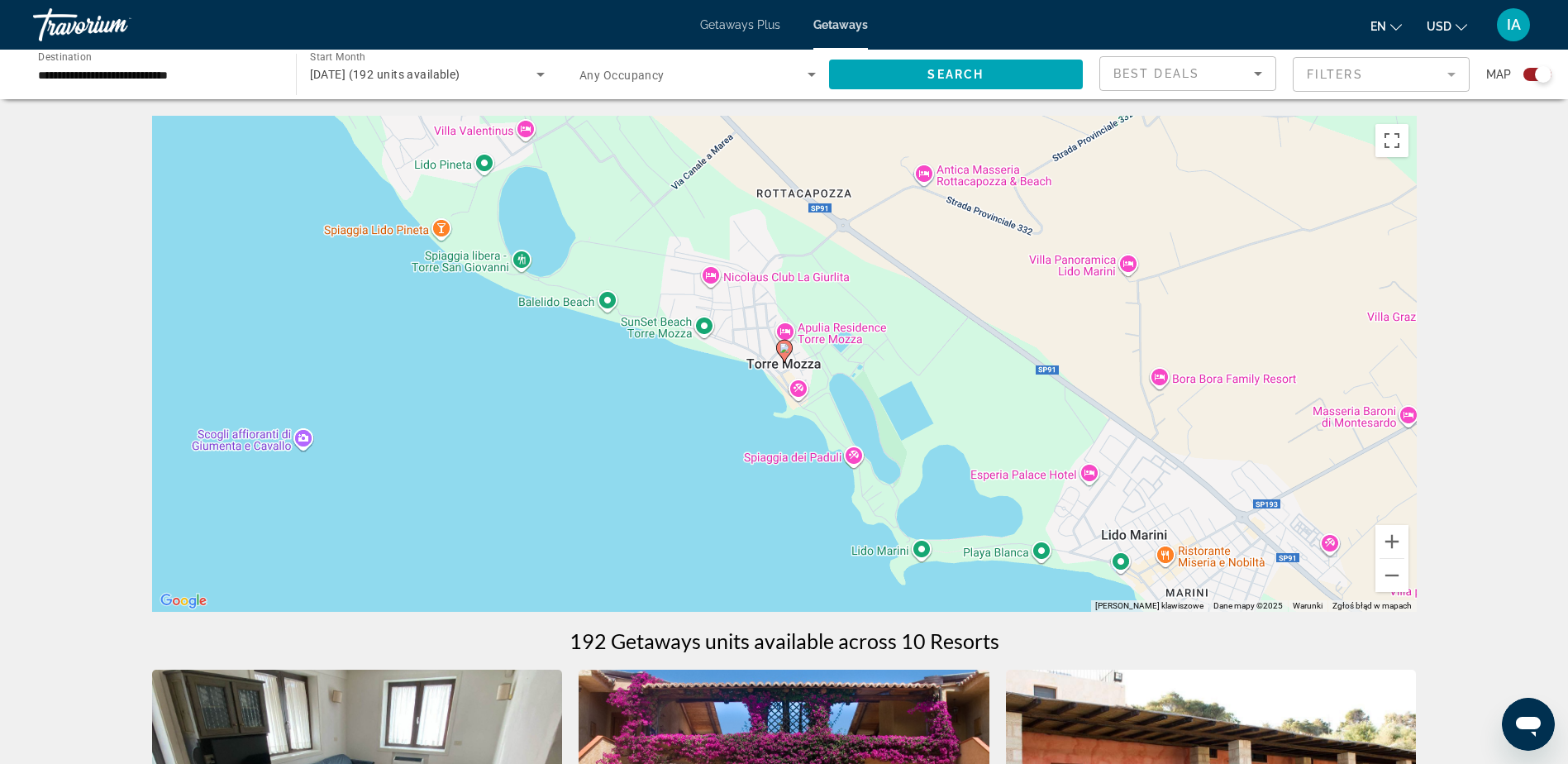
click at [782, 352] on image "Main content" at bounding box center [784, 348] width 10 height 10
type input "**********"
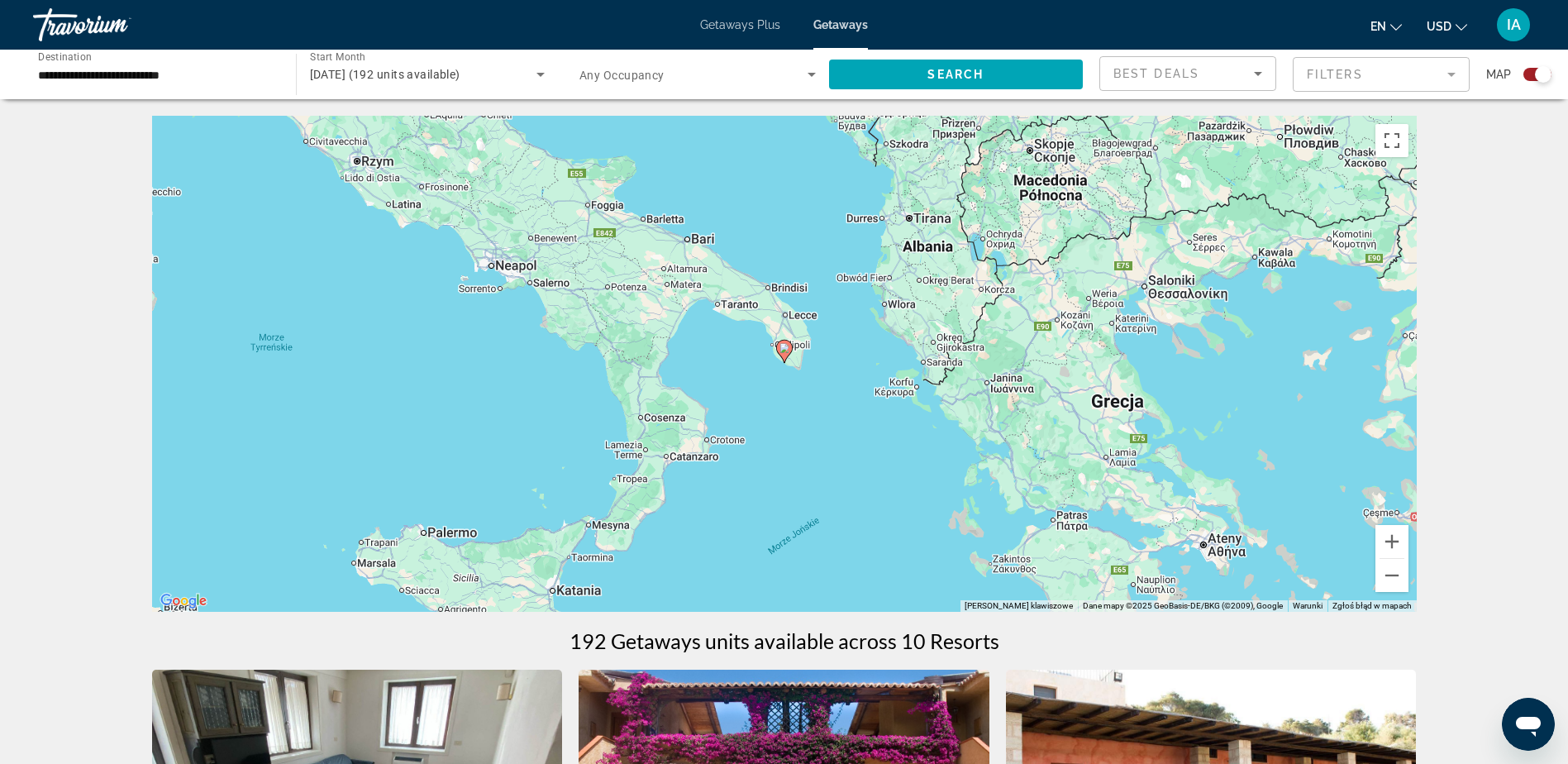
click at [780, 351] on image "Main content" at bounding box center [784, 348] width 10 height 10
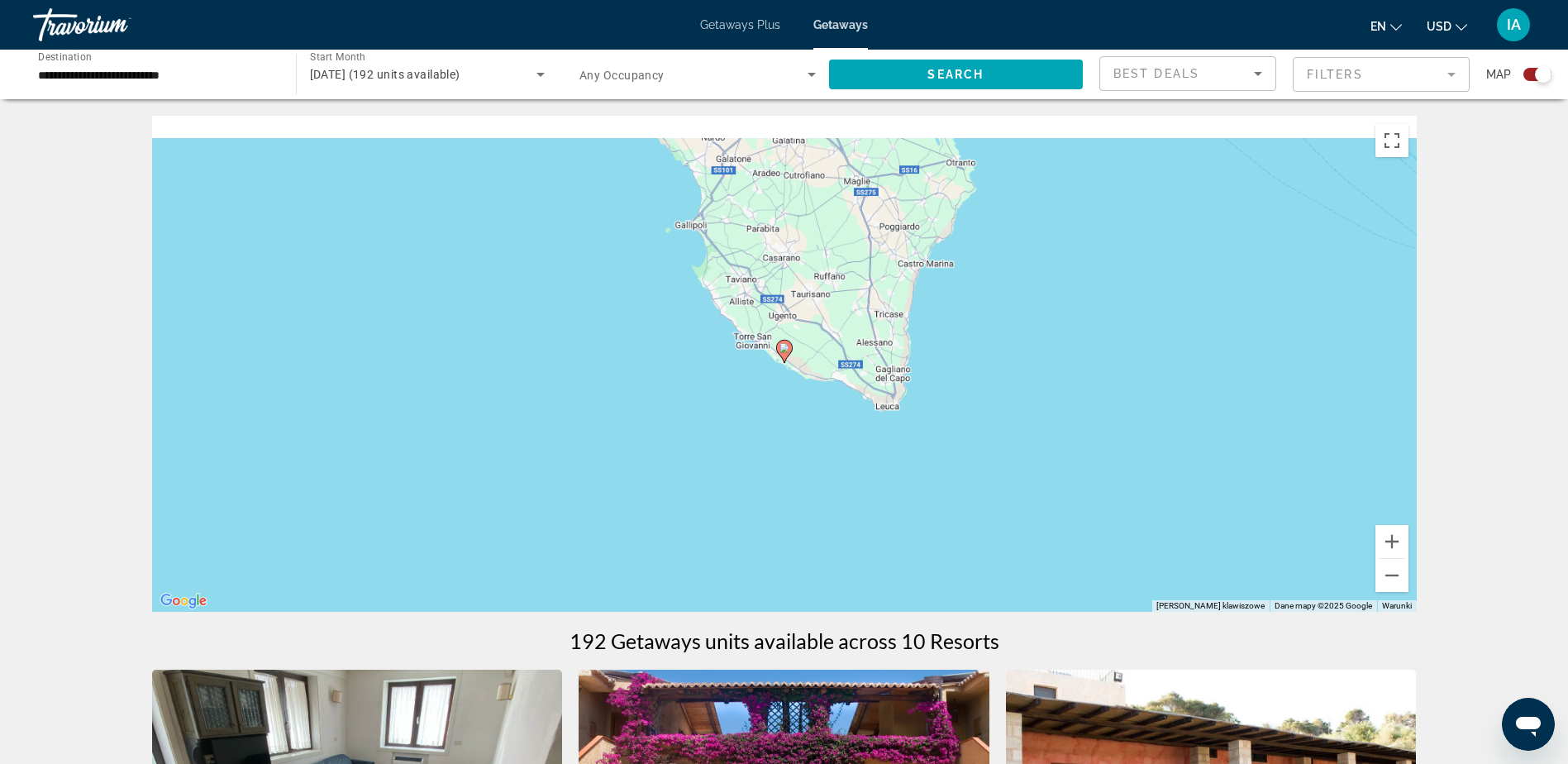
click at [782, 351] on image "Main content" at bounding box center [784, 348] width 10 height 10
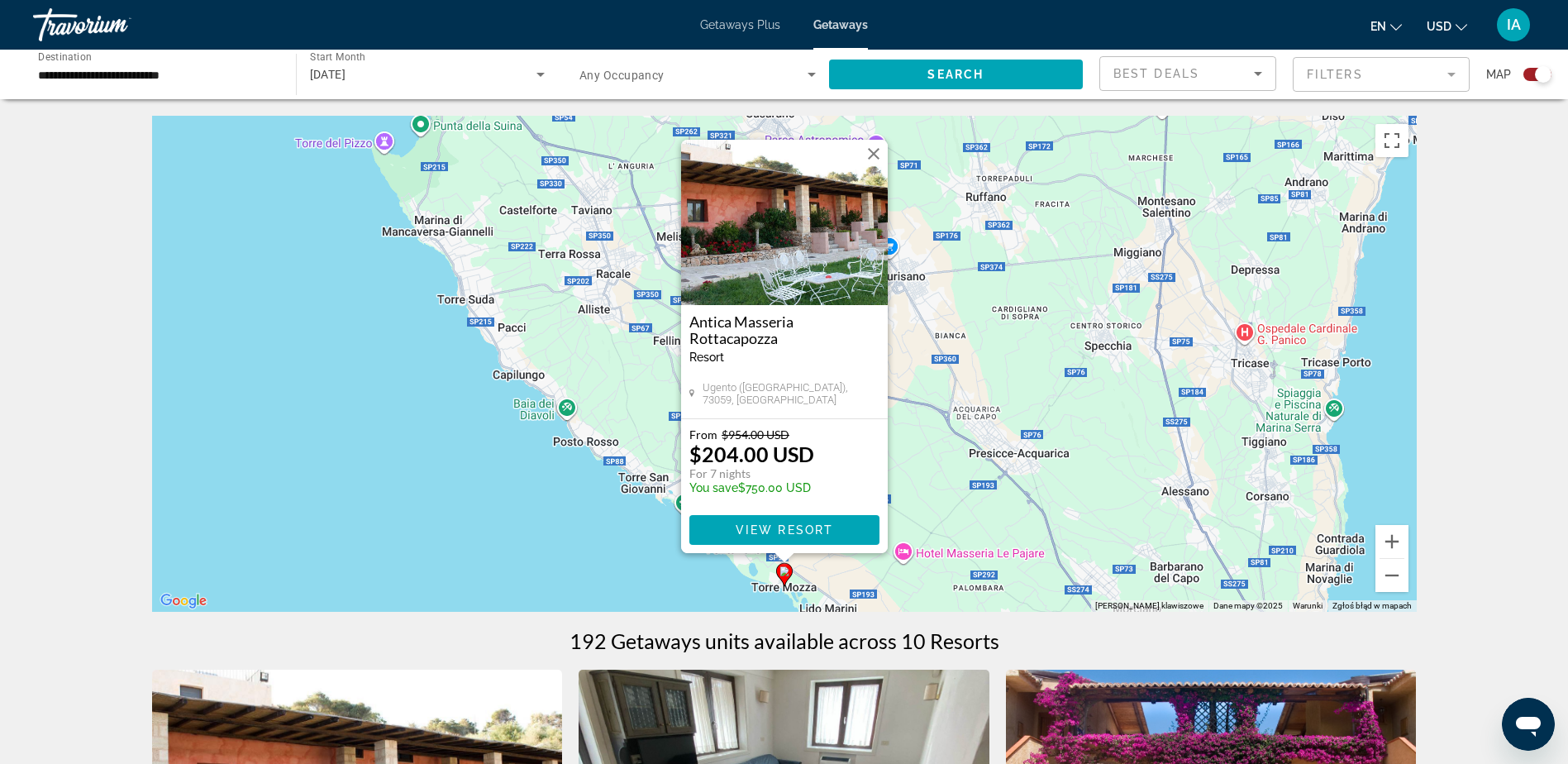
click at [792, 244] on img "Main content" at bounding box center [784, 222] width 206 height 165
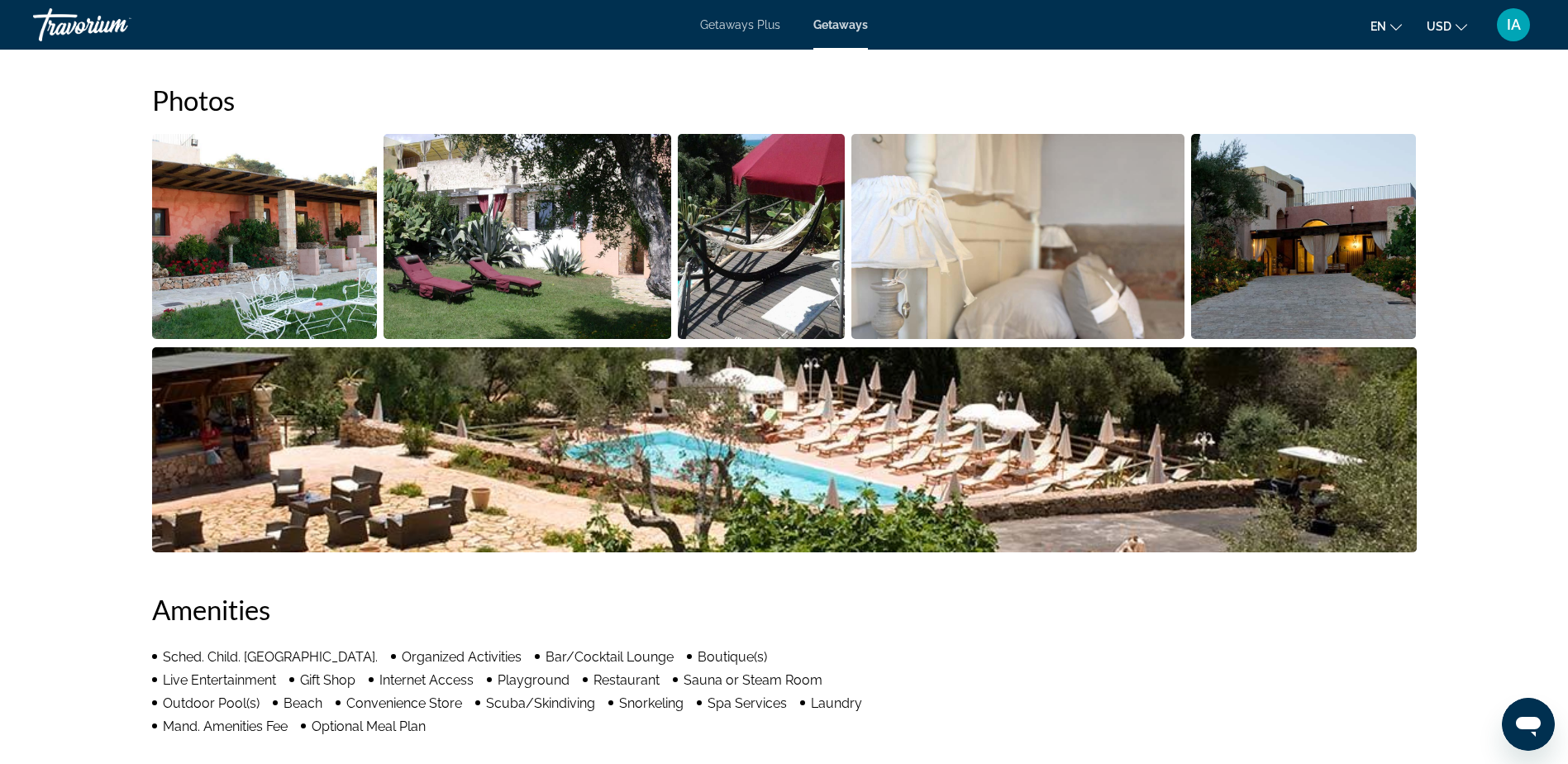
scroll to position [662, 0]
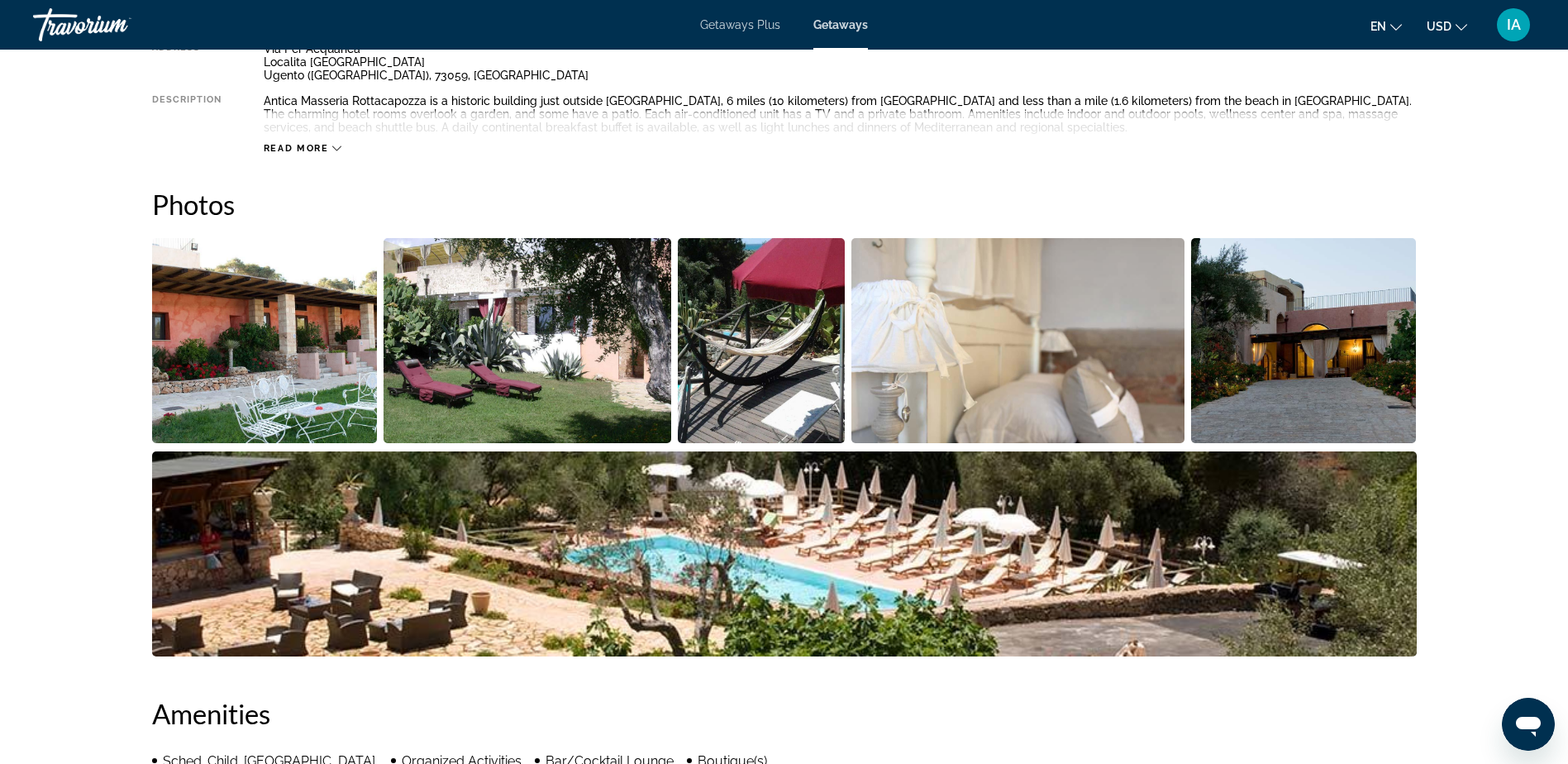
click at [243, 342] on img "Open full-screen image slider" at bounding box center [265, 341] width 225 height 205
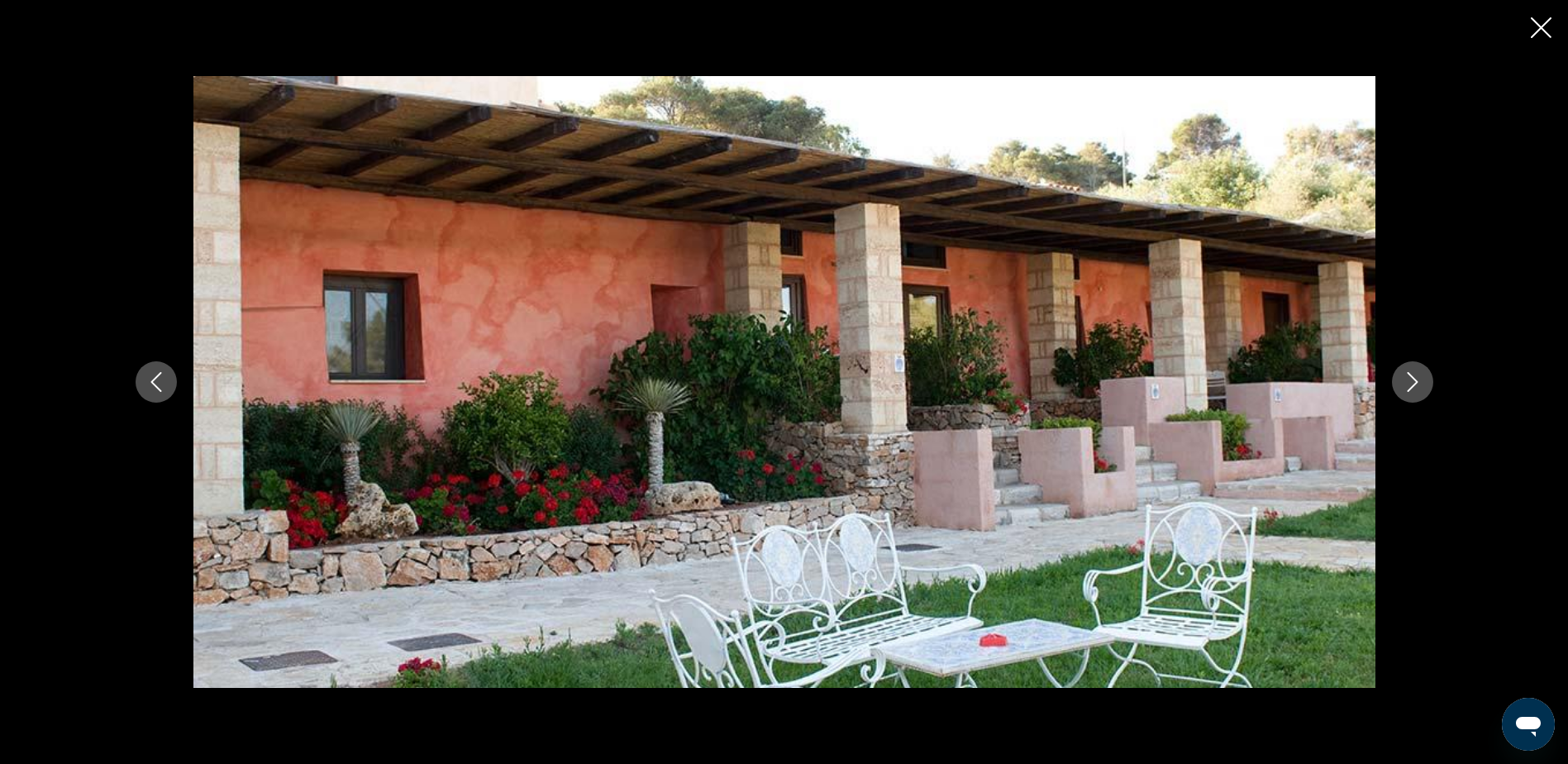
click at [1423, 382] on button "Next image" at bounding box center [1413, 382] width 41 height 41
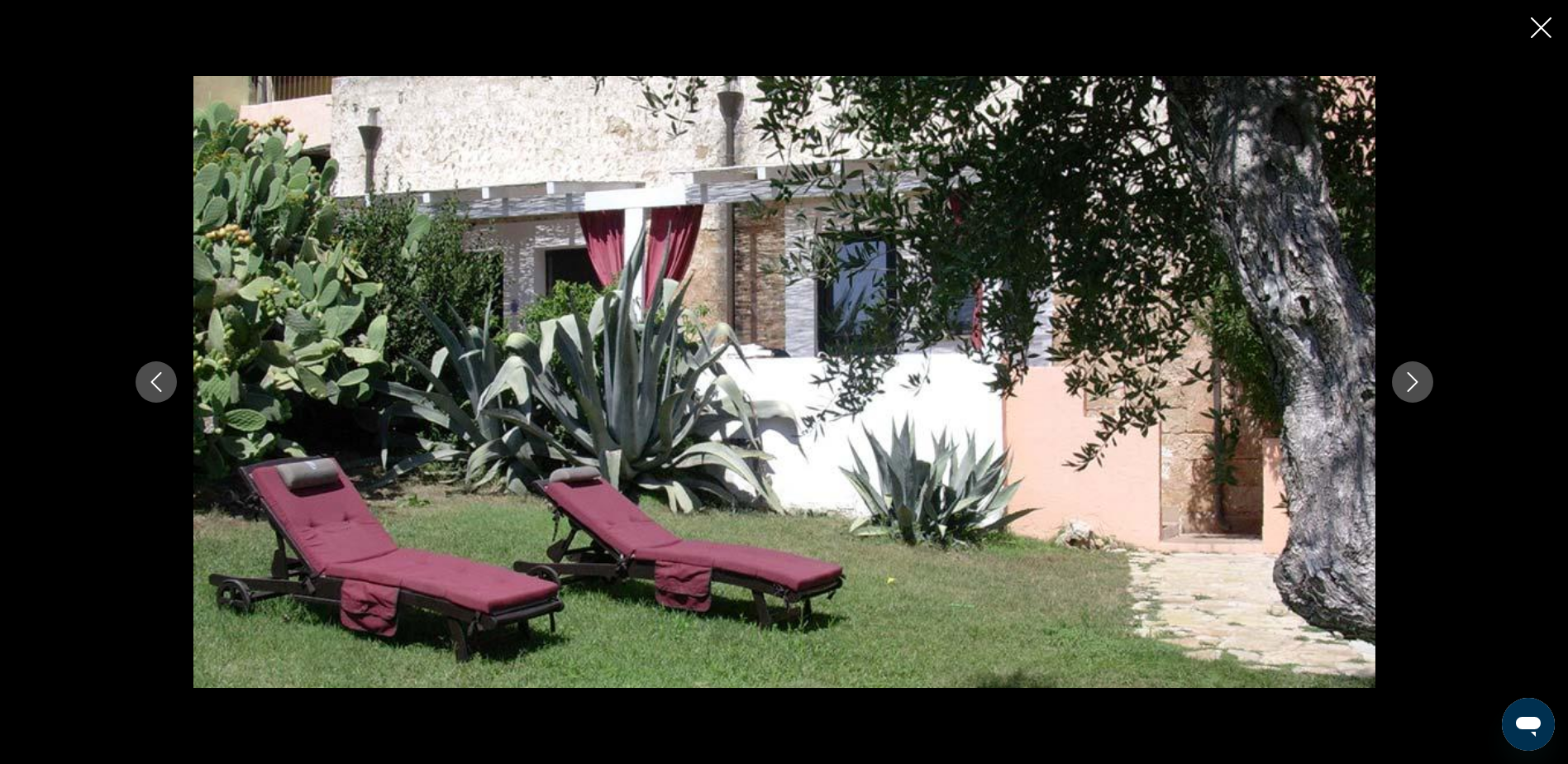
click at [1423, 382] on button "Next image" at bounding box center [1413, 382] width 41 height 41
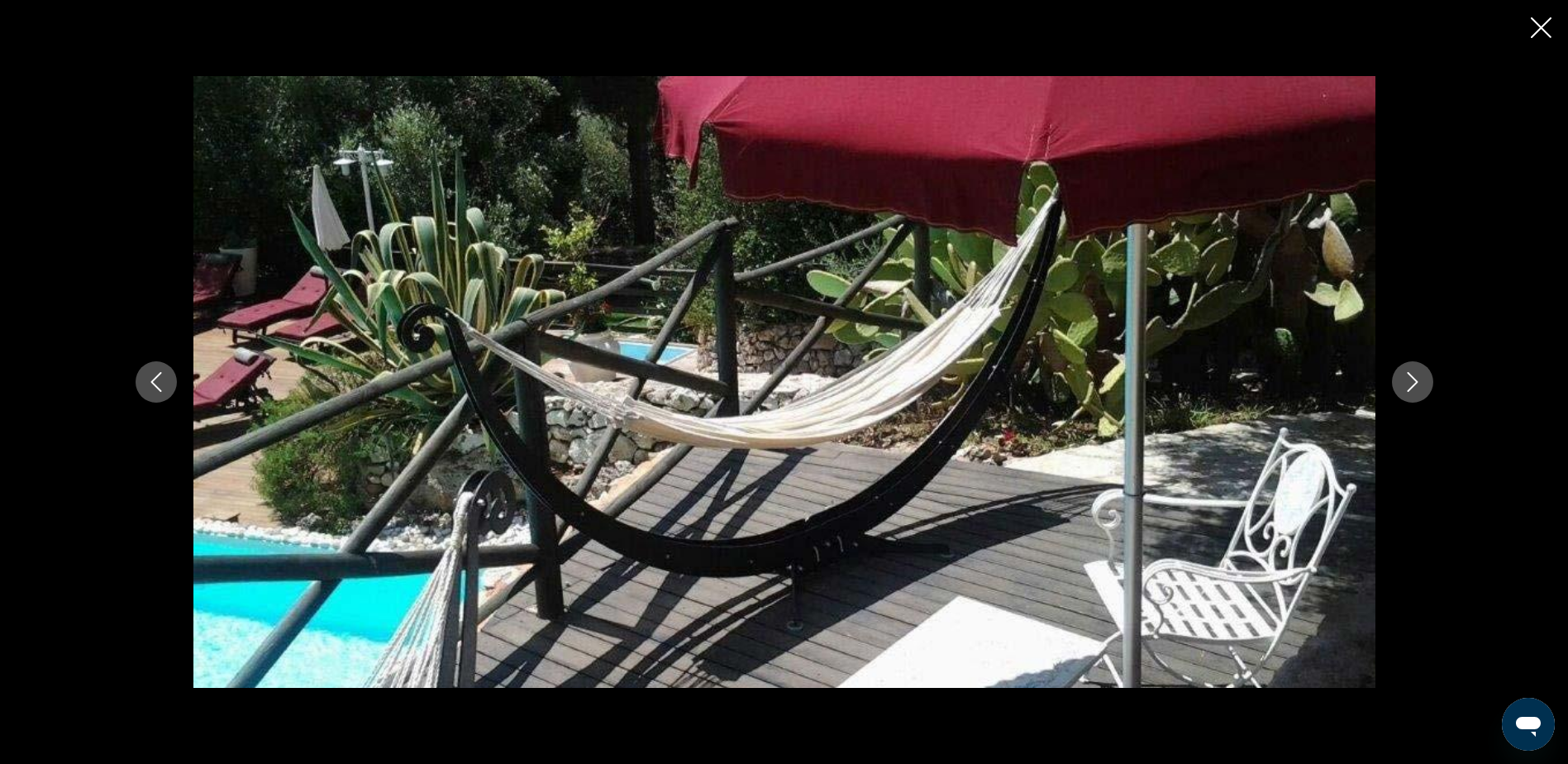
click at [1423, 382] on button "Next image" at bounding box center [1413, 382] width 41 height 41
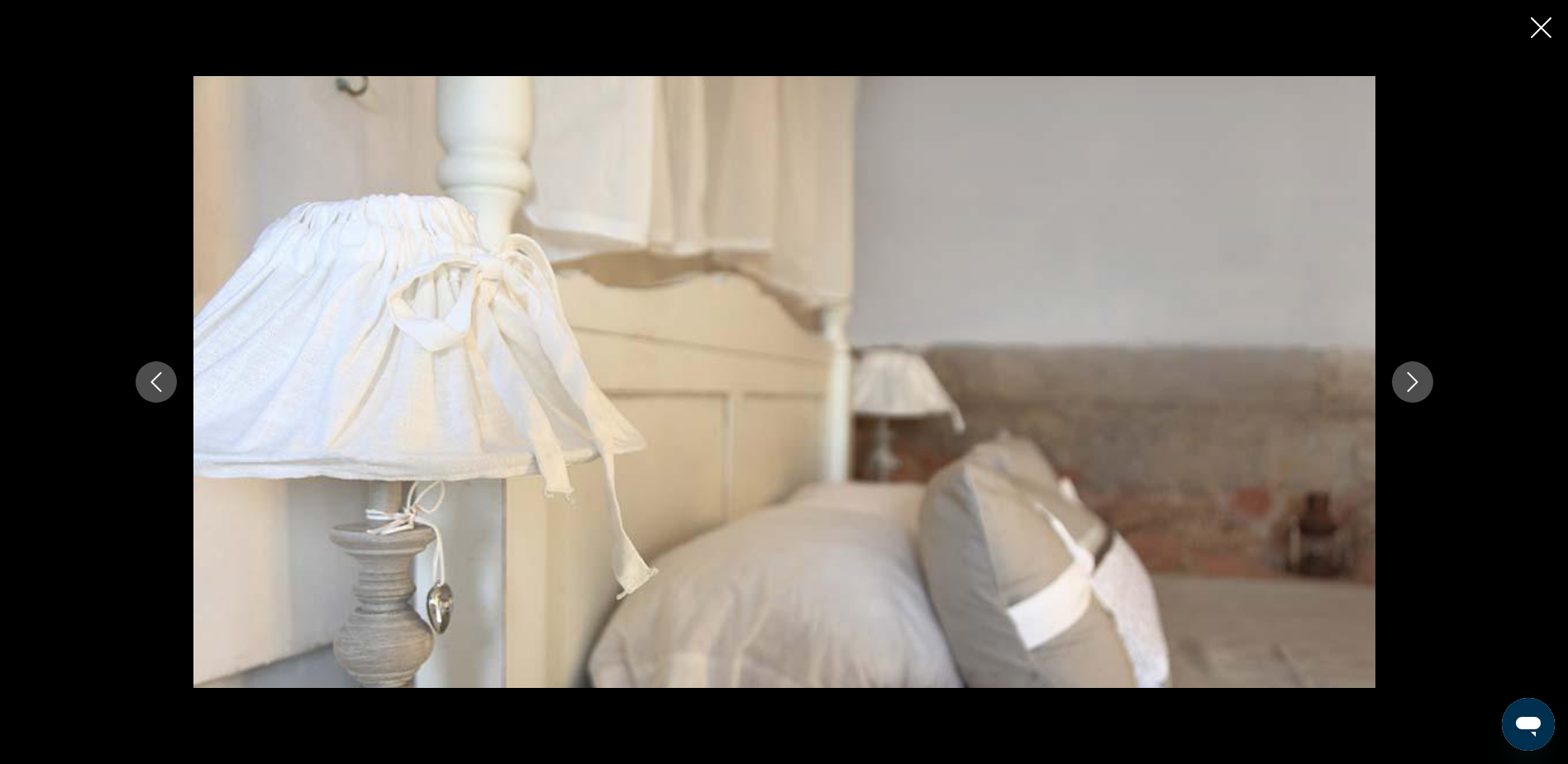
click at [1423, 380] on button "Next image" at bounding box center [1413, 382] width 41 height 41
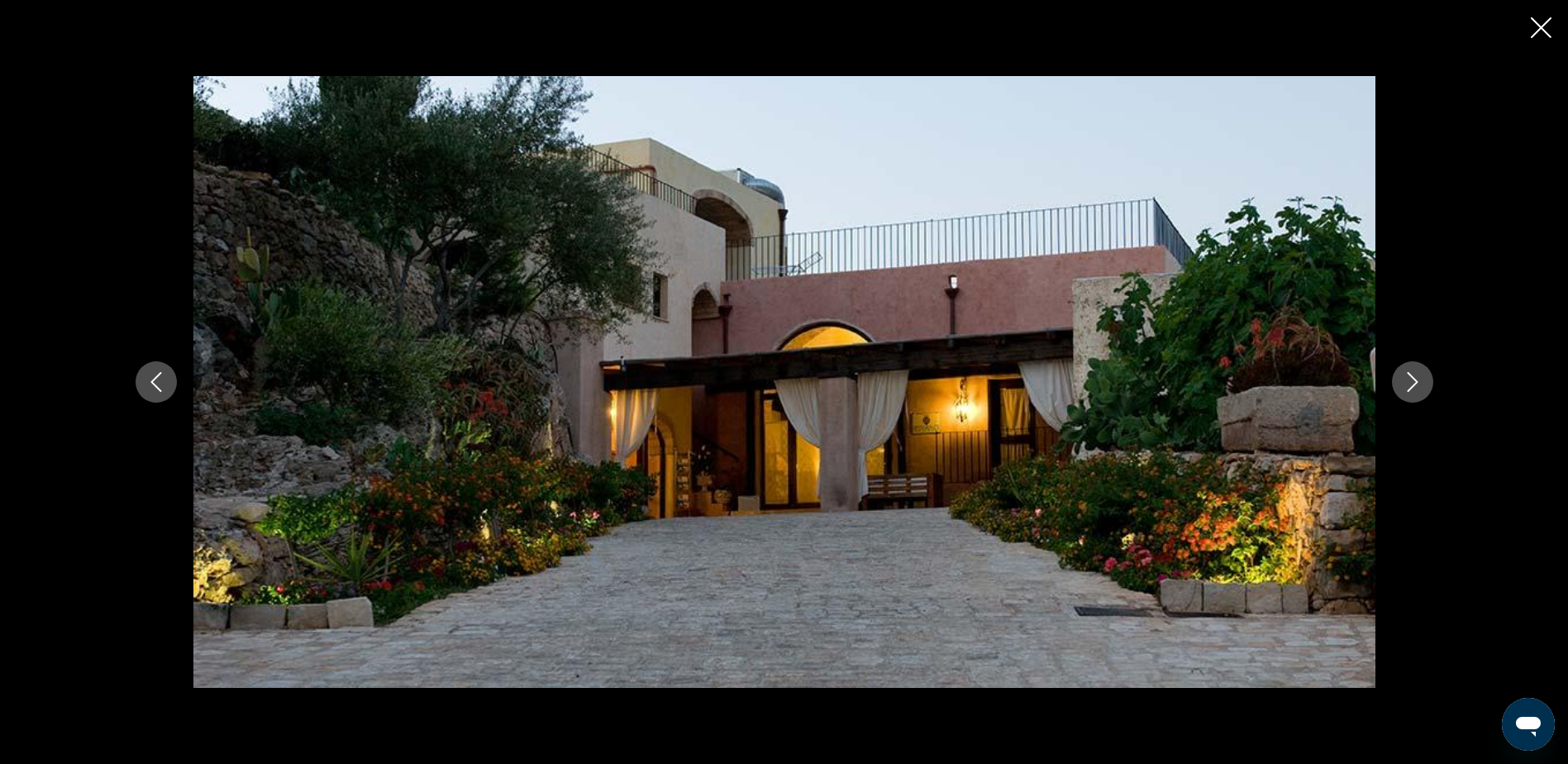
click at [1423, 380] on button "Next image" at bounding box center [1413, 382] width 41 height 41
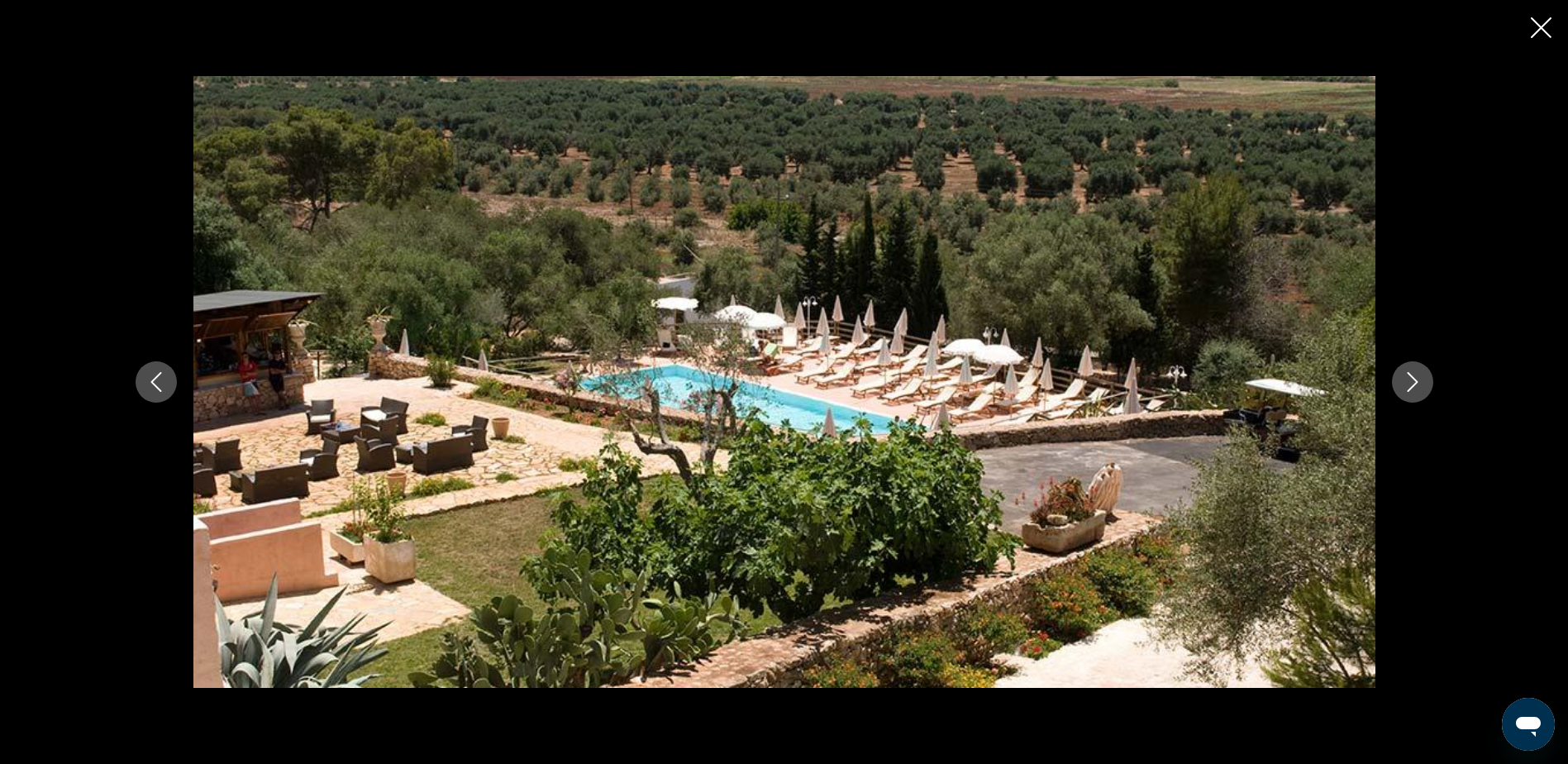
click at [1424, 379] on button "Next image" at bounding box center [1413, 382] width 41 height 41
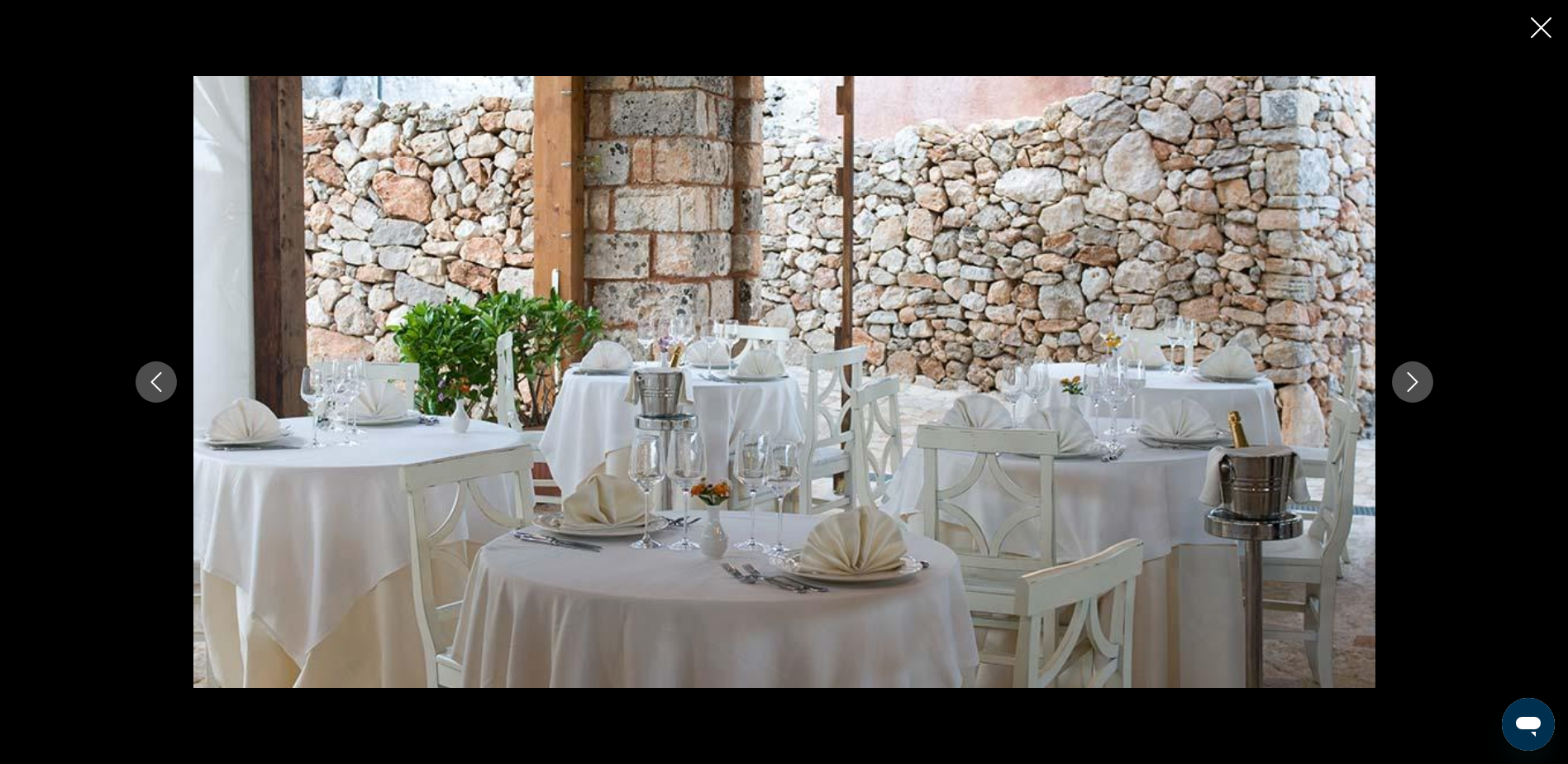
click at [1424, 379] on button "Next image" at bounding box center [1413, 382] width 41 height 41
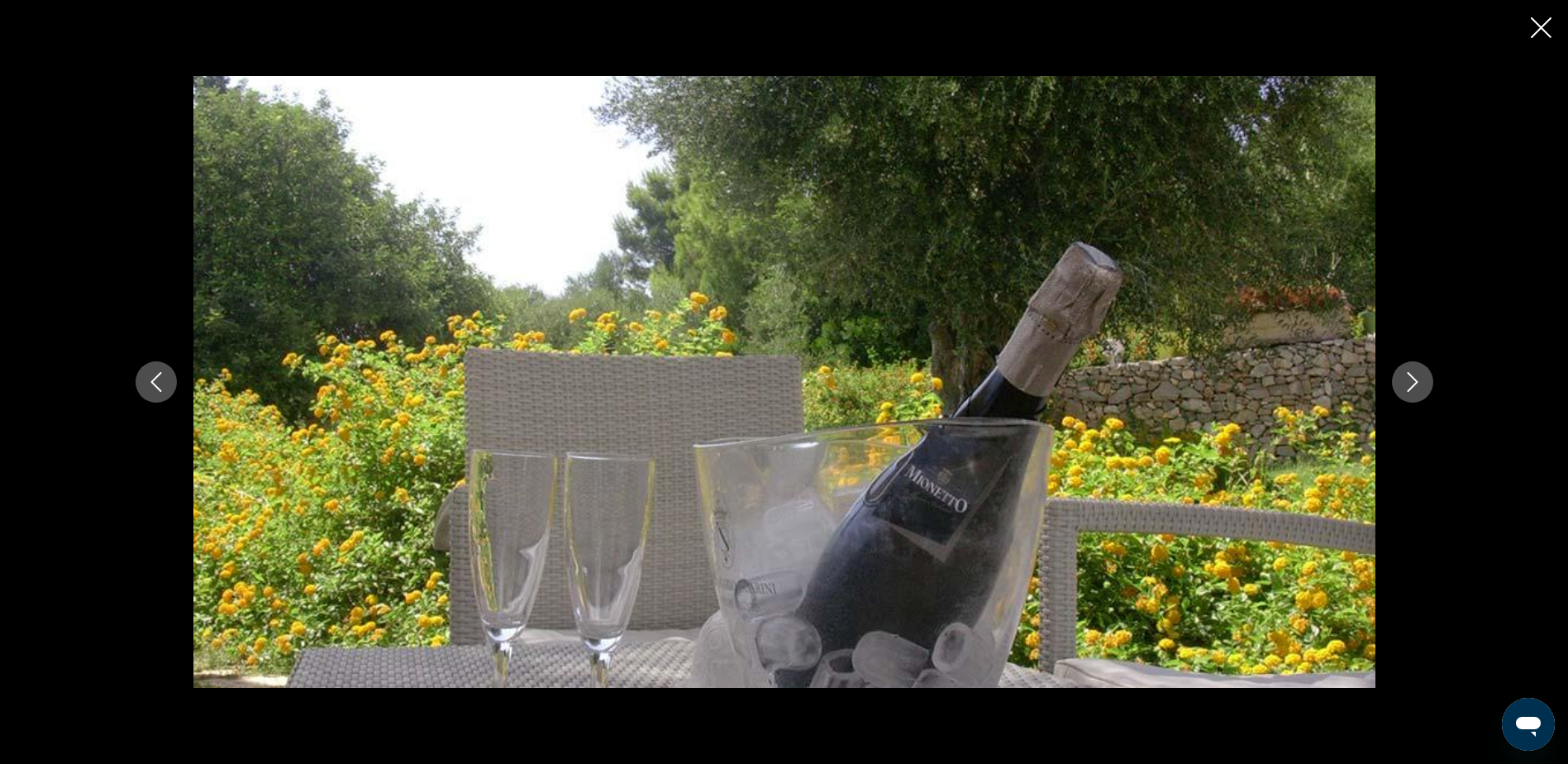
click at [1541, 30] on icon "Close slideshow" at bounding box center [1541, 28] width 21 height 21
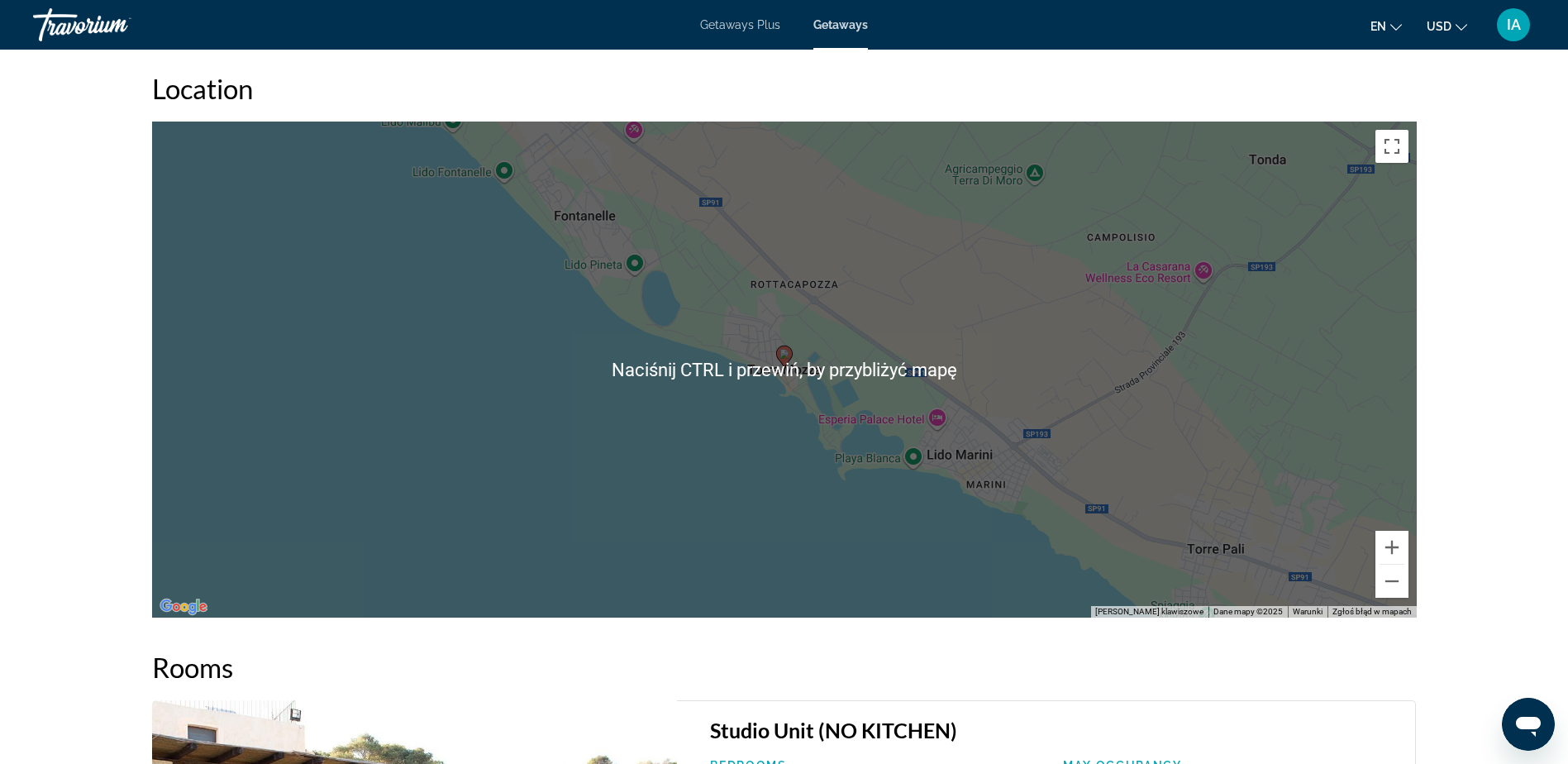
scroll to position [1902, 0]
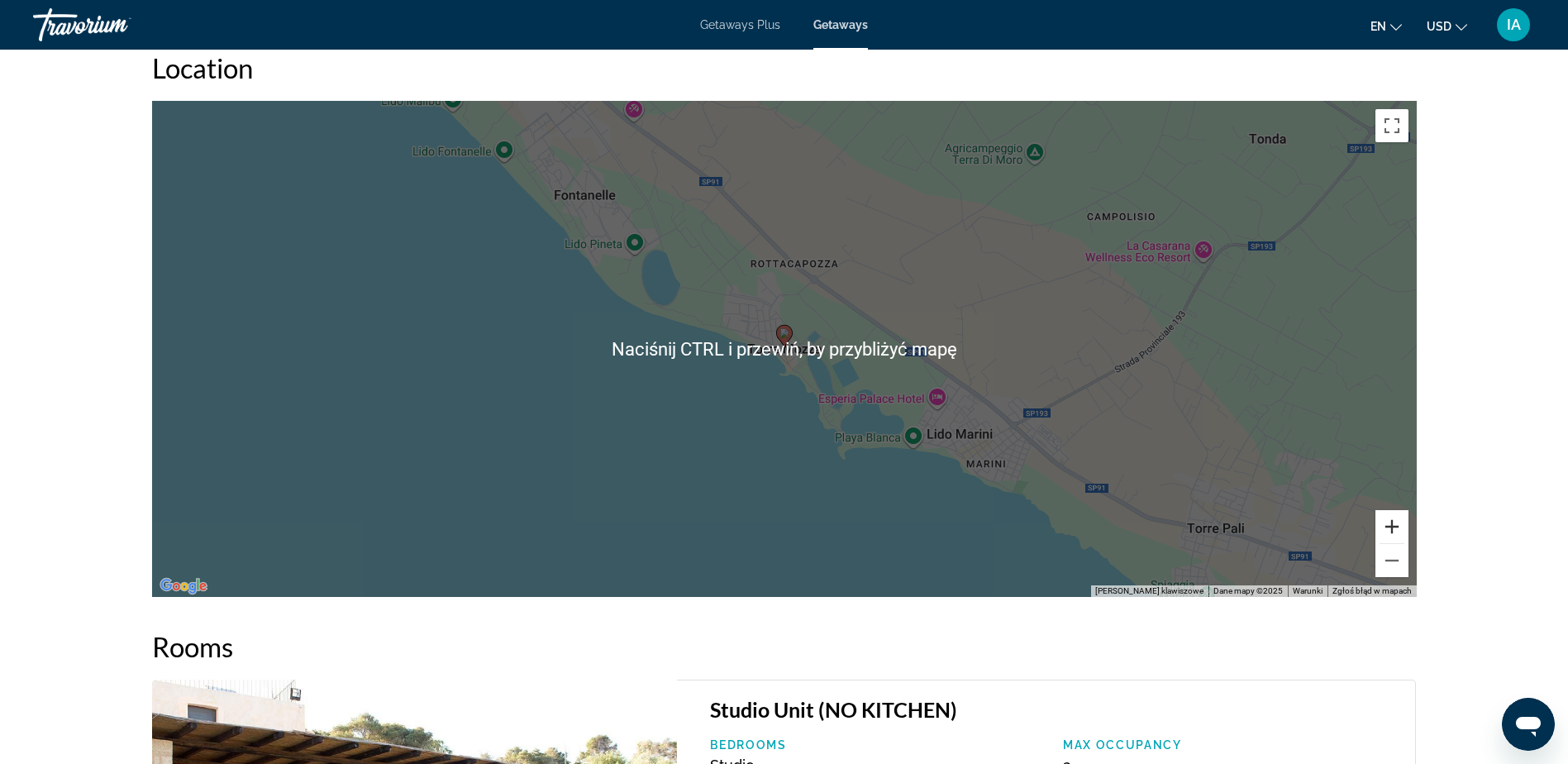
click at [1395, 521] on button "Powiększ" at bounding box center [1392, 527] width 33 height 33
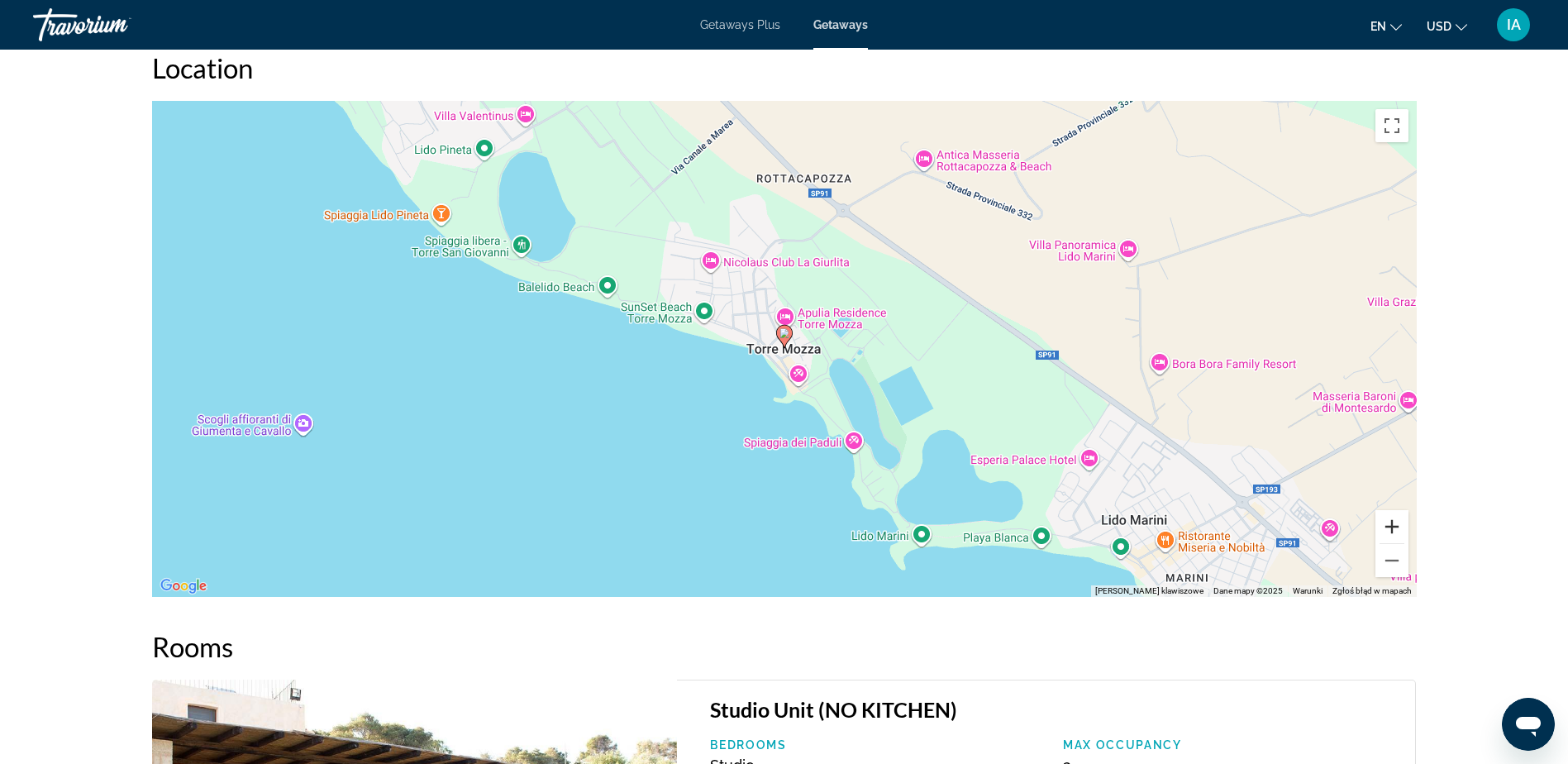
click at [1395, 521] on button "Powiększ" at bounding box center [1392, 527] width 33 height 33
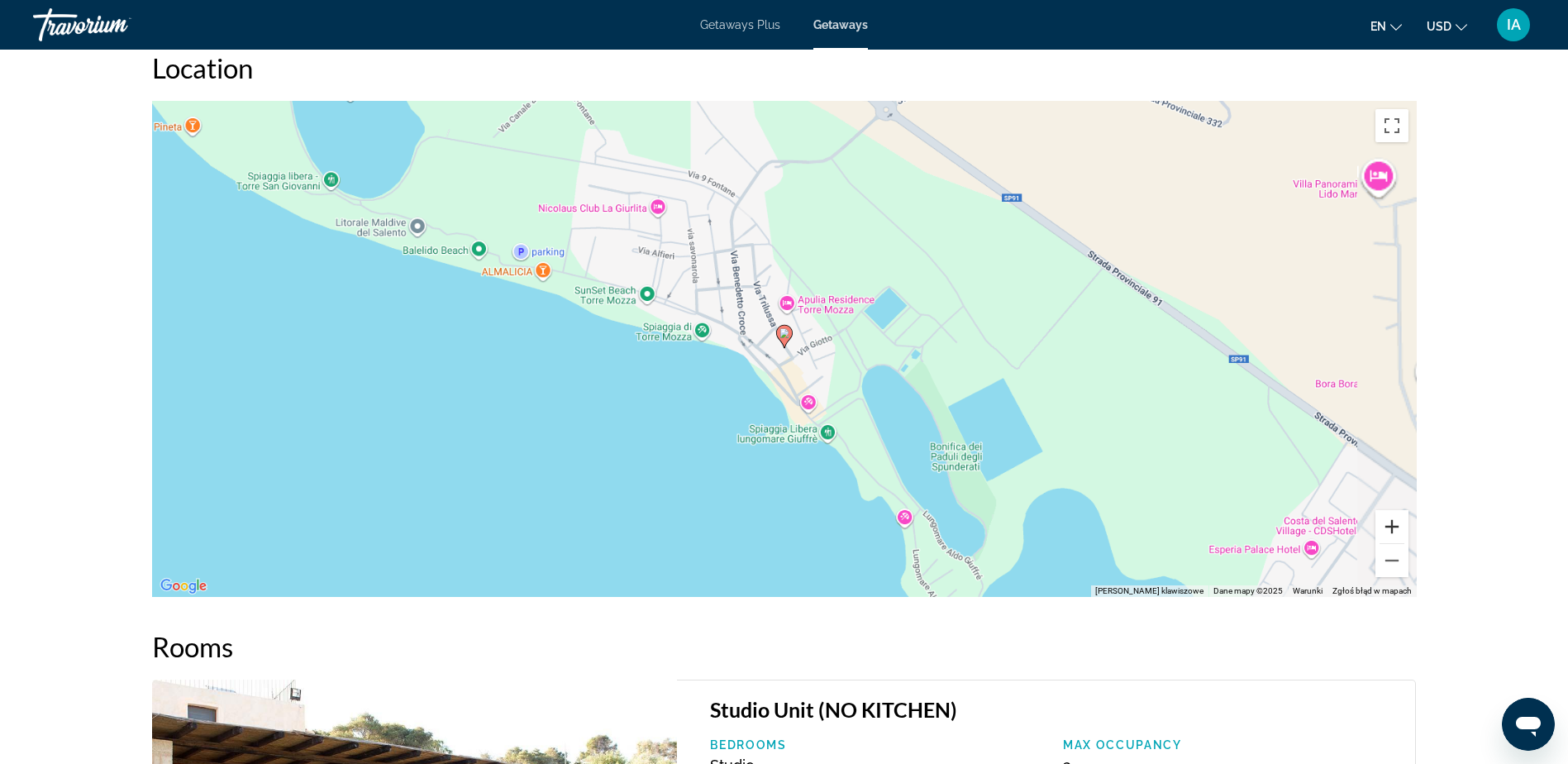
click at [1395, 521] on button "Powiększ" at bounding box center [1392, 527] width 33 height 33
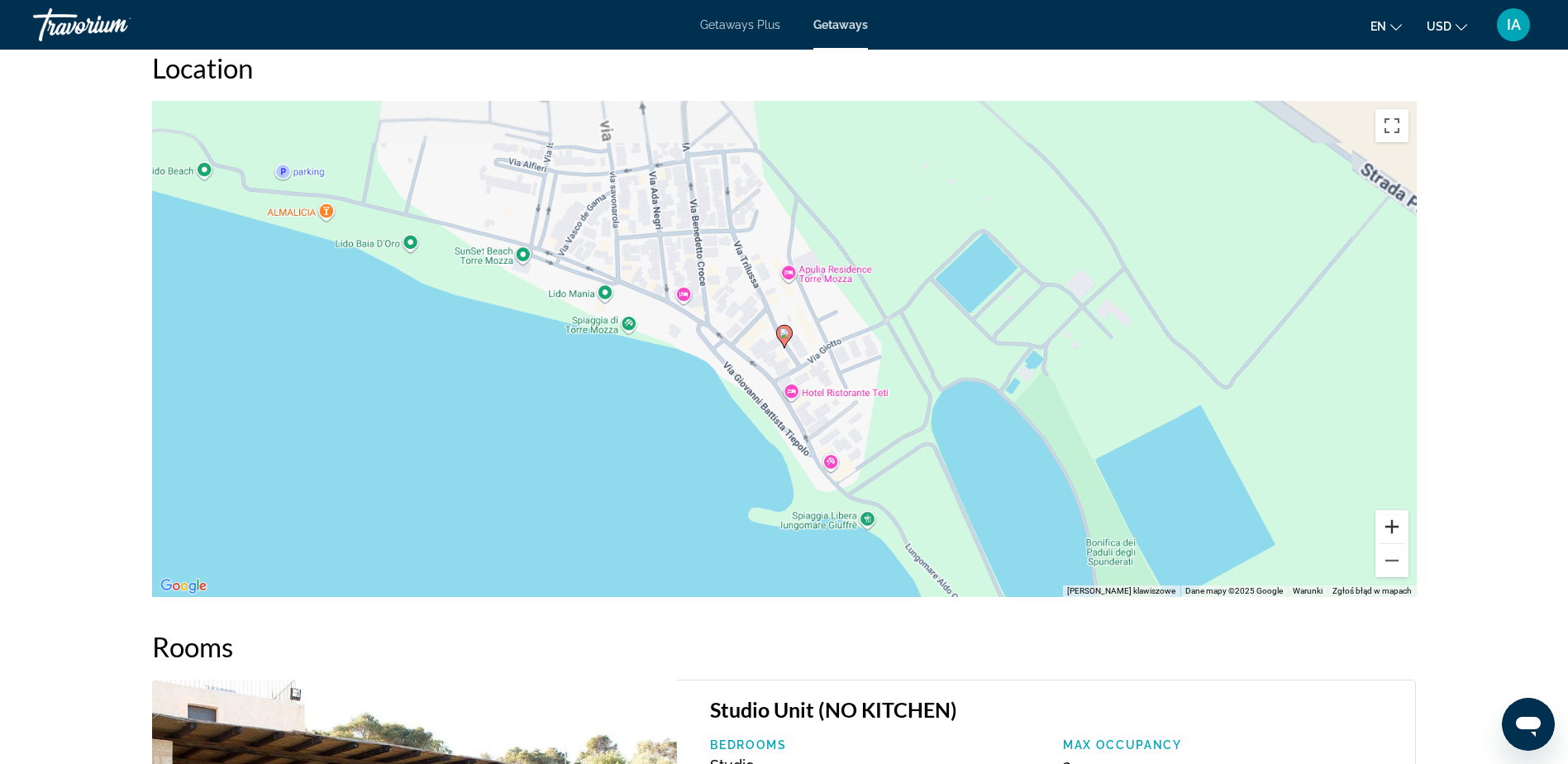
click at [1395, 521] on button "Powiększ" at bounding box center [1392, 527] width 33 height 33
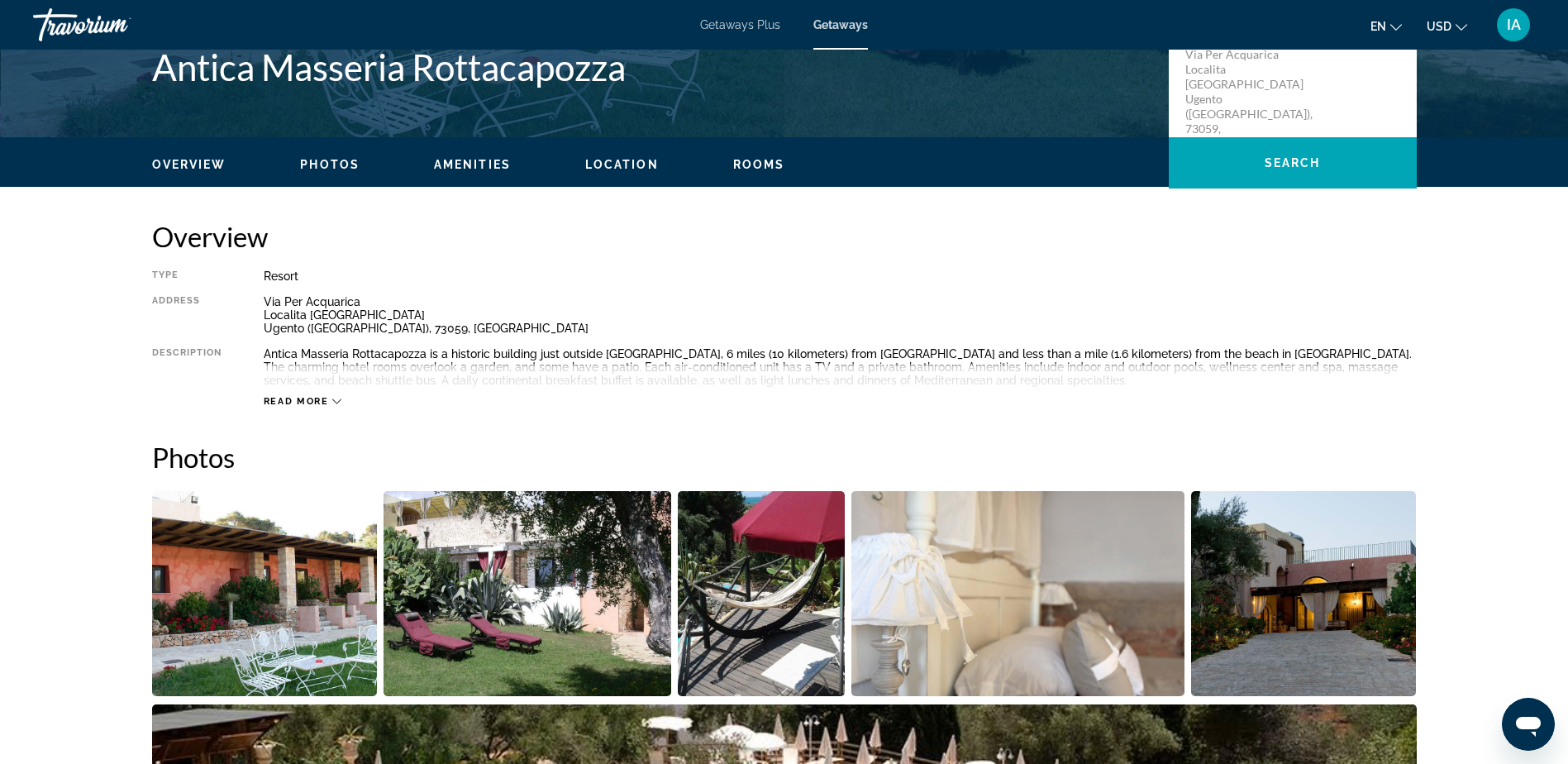
scroll to position [243, 0]
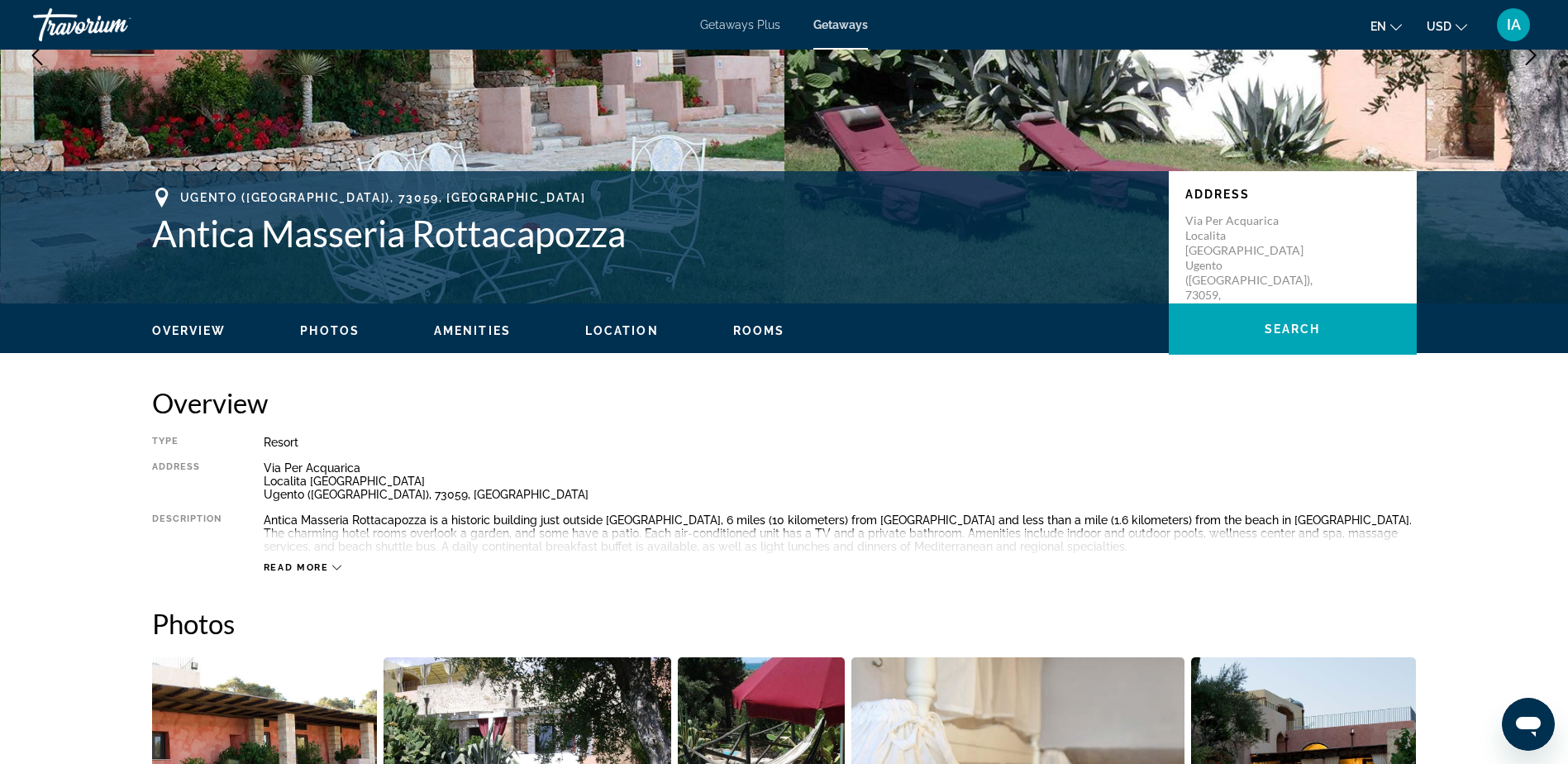
click at [328, 567] on span "Read more" at bounding box center [297, 568] width 65 height 10
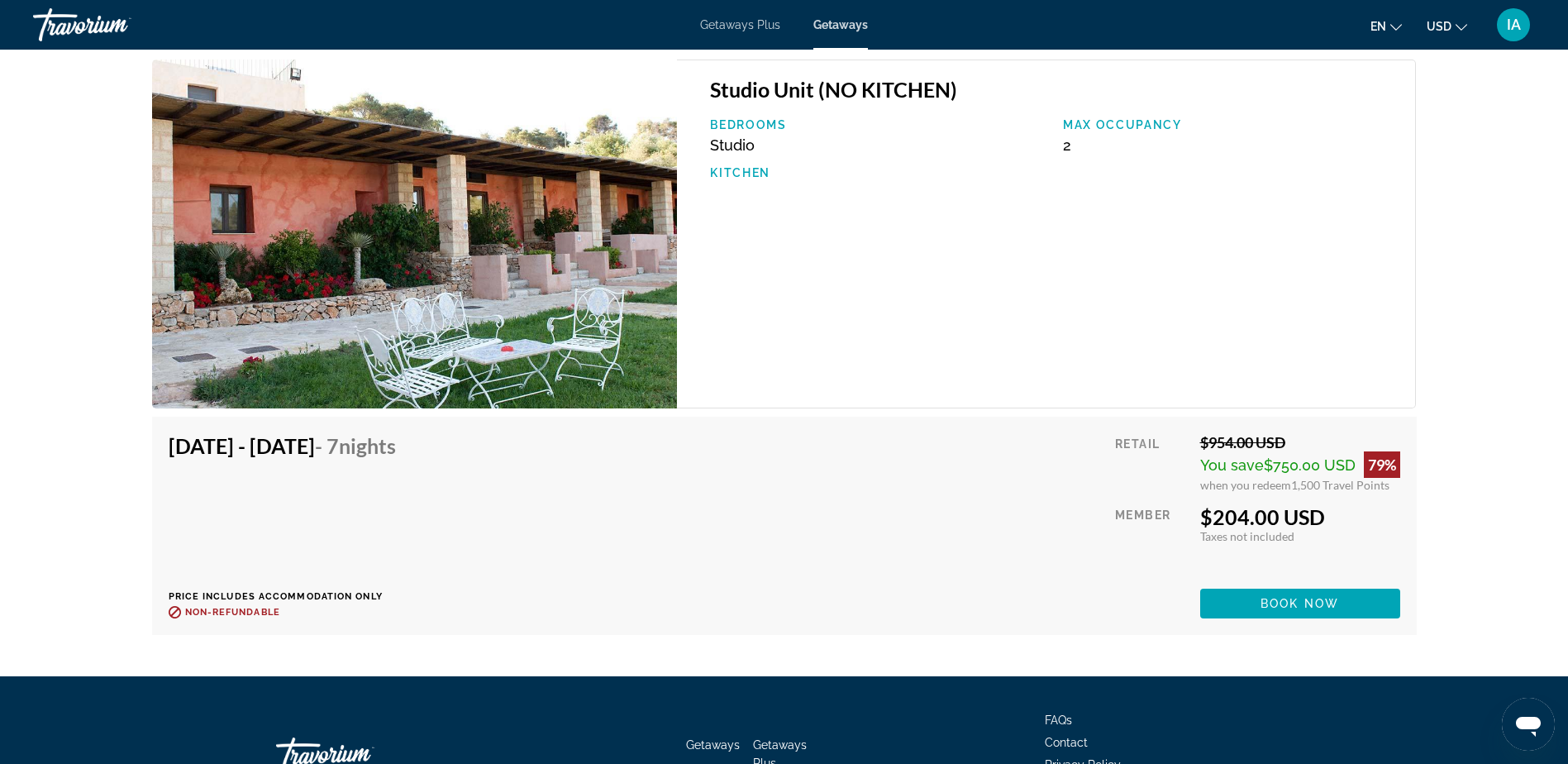
scroll to position [2558, 0]
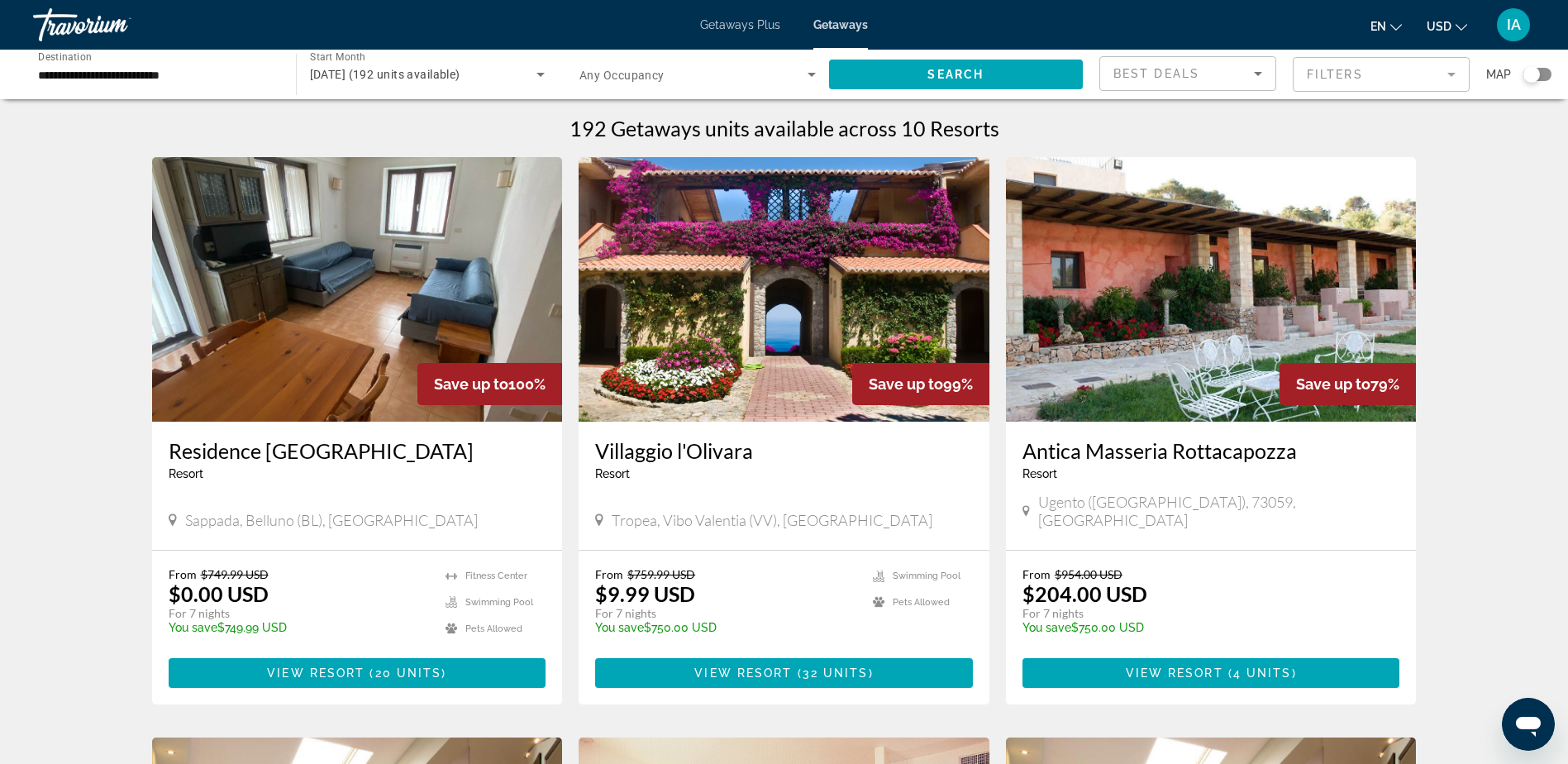
click at [1548, 71] on div "Search widget" at bounding box center [1537, 74] width 28 height 13
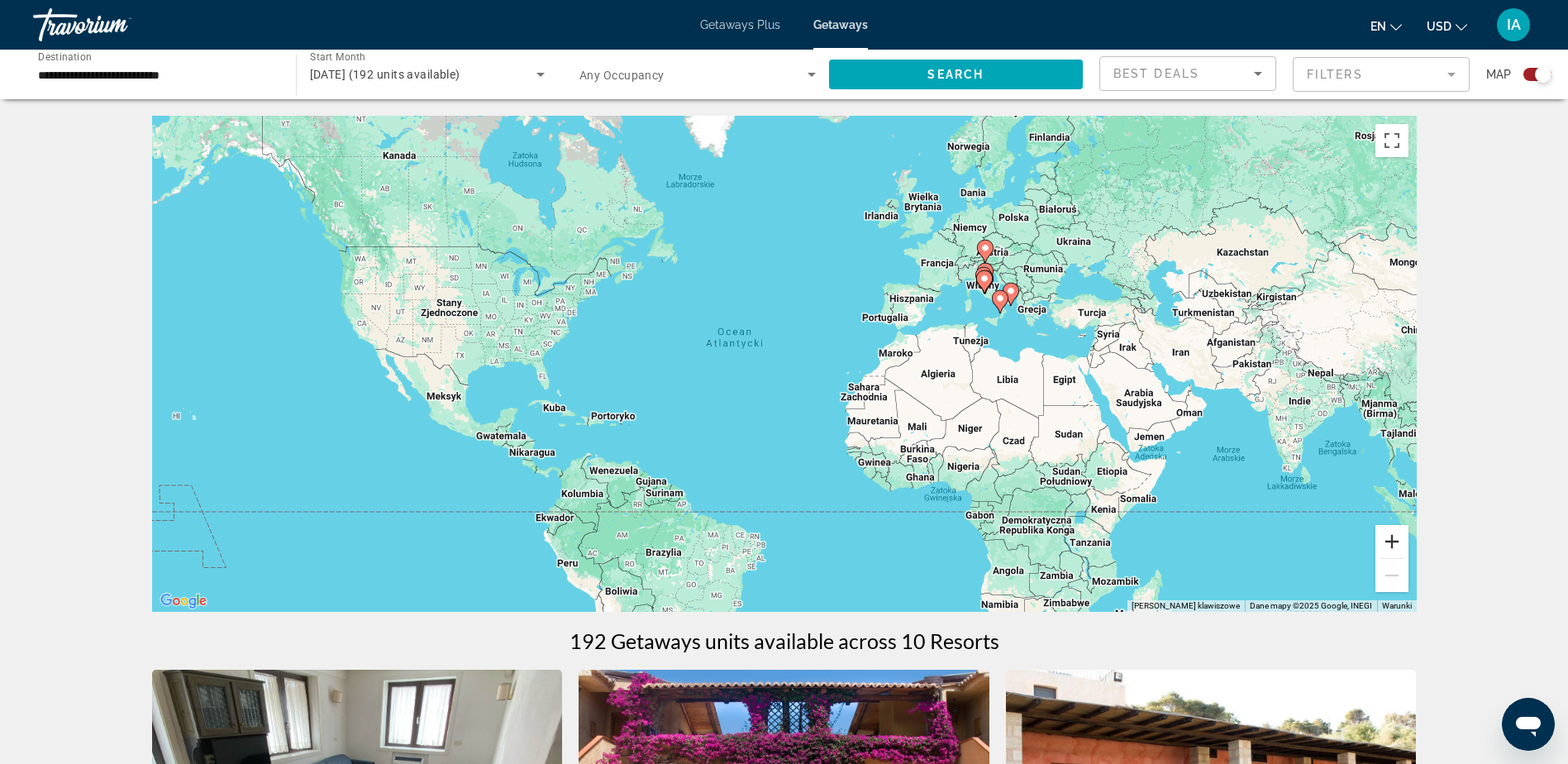
click at [1393, 543] on button "Powiększ" at bounding box center [1392, 541] width 33 height 33
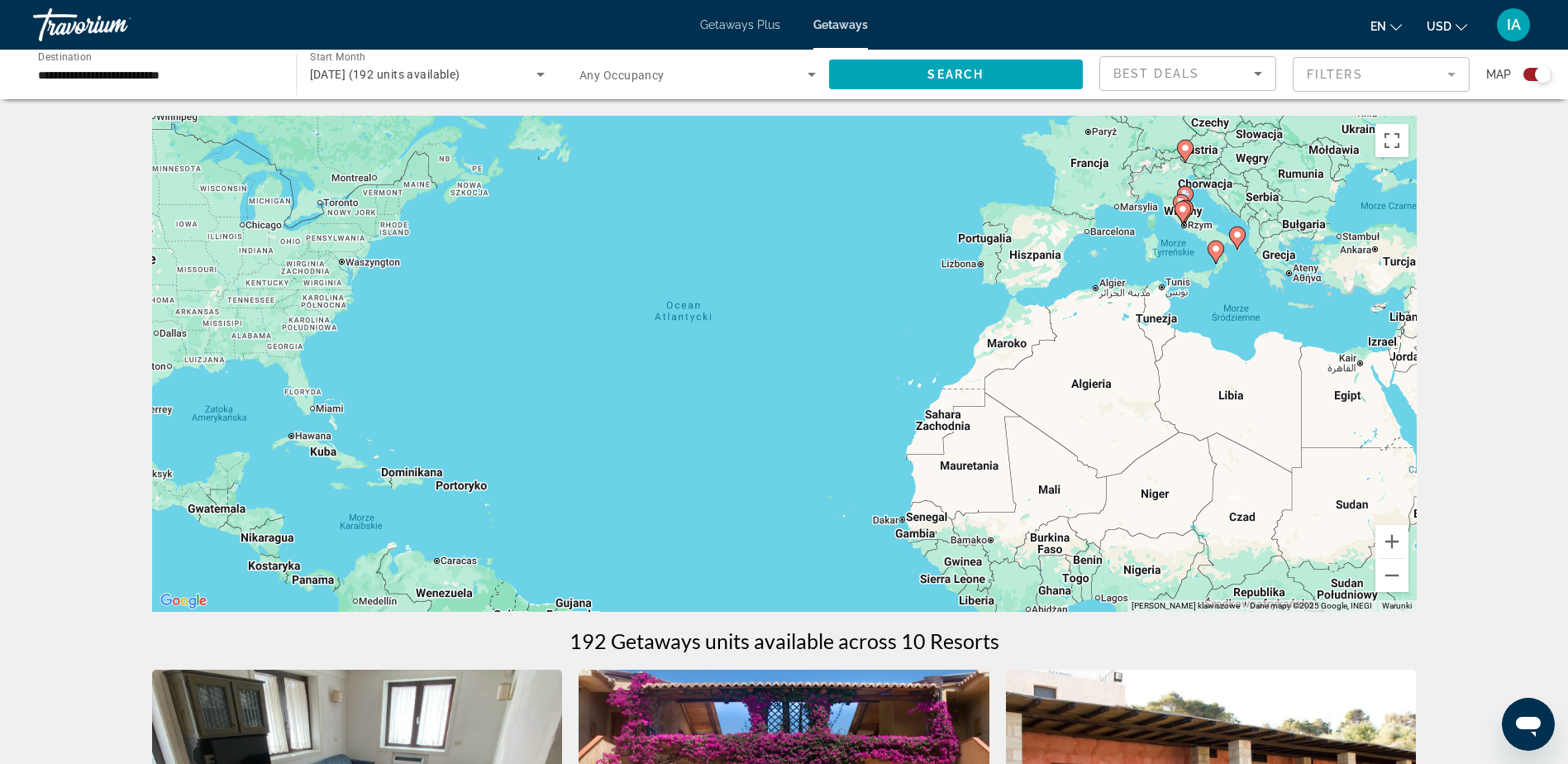
drag, startPoint x: 1302, startPoint y: 351, endPoint x: 987, endPoint y: 397, distance: 318.3
click at [987, 397] on div "Aby aktywować przeciąganie za pomocą klawiatury, naciśnij Alt + Enter. Po włącz…" at bounding box center [784, 364] width 1265 height 496
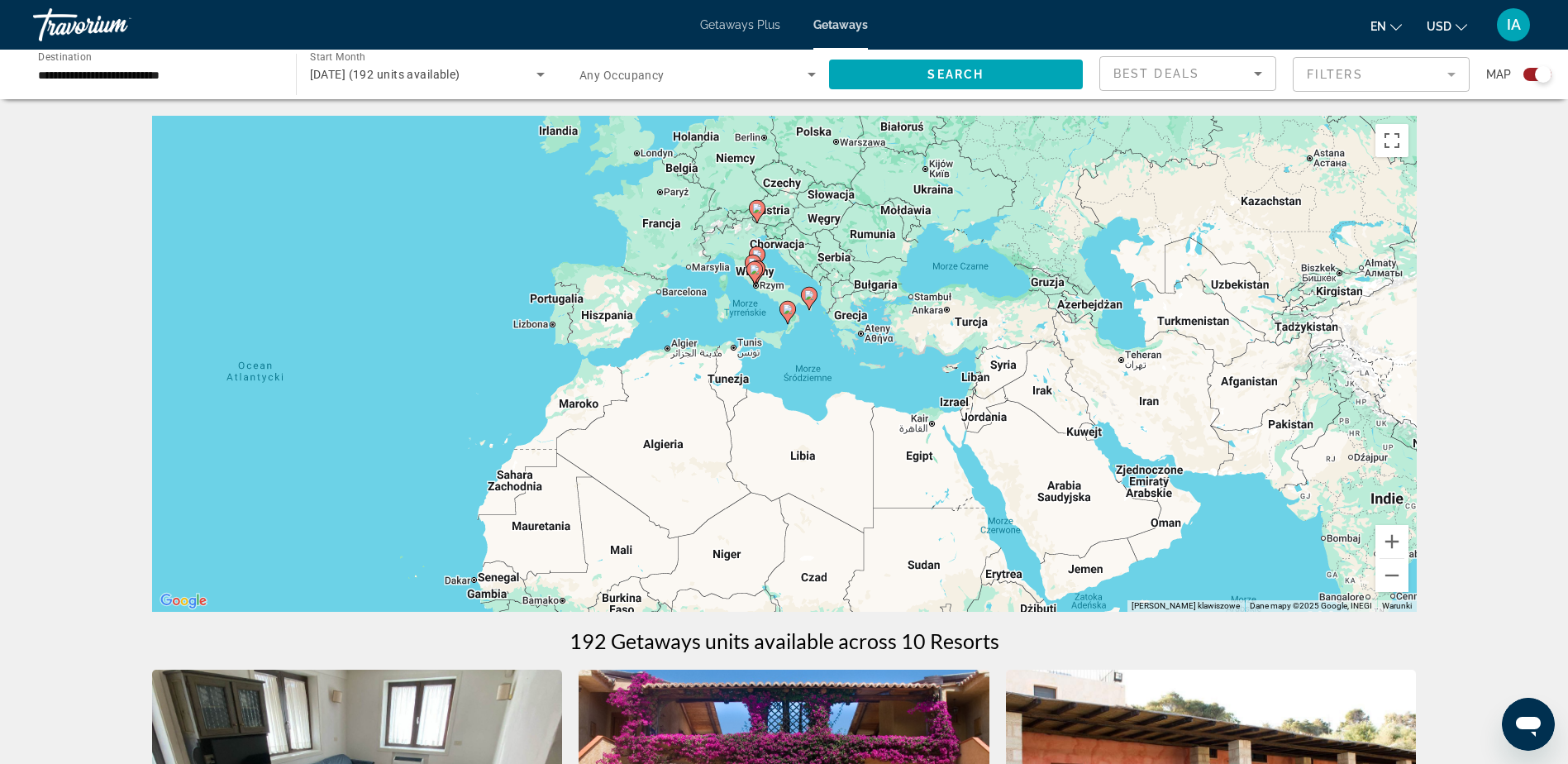
click at [785, 315] on icon "Main content" at bounding box center [786, 312] width 15 height 22
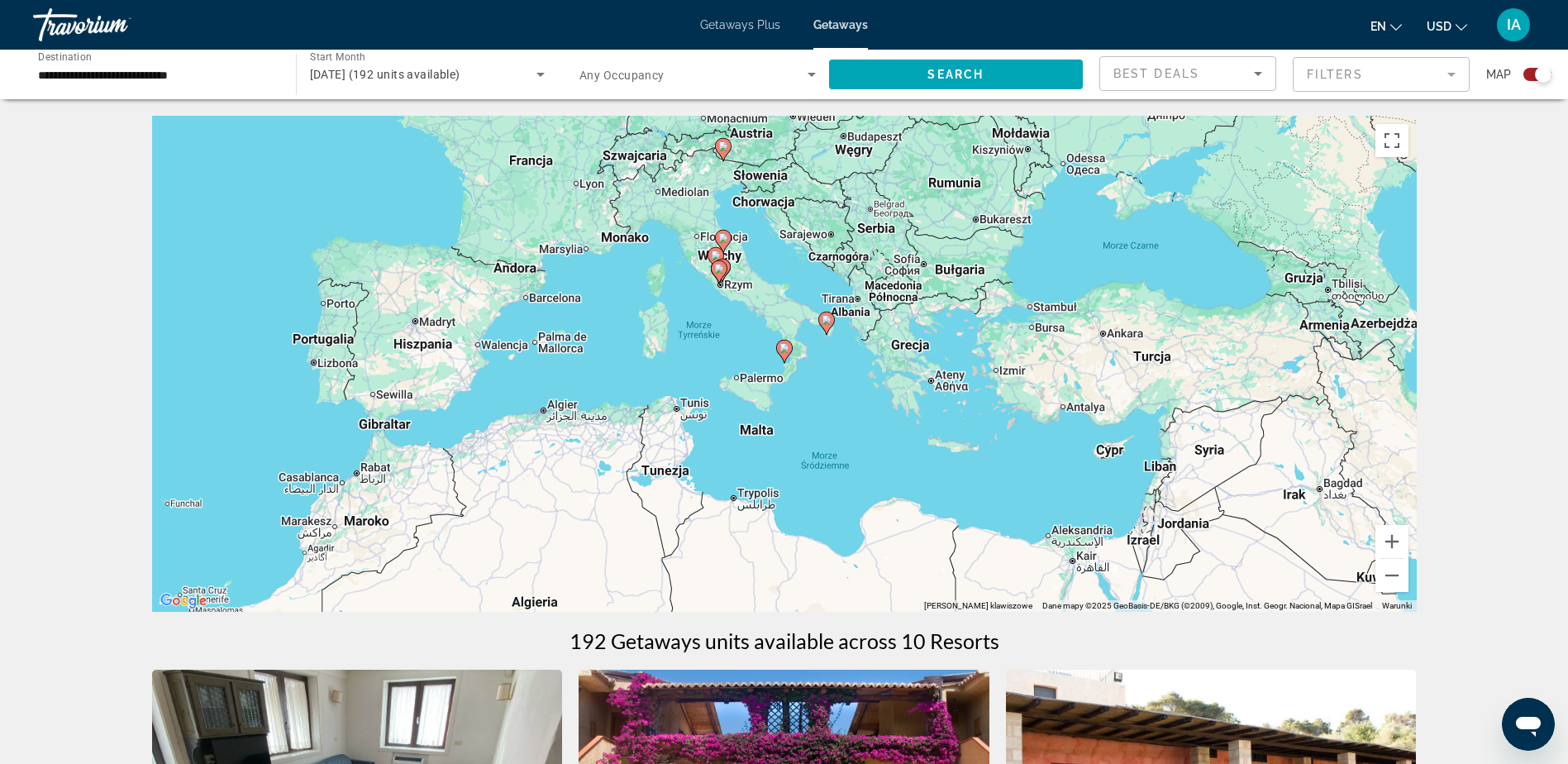
click at [789, 354] on g "Main content" at bounding box center [784, 351] width 16 height 23
click at [784, 349] on image "Main content" at bounding box center [784, 348] width 10 height 10
type input "**********"
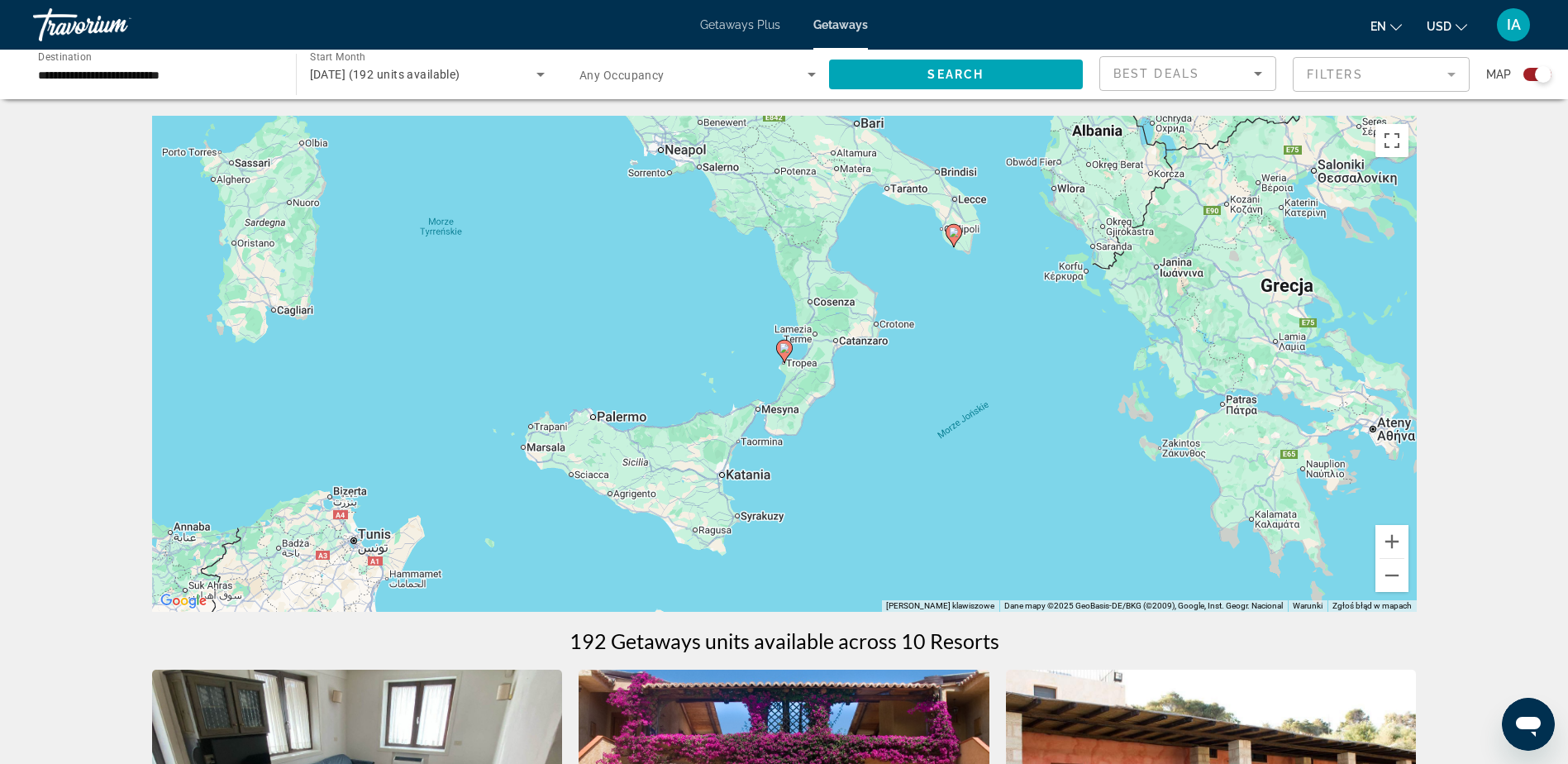
click at [784, 349] on image "Main content" at bounding box center [784, 348] width 10 height 10
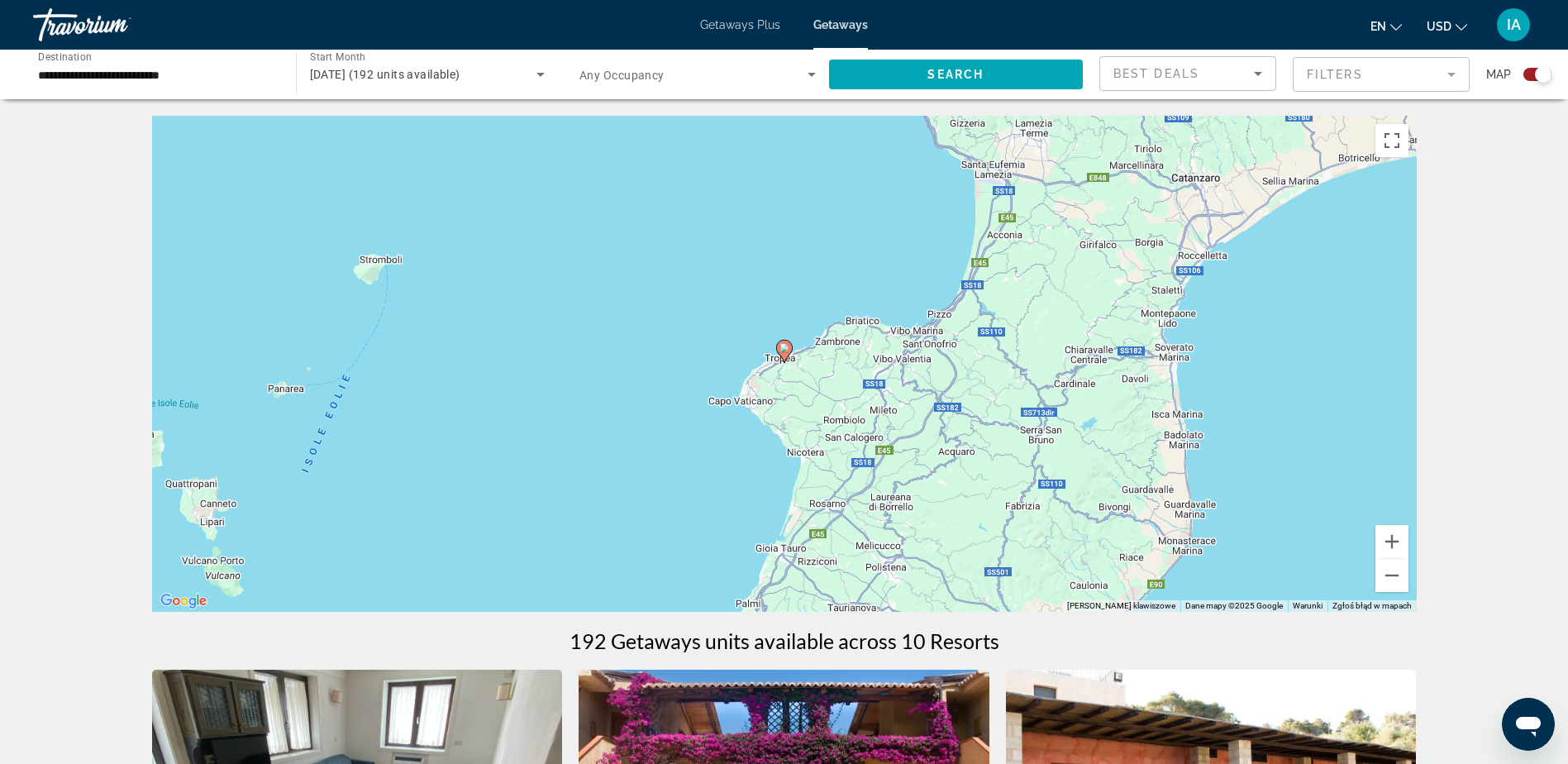
click at [787, 347] on image "Main content" at bounding box center [784, 348] width 10 height 10
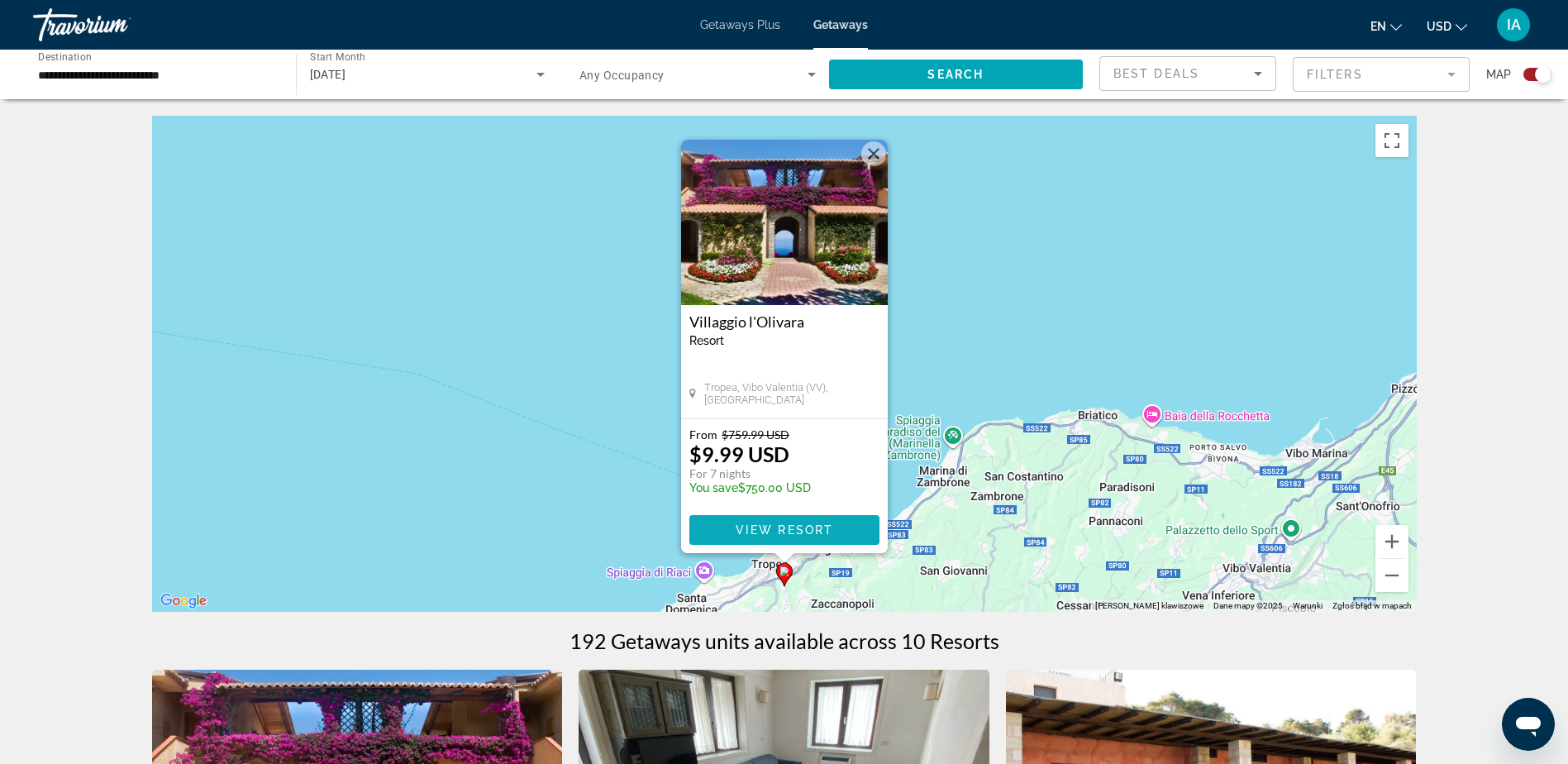
click at [812, 532] on span "View Resort" at bounding box center [783, 529] width 97 height 13
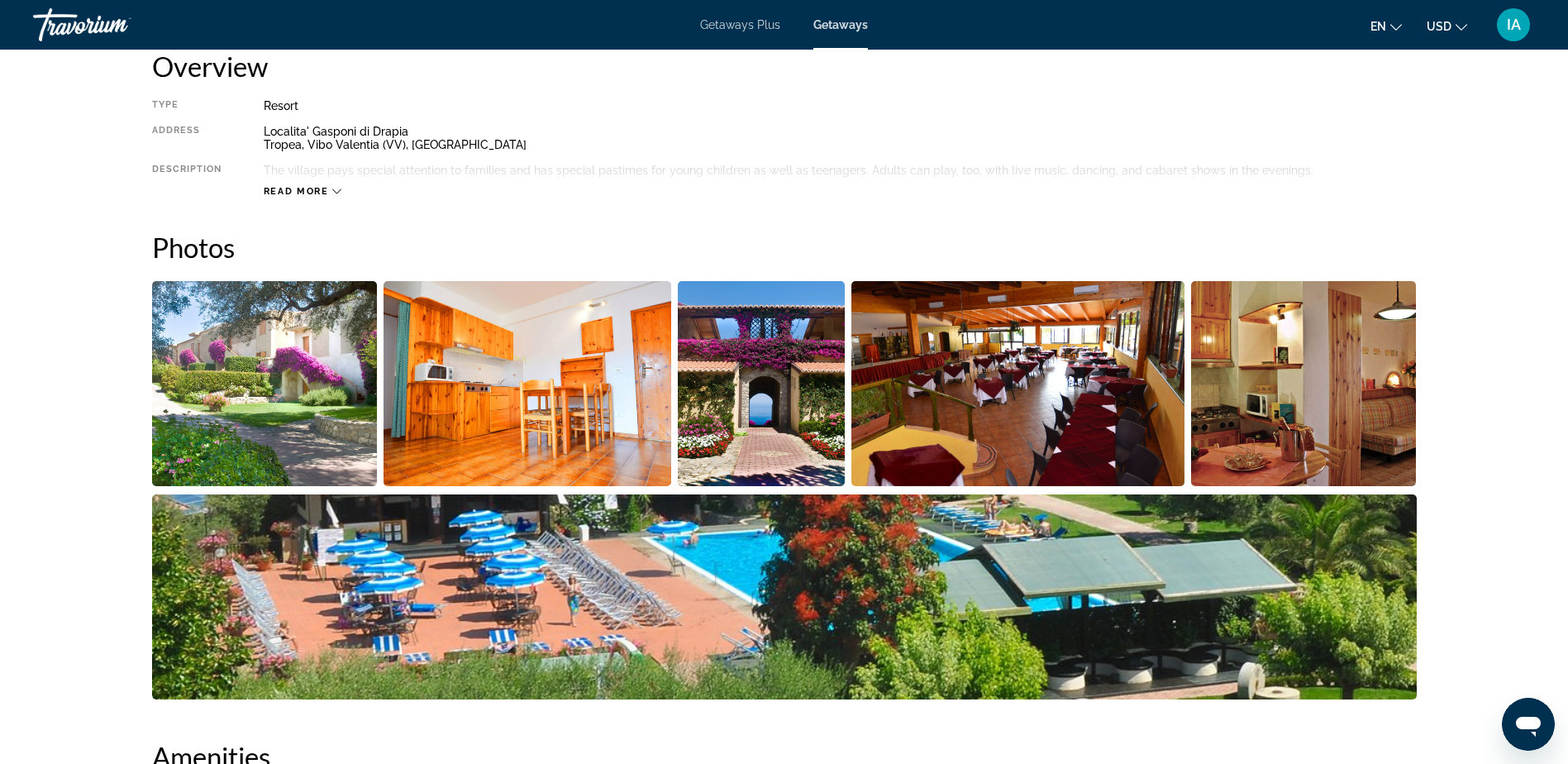
scroll to position [662, 0]
